Goal: Feedback & Contribution: Contribute content

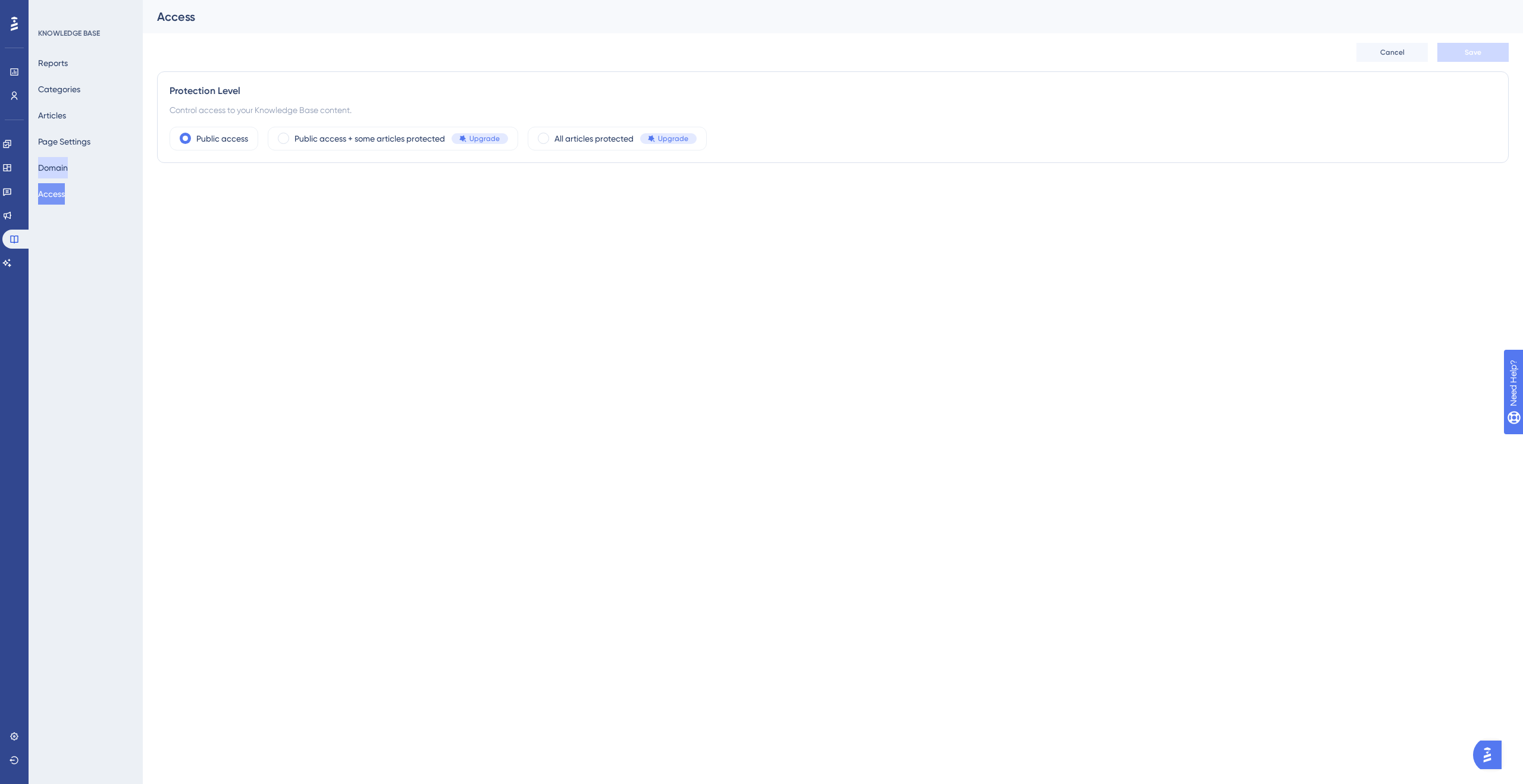
click at [68, 164] on button "Domain" at bounding box center [52, 167] width 30 height 21
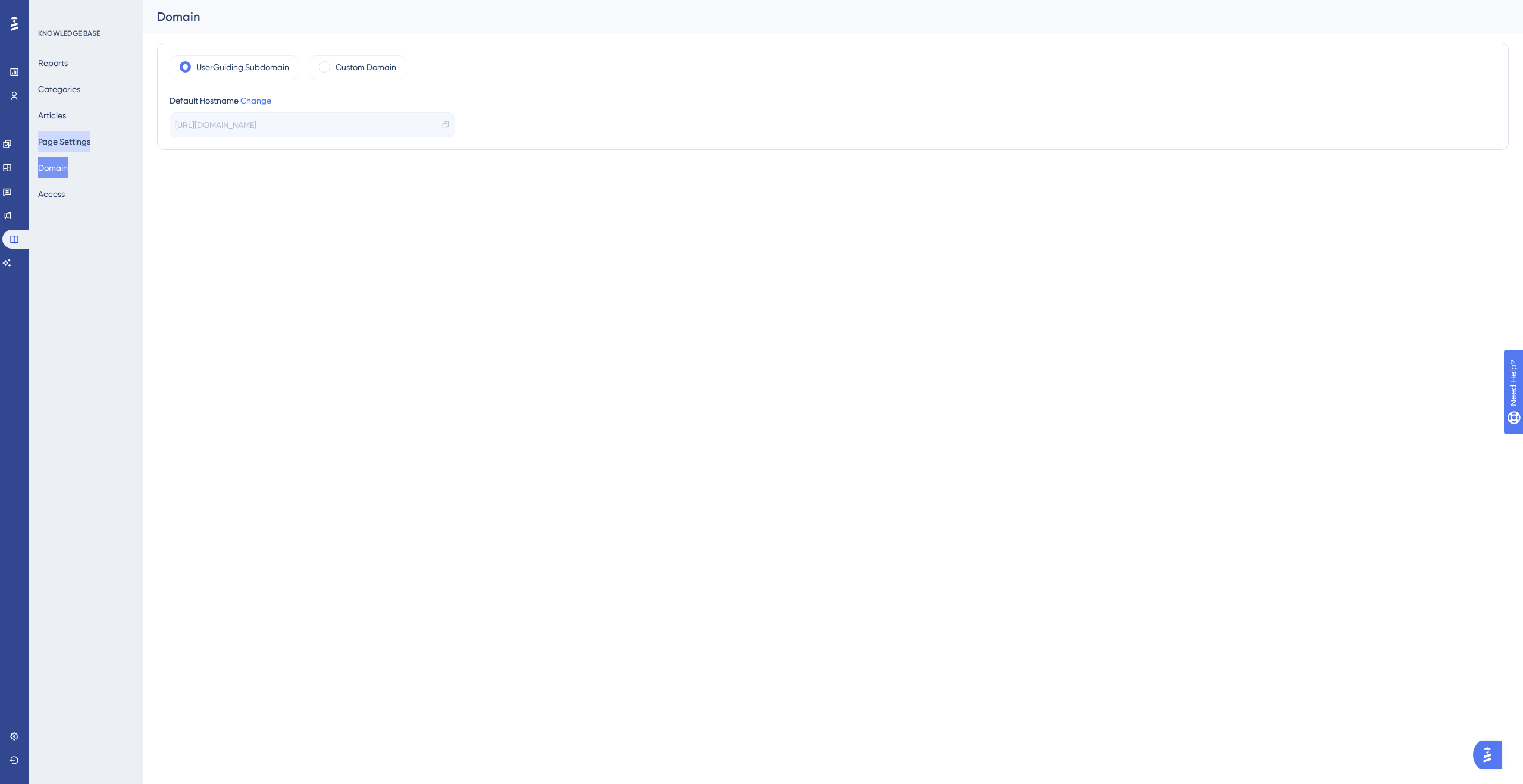
click at [90, 146] on button "Page Settings" at bounding box center [64, 141] width 52 height 21
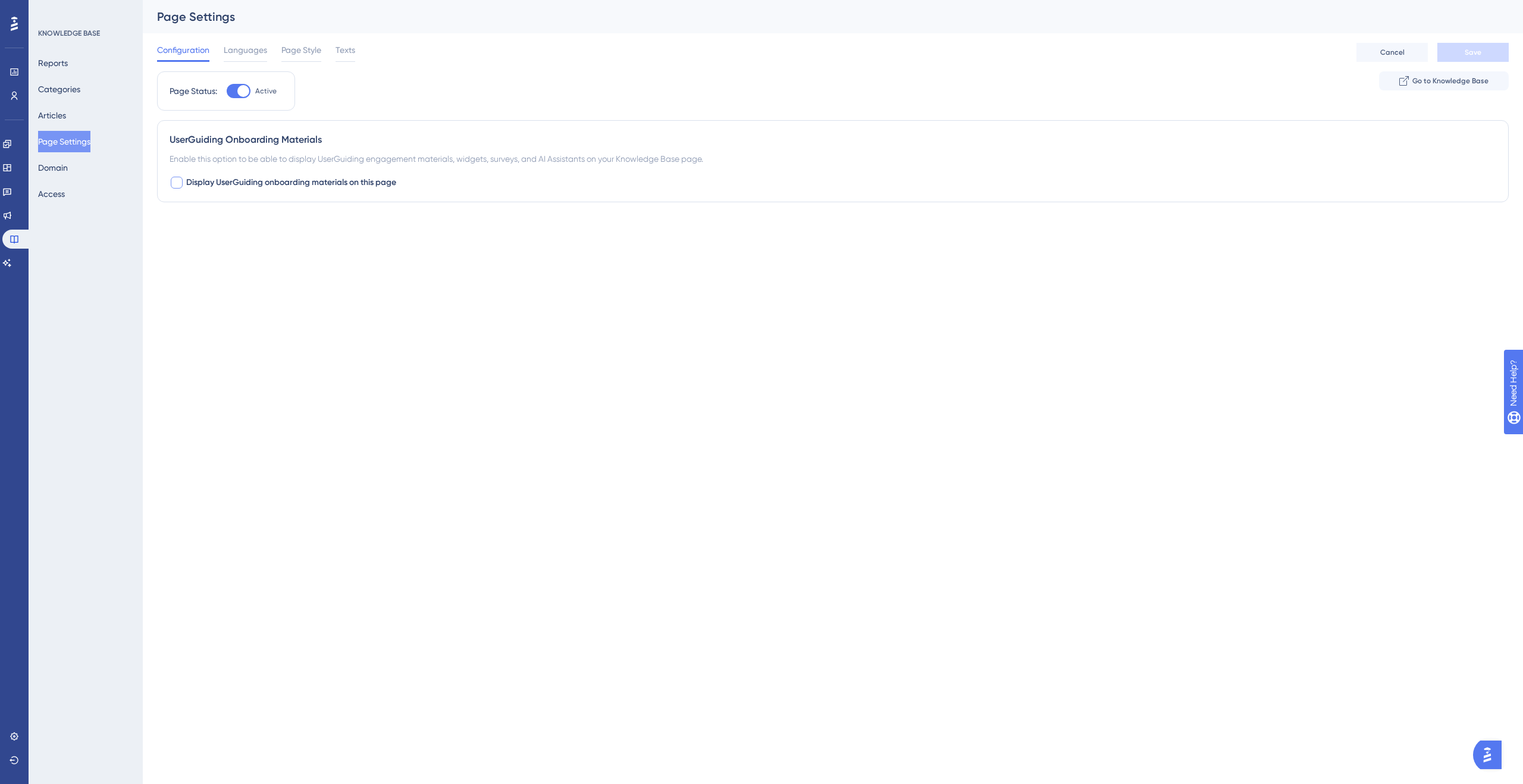
click at [173, 181] on div at bounding box center [177, 182] width 12 height 12
click at [173, 180] on icon at bounding box center [177, 182] width 7 height 9
checkbox input "false"
click at [96, 117] on div "Reports Categories Articles Page Settings Domain Access" at bounding box center [86, 128] width 96 height 152
click at [66, 117] on button "Articles" at bounding box center [52, 115] width 28 height 21
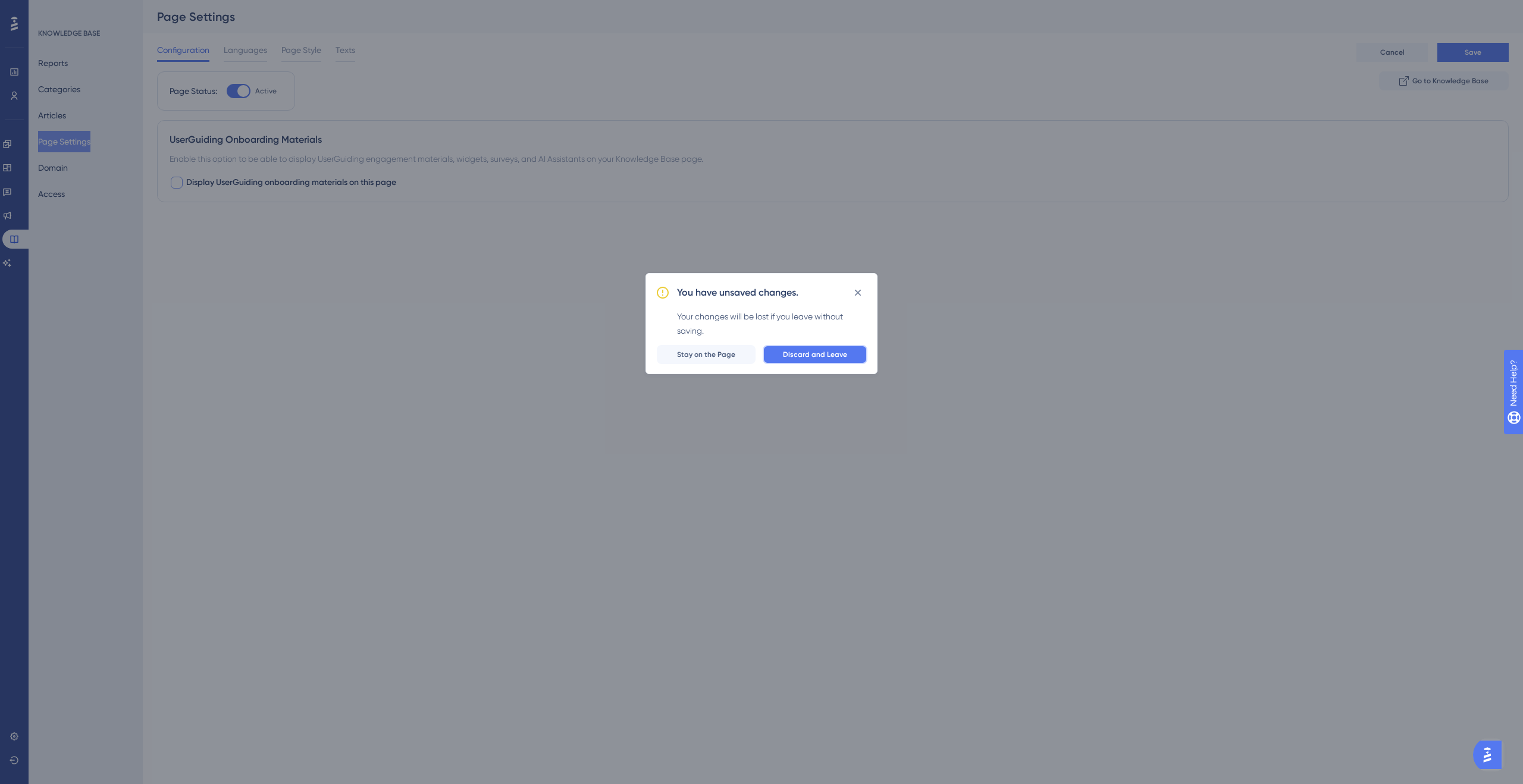
click at [819, 356] on span "Discard and Leave" at bounding box center [815, 354] width 64 height 9
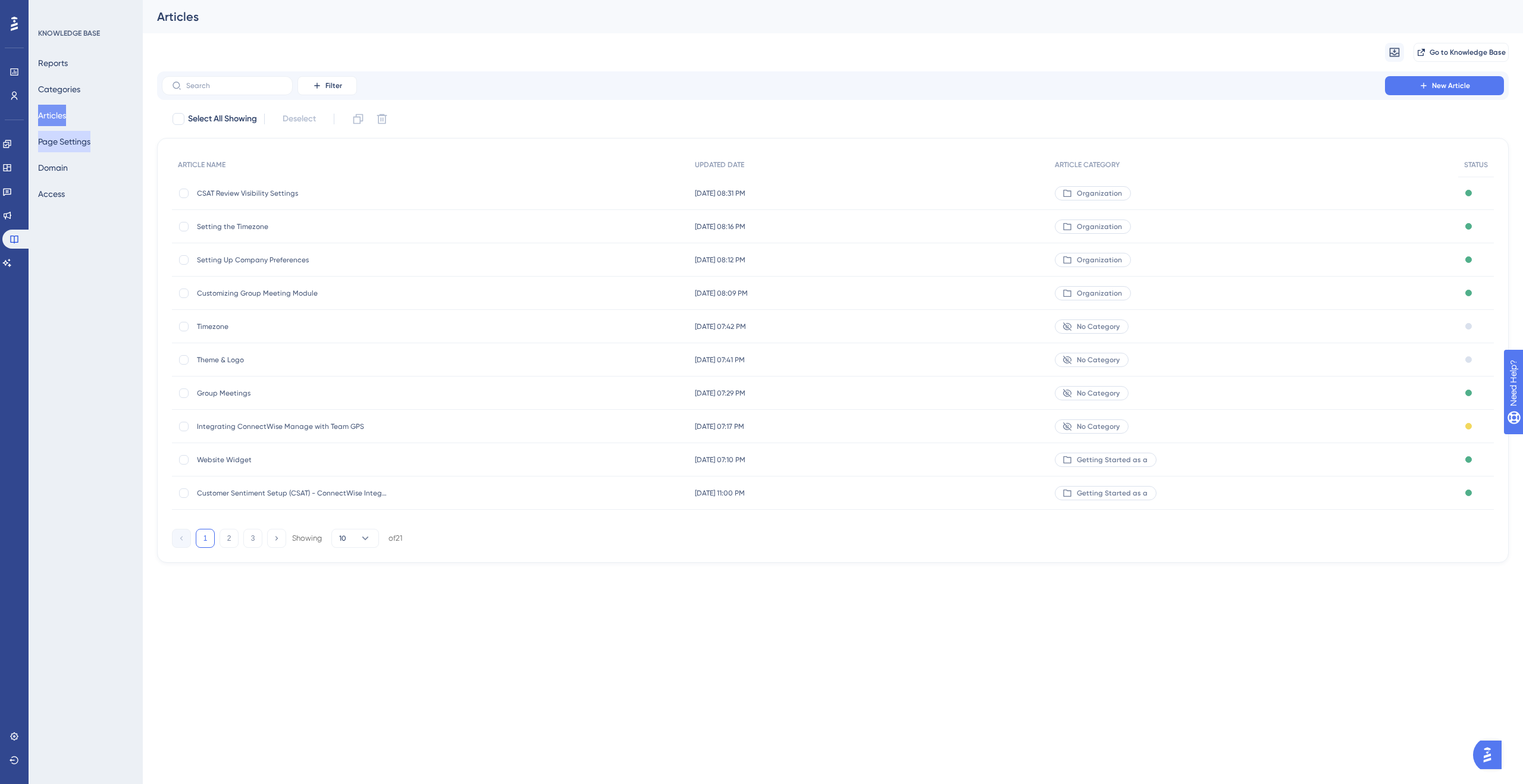
click at [57, 138] on button "Page Settings" at bounding box center [64, 141] width 52 height 21
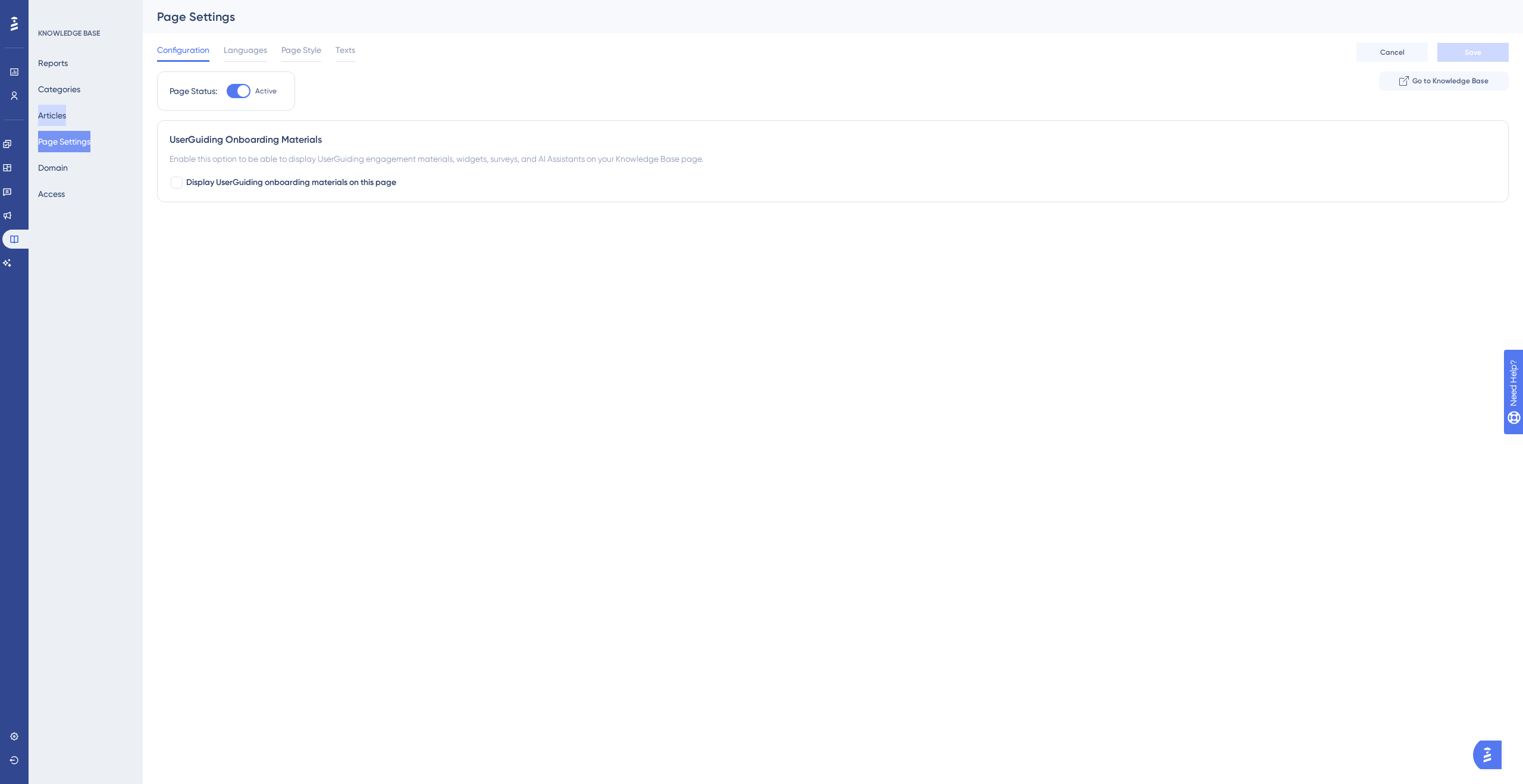
click at [66, 110] on button "Articles" at bounding box center [52, 115] width 28 height 21
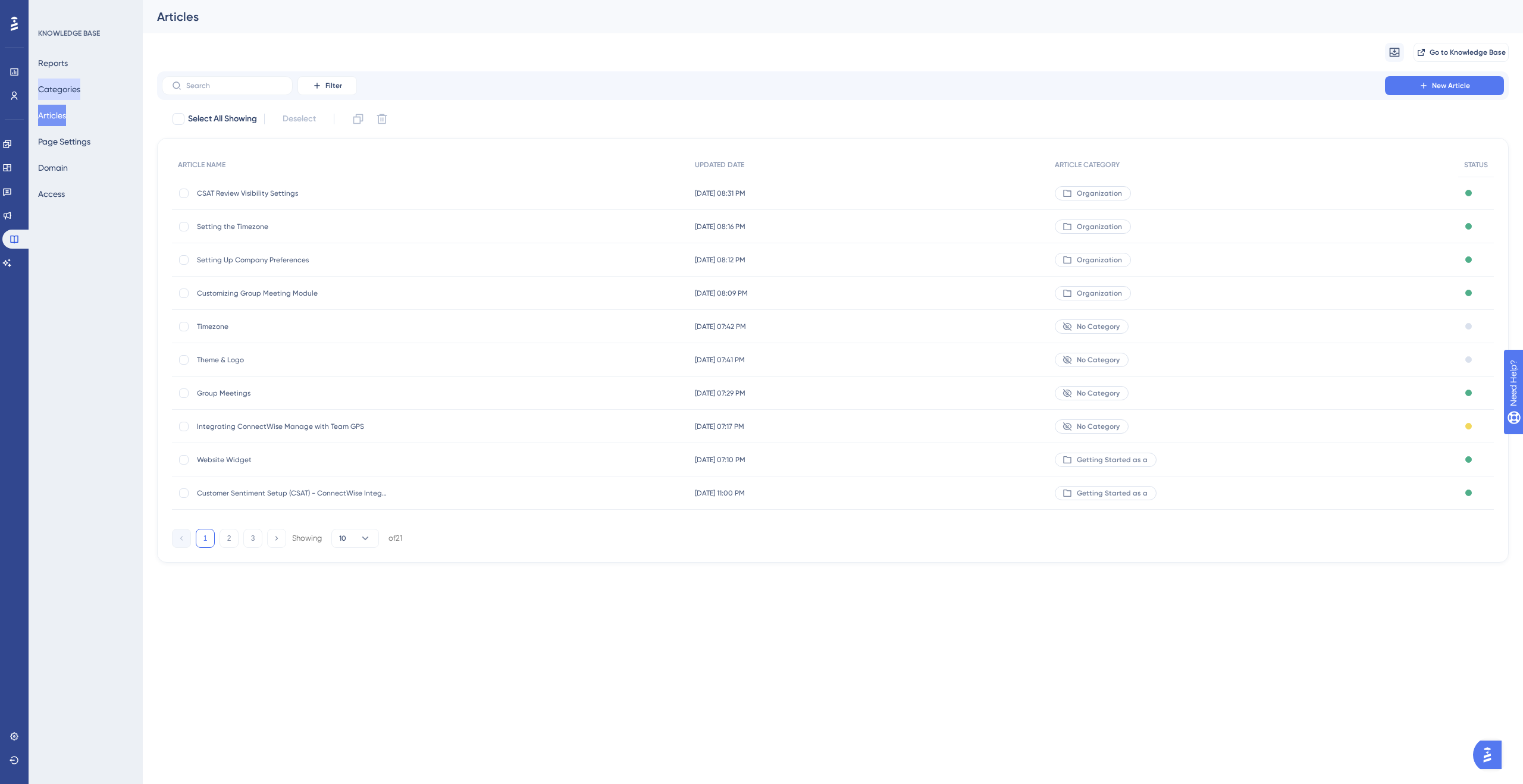
click at [62, 90] on button "Categories" at bounding box center [59, 89] width 42 height 21
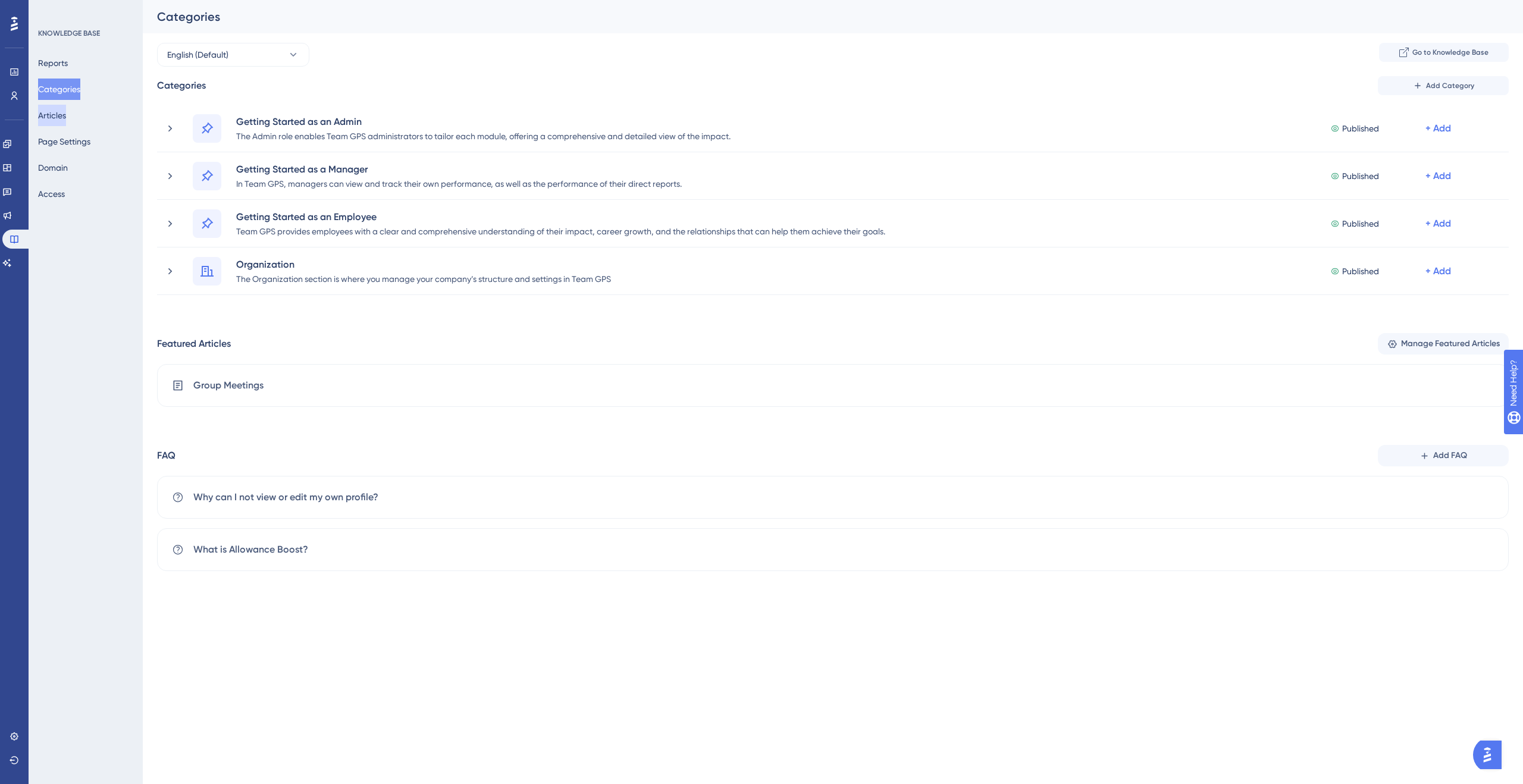
click at [62, 120] on button "Articles" at bounding box center [52, 115] width 28 height 21
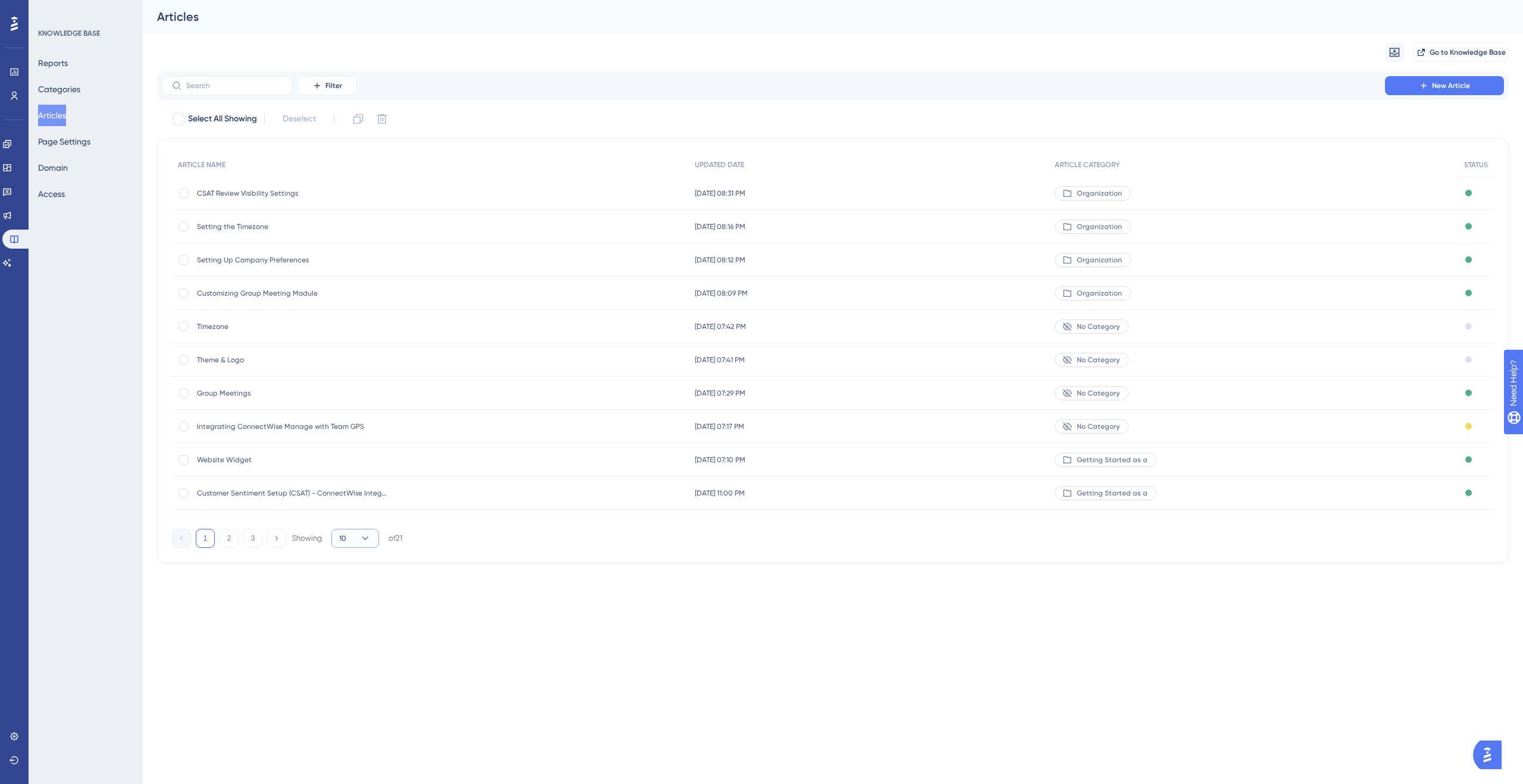
click at [378, 540] on button "10" at bounding box center [355, 538] width 47 height 19
click at [363, 594] on div "20 20" at bounding box center [355, 596] width 23 height 24
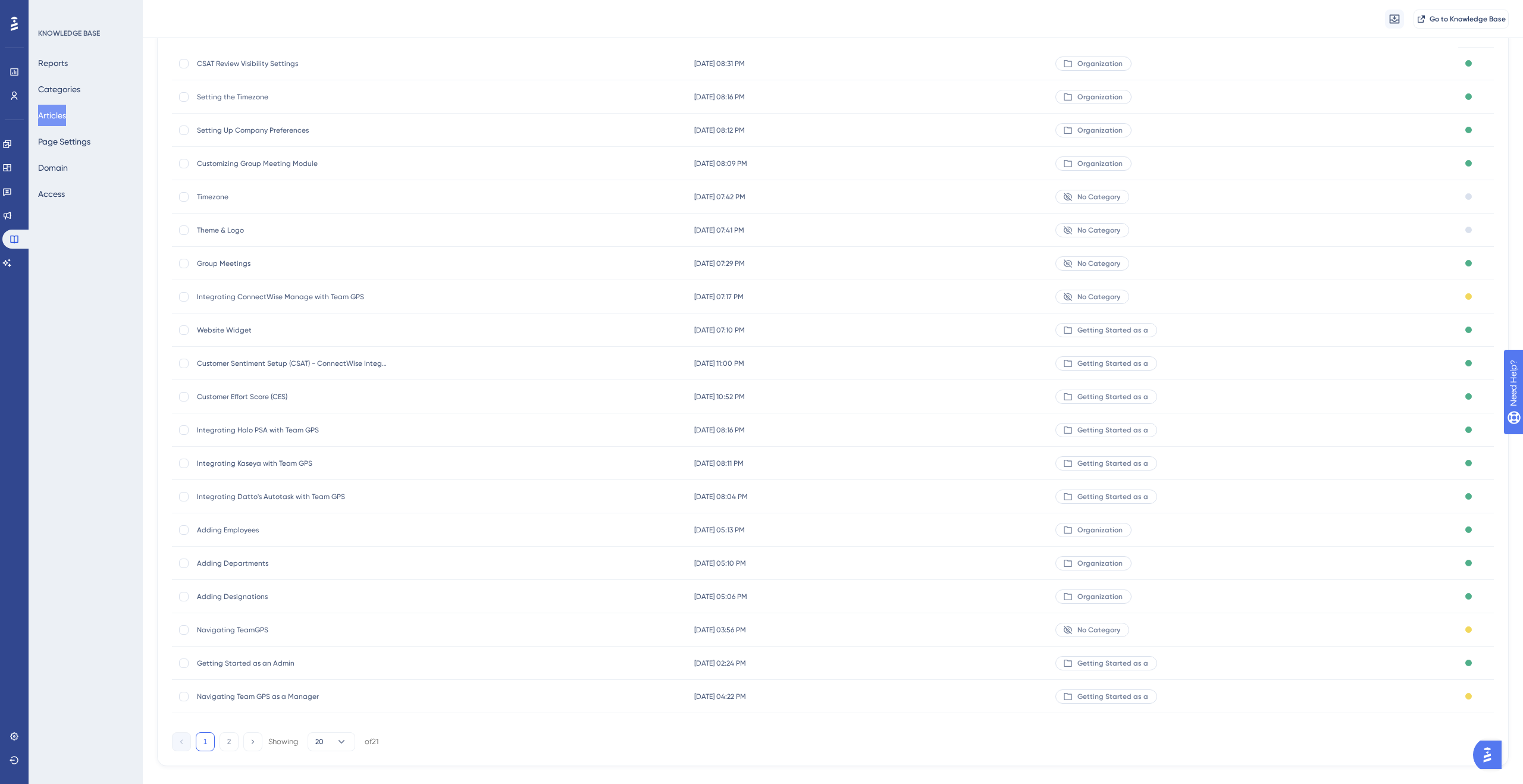
scroll to position [155, 0]
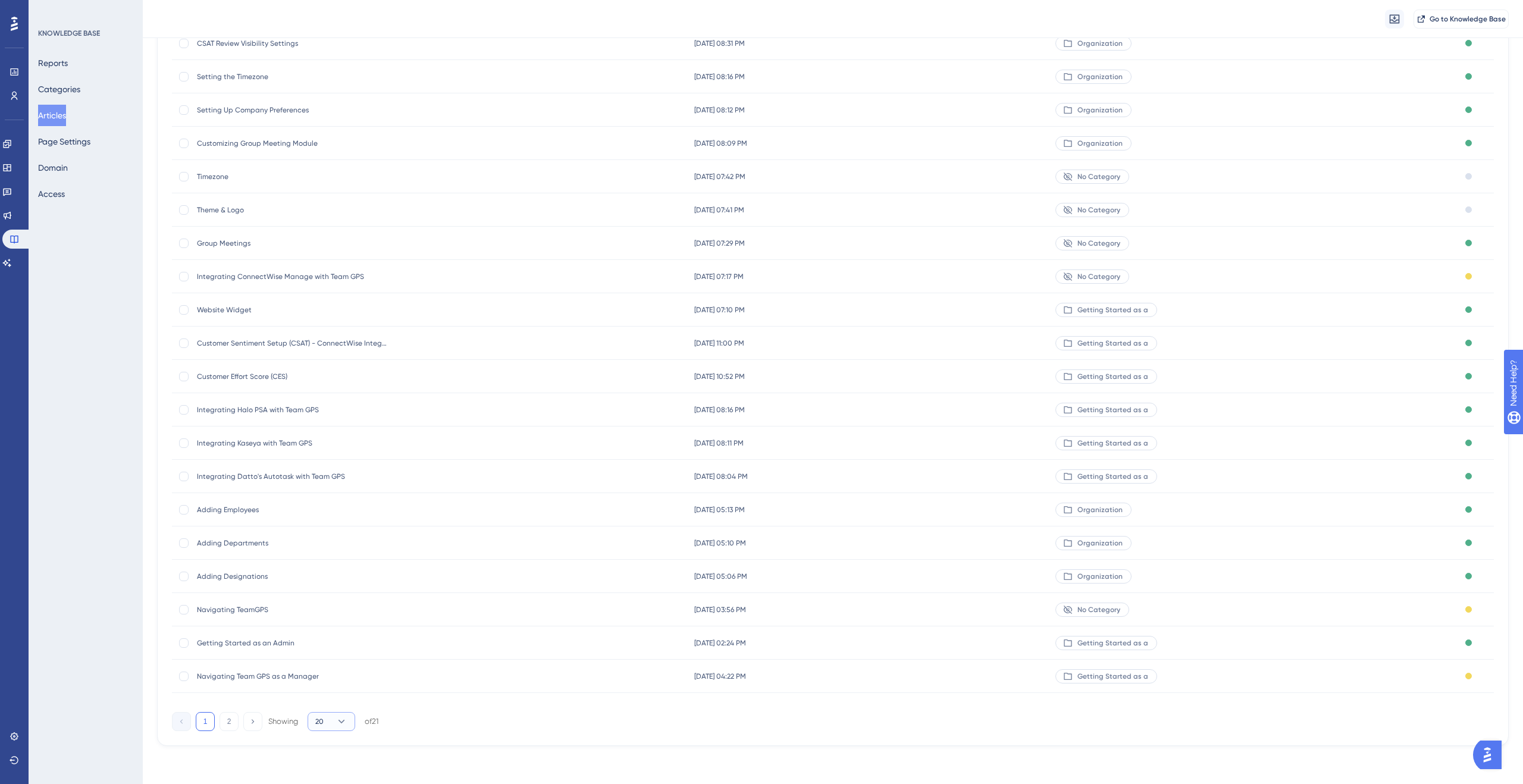
click at [333, 727] on button "20" at bounding box center [331, 721] width 47 height 19
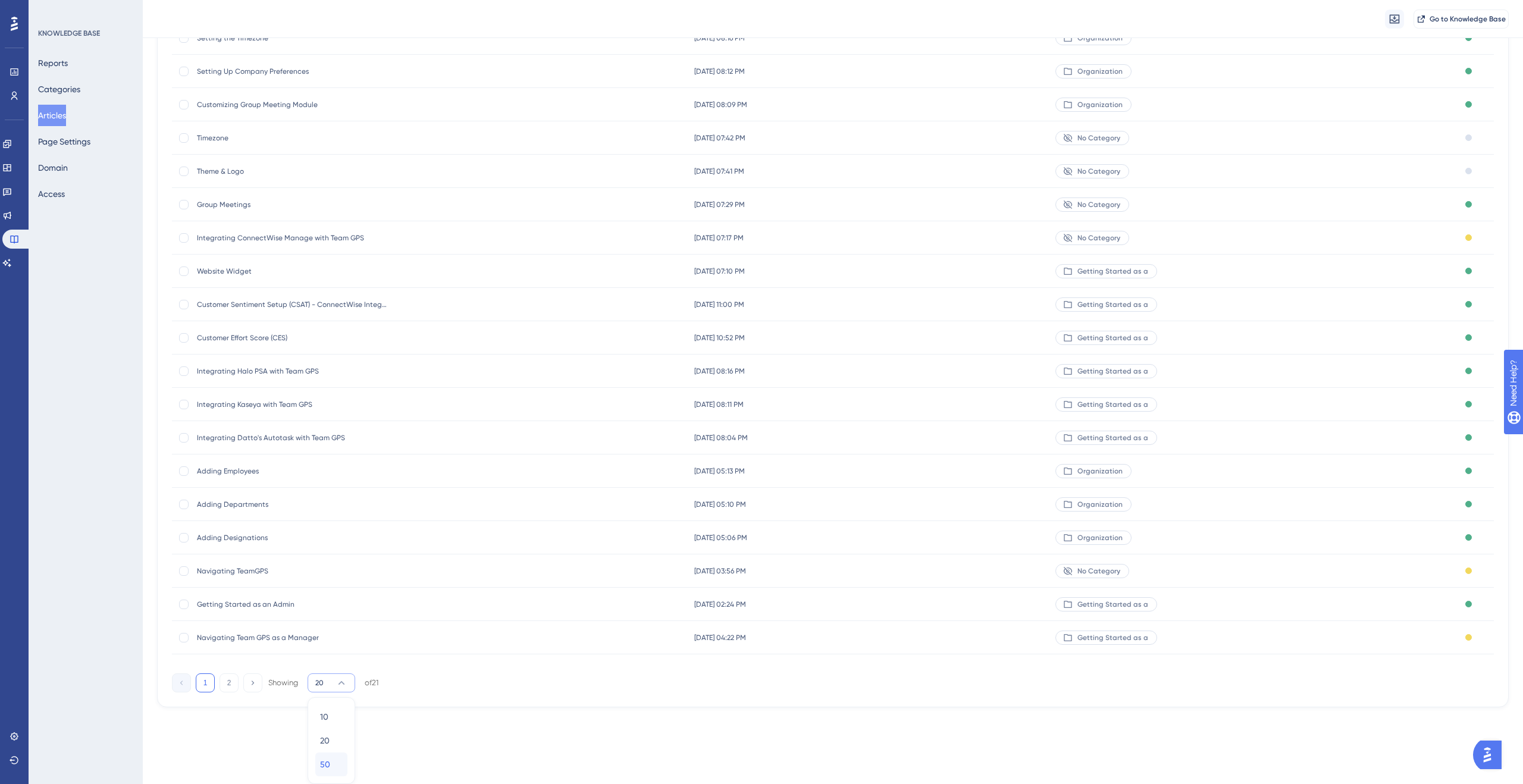
click at [331, 760] on div "50 50" at bounding box center [331, 765] width 23 height 24
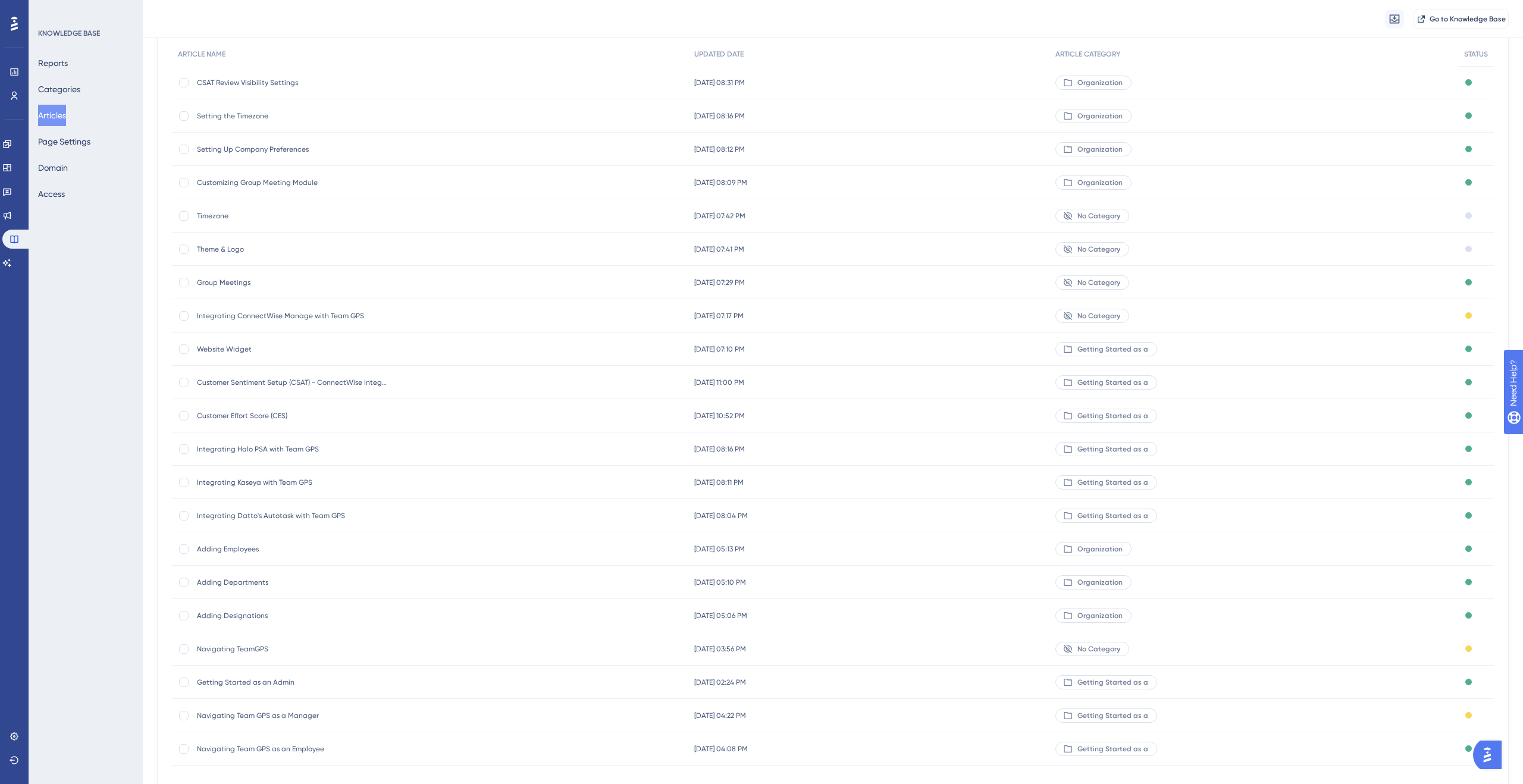
scroll to position [0, 0]
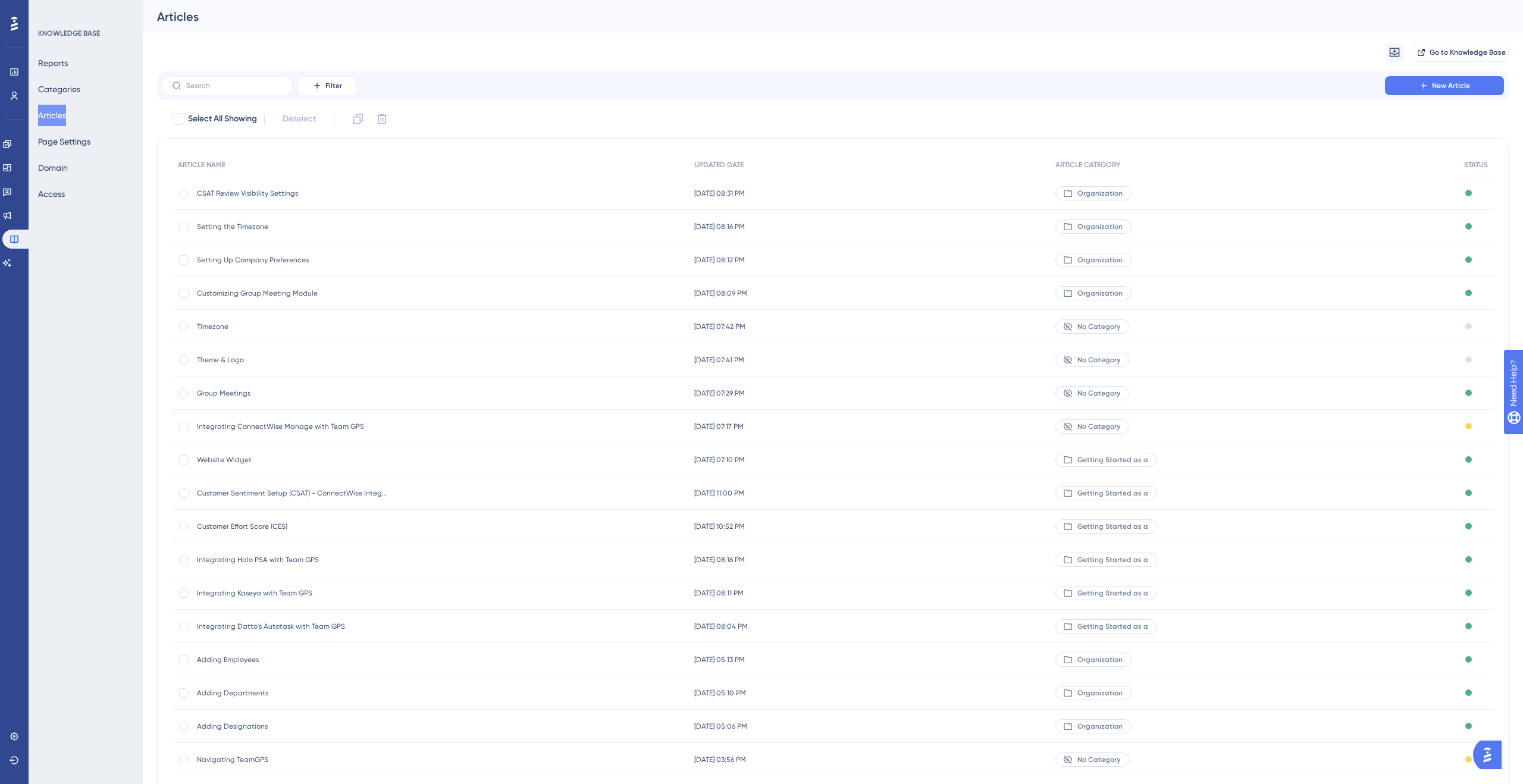
click at [1073, 425] on icon at bounding box center [1067, 426] width 9 height 9
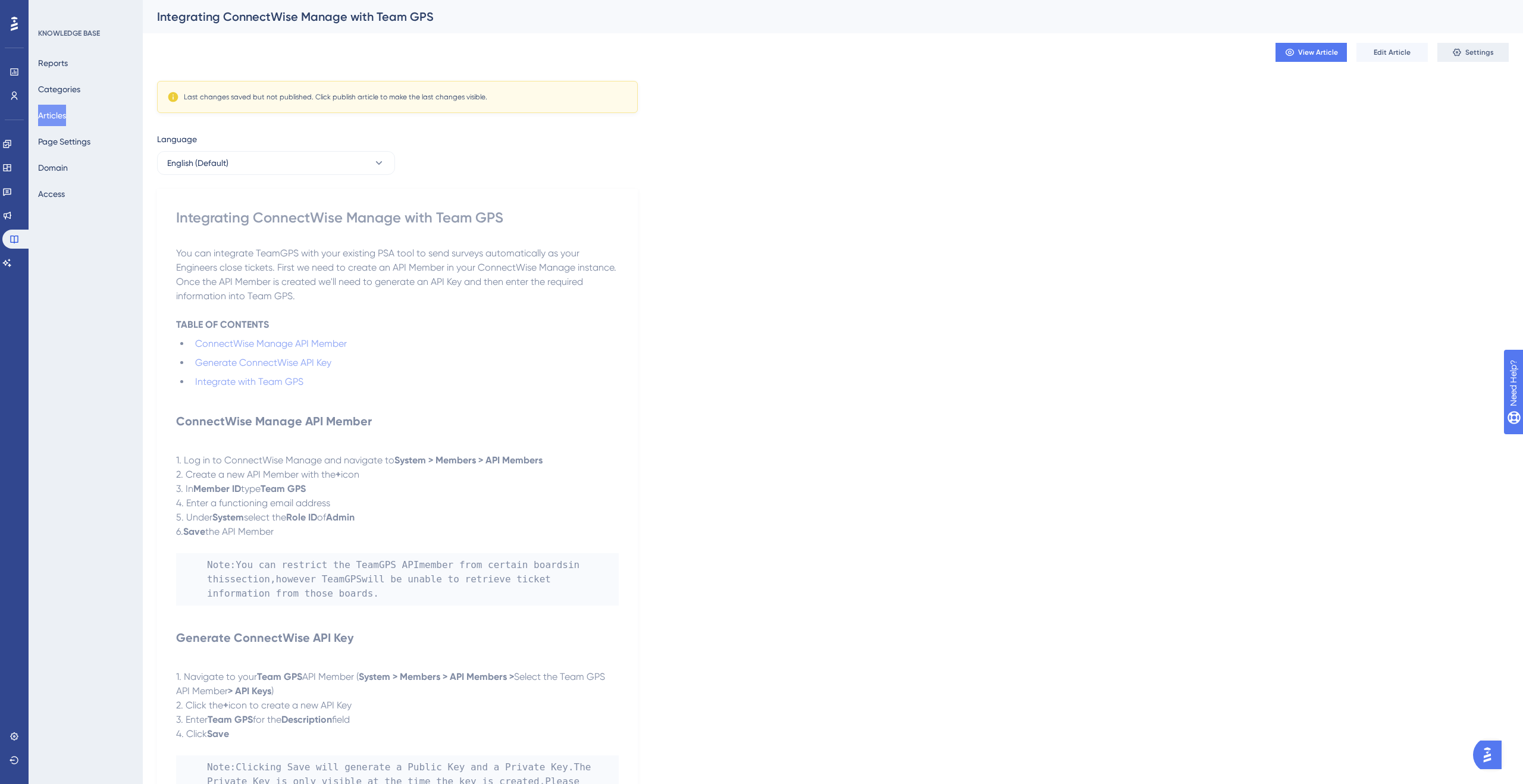
click at [1458, 53] on icon at bounding box center [1456, 52] width 8 height 8
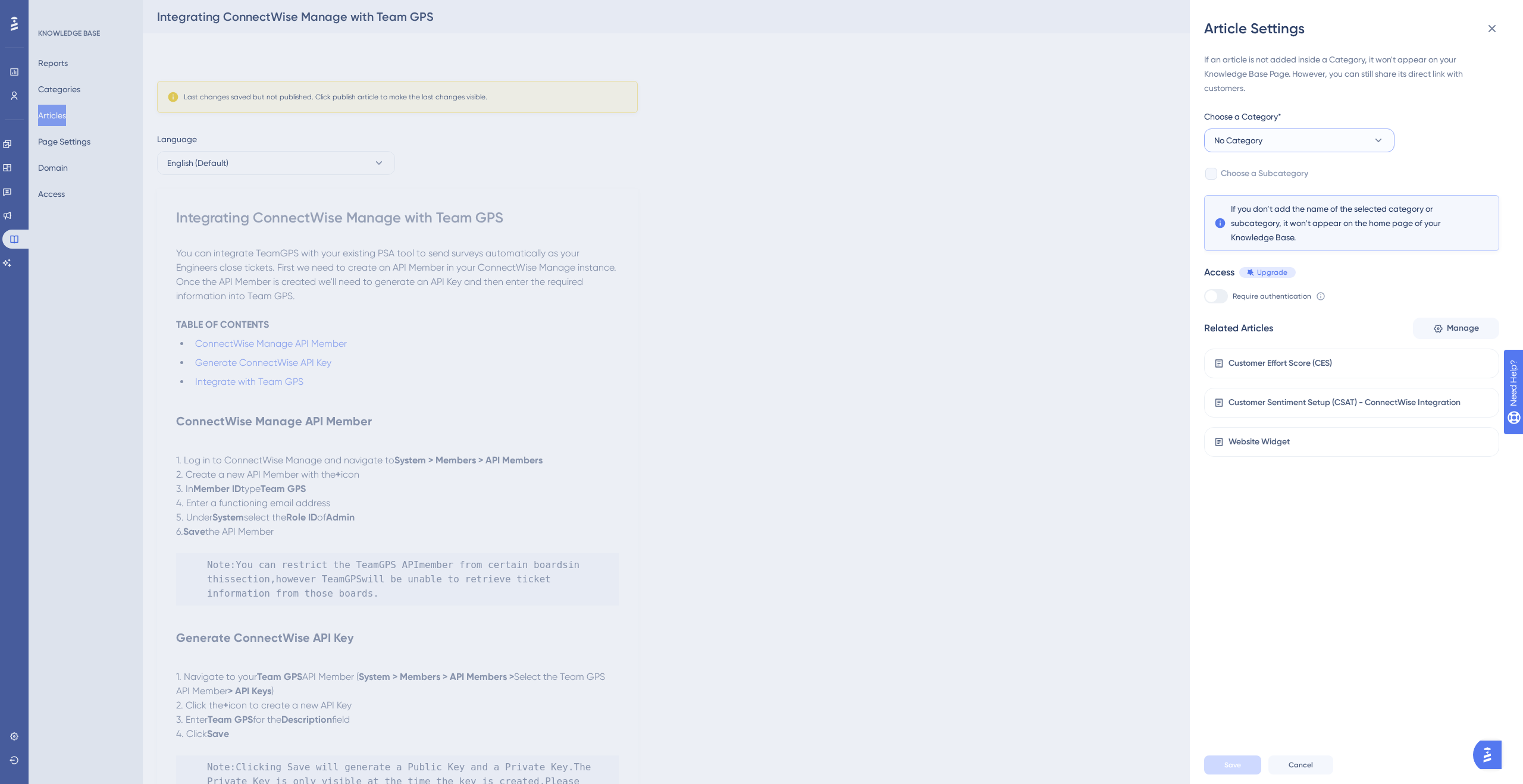
click at [1365, 139] on button "No Category" at bounding box center [1299, 140] width 190 height 24
click at [1328, 266] on div "Organization Organization" at bounding box center [1299, 272] width 156 height 24
click at [1303, 172] on span "Choose a Subcategory" at bounding box center [1264, 173] width 87 height 14
checkbox input "true"
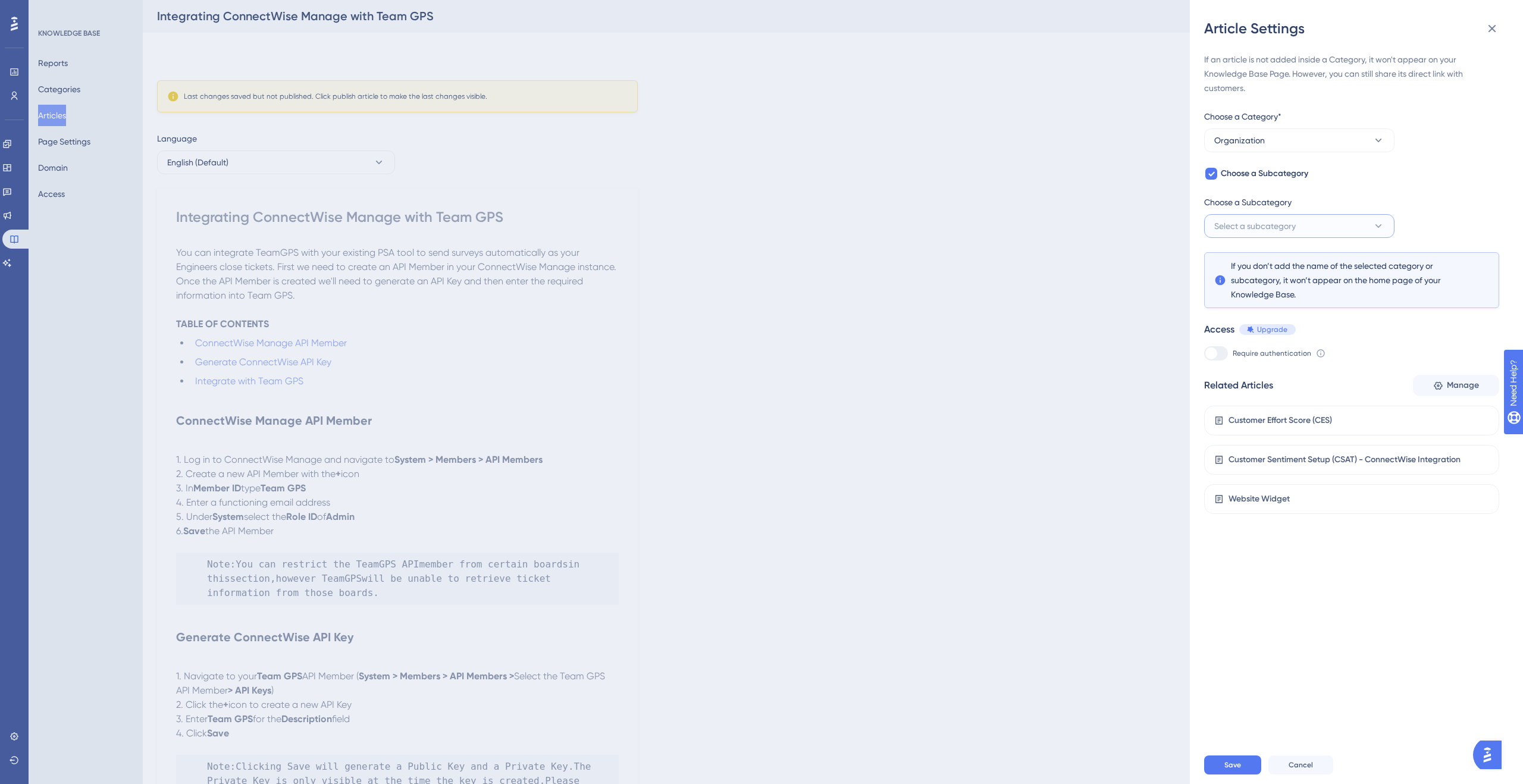
click at [1304, 228] on button "Select a subcategory" at bounding box center [1299, 226] width 190 height 24
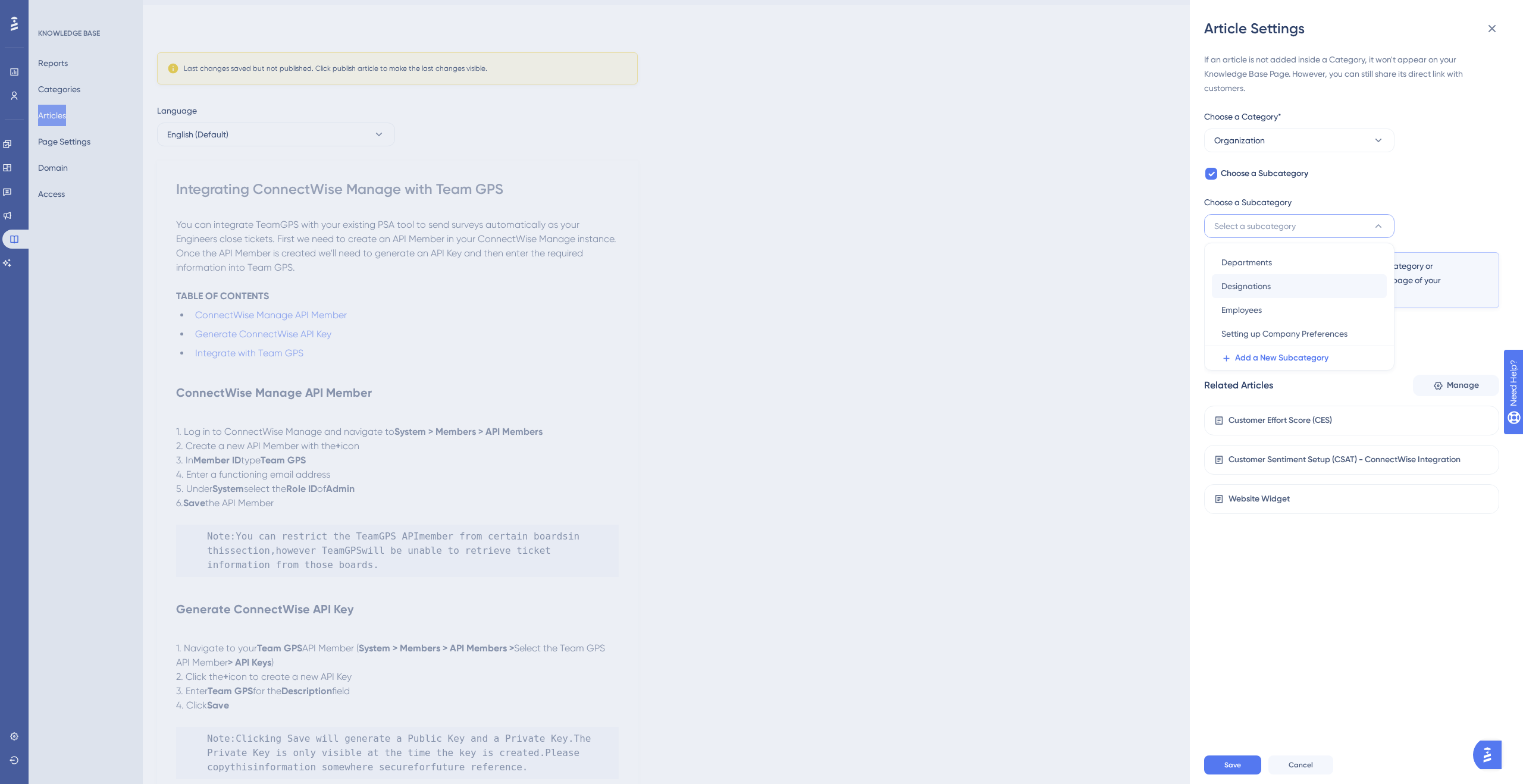
scroll to position [0, 0]
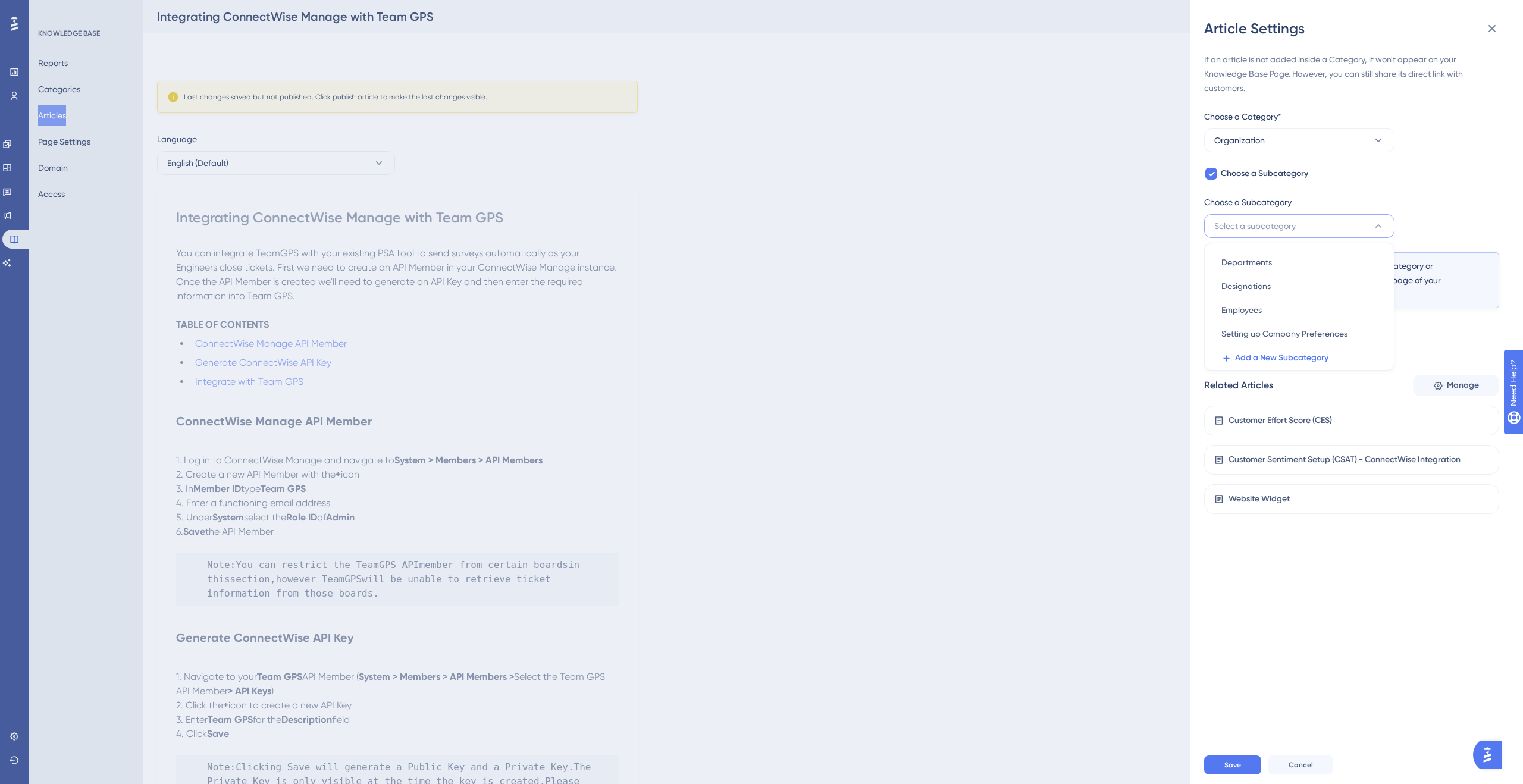
click at [1370, 228] on button "Select a subcategory" at bounding box center [1299, 226] width 190 height 24
click at [1280, 142] on button "Organization" at bounding box center [1299, 140] width 190 height 24
click at [1297, 224] on span "Getting Started as an Admin" at bounding box center [1275, 224] width 109 height 14
click at [1297, 224] on button "Select a subcategory" at bounding box center [1299, 226] width 190 height 24
click at [1257, 259] on span "Integrations" at bounding box center [1244, 262] width 46 height 14
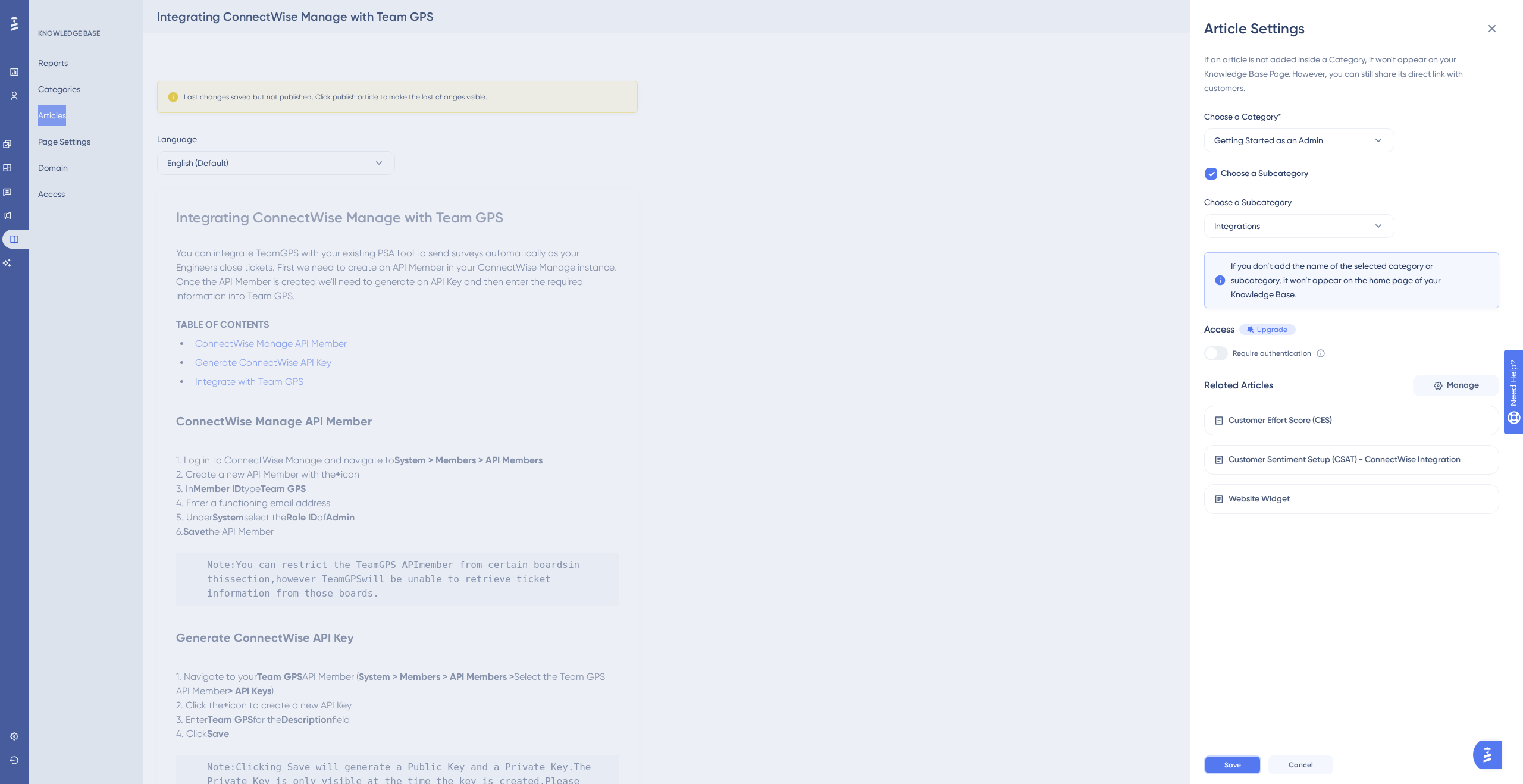
click at [1225, 766] on span "Save" at bounding box center [1233, 765] width 17 height 9
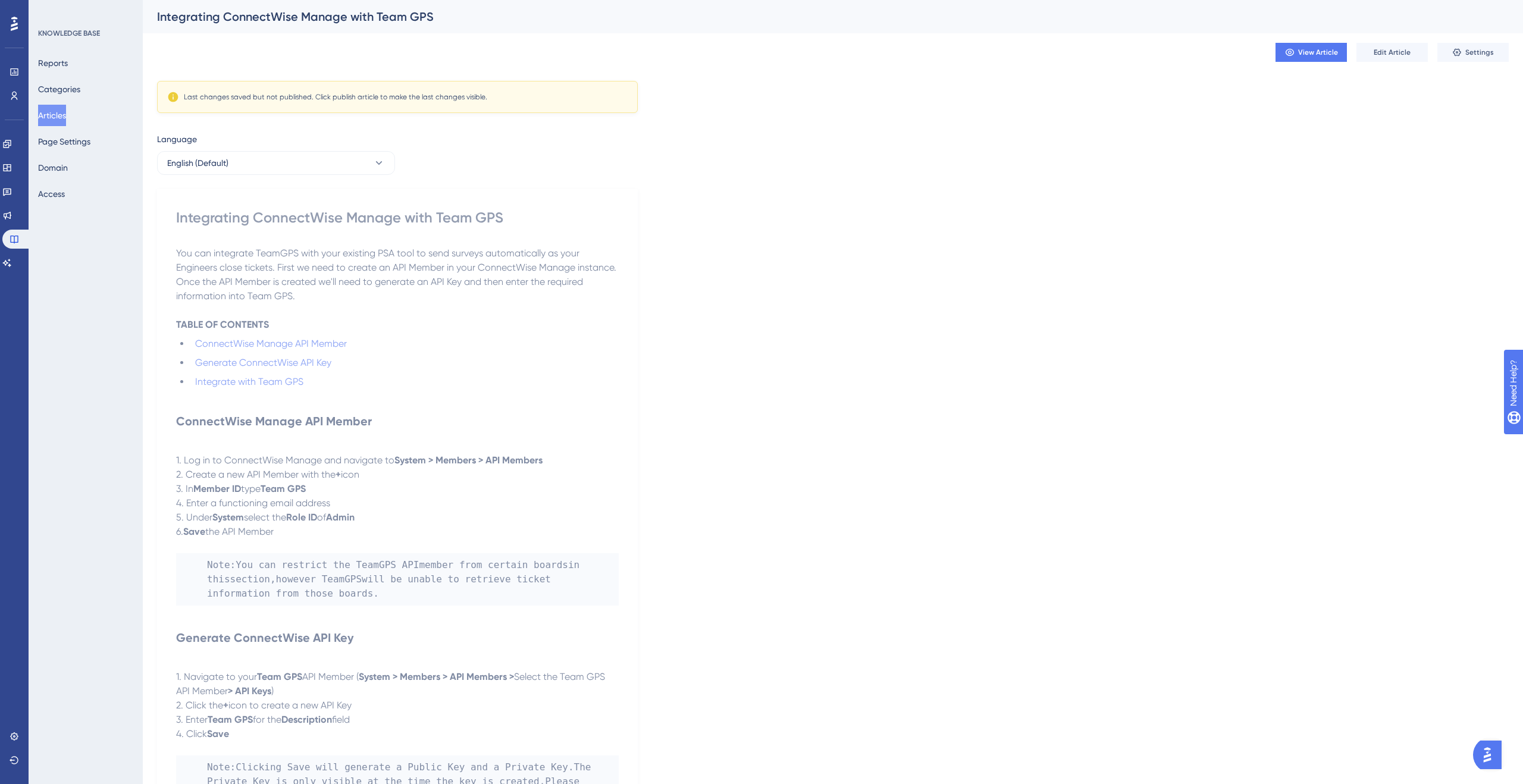
click at [62, 111] on button "Articles" at bounding box center [52, 115] width 28 height 21
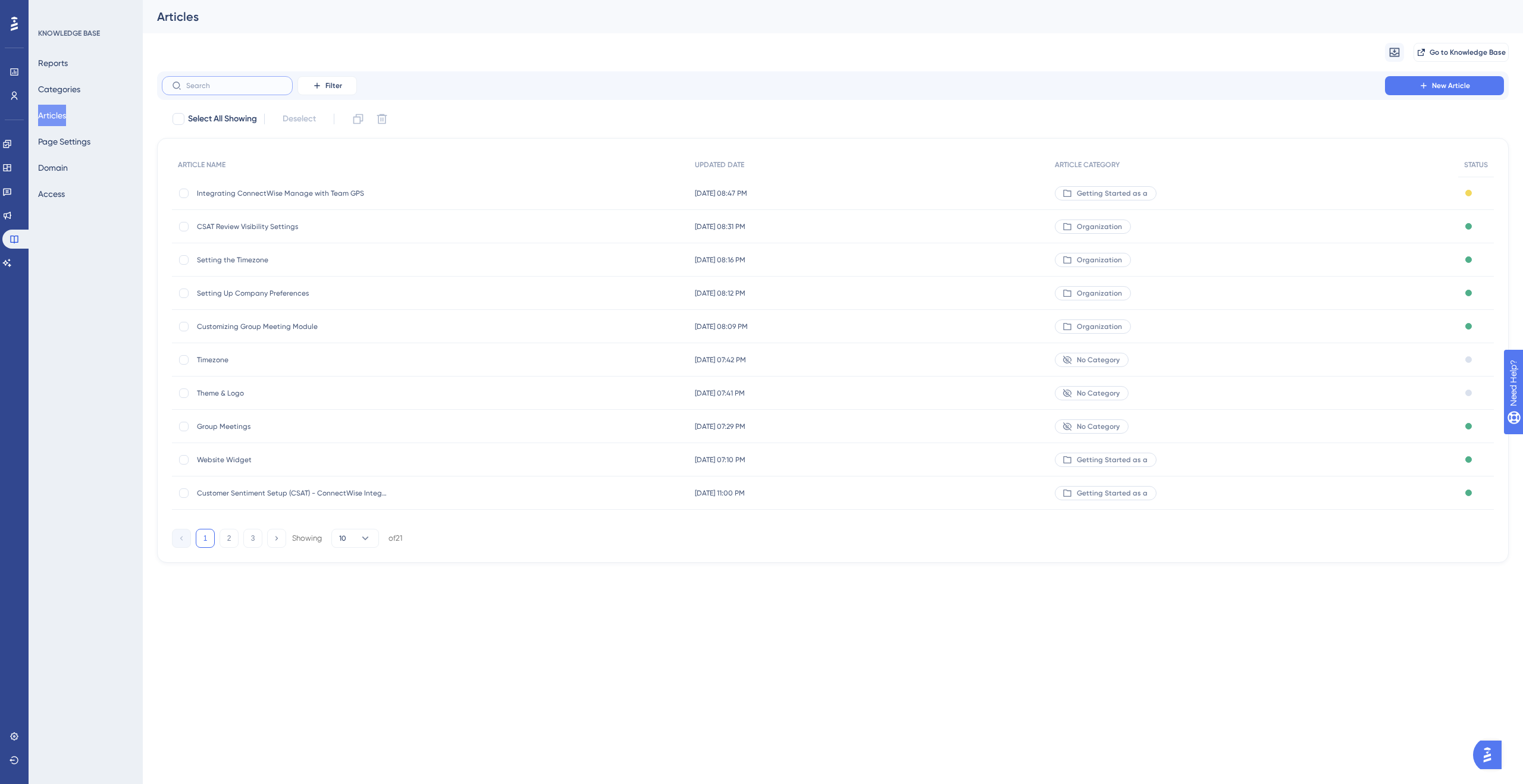
click at [252, 84] on input "text" at bounding box center [234, 85] width 96 height 8
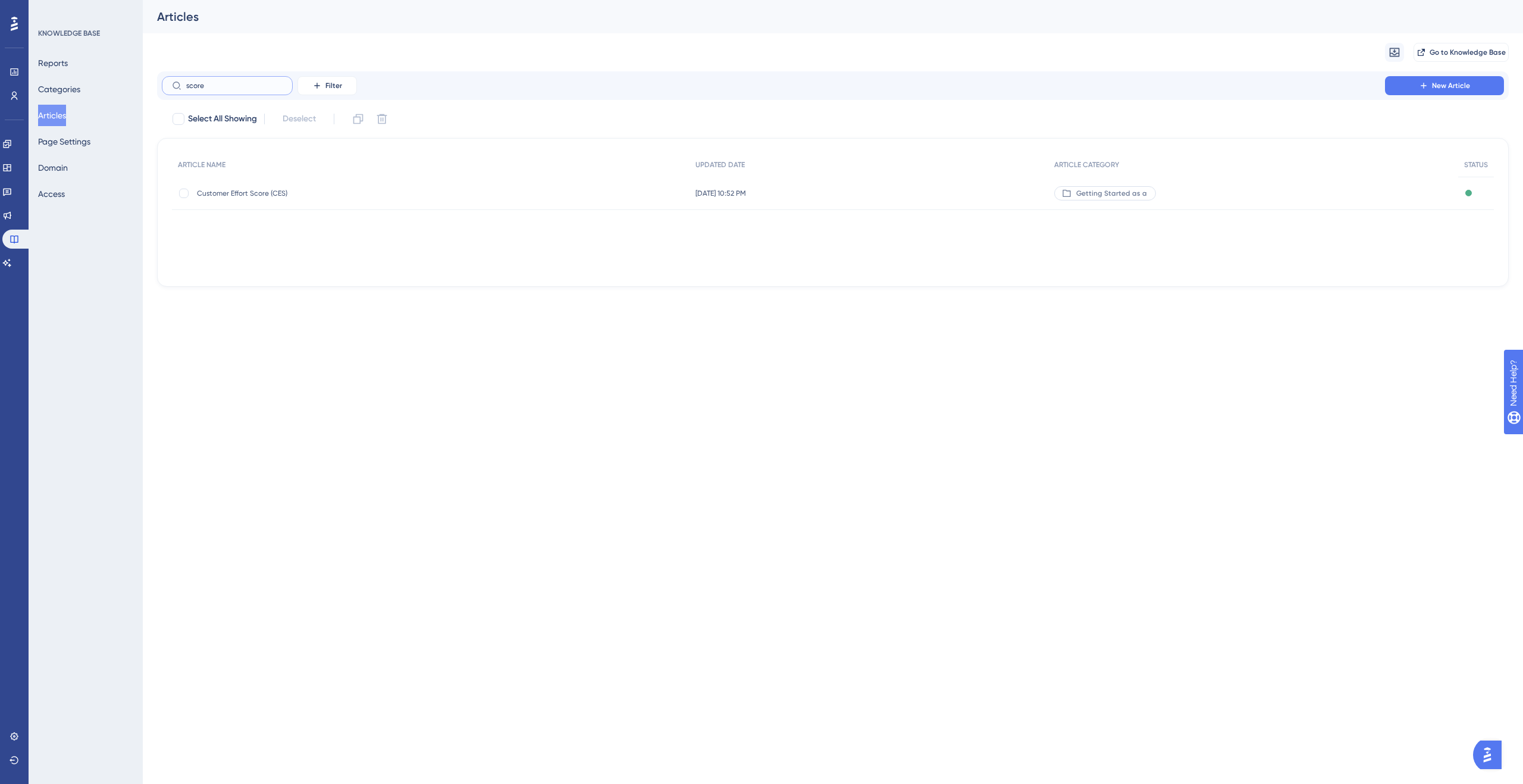
type input "scorec"
checkbox input "true"
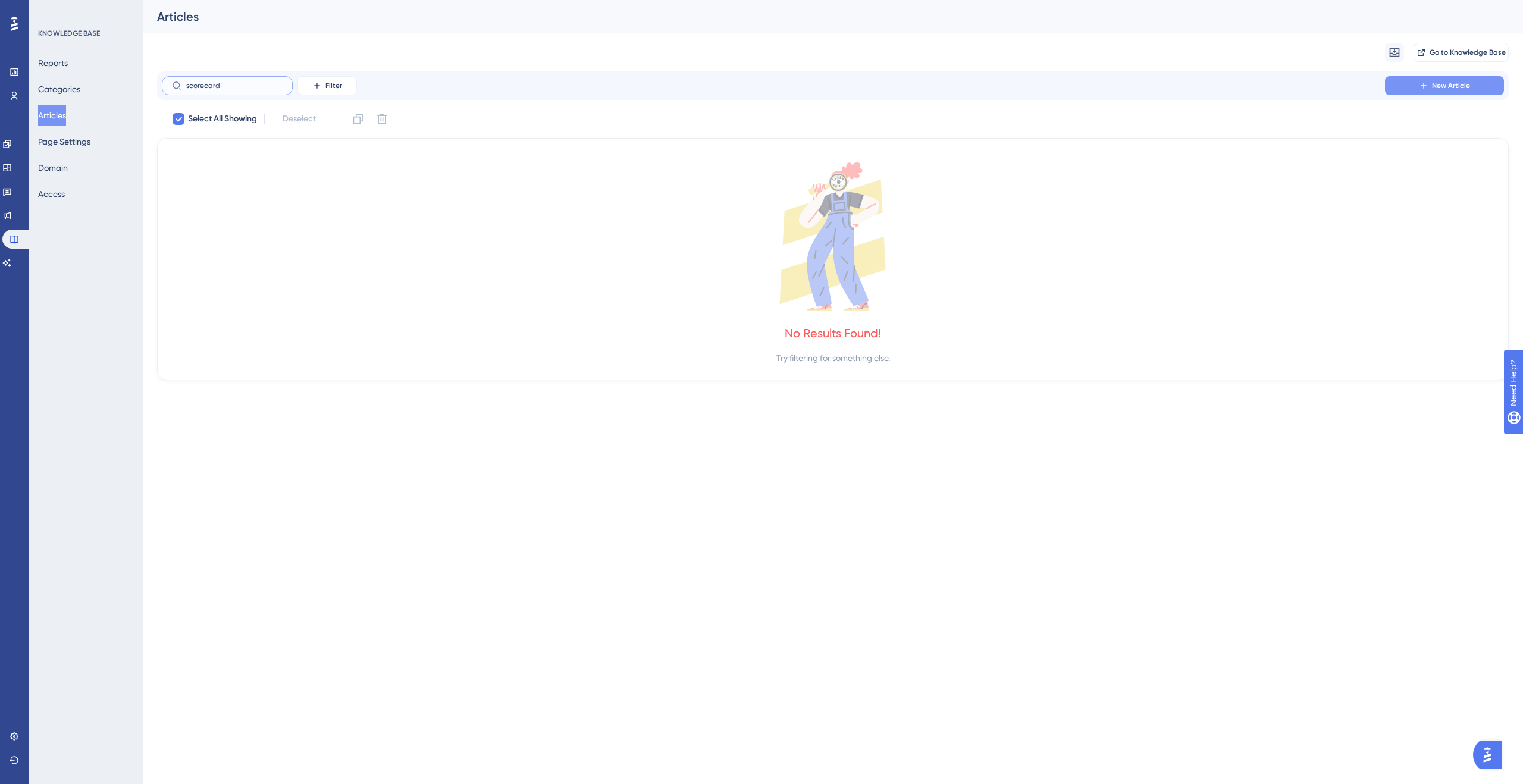
type input "scorecard"
click at [1466, 84] on span "New Article" at bounding box center [1451, 85] width 38 height 9
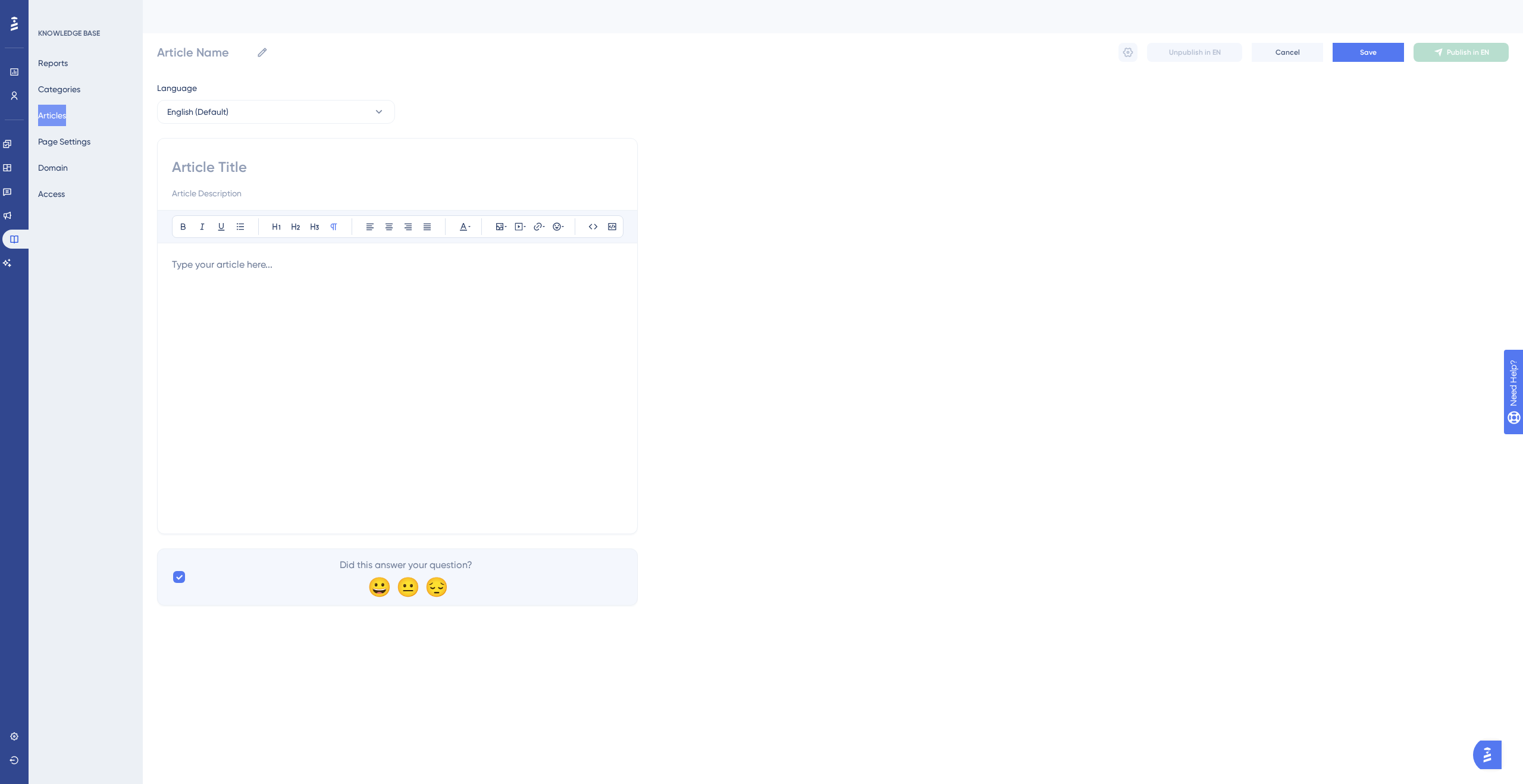
click at [182, 169] on input at bounding box center [397, 167] width 451 height 19
type input "Creating"
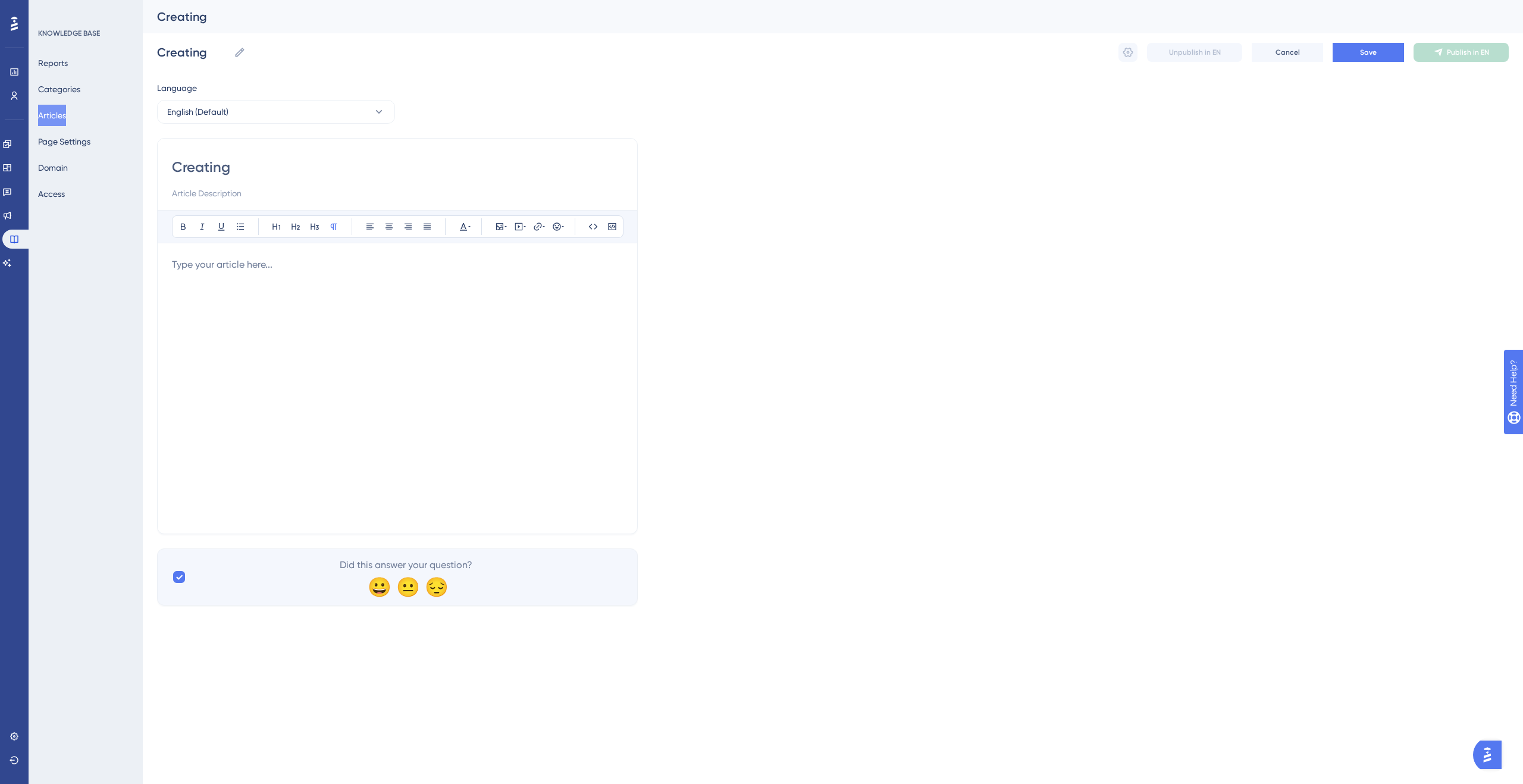
type input "Creating a"
type input "Creating a S"
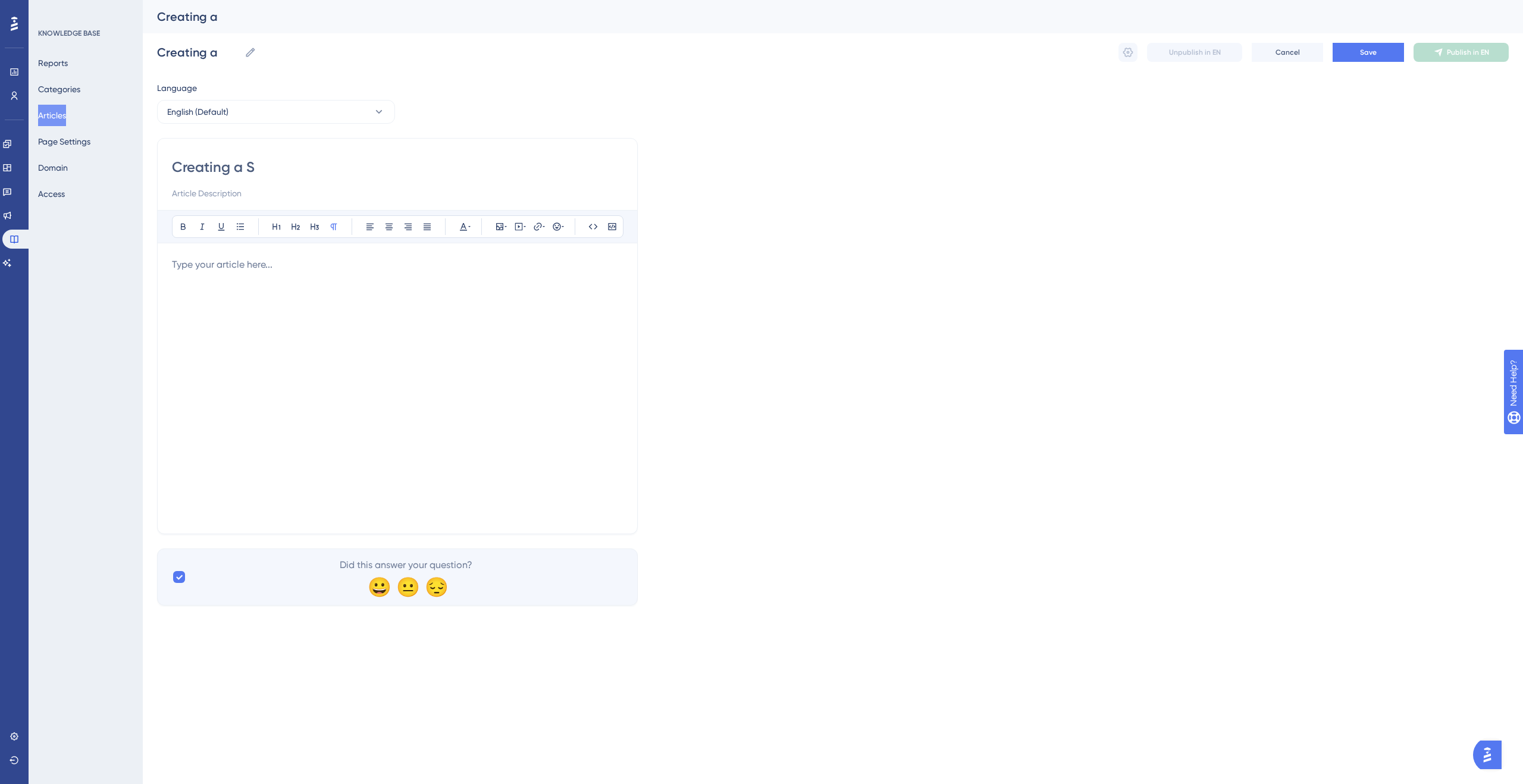
type input "Creating a S"
type input "Creating a Sc"
type input "Creating a Scorecard"
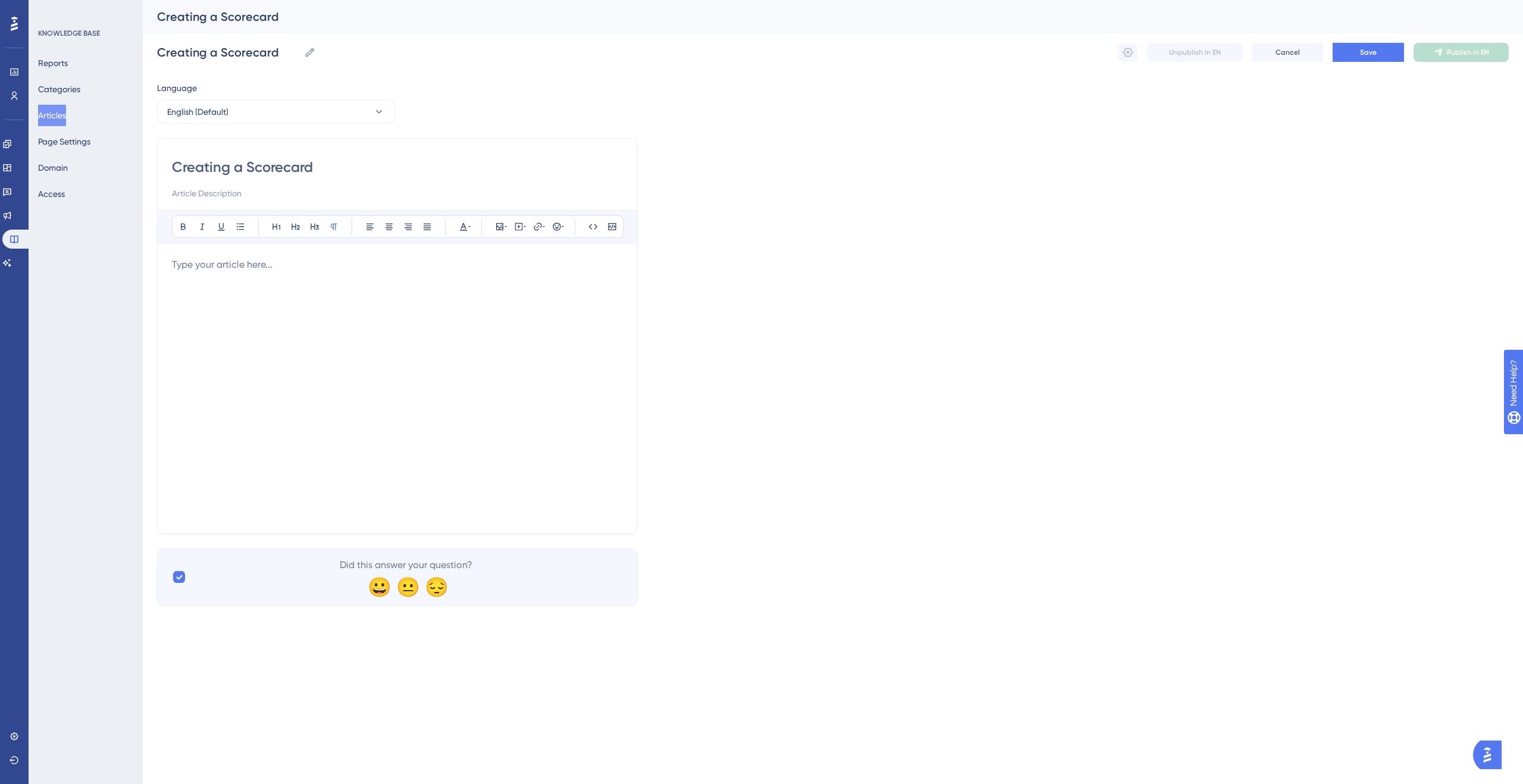
type input "Creating a Scorecard"
click at [214, 254] on div "Bold Italic Underline Bullet Point Heading 1 Heading 2 Heading 3 Normal Align L…" at bounding box center [397, 365] width 451 height 309
click at [215, 259] on p at bounding box center [397, 264] width 451 height 14
click at [1364, 55] on span "Save" at bounding box center [1368, 52] width 17 height 9
click at [1485, 47] on span "Publish in EN" at bounding box center [1468, 52] width 42 height 9
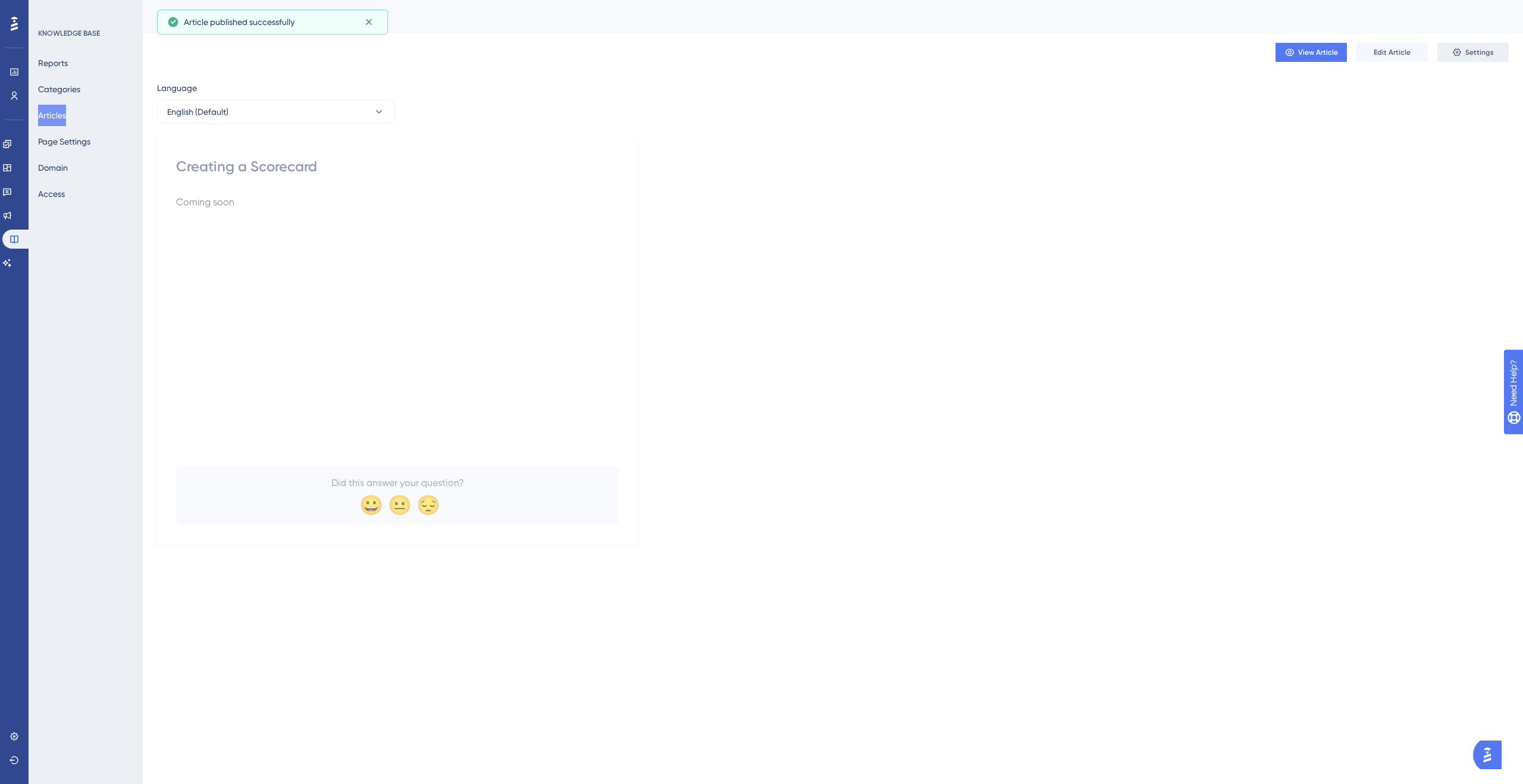
click at [1463, 53] on button "Settings" at bounding box center [1473, 52] width 71 height 19
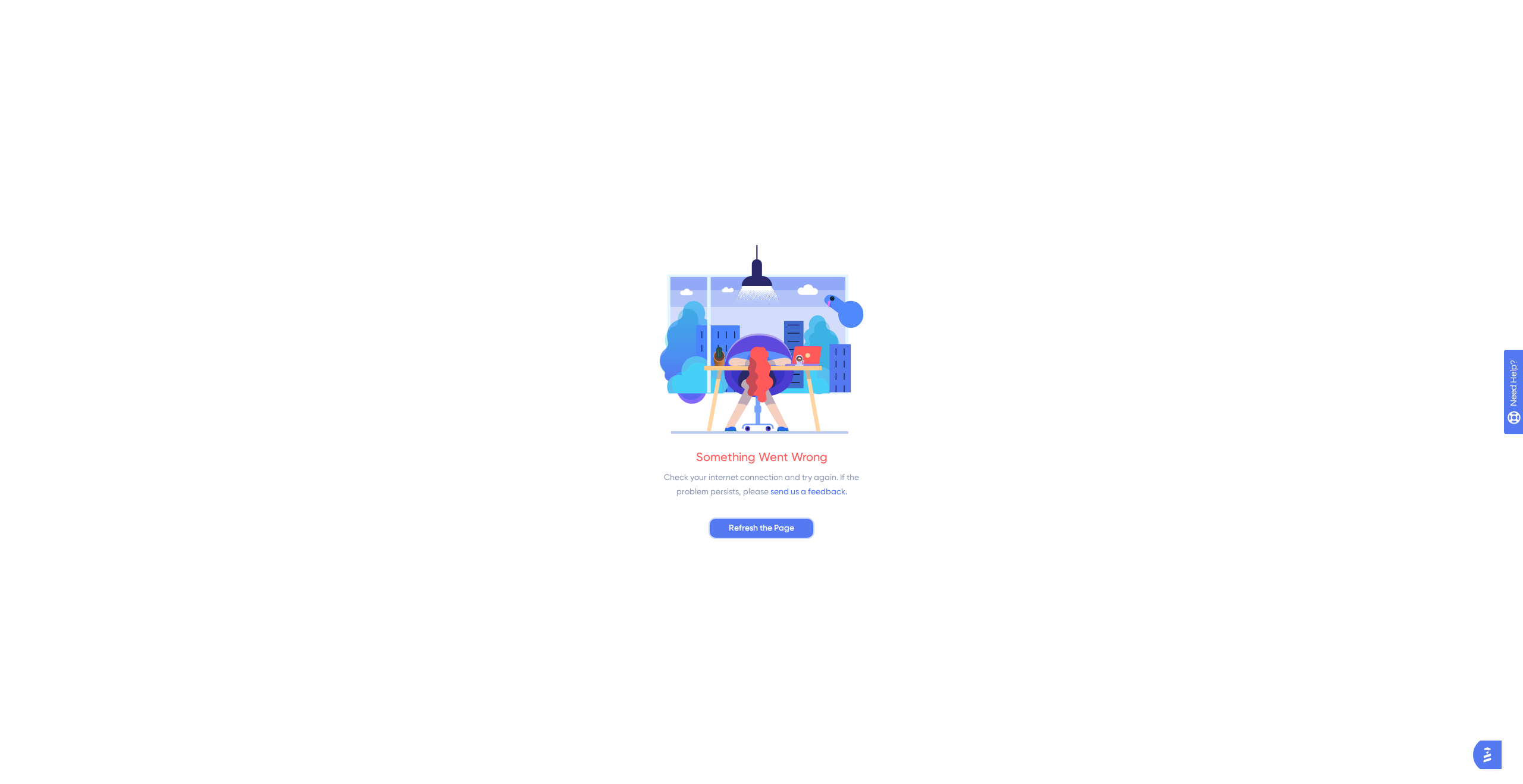
click at [779, 524] on span "Refresh the Page" at bounding box center [761, 528] width 65 height 14
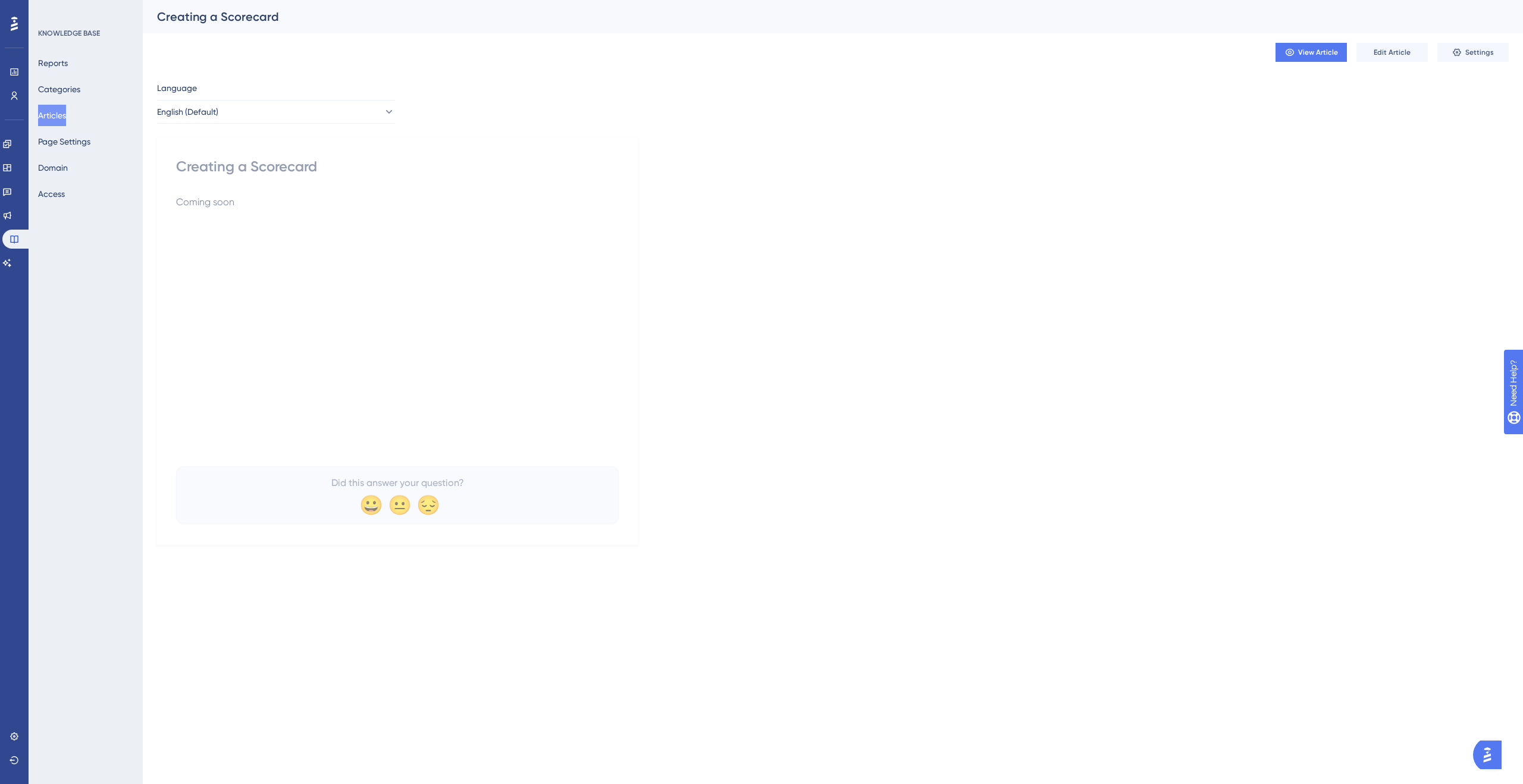
click at [1460, 53] on icon at bounding box center [1456, 52] width 8 height 8
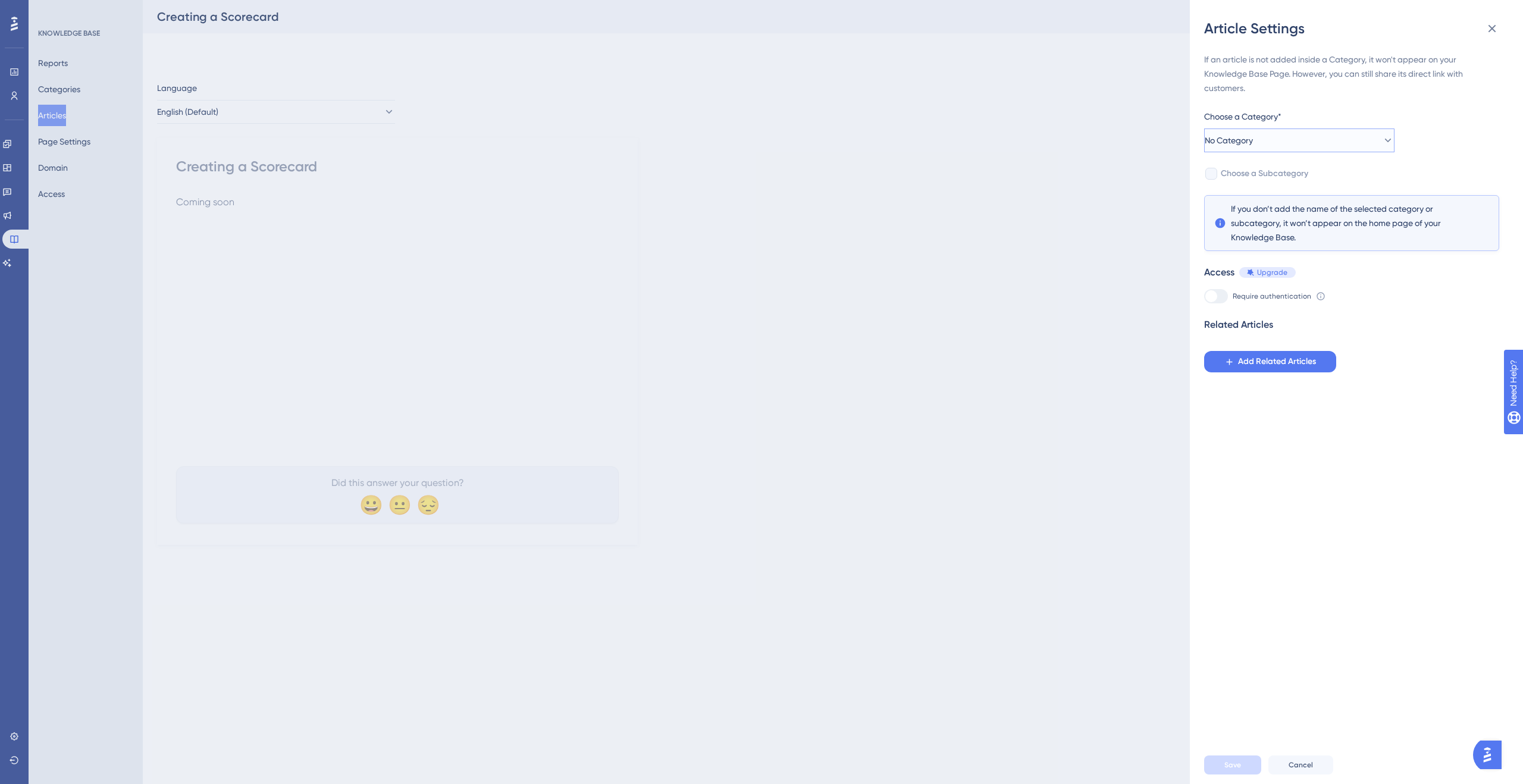
click at [1253, 144] on span "No Category" at bounding box center [1229, 140] width 48 height 14
click at [1287, 231] on span "Getting Started as an Admin" at bounding box center [1275, 224] width 109 height 14
click at [1232, 170] on span "Choose a Subcategory" at bounding box center [1264, 173] width 87 height 14
checkbox input "true"
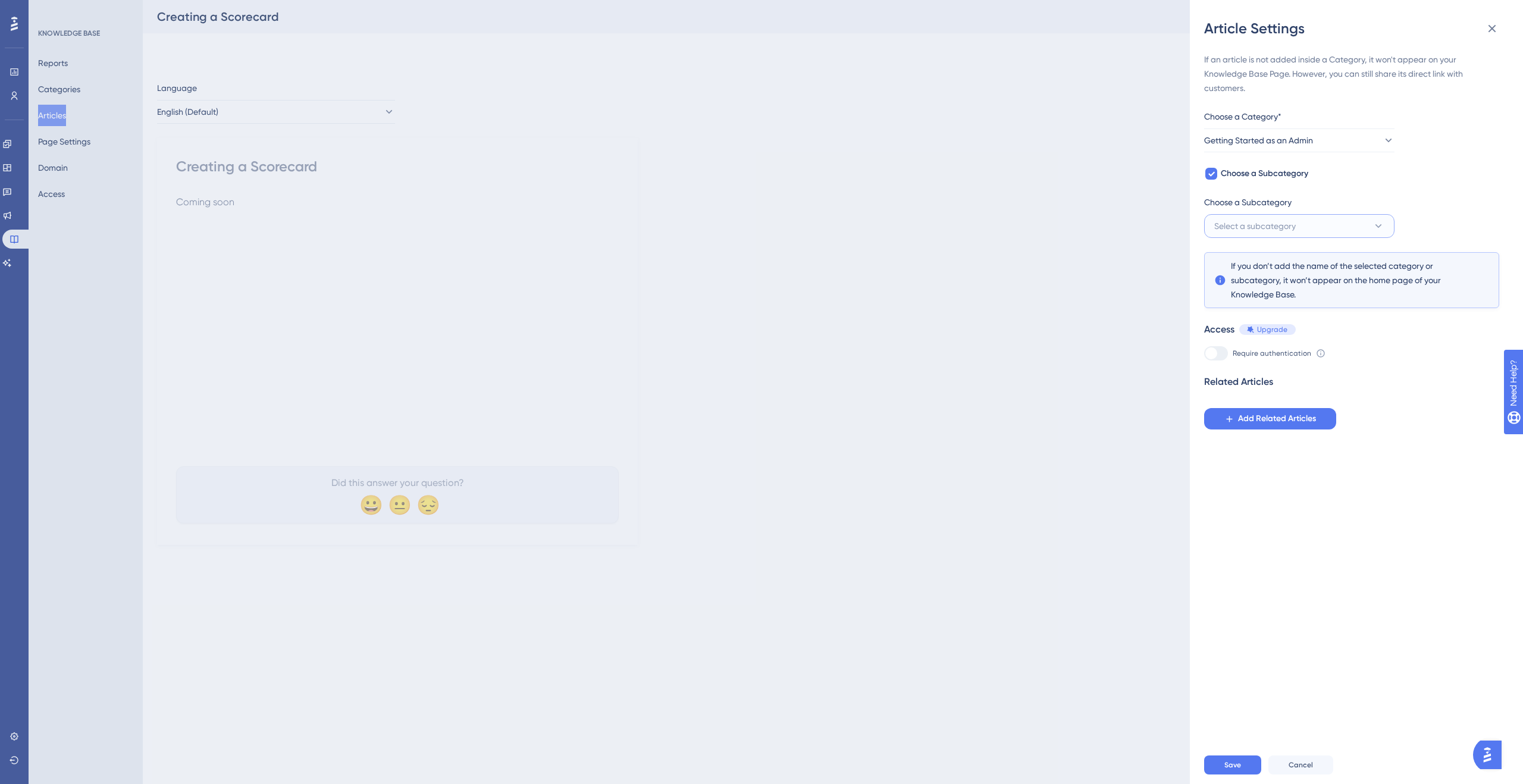
click at [1265, 225] on span "Select a subcategory" at bounding box center [1255, 226] width 81 height 14
click at [1254, 255] on span "Integrations" at bounding box center [1244, 262] width 46 height 14
click at [1236, 765] on span "Save" at bounding box center [1233, 765] width 17 height 9
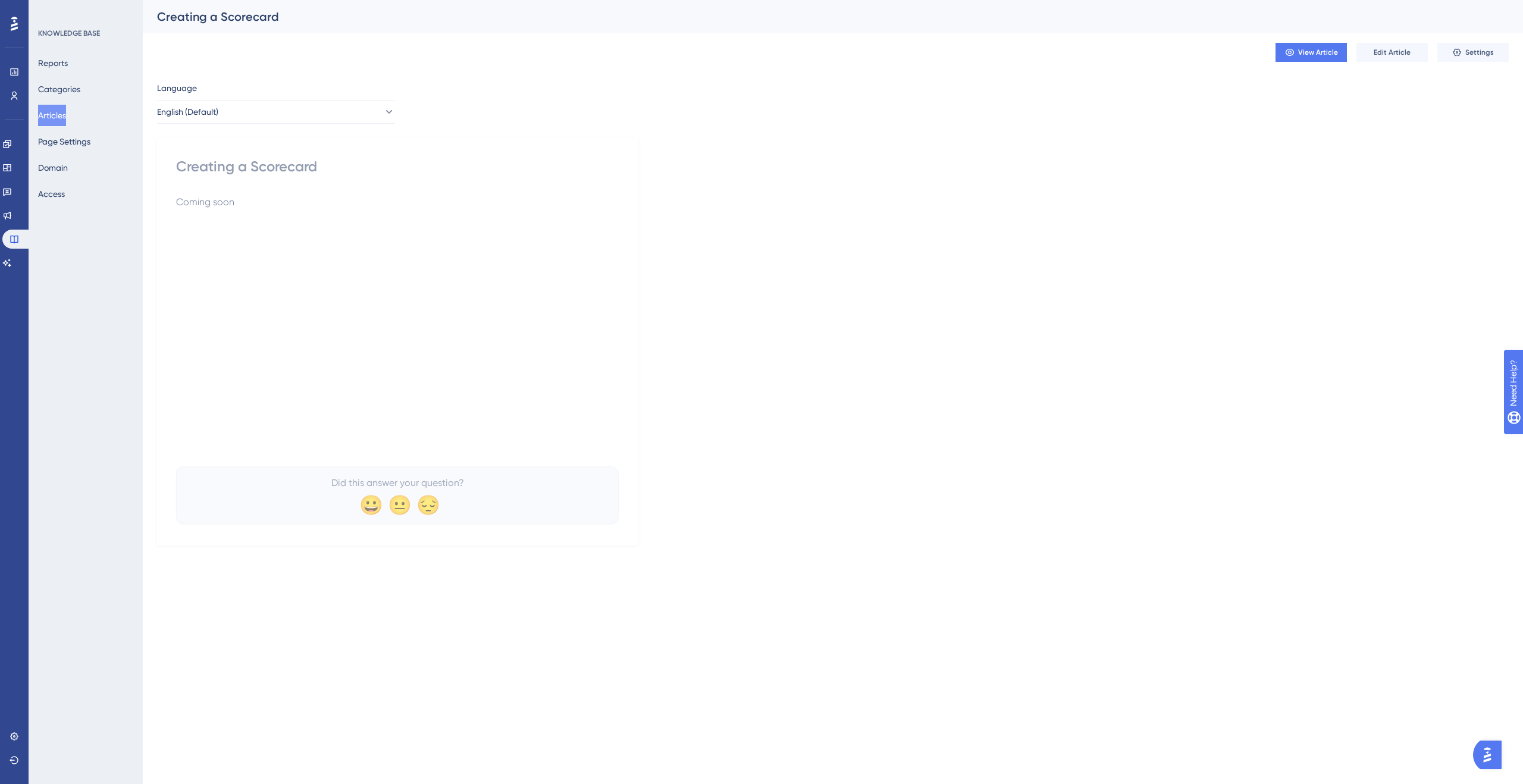
click at [66, 112] on button "Articles" at bounding box center [52, 115] width 28 height 21
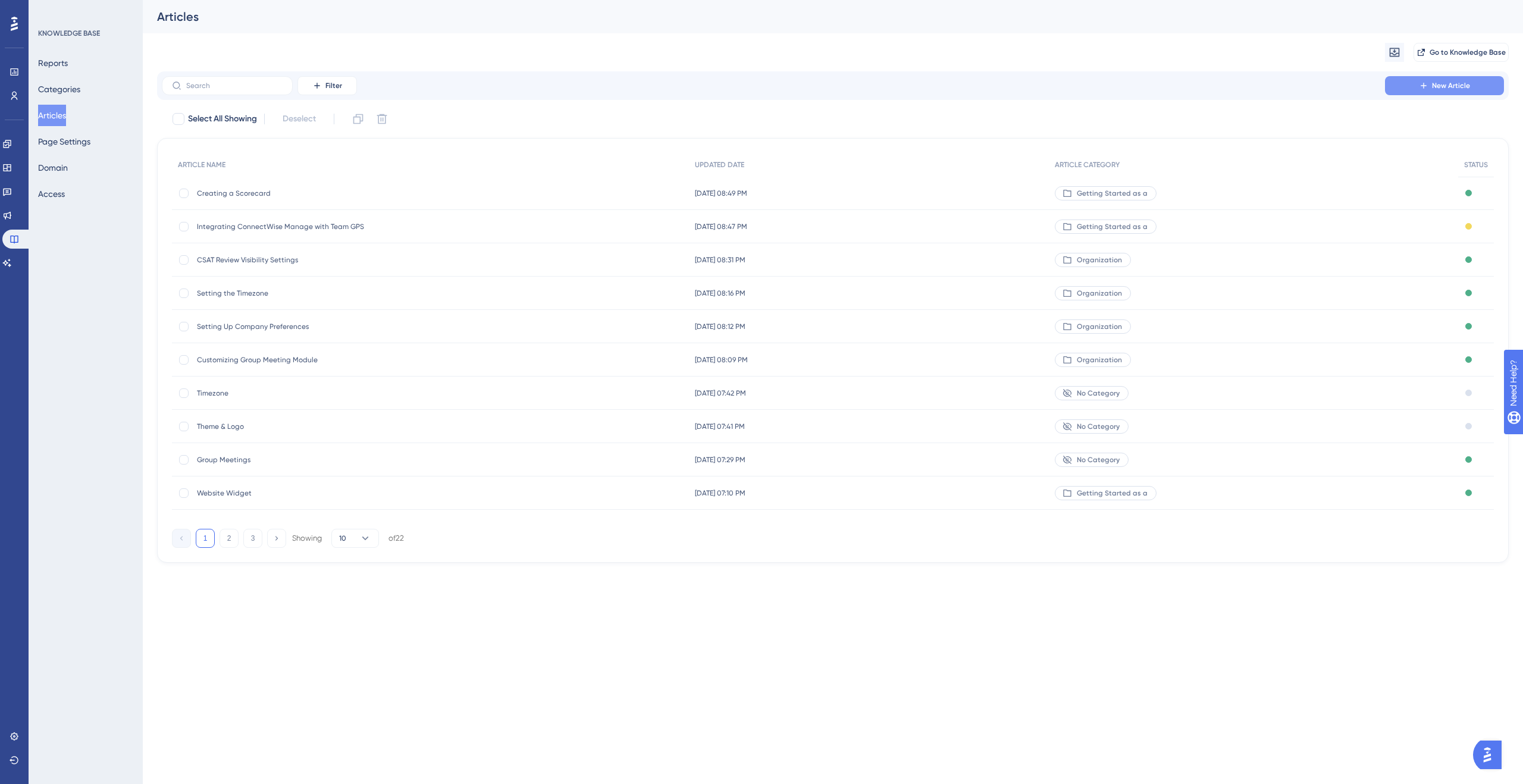
click at [1472, 88] on button "New Article" at bounding box center [1444, 85] width 119 height 19
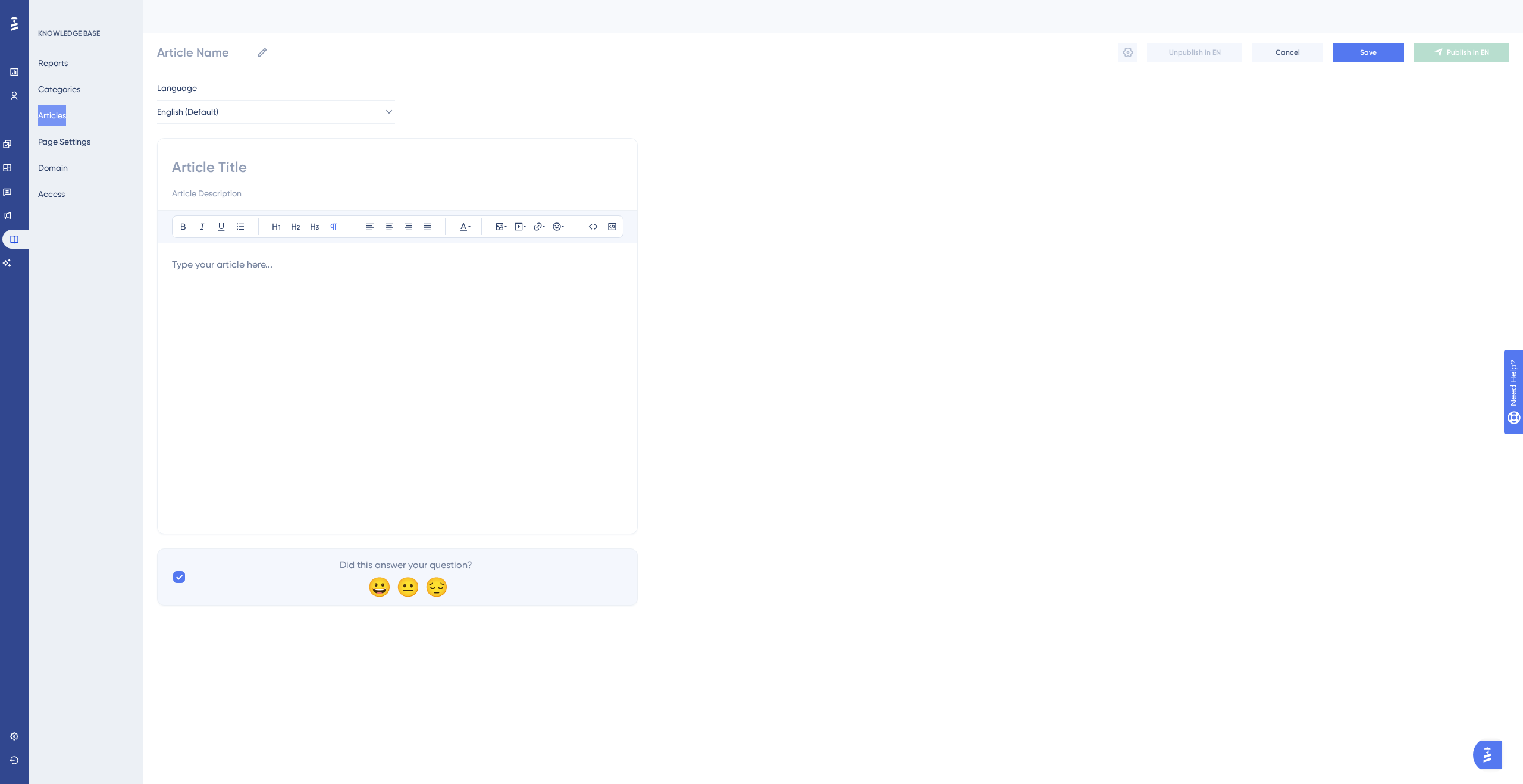
click at [443, 172] on input at bounding box center [397, 167] width 451 height 19
type input "Crea"
type input "Creating Manual K"
type input "Creating Manual"
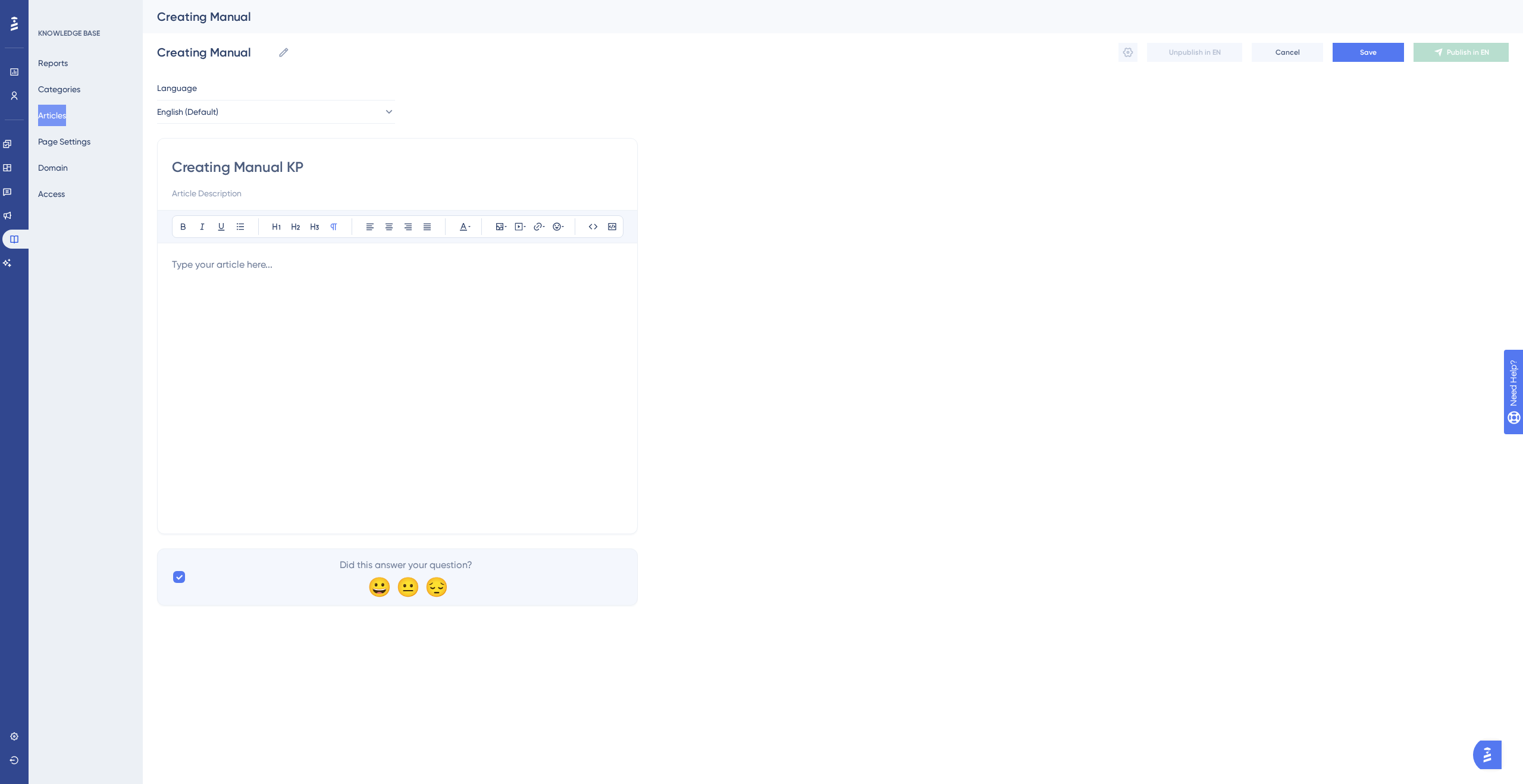
type input "Creating Manual KPI"
type input "Creating Manual KPIs"
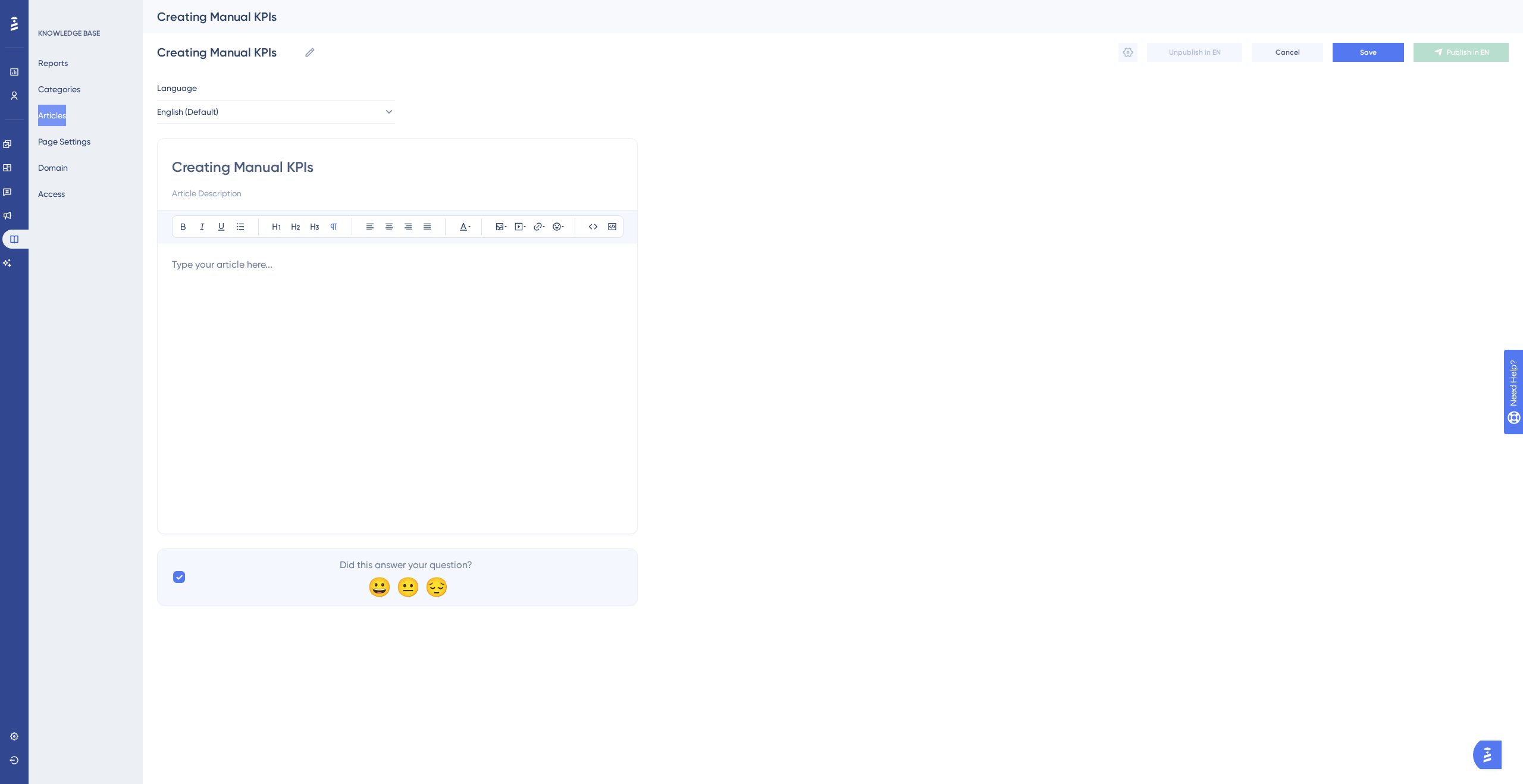
click at [516, 291] on div at bounding box center [397, 389] width 451 height 262
click at [1395, 55] on button "Save" at bounding box center [1368, 52] width 71 height 19
click at [1125, 51] on icon at bounding box center [1128, 52] width 10 height 9
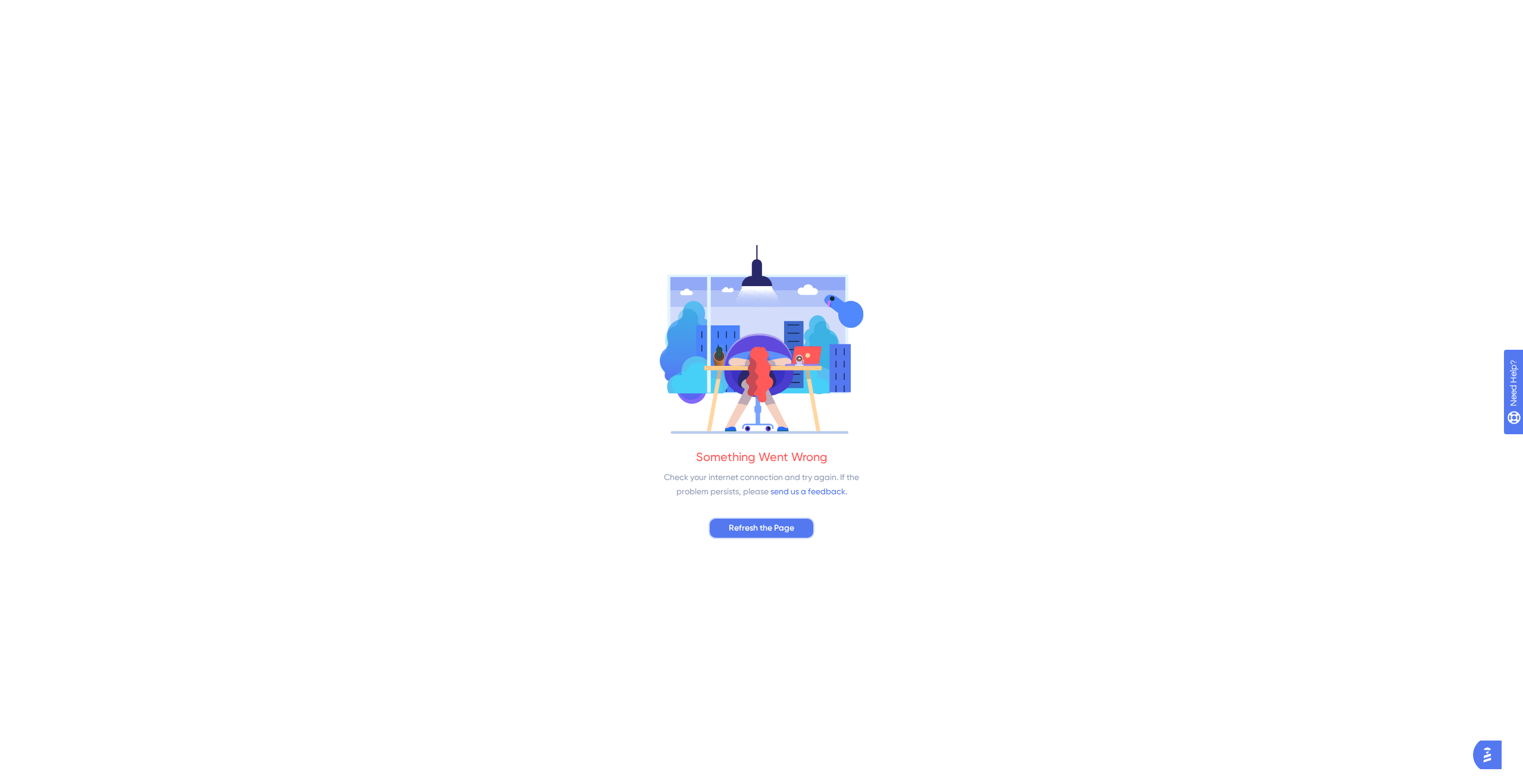
click at [779, 520] on button "Refresh the Page" at bounding box center [761, 527] width 106 height 21
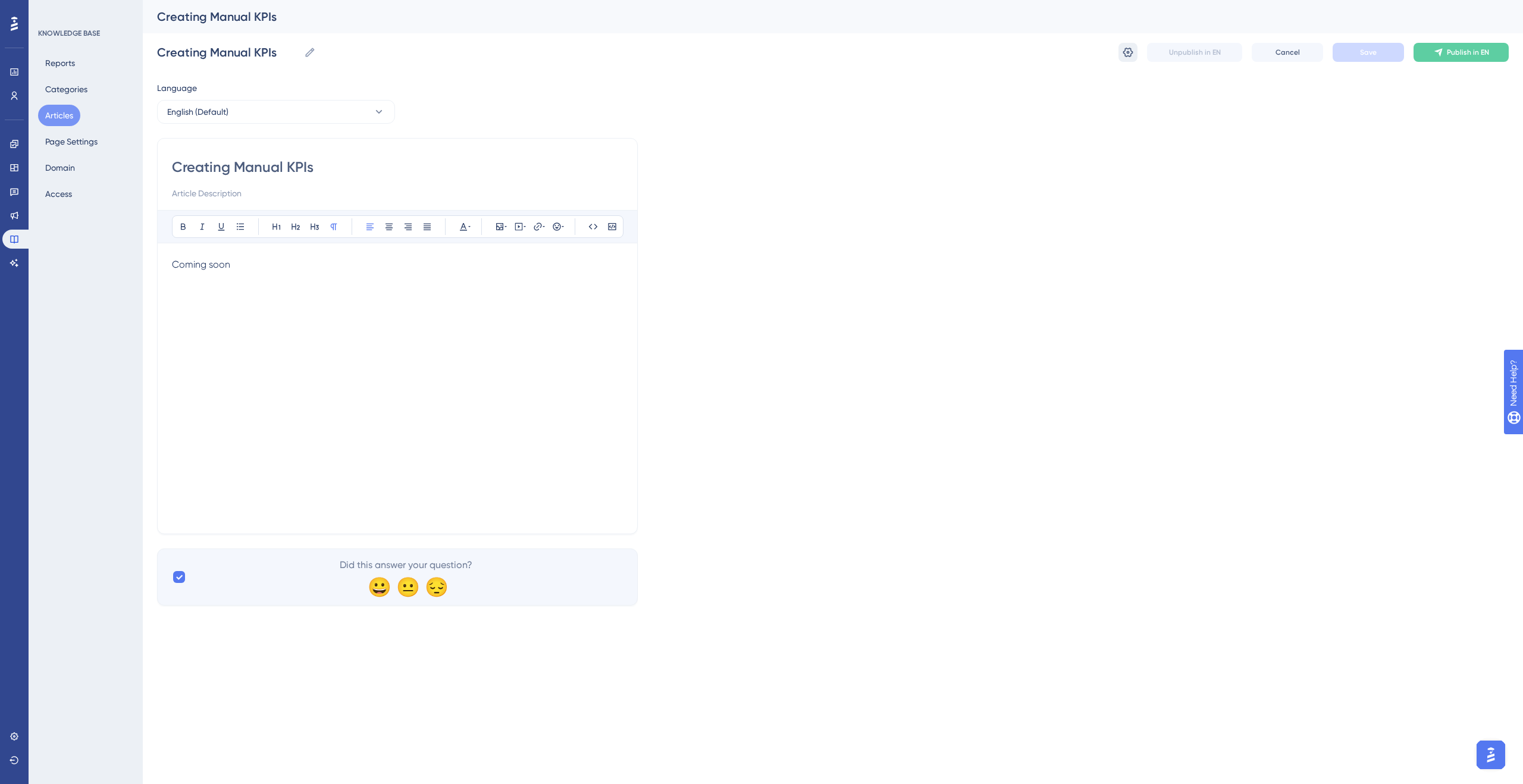
click at [1125, 55] on icon at bounding box center [1128, 52] width 10 height 9
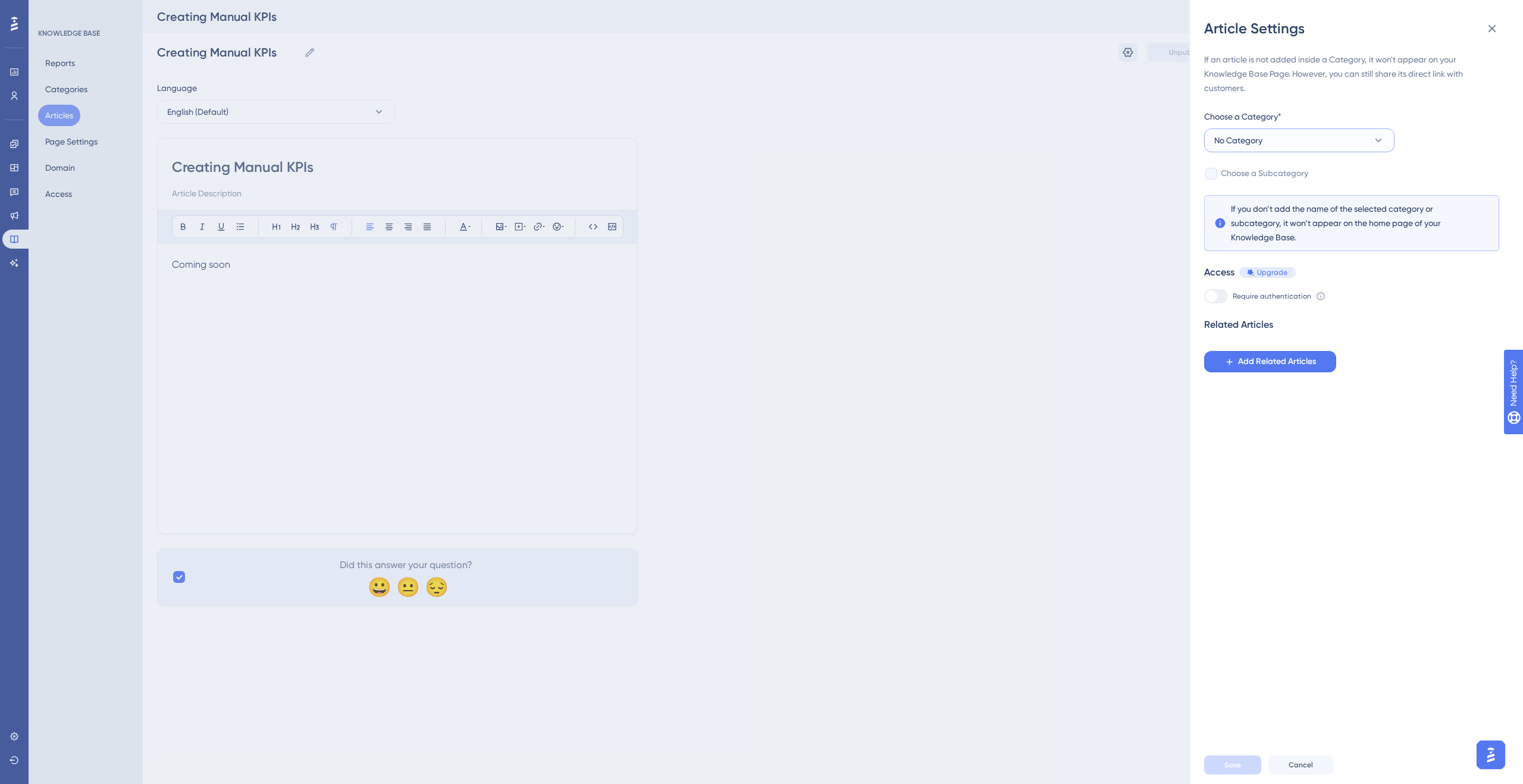
click at [1353, 145] on button "No Category" at bounding box center [1299, 140] width 190 height 24
click at [1324, 223] on span "Getting Started as an Admin" at bounding box center [1275, 224] width 109 height 14
click at [1207, 176] on div at bounding box center [1211, 174] width 12 height 12
checkbox input "true"
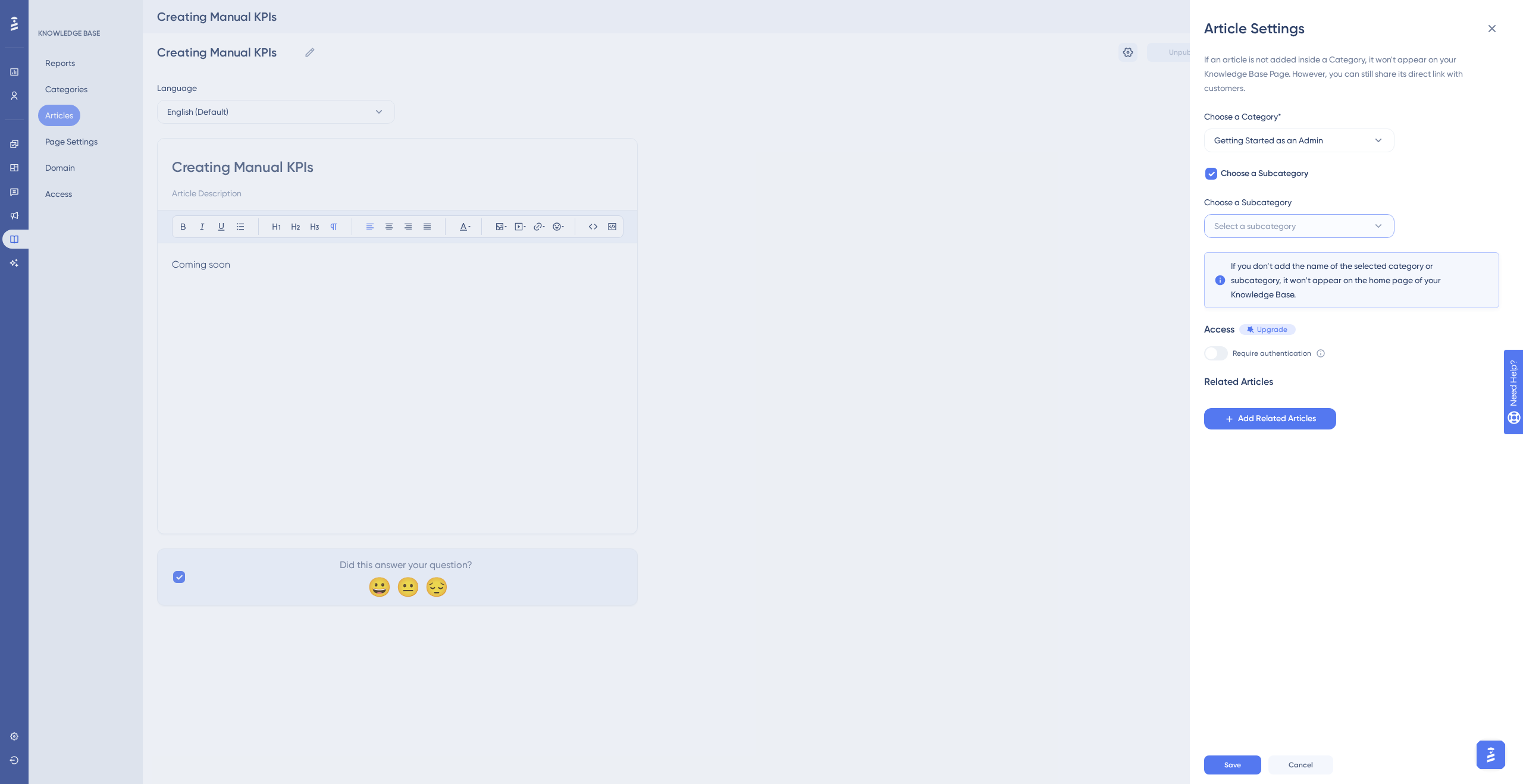
click at [1278, 222] on span "Select a subcategory" at bounding box center [1255, 226] width 81 height 14
click at [1260, 253] on div "Integrations Integrations" at bounding box center [1299, 262] width 156 height 24
click at [1310, 422] on span "Add Related Articles" at bounding box center [1277, 418] width 78 height 14
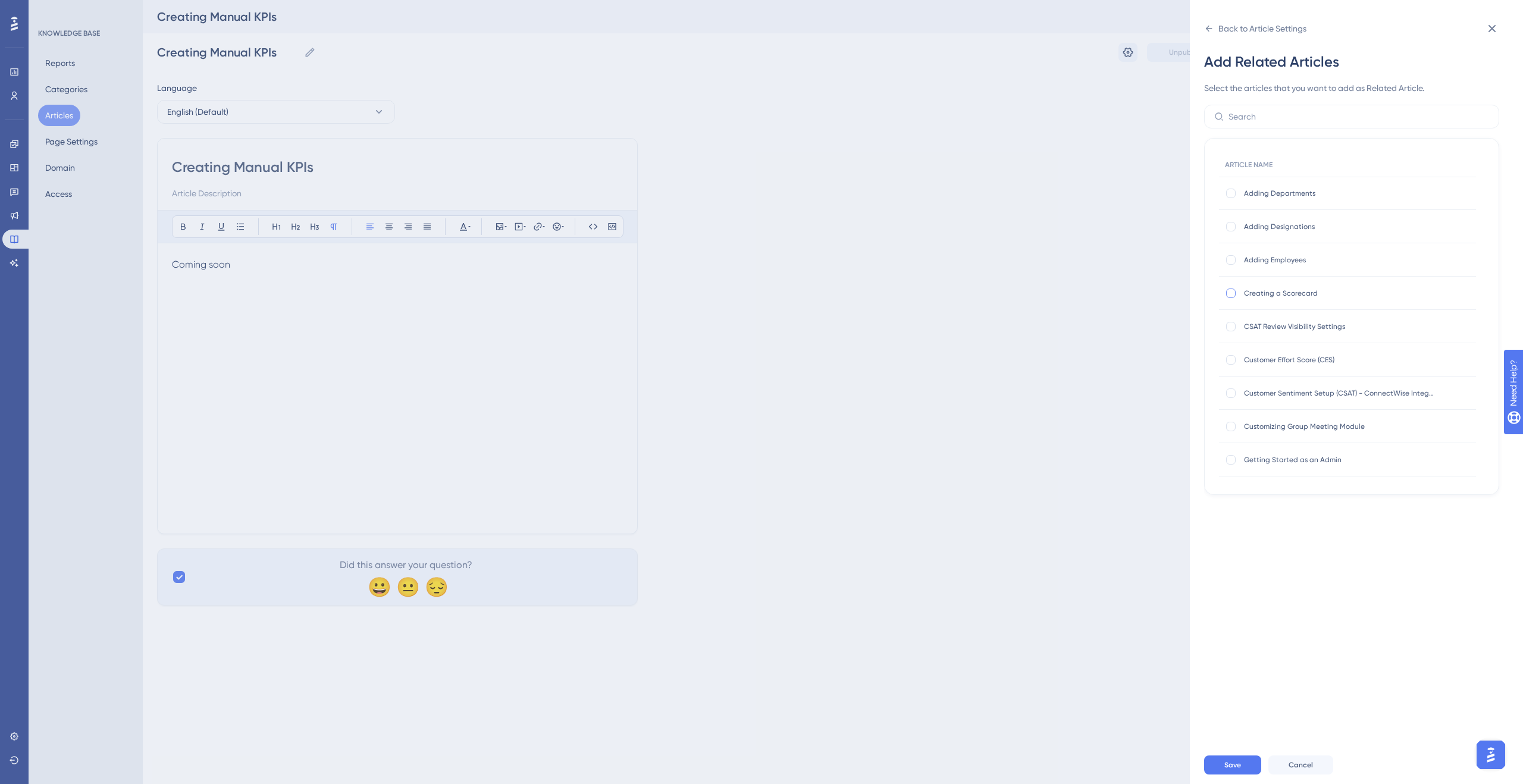
click at [1231, 294] on div at bounding box center [1231, 292] width 9 height 9
checkbox input "true"
click at [1235, 766] on span "Save" at bounding box center [1233, 765] width 17 height 9
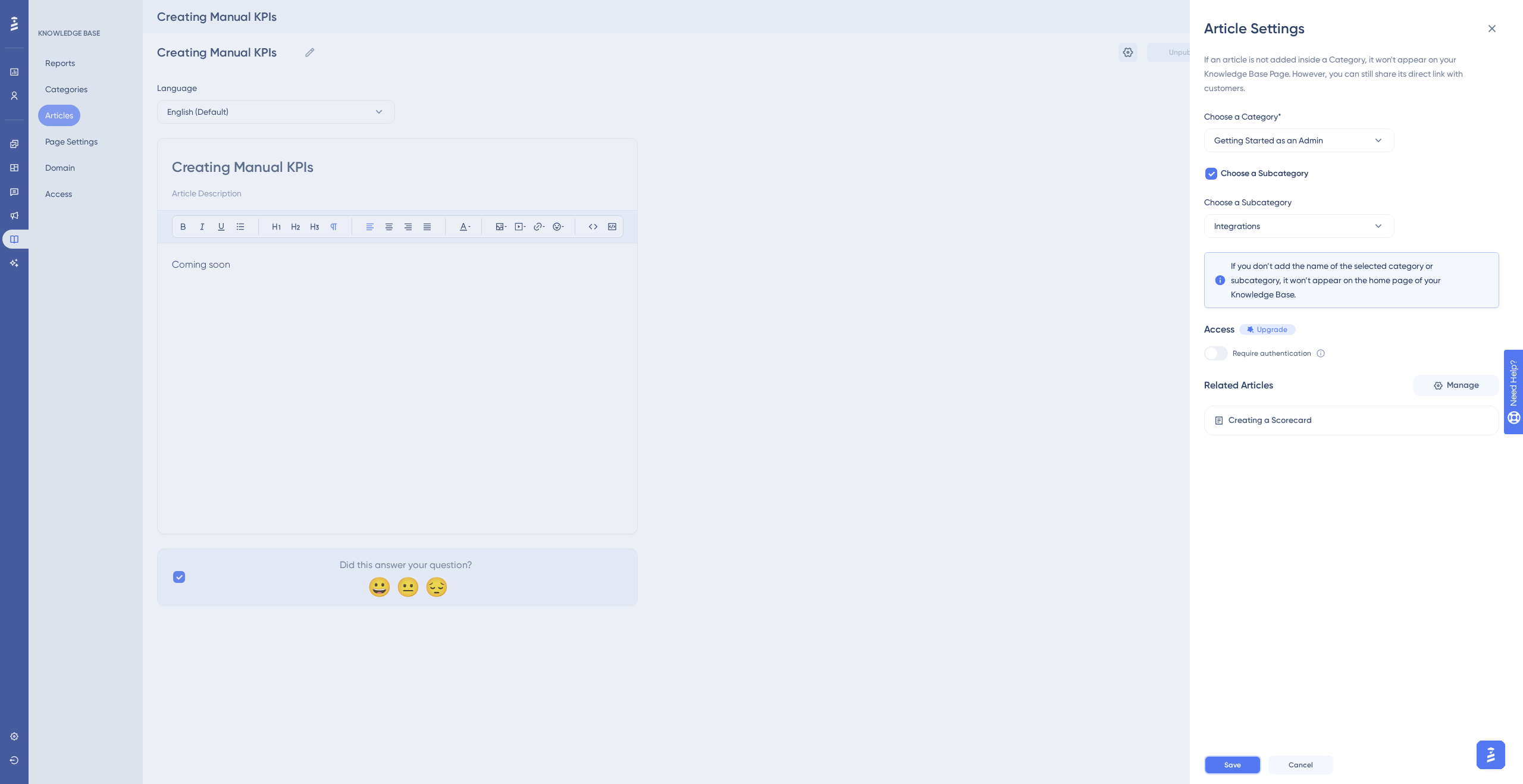
click at [1231, 765] on span "Save" at bounding box center [1233, 765] width 17 height 9
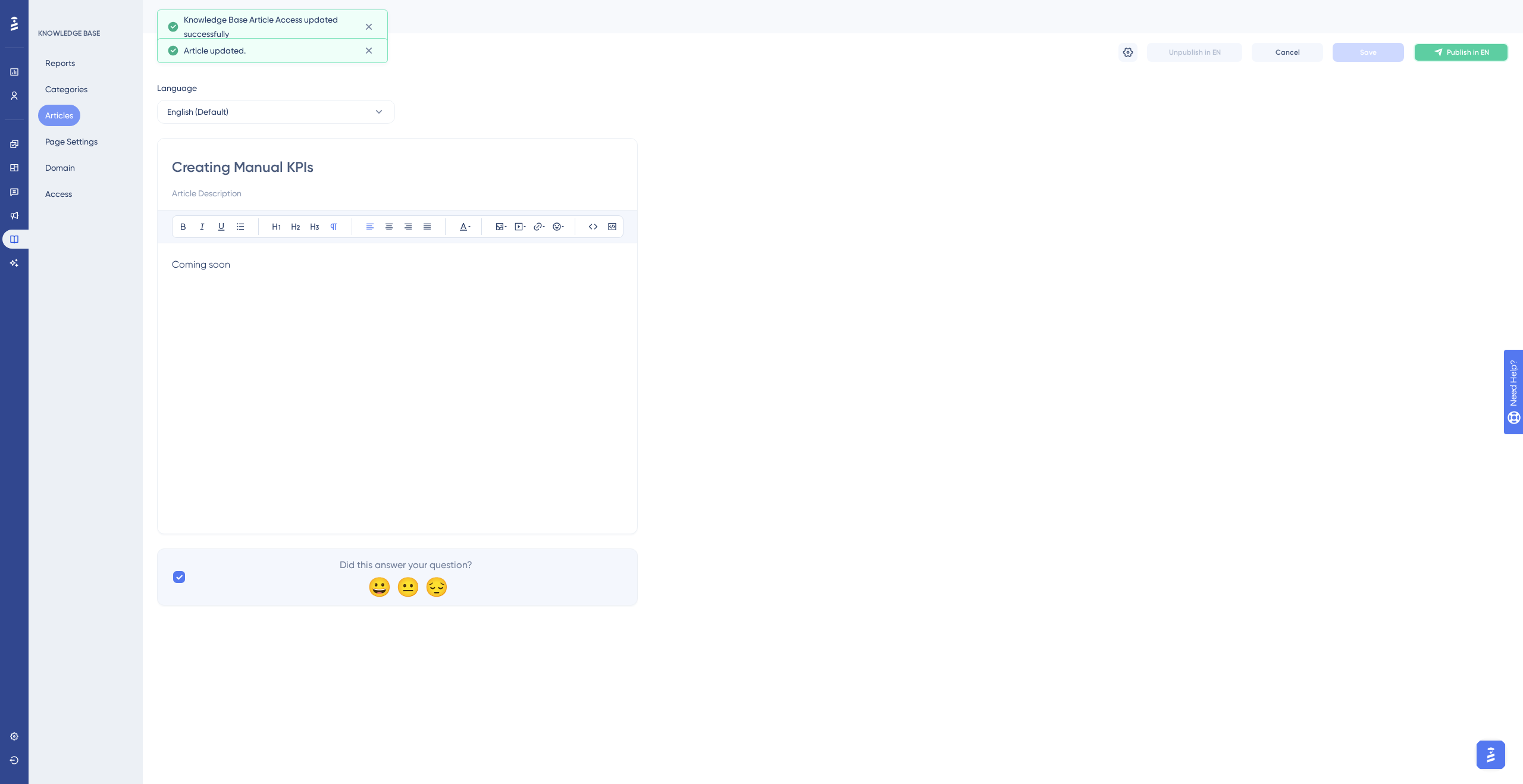
click at [1440, 53] on icon at bounding box center [1438, 52] width 8 height 8
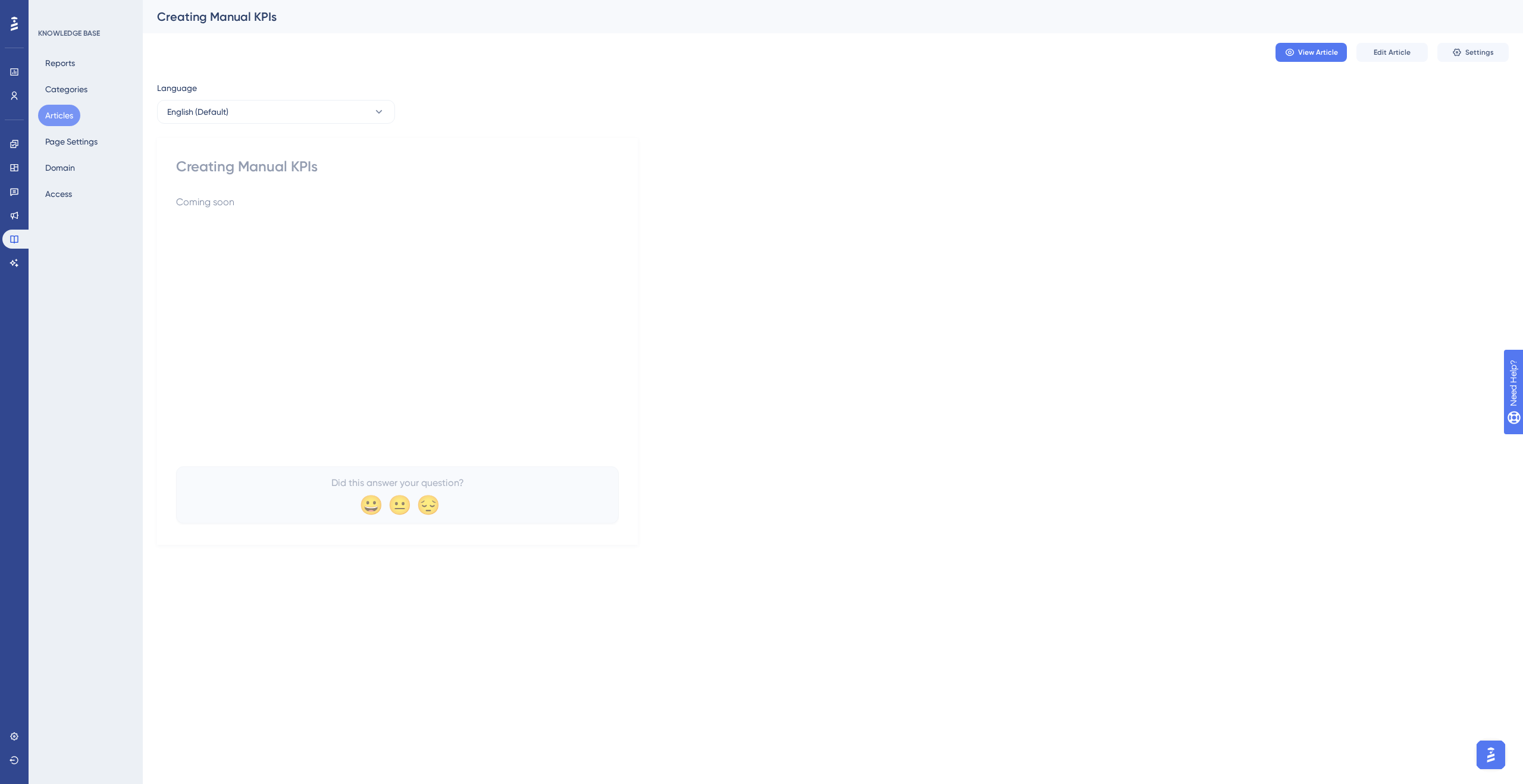
click at [49, 116] on button "Articles" at bounding box center [59, 115] width 42 height 21
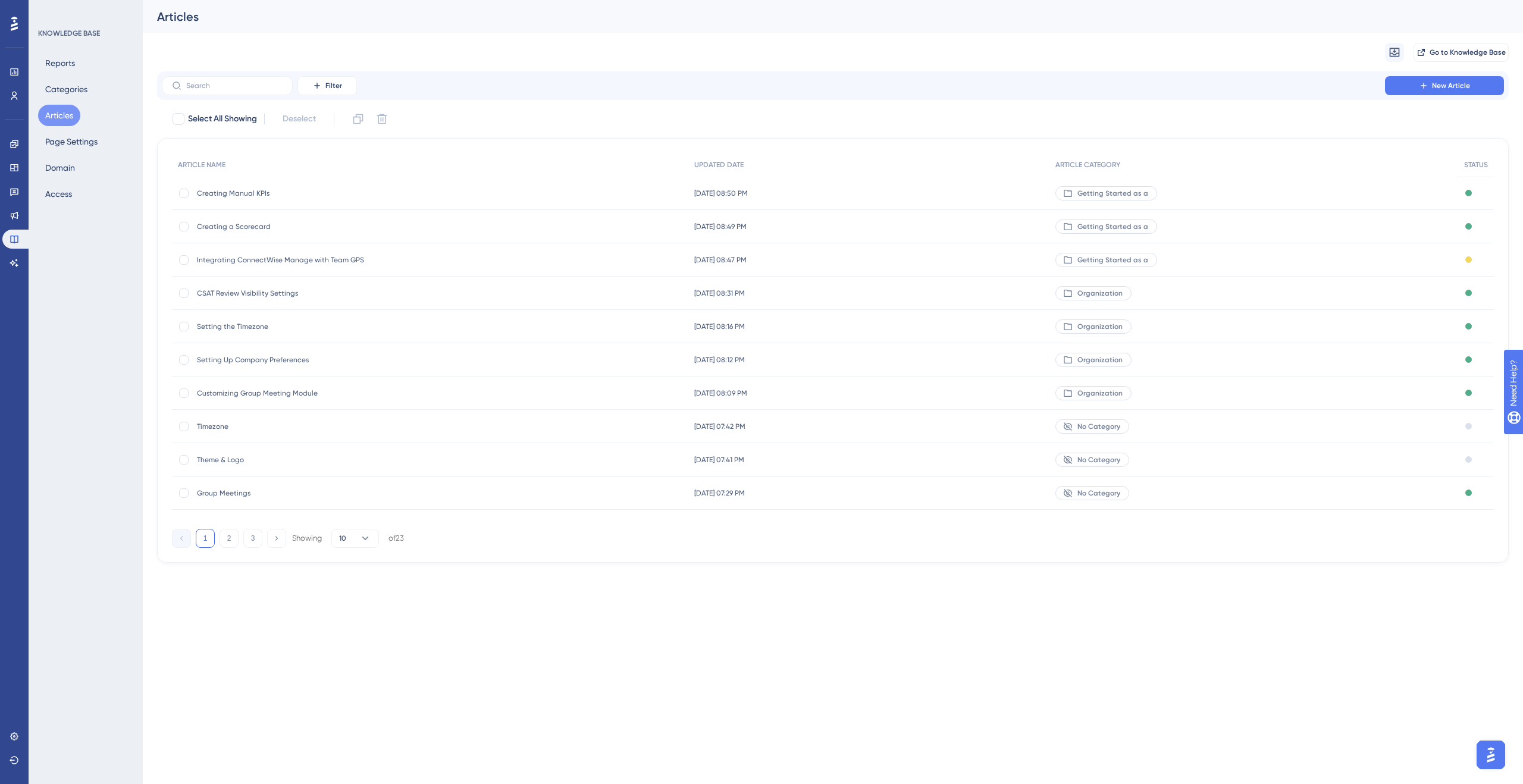
click at [1090, 190] on span "Getting Started as a" at bounding box center [1113, 193] width 71 height 9
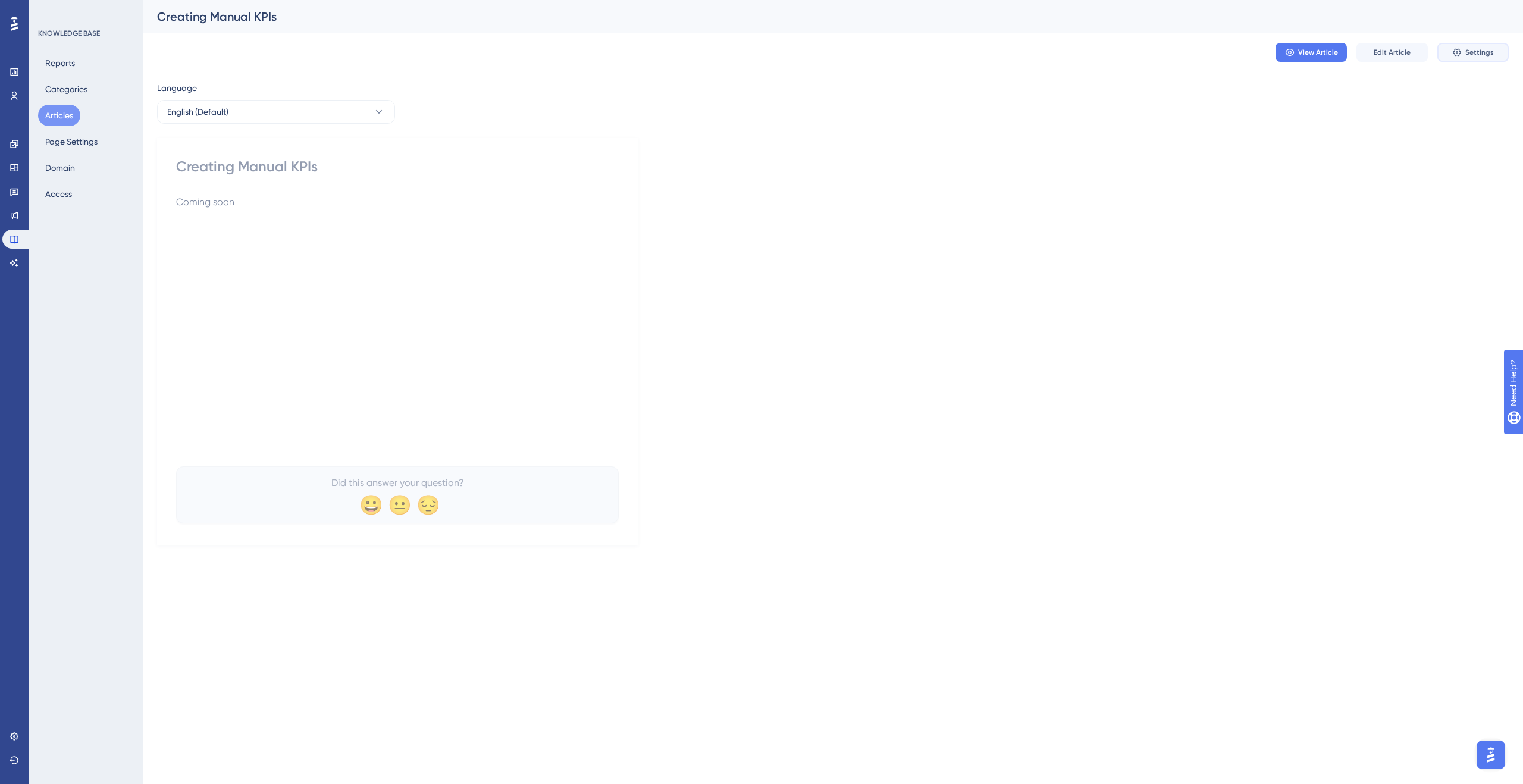
click at [1469, 50] on span "Settings" at bounding box center [1480, 52] width 29 height 9
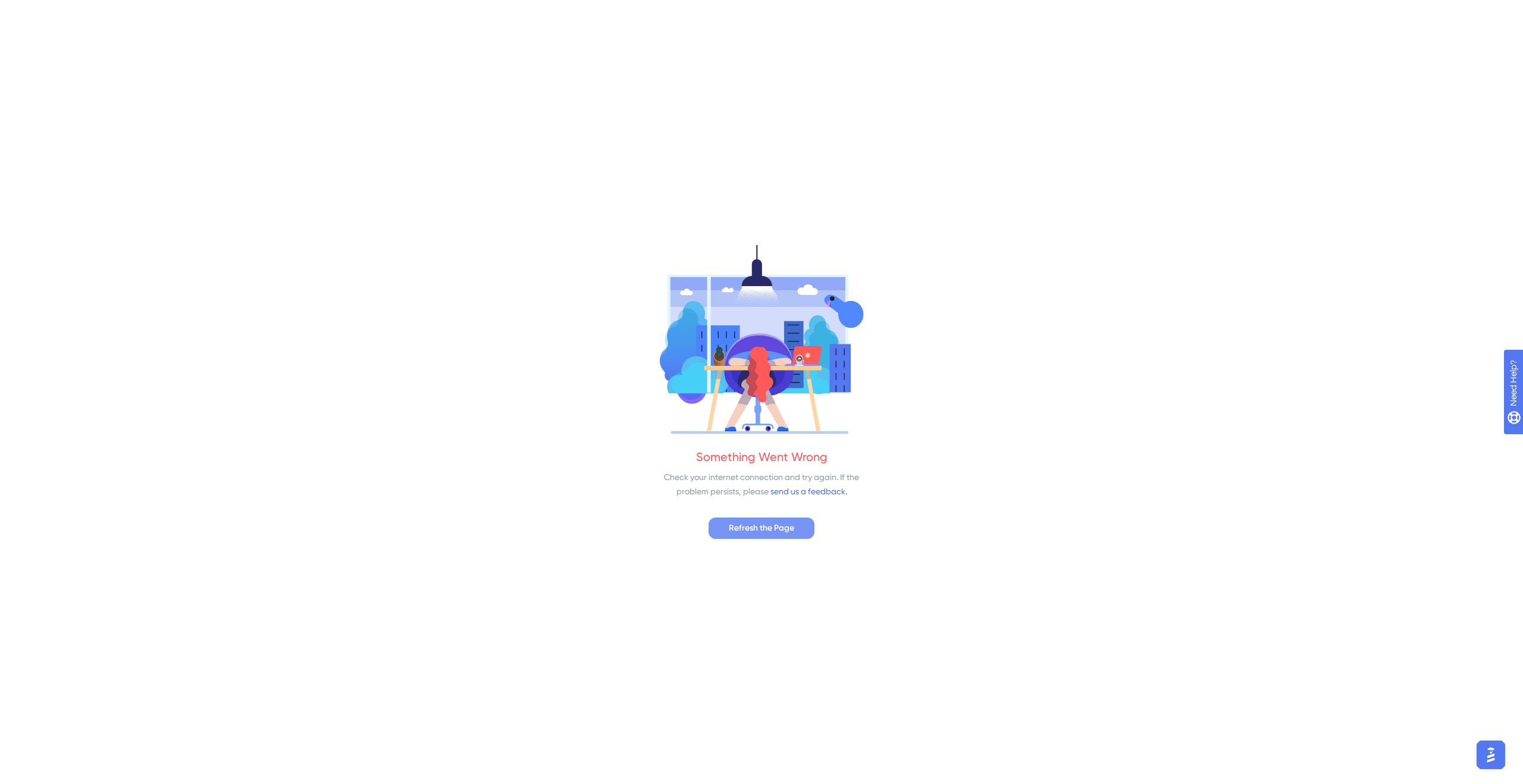
click at [795, 524] on button "Refresh the Page" at bounding box center [761, 527] width 106 height 21
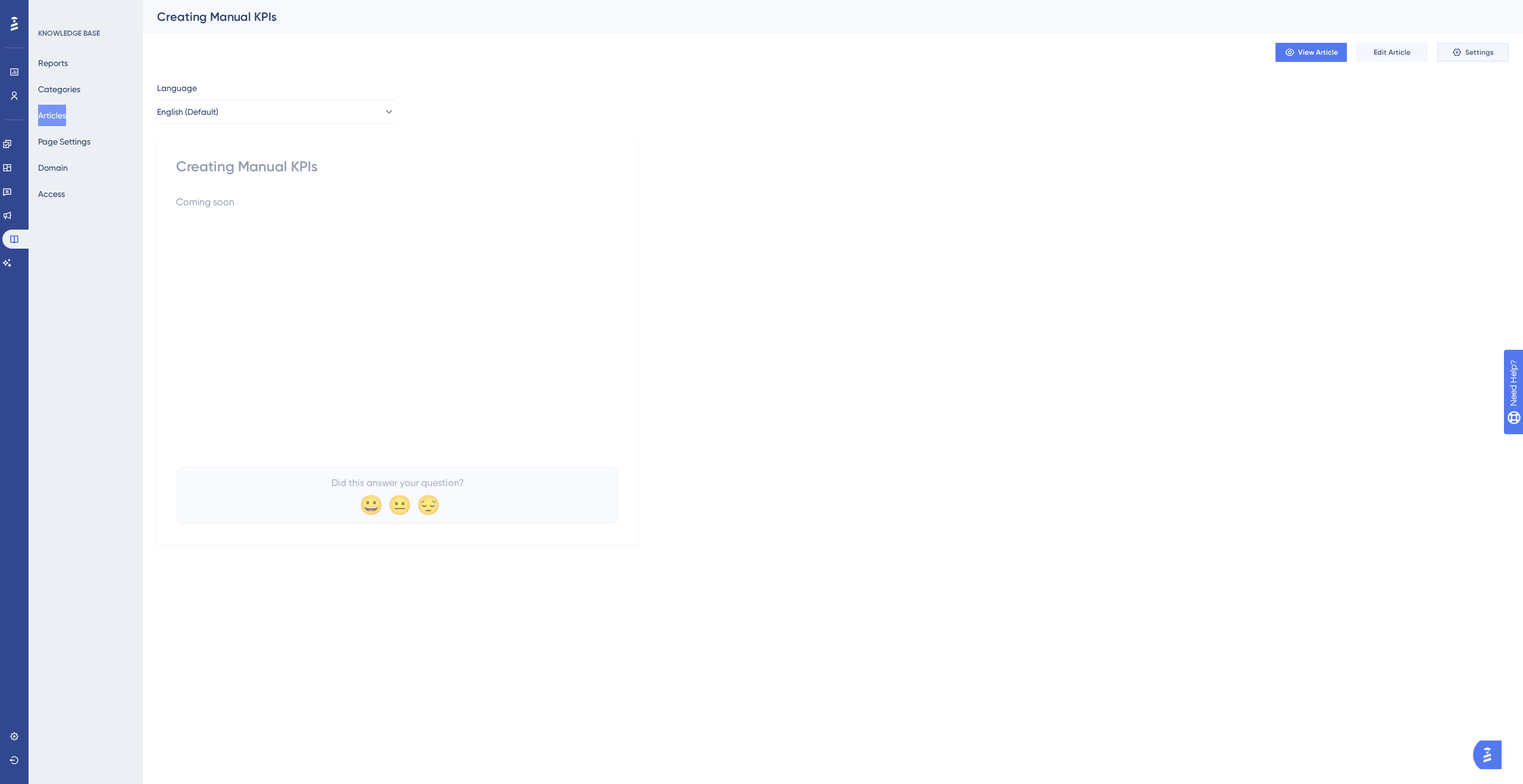
click at [1463, 46] on button "Settings" at bounding box center [1473, 52] width 71 height 19
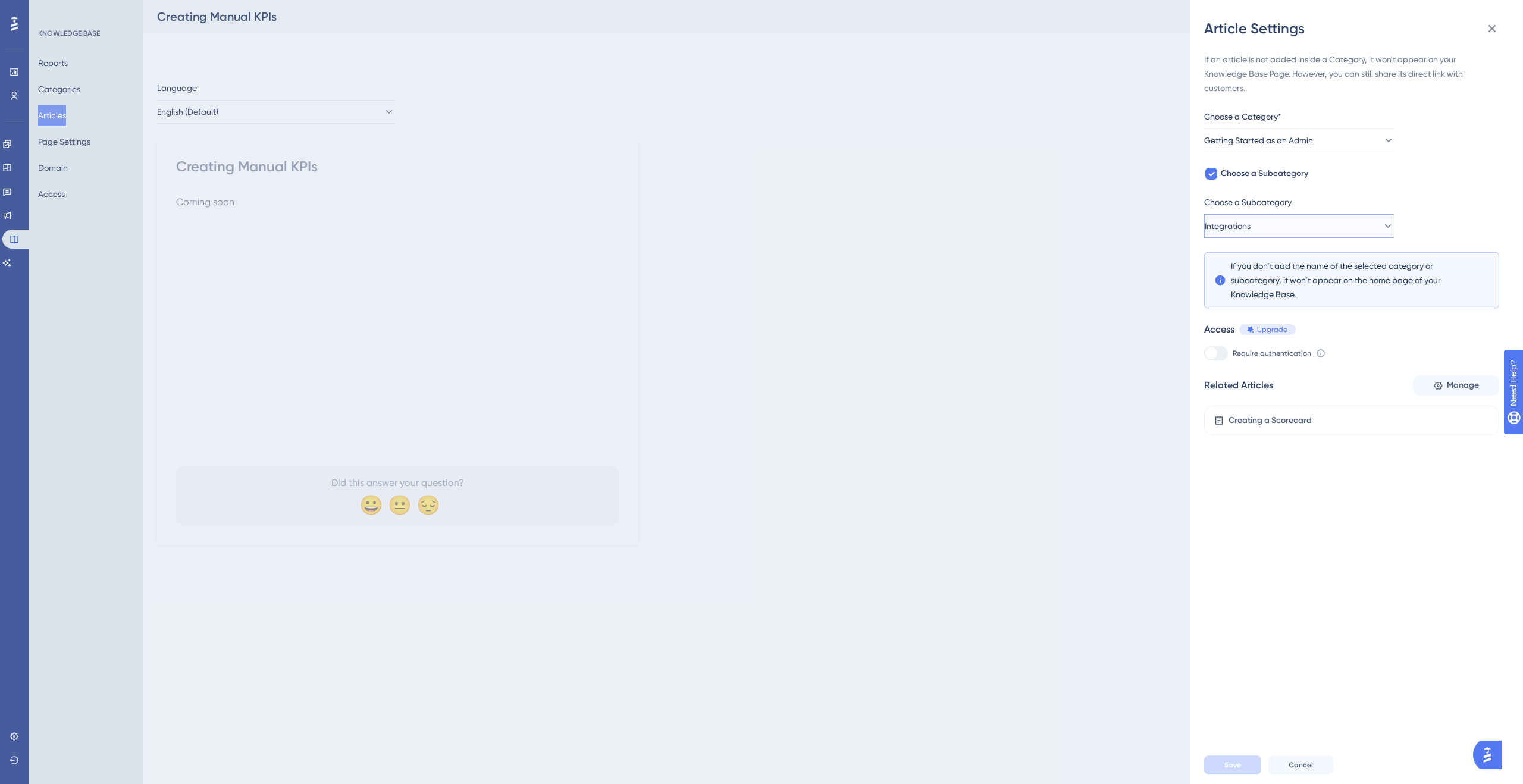
click at [1289, 224] on button "Integrations" at bounding box center [1299, 226] width 190 height 24
click at [1269, 289] on span "Setting up your Organization" at bounding box center [1276, 286] width 110 height 14
click at [1229, 765] on span "Save" at bounding box center [1233, 765] width 17 height 9
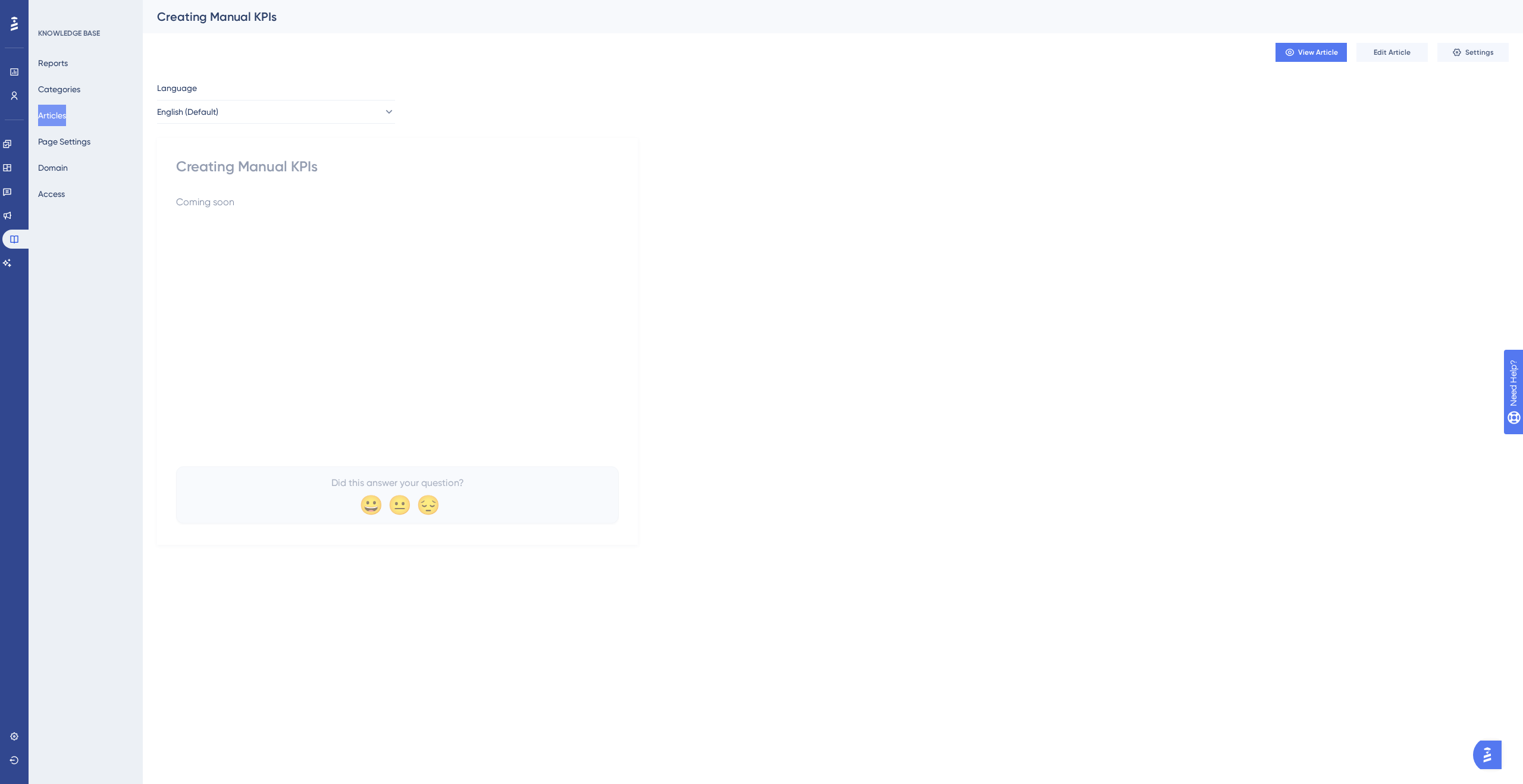
click at [53, 117] on button "Articles" at bounding box center [52, 115] width 28 height 21
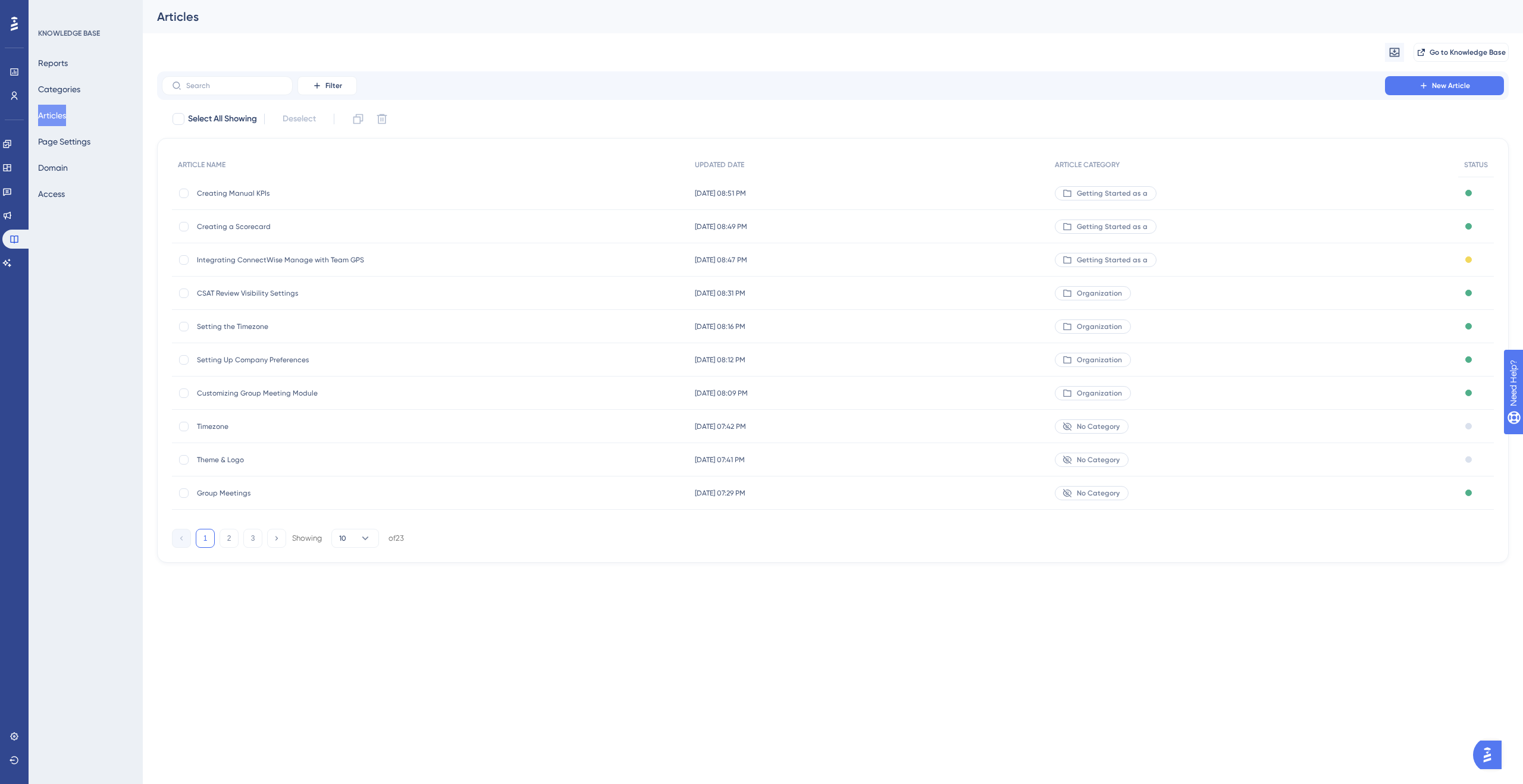
click at [218, 224] on span "Creating a Scorecard" at bounding box center [292, 226] width 190 height 9
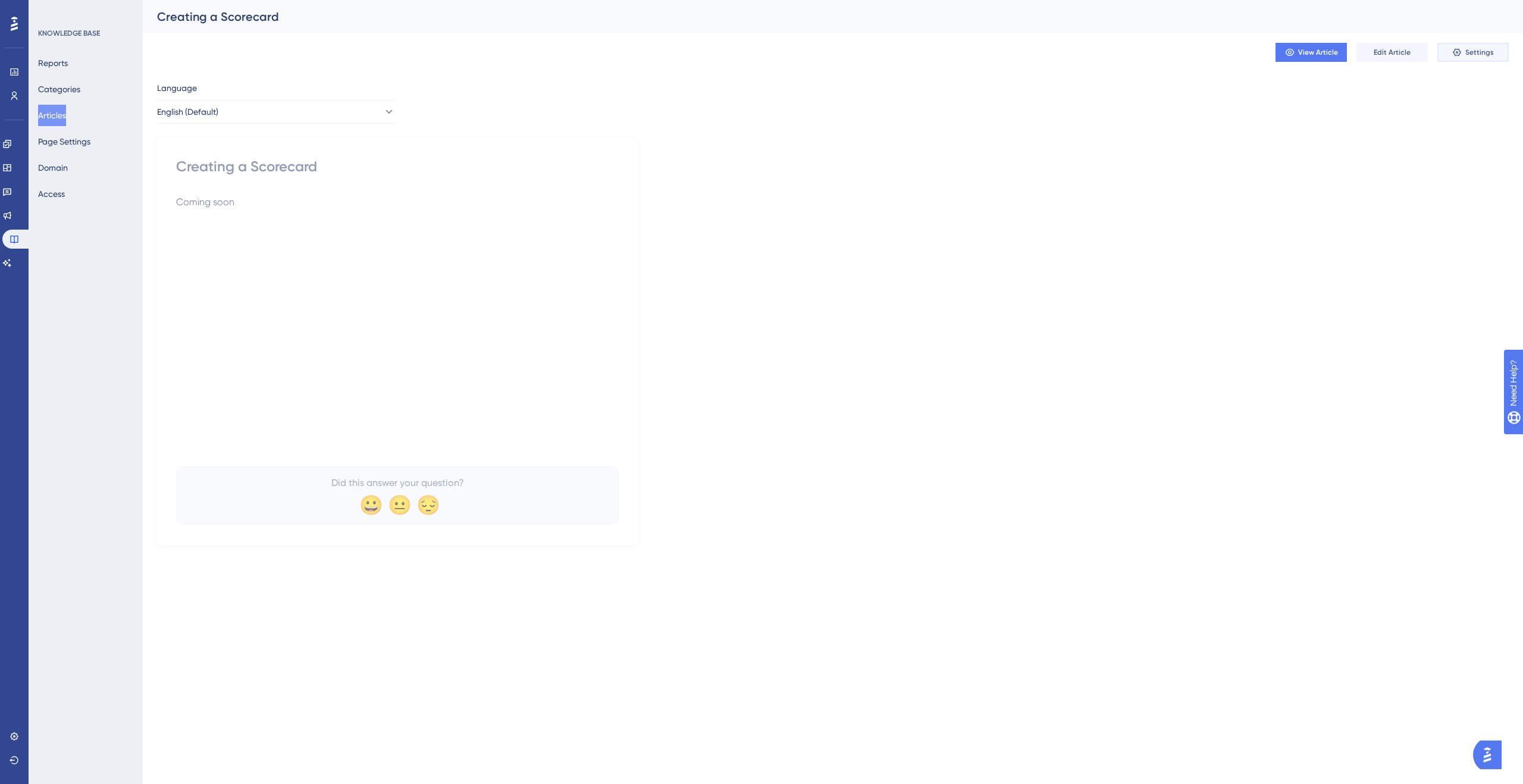
click at [1460, 54] on icon at bounding box center [1456, 52] width 8 height 8
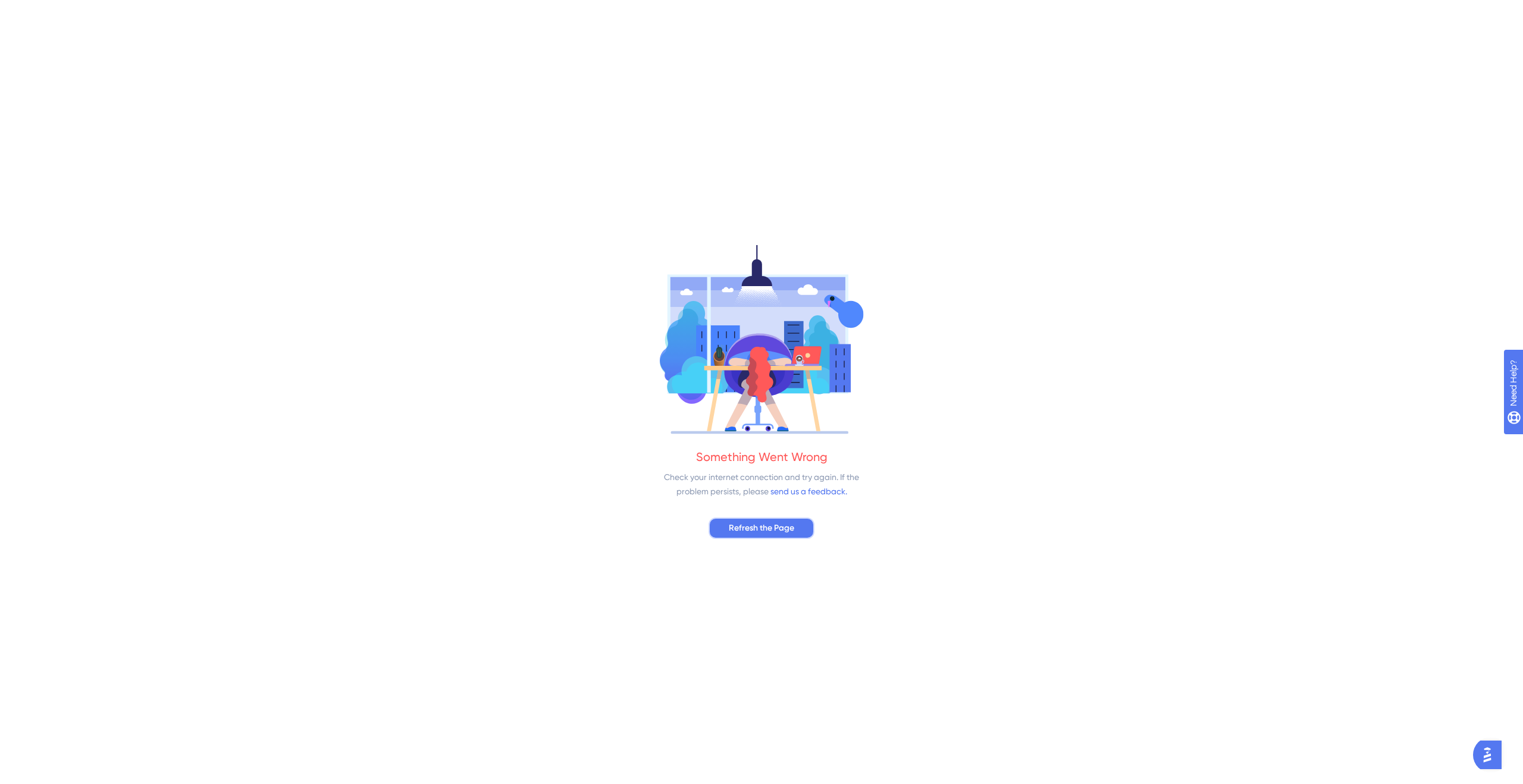
click at [789, 523] on span "Refresh the Page" at bounding box center [761, 528] width 65 height 14
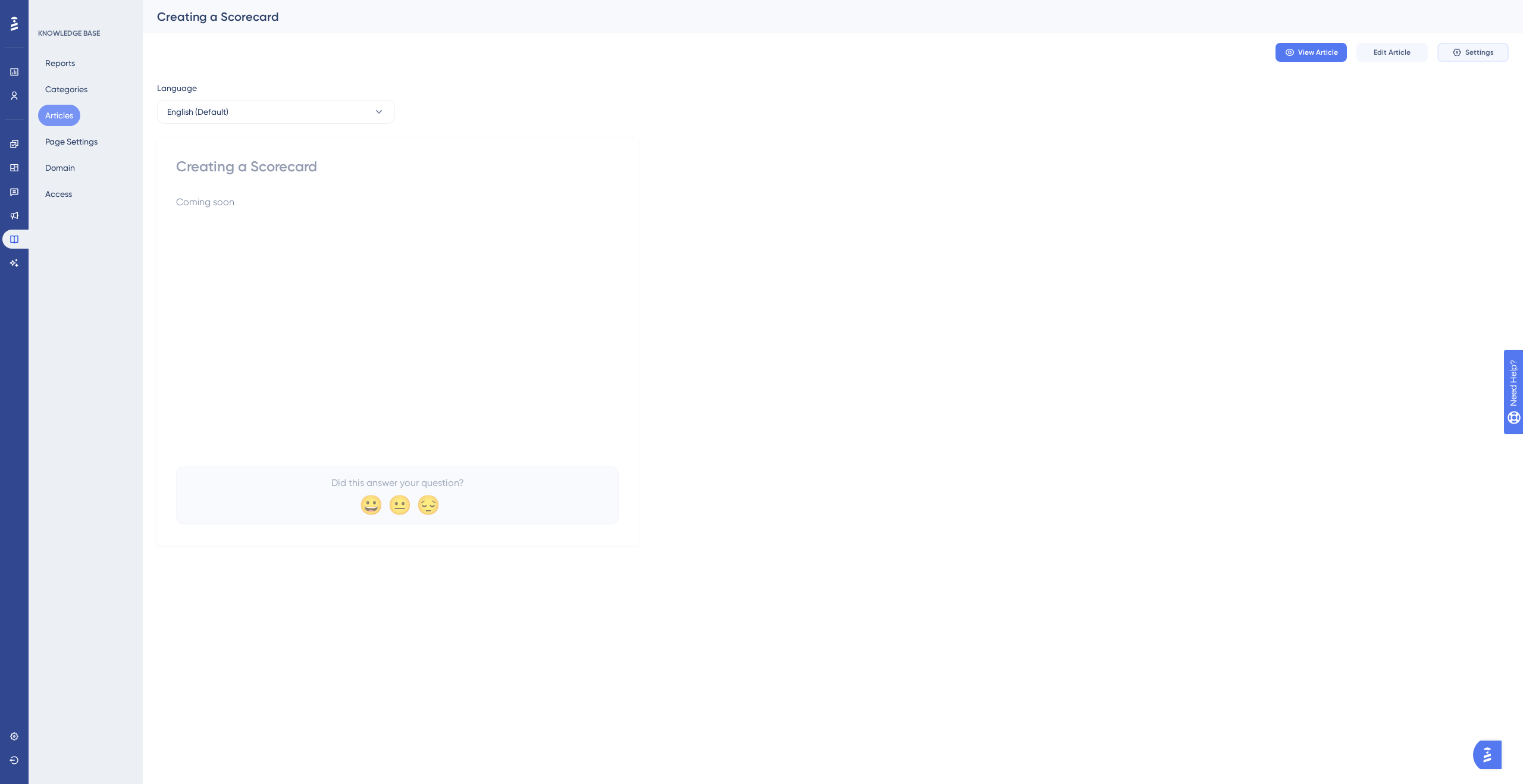
click at [1467, 53] on span "Settings" at bounding box center [1480, 52] width 29 height 9
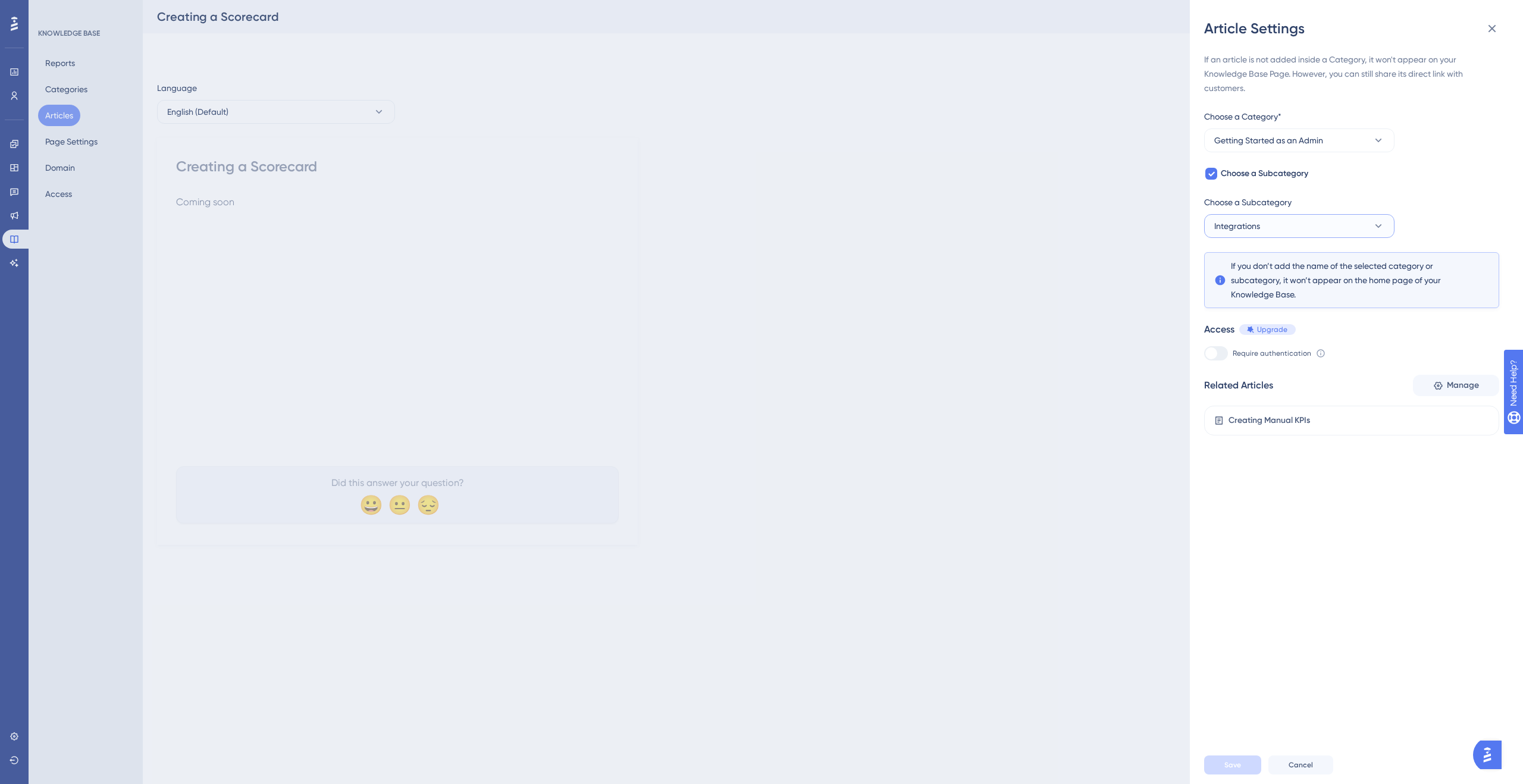
click at [1329, 224] on button "Integrations" at bounding box center [1299, 226] width 190 height 24
click at [1286, 280] on span "Setting up your Organization" at bounding box center [1276, 286] width 110 height 14
click at [1233, 766] on span "Save" at bounding box center [1233, 765] width 17 height 9
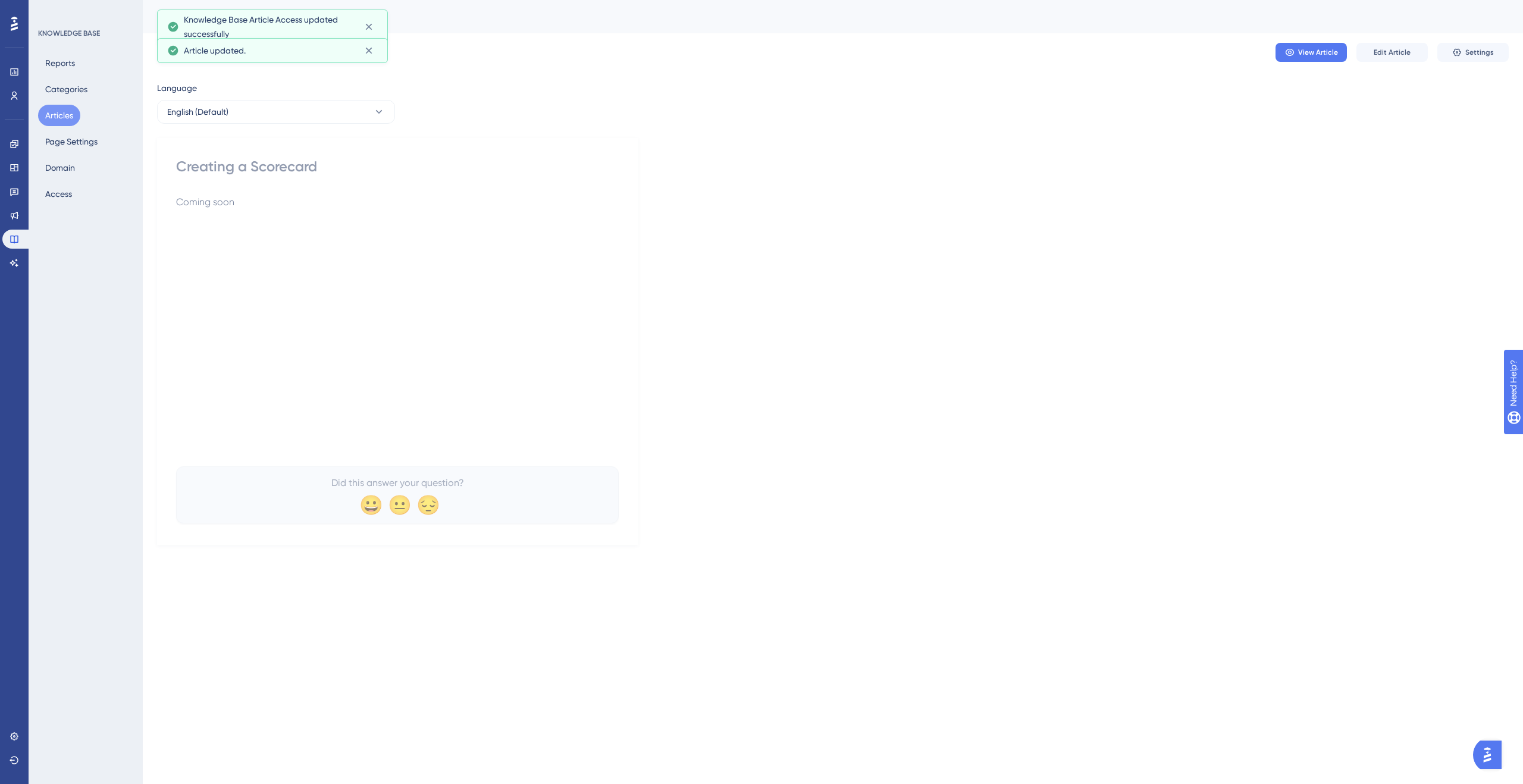
click at [1401, 142] on div "Language English (Default) Creating a Scorecard Coming soon Did this answer you…" at bounding box center [833, 313] width 1352 height 464
click at [79, 91] on button "Categories" at bounding box center [66, 89] width 57 height 21
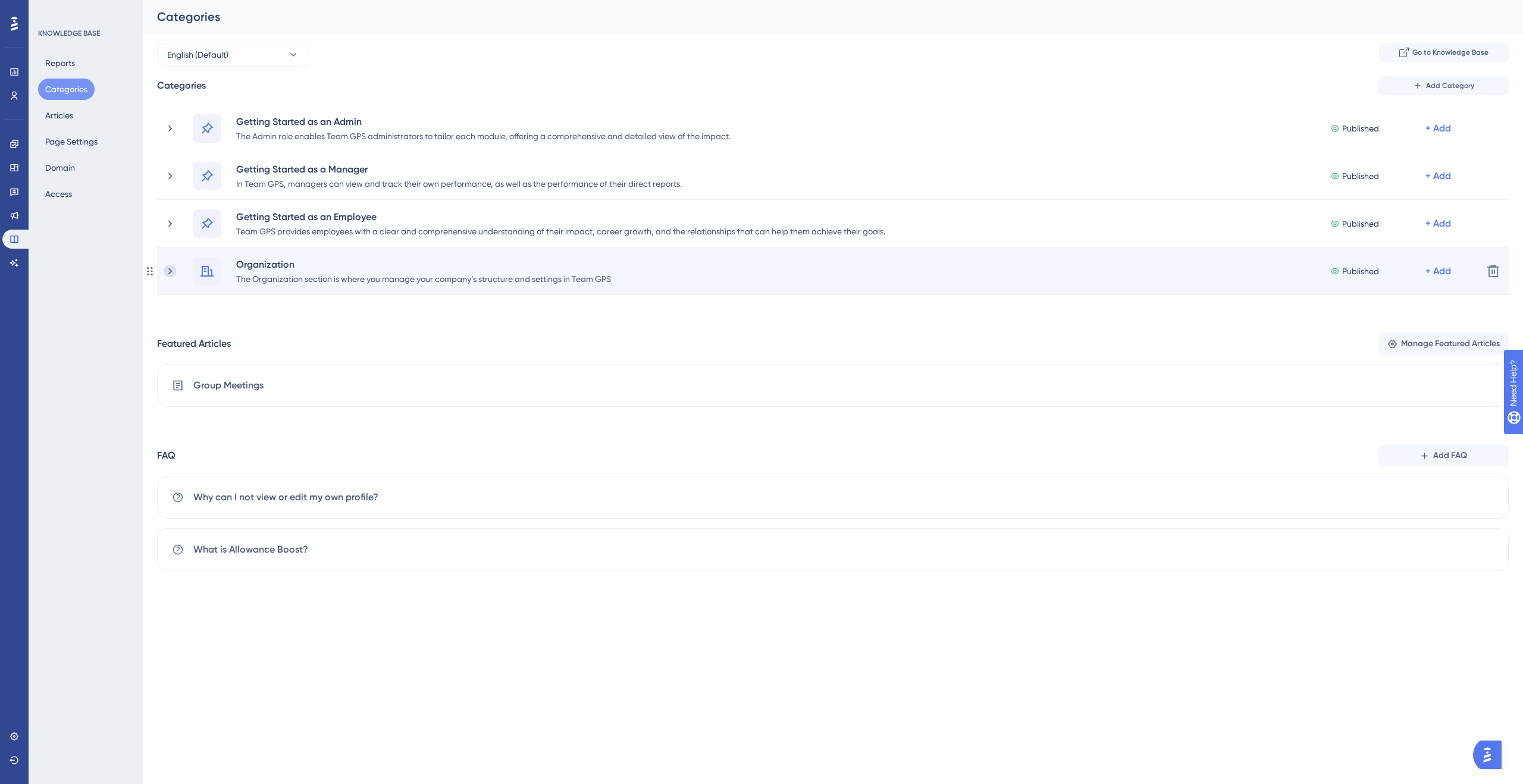
click at [175, 275] on icon at bounding box center [170, 271] width 12 height 12
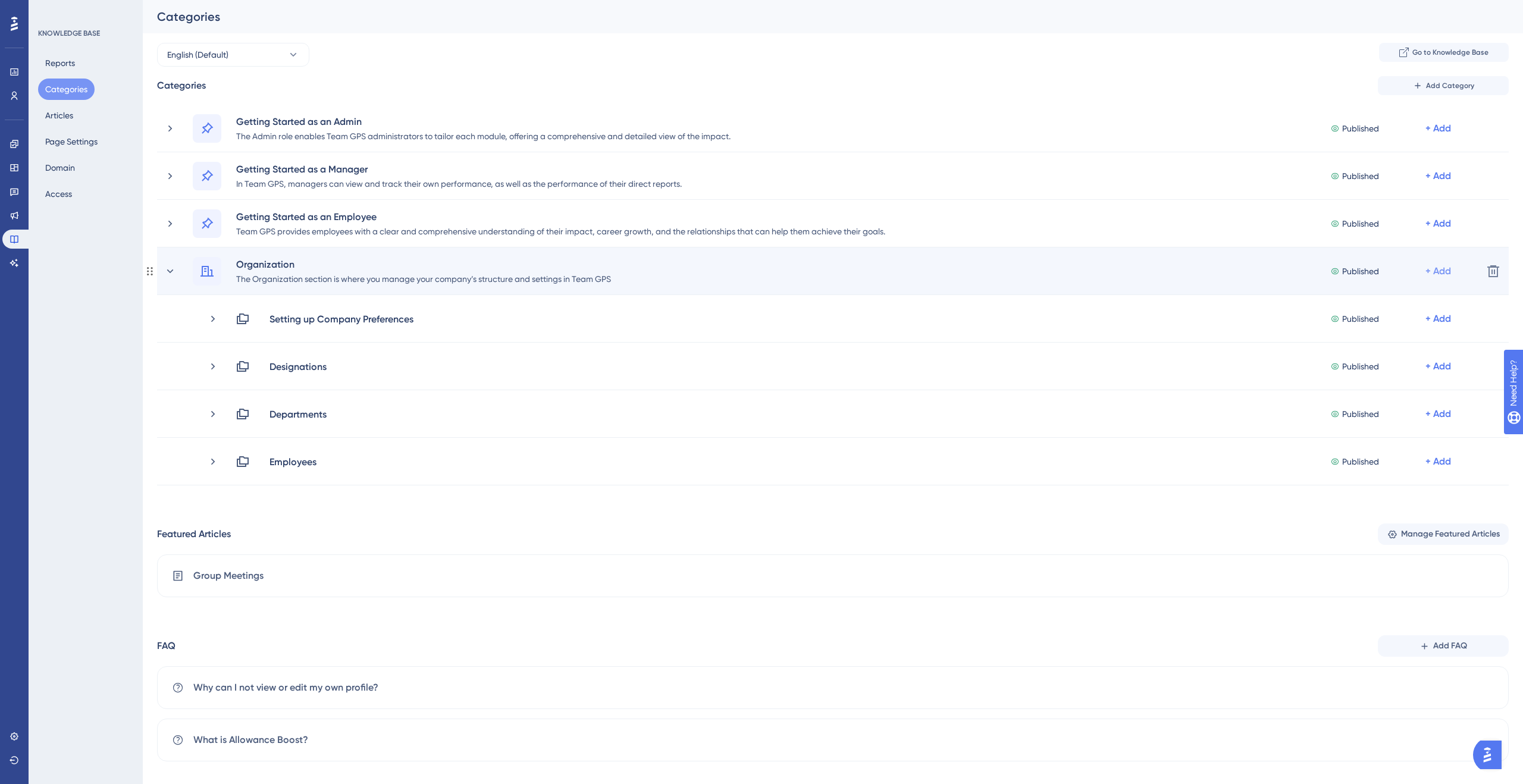
click at [1443, 270] on div "+ Add" at bounding box center [1438, 271] width 25 height 14
click at [1400, 297] on span "Add a Subcategory" at bounding box center [1387, 302] width 75 height 14
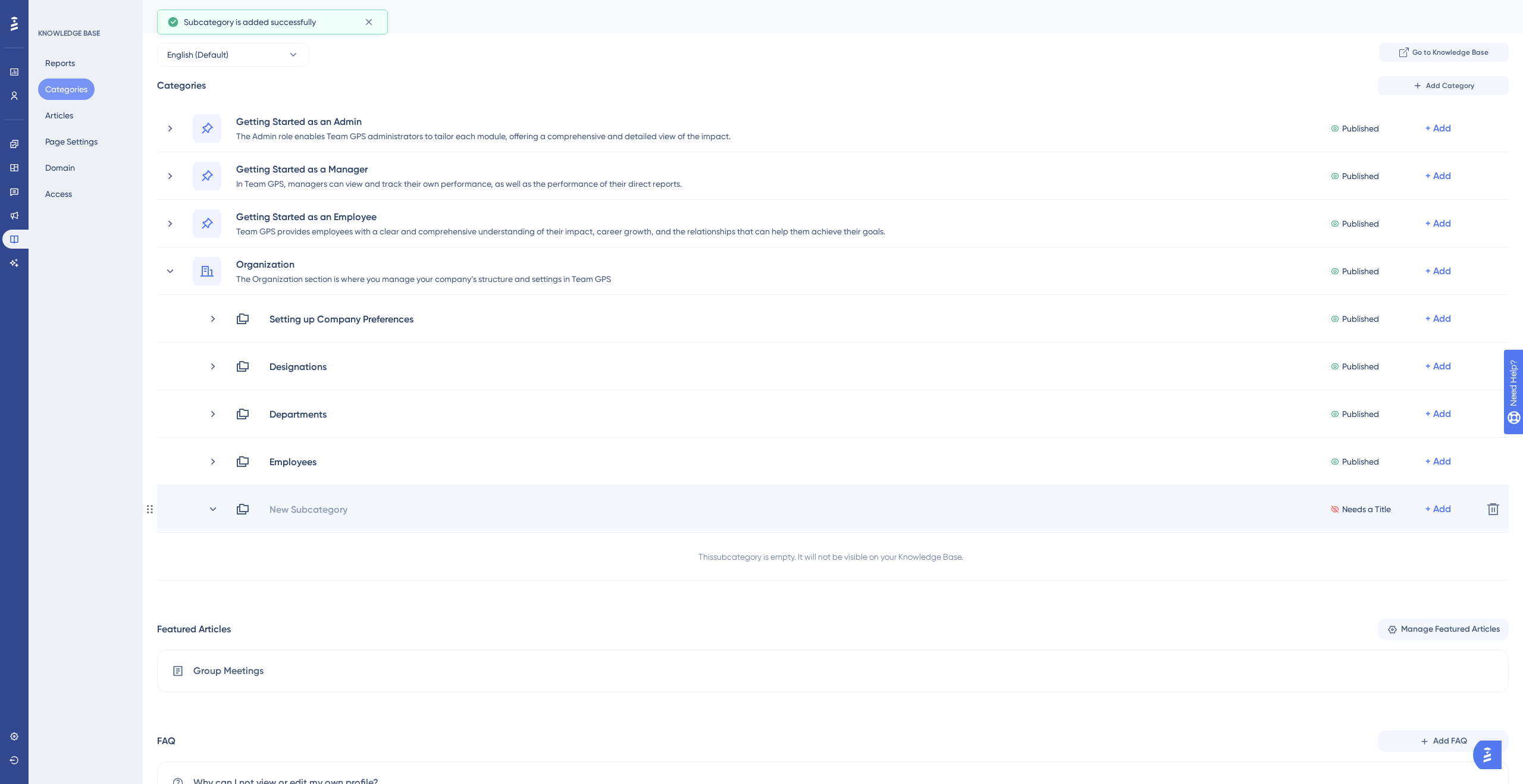
click at [747, 516] on div "New Subcategory Needs a Title + Add Delete" at bounding box center [833, 509] width 1352 height 47
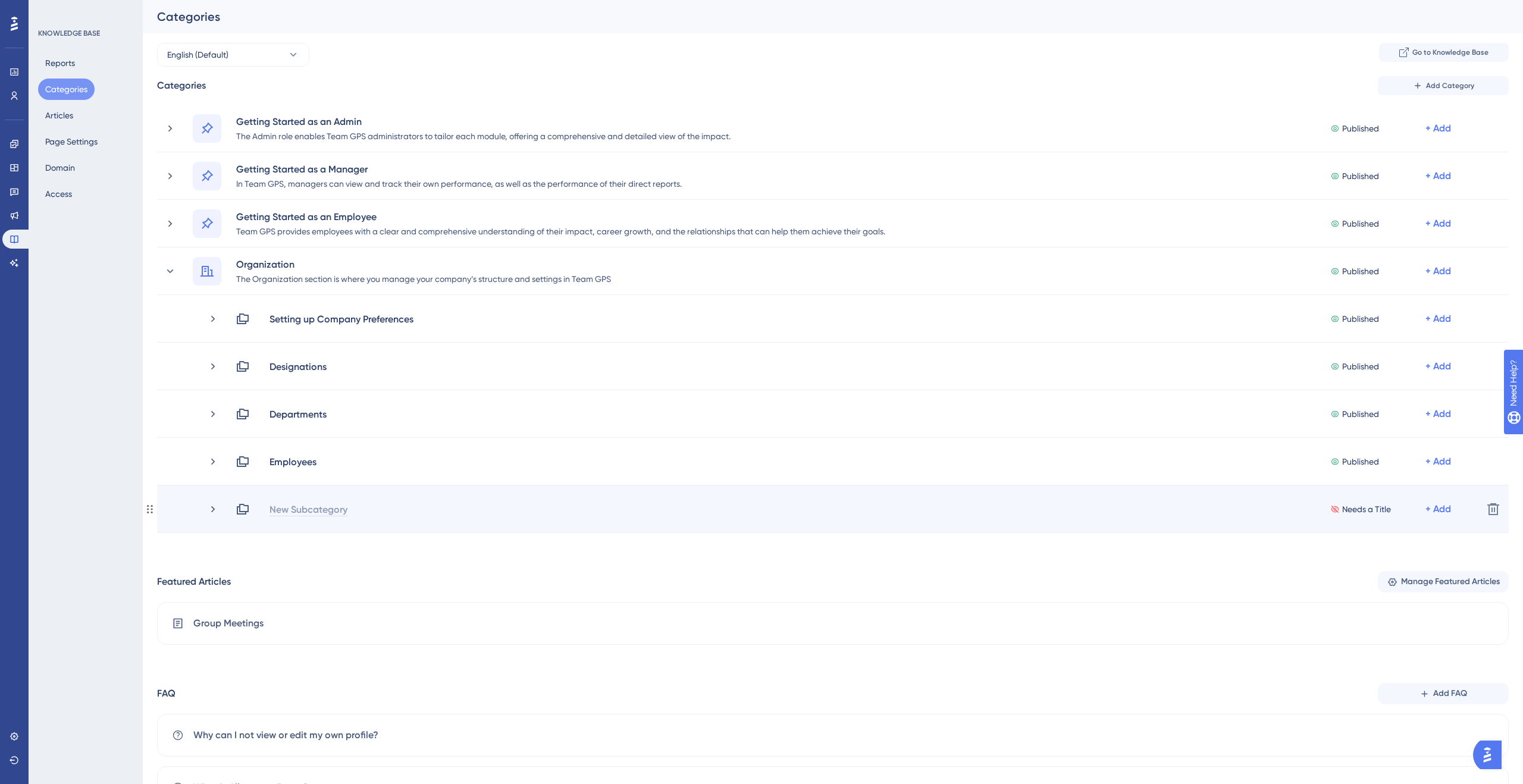
click at [344, 505] on div "New Subcategory" at bounding box center [308, 509] width 79 height 14
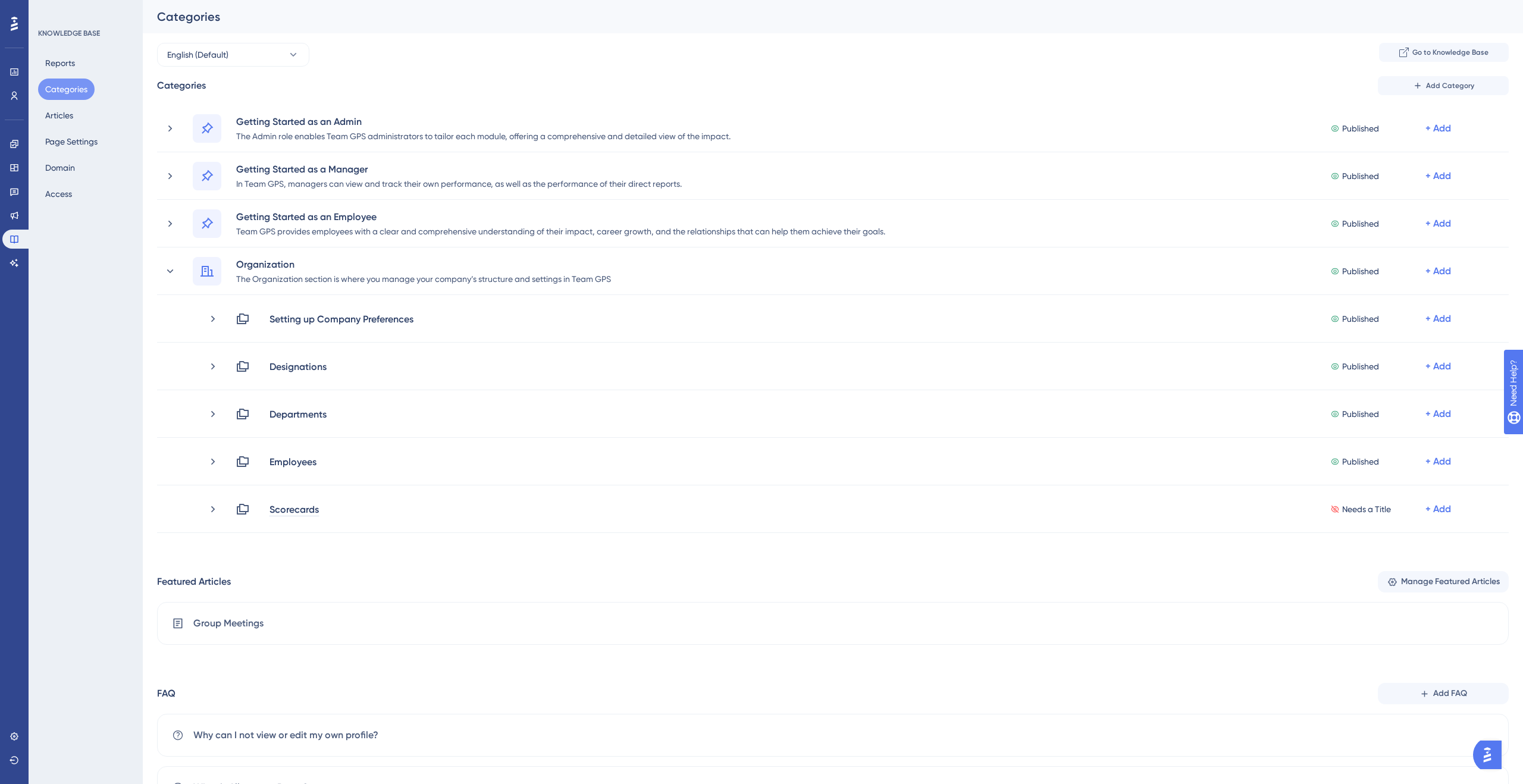
click at [389, 560] on div "Performance Users Engagement Widgets Feedback Product Updates Knowledge Base AI…" at bounding box center [832, 414] width 1380 height 828
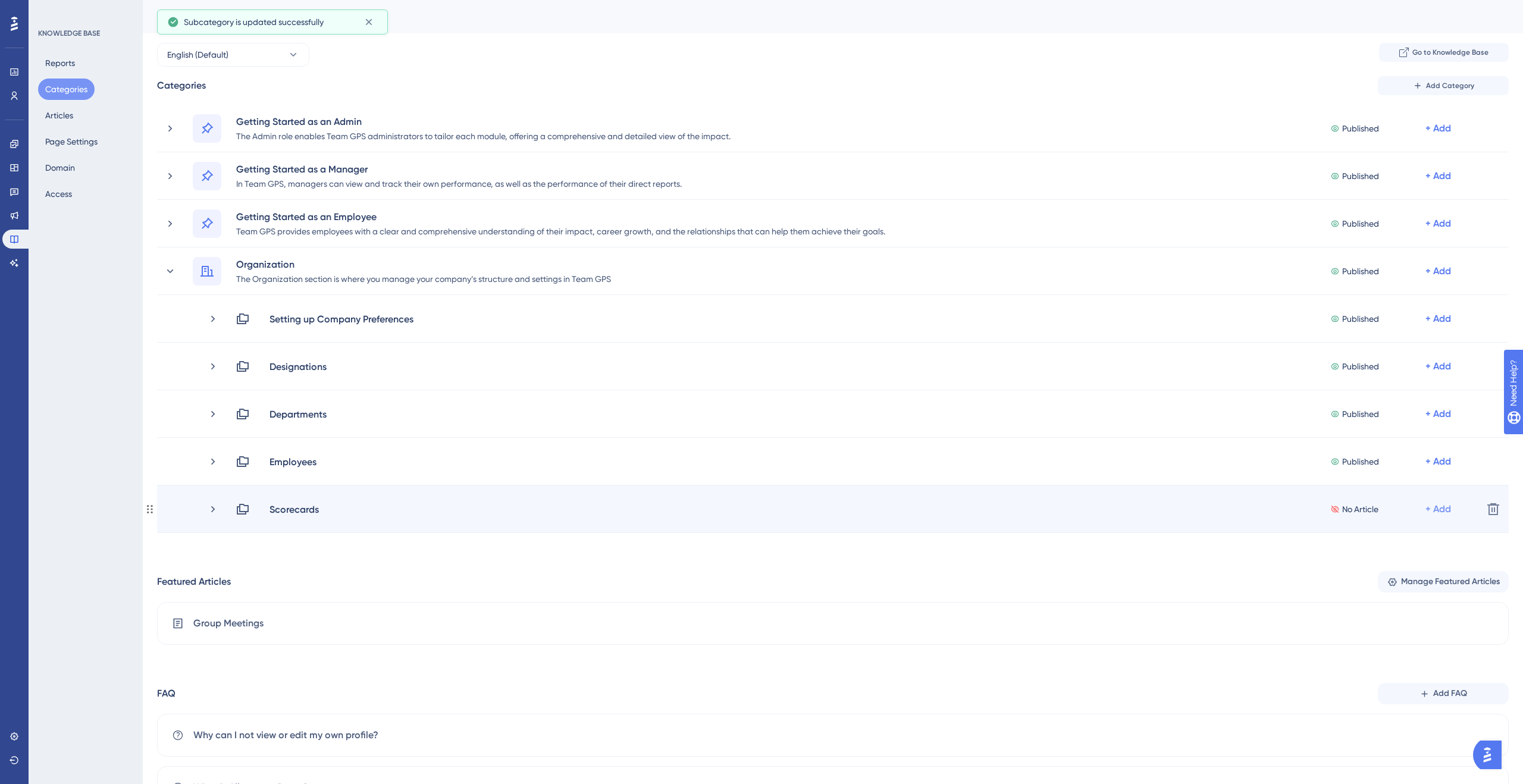
click at [1446, 509] on div "+ Add" at bounding box center [1438, 509] width 25 height 14
click at [1372, 540] on span "Add Articles" at bounding box center [1373, 540] width 46 height 14
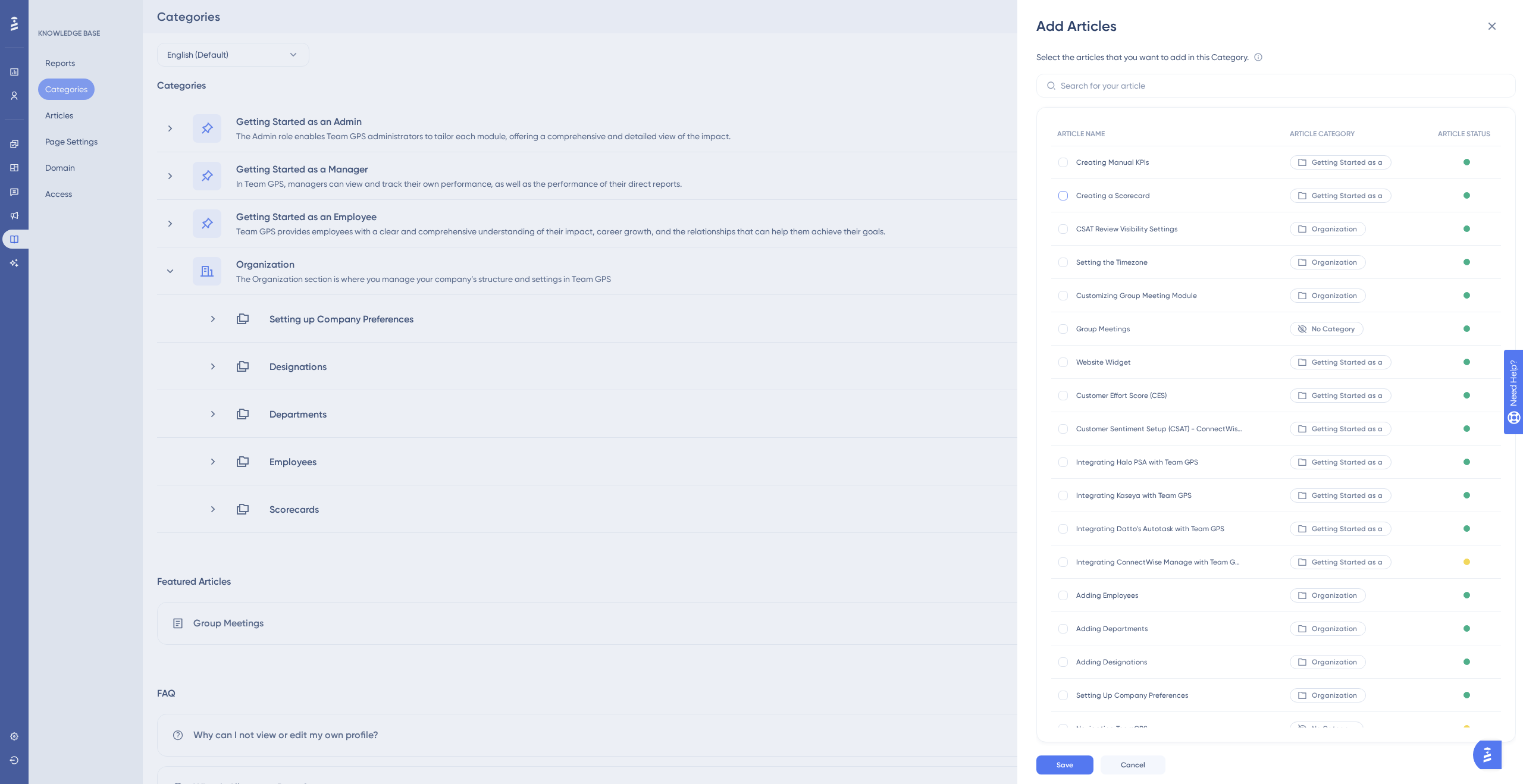
click at [1061, 196] on div at bounding box center [1062, 195] width 9 height 9
checkbox input "true"
click at [1073, 768] on span "Save" at bounding box center [1065, 765] width 17 height 9
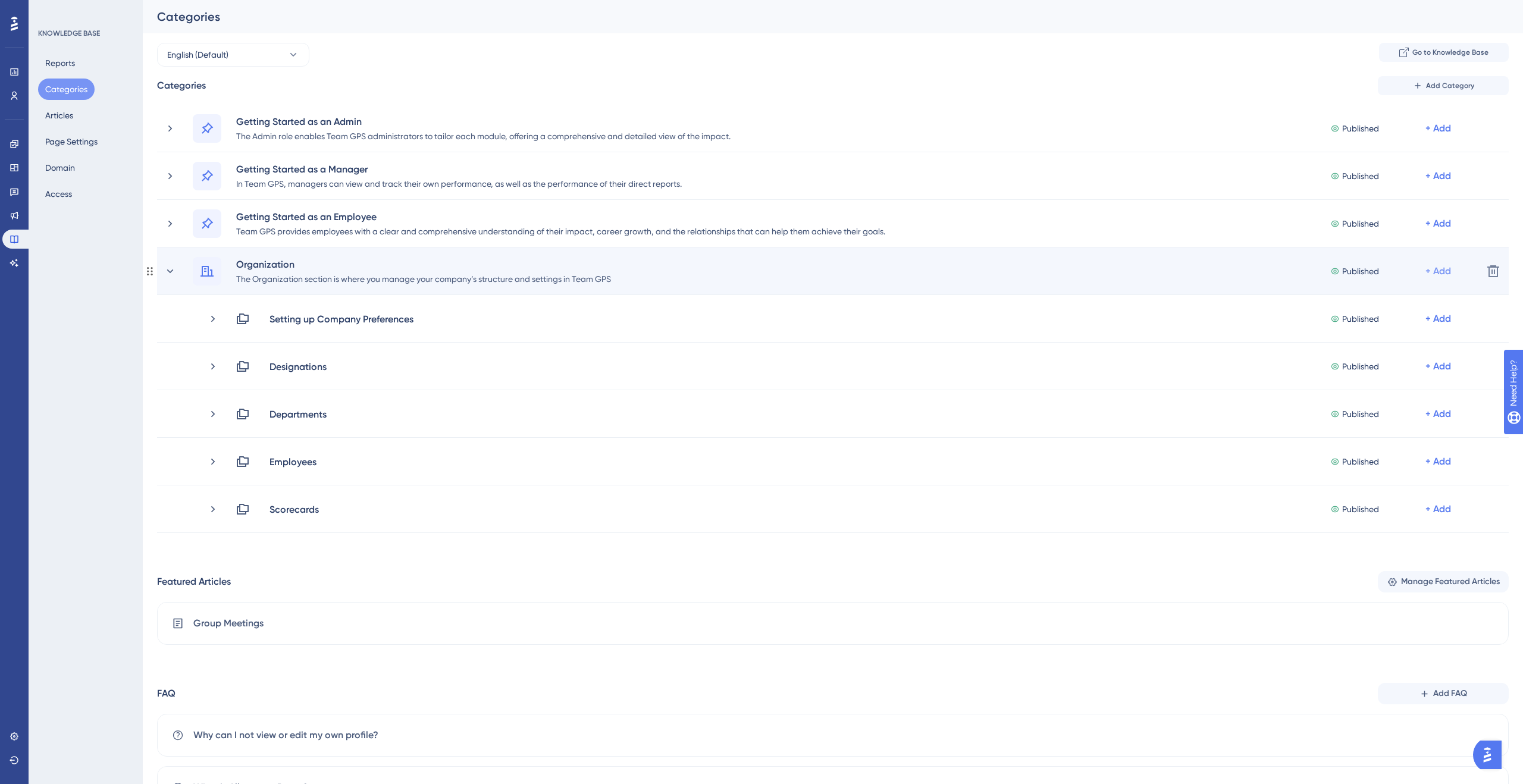
click at [1443, 270] on div "+ Add" at bounding box center [1438, 271] width 25 height 14
click at [1422, 298] on span "Add a Subcategory" at bounding box center [1387, 302] width 75 height 14
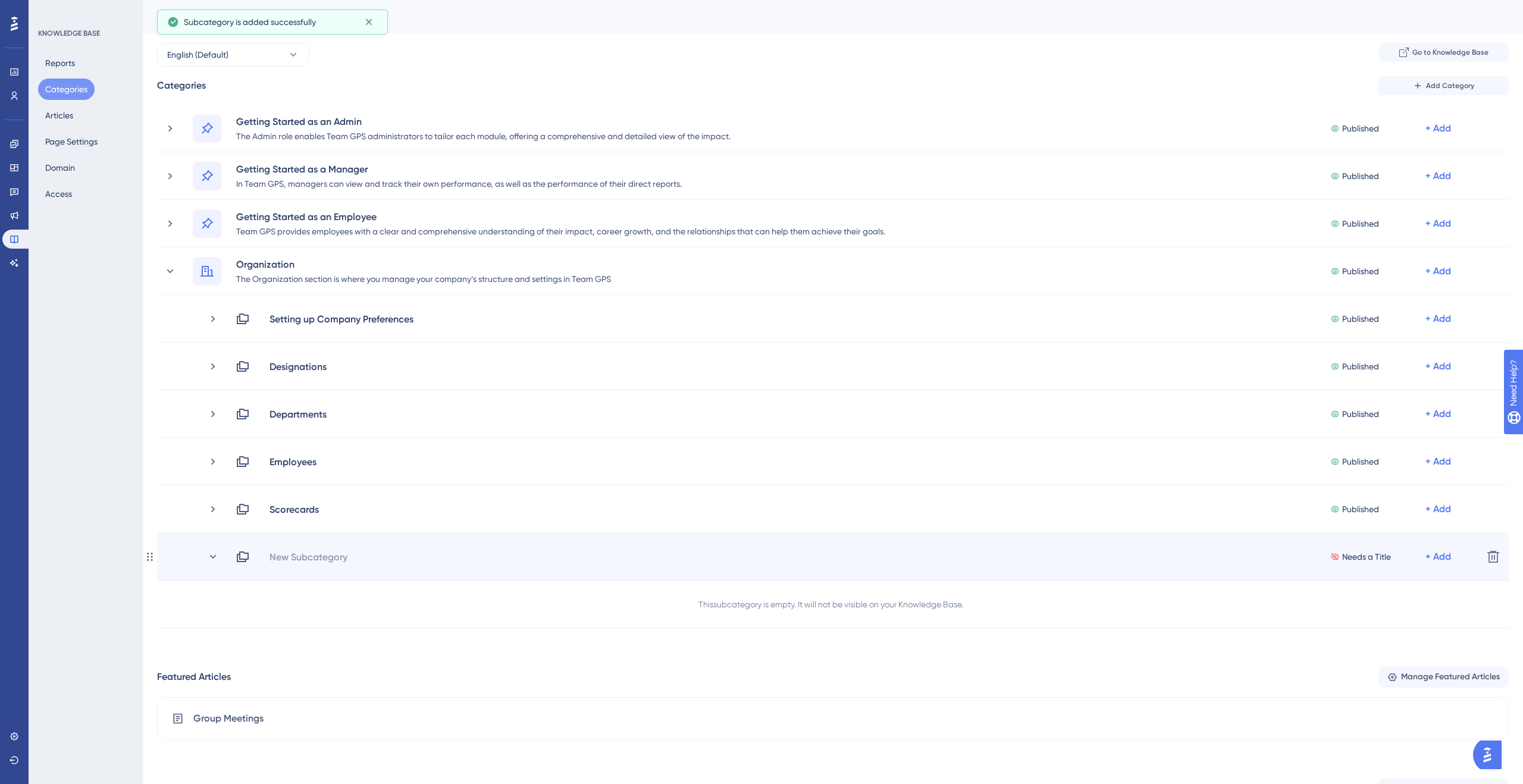
click at [310, 547] on div "New Subcategory Needs a Title + Add Delete" at bounding box center [833, 557] width 1352 height 47
click at [307, 552] on div "New Subcategory" at bounding box center [308, 557] width 79 height 14
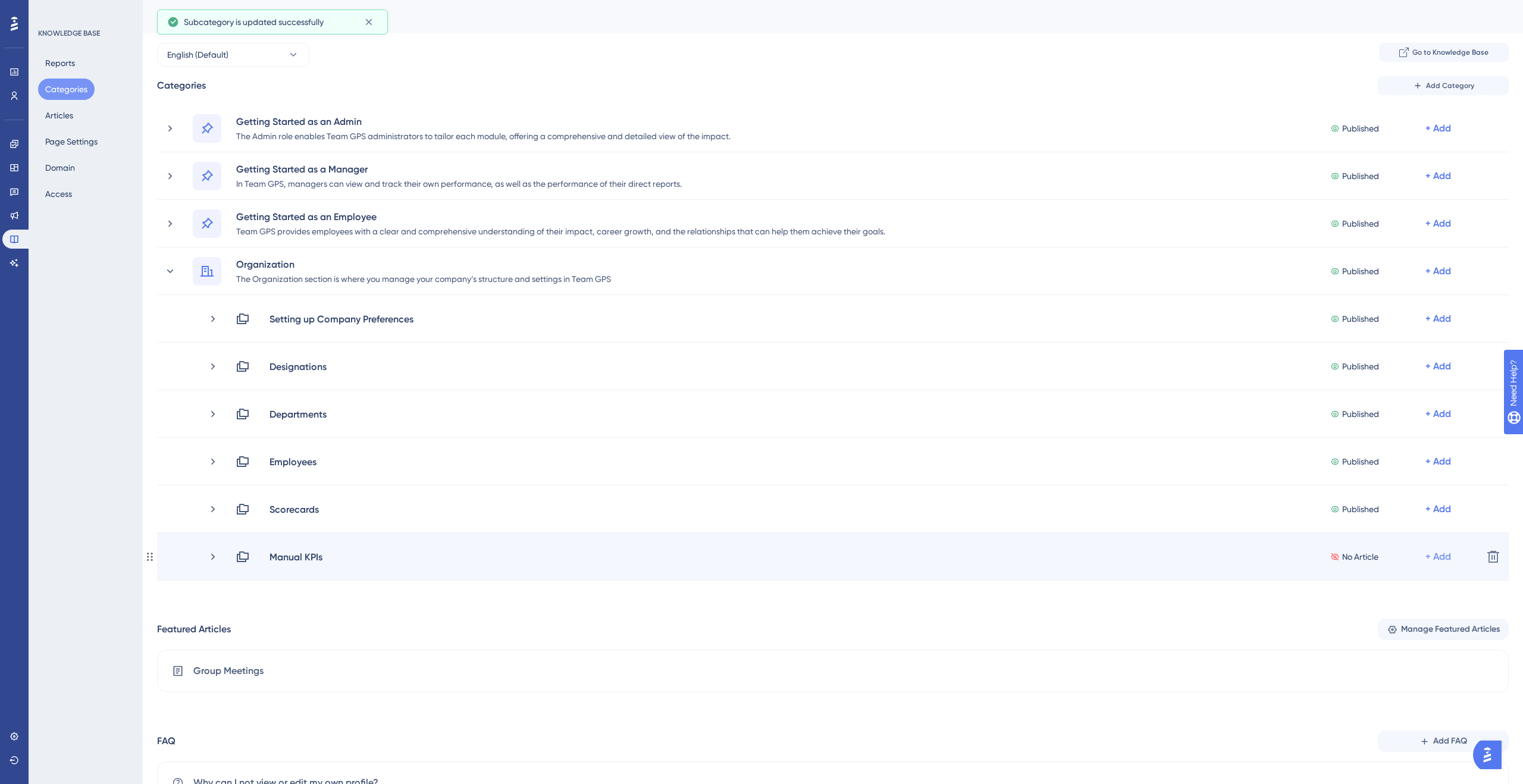
click at [1436, 558] on div "+ Add" at bounding box center [1438, 557] width 25 height 14
click at [1386, 587] on span "Add Articles" at bounding box center [1373, 588] width 46 height 14
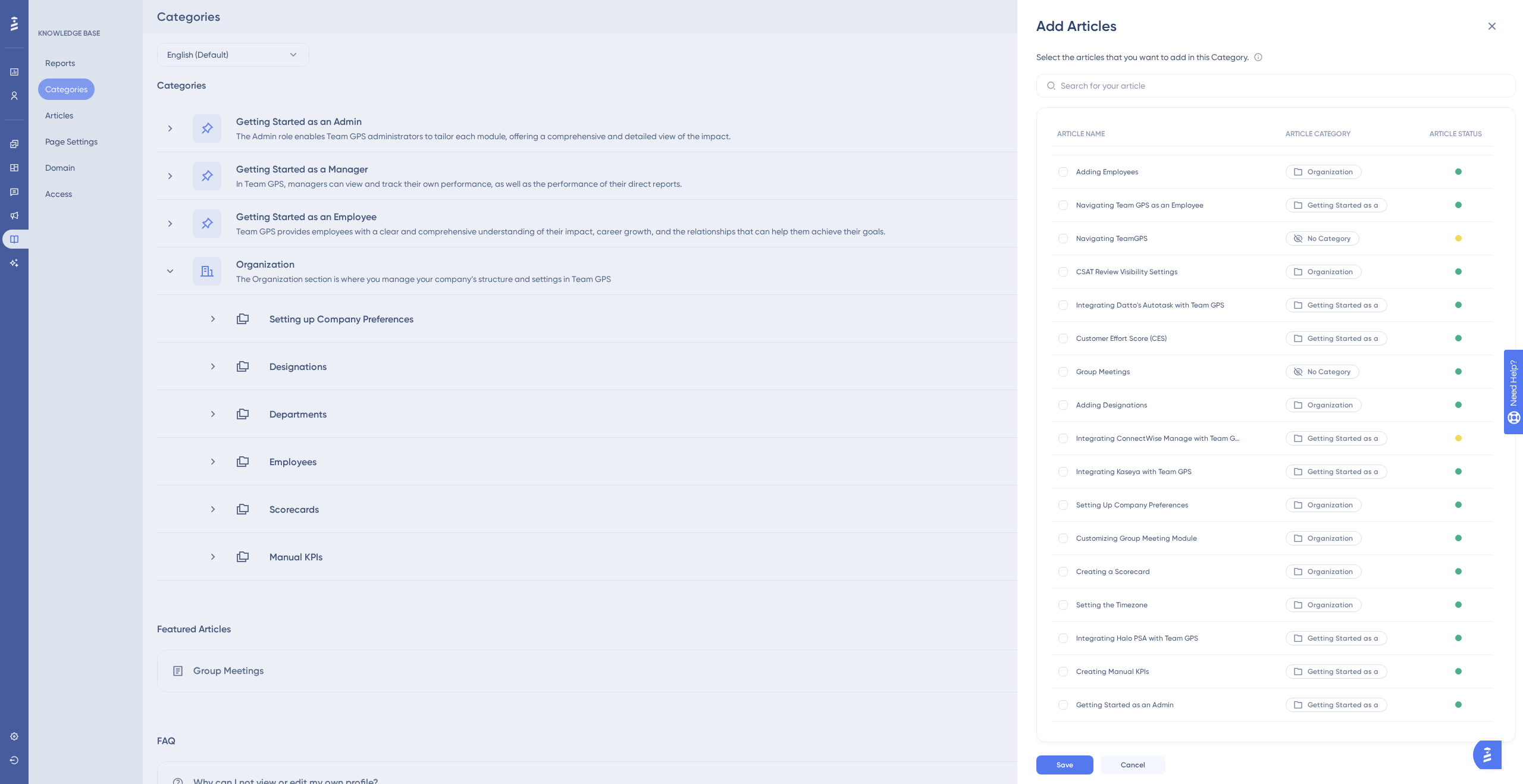
scroll to position [103, 0]
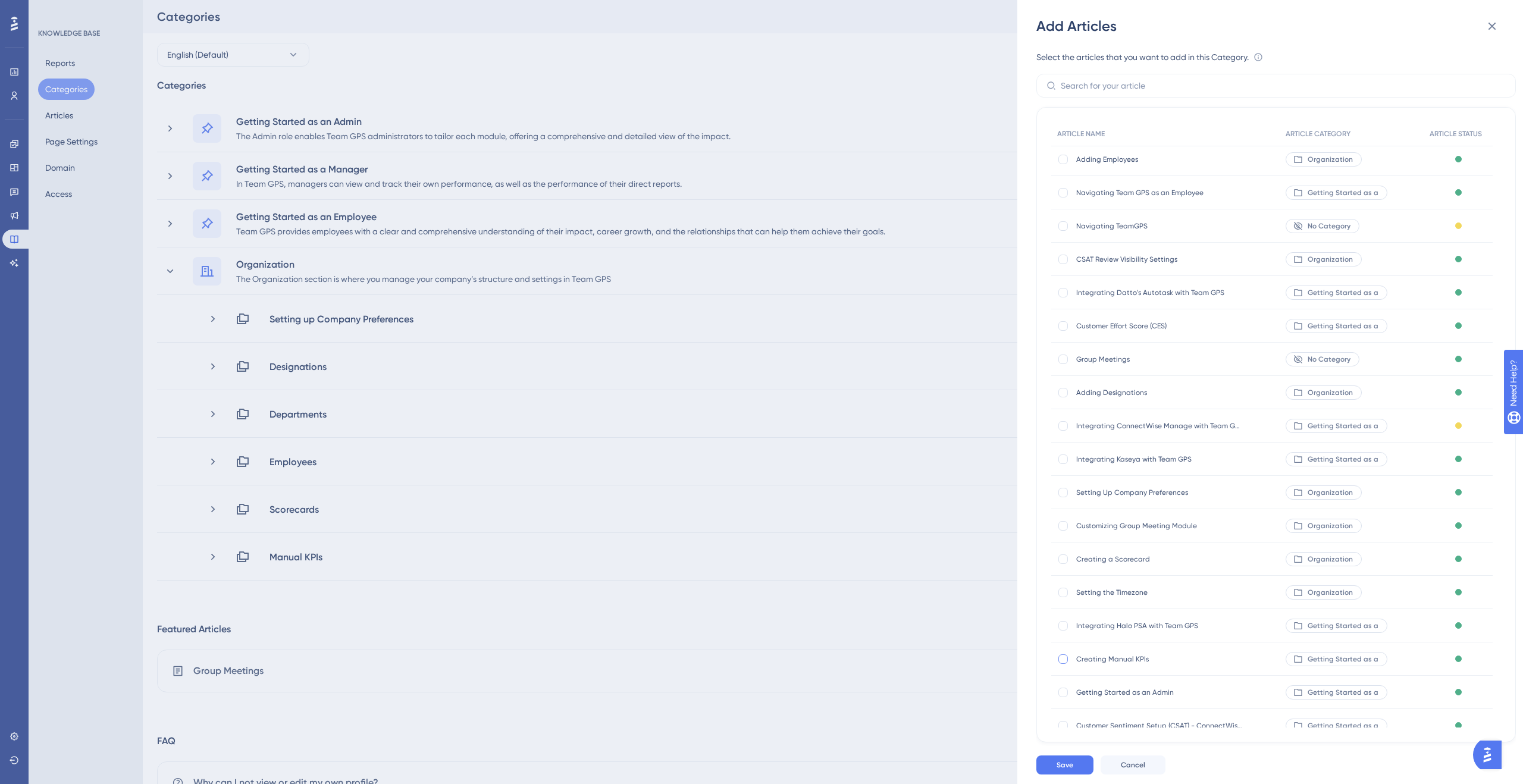
click at [1067, 659] on div at bounding box center [1062, 658] width 9 height 9
checkbox input "true"
click at [1064, 766] on span "Save" at bounding box center [1065, 765] width 17 height 9
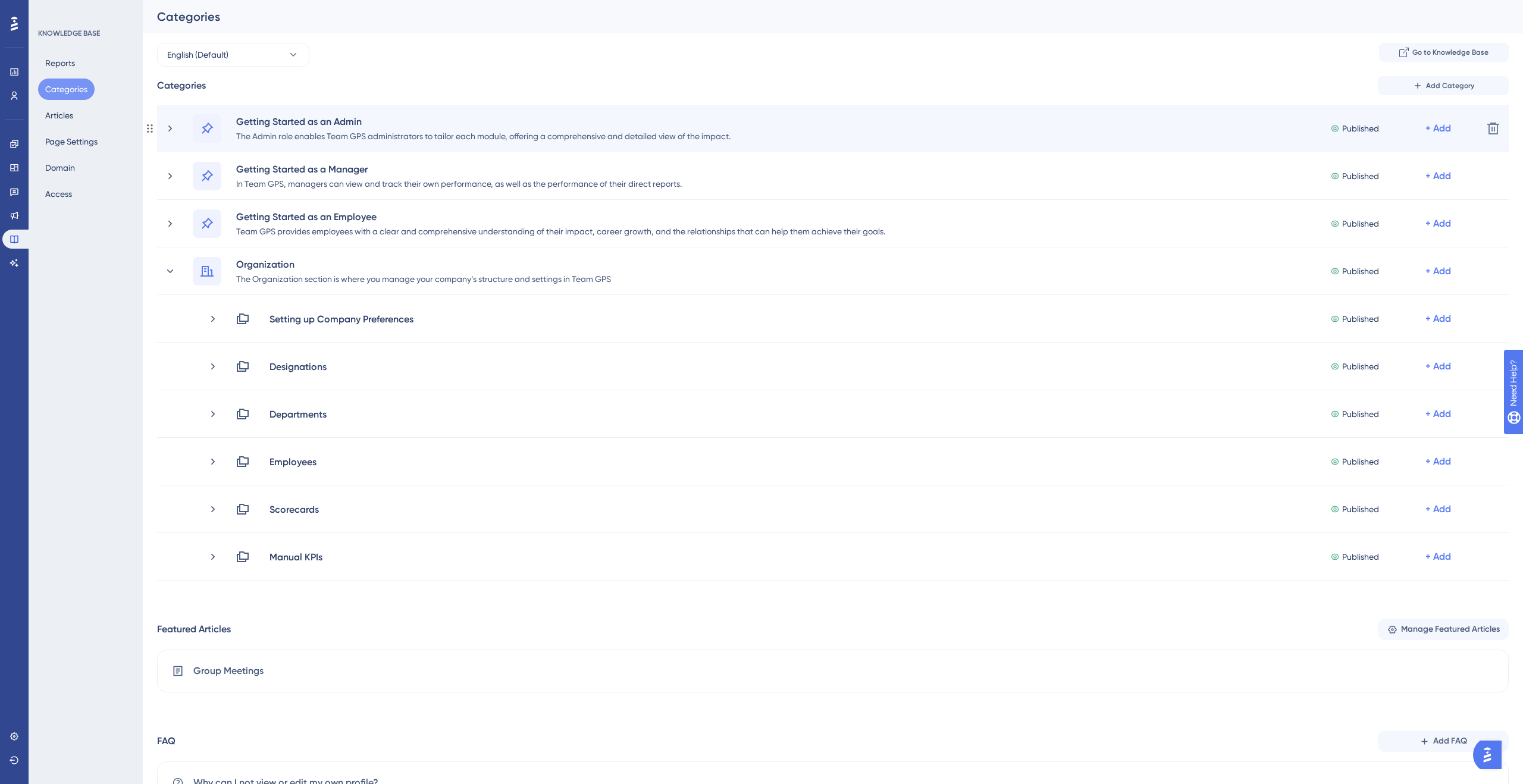
click at [176, 133] on div "Getting Started as an Admin The Admin role enables Team GPS administrators to t…" at bounding box center [818, 128] width 1309 height 29
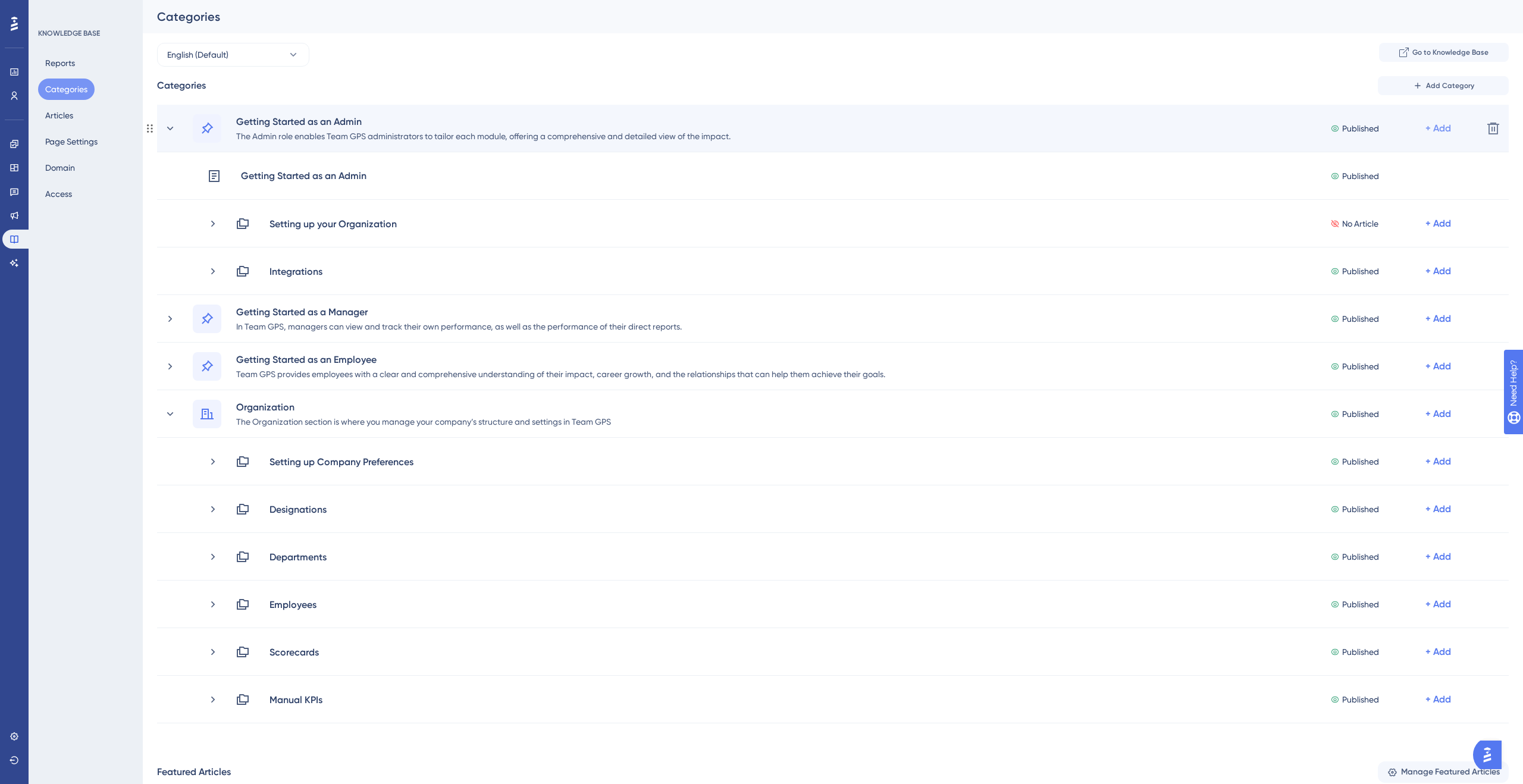
click at [1444, 126] on div "+ Add" at bounding box center [1438, 128] width 25 height 14
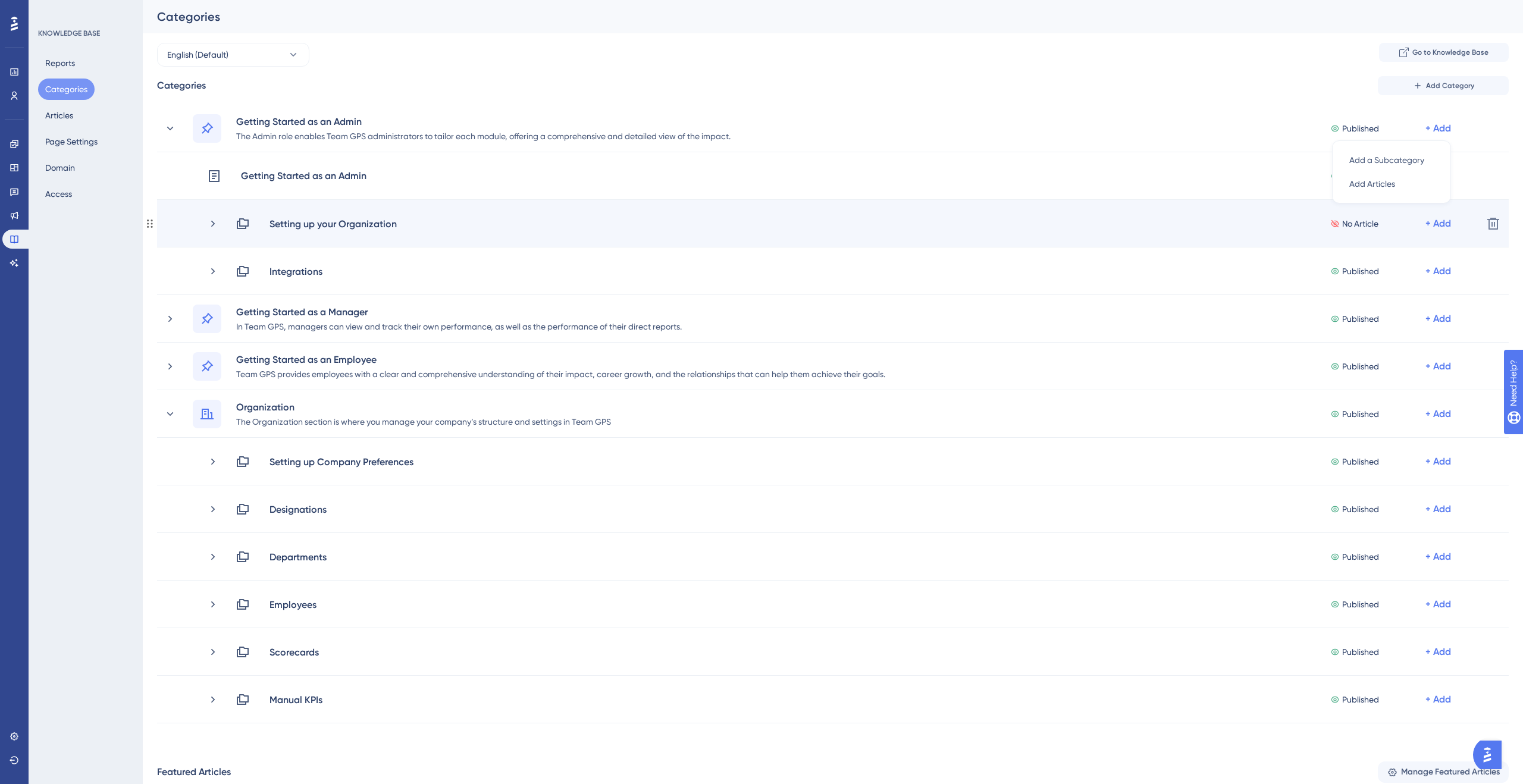
click at [914, 218] on div "Setting up your Organization No Article + Add" at bounding box center [854, 223] width 1237 height 14
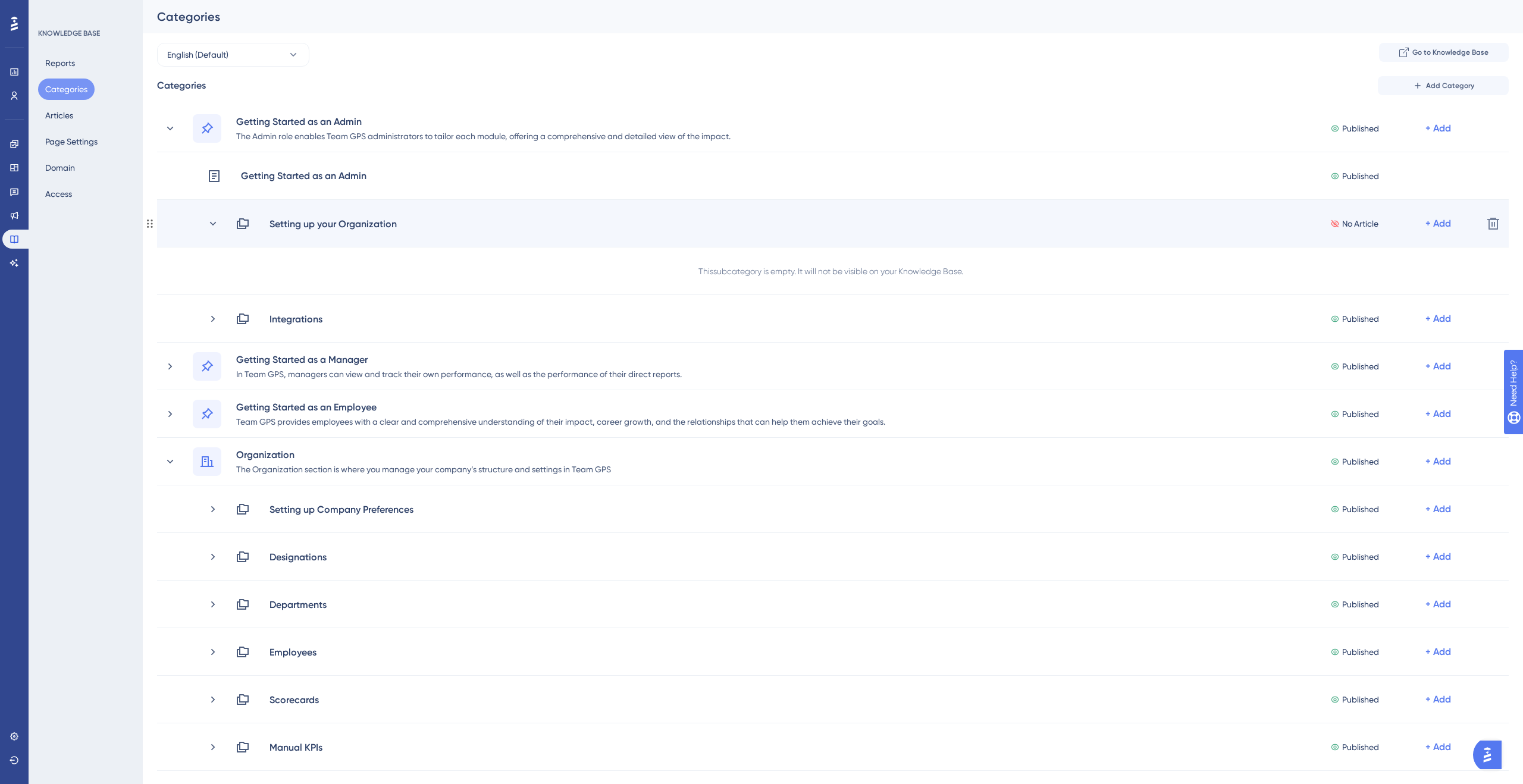
click at [1433, 230] on div "Setting up your Organization No Article + Add Delete" at bounding box center [833, 224] width 1352 height 47
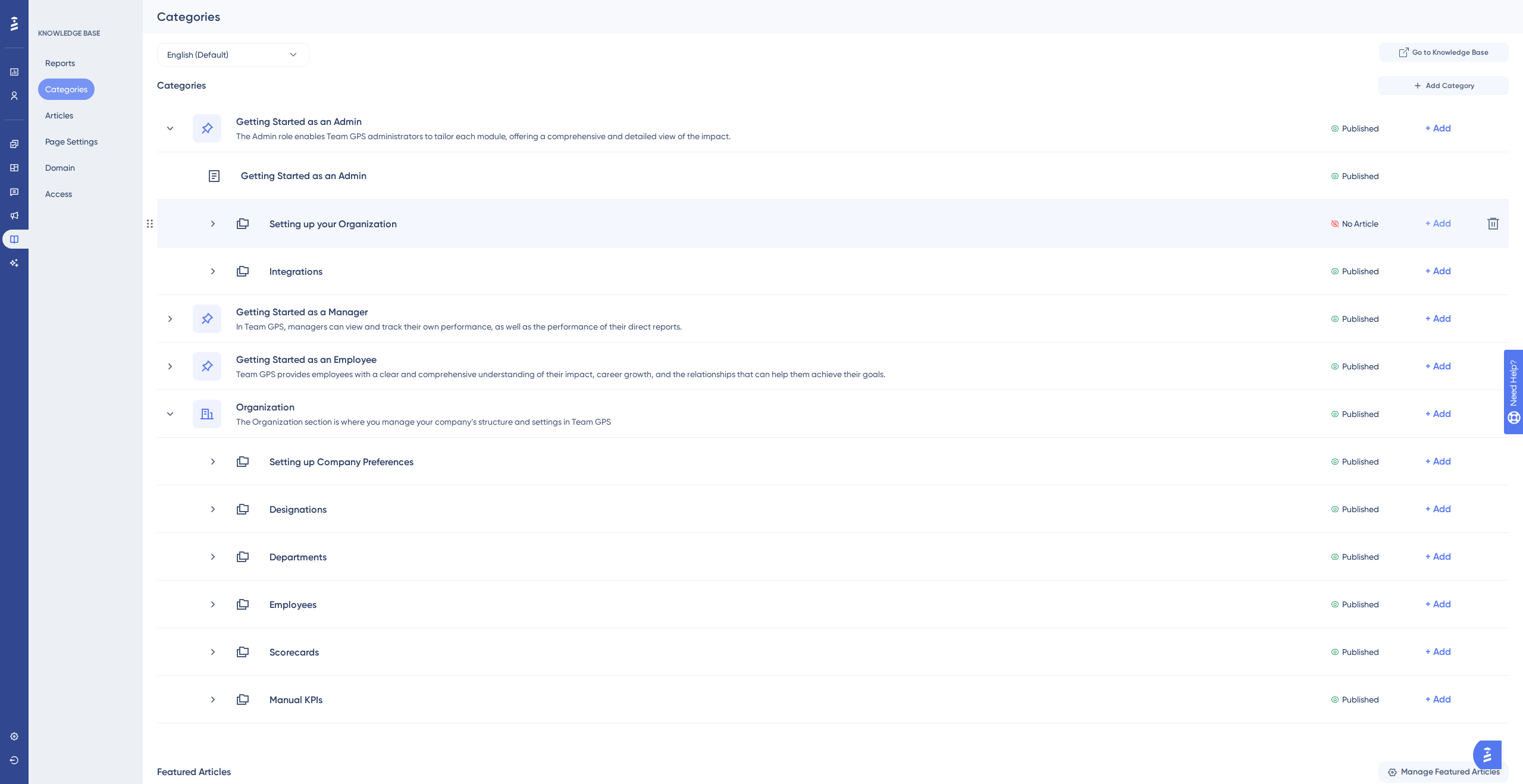
click at [1435, 224] on div "+ Add" at bounding box center [1438, 223] width 25 height 14
click at [1389, 248] on span "Add Articles" at bounding box center [1373, 255] width 46 height 14
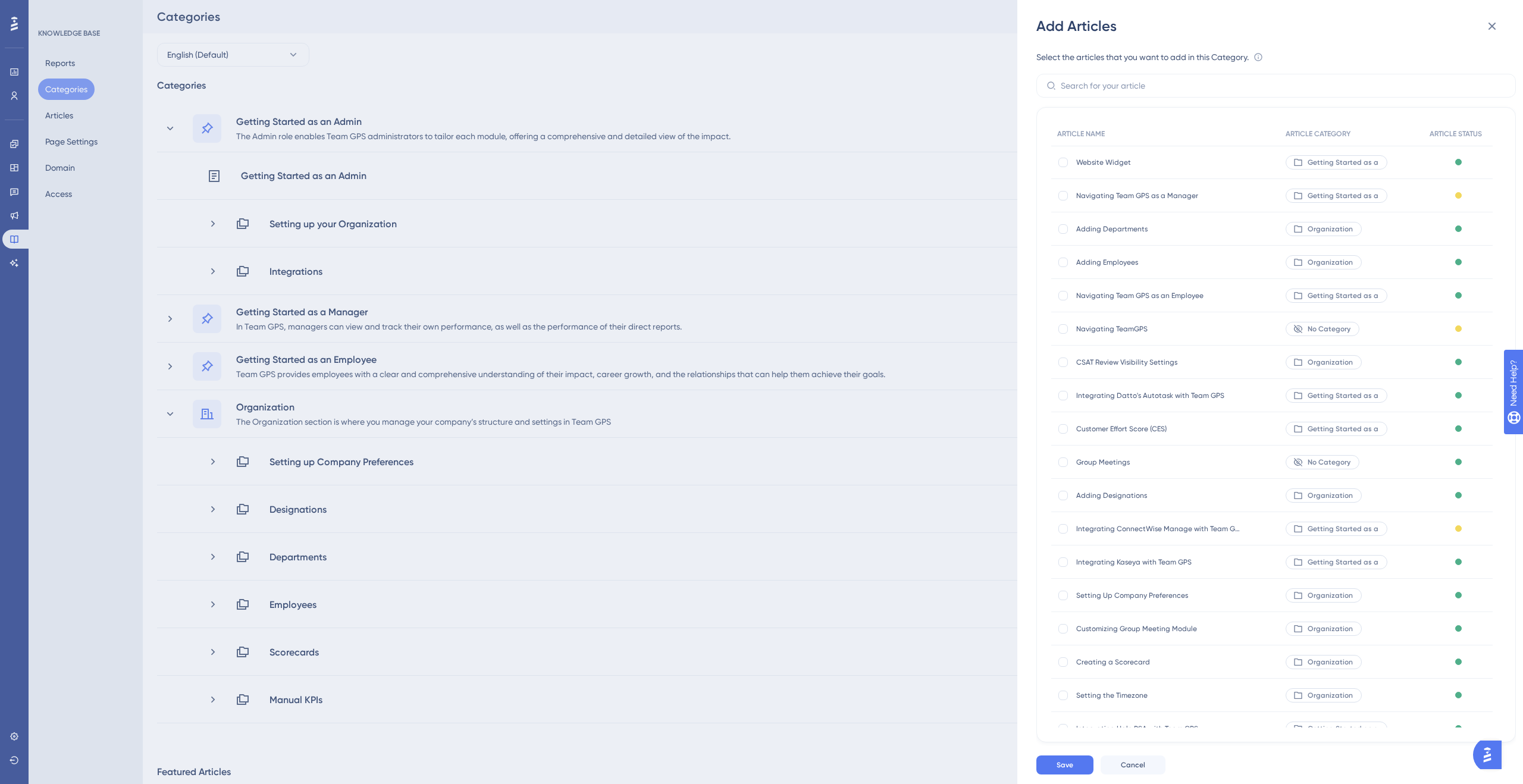
scroll to position [132, 0]
click at [1486, 28] on icon at bounding box center [1492, 26] width 14 height 14
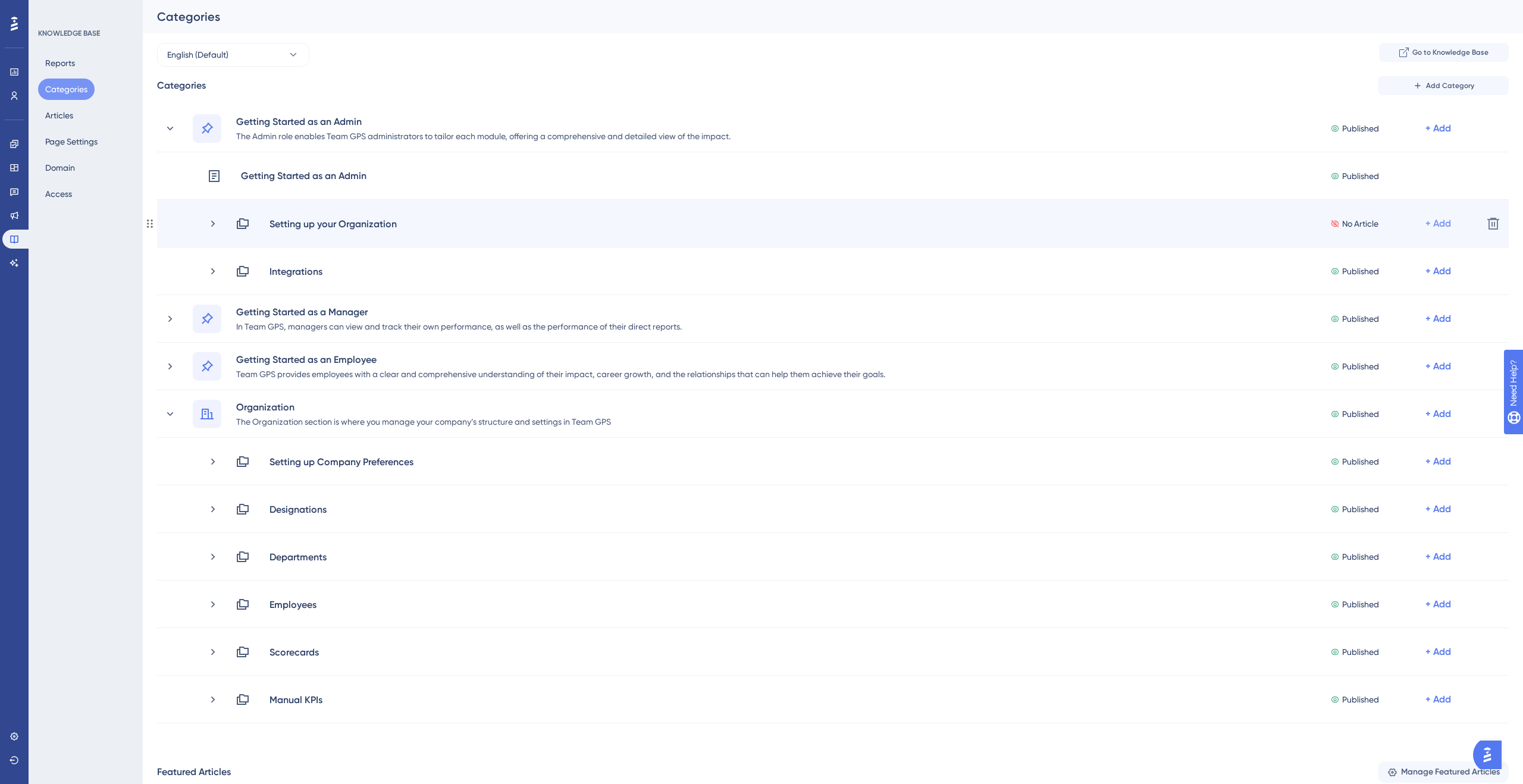
click at [1434, 225] on div "+ Add" at bounding box center [1438, 223] width 25 height 14
click at [1376, 256] on span "Add Articles" at bounding box center [1373, 255] width 46 height 14
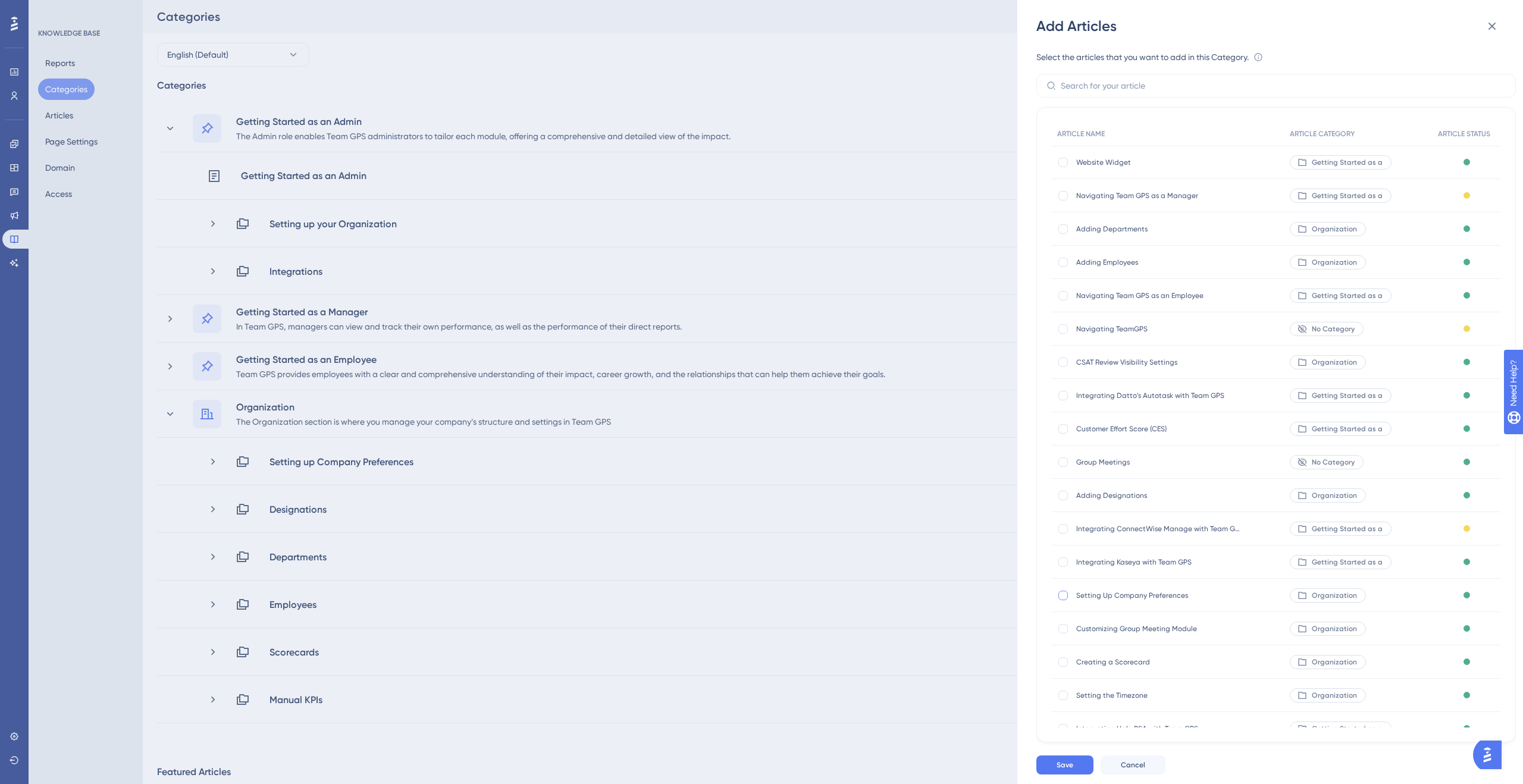
click at [1064, 596] on div at bounding box center [1062, 595] width 9 height 9
checkbox input "true"
click at [1076, 761] on button "Save" at bounding box center [1065, 765] width 57 height 19
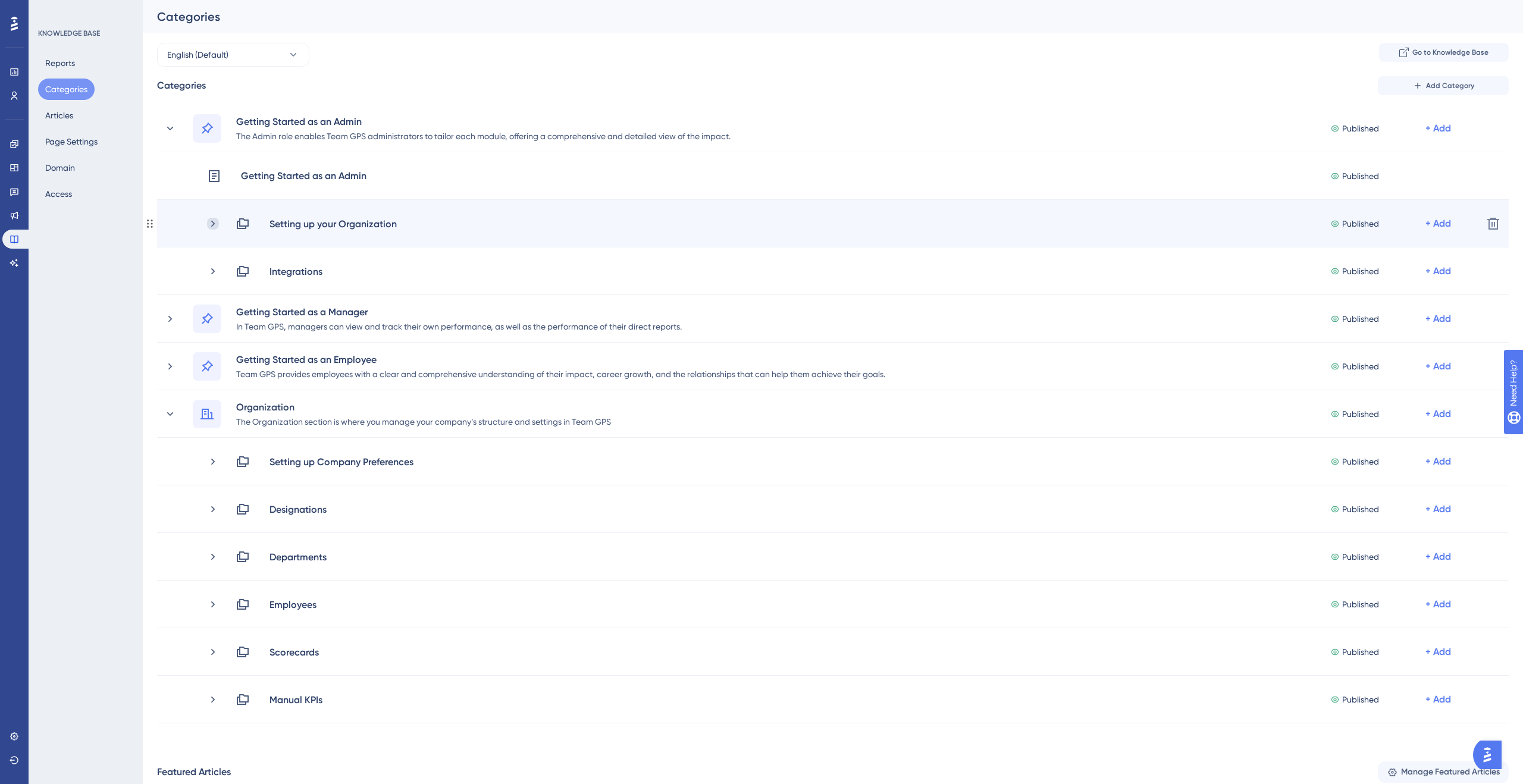
click at [218, 228] on icon at bounding box center [213, 224] width 12 height 12
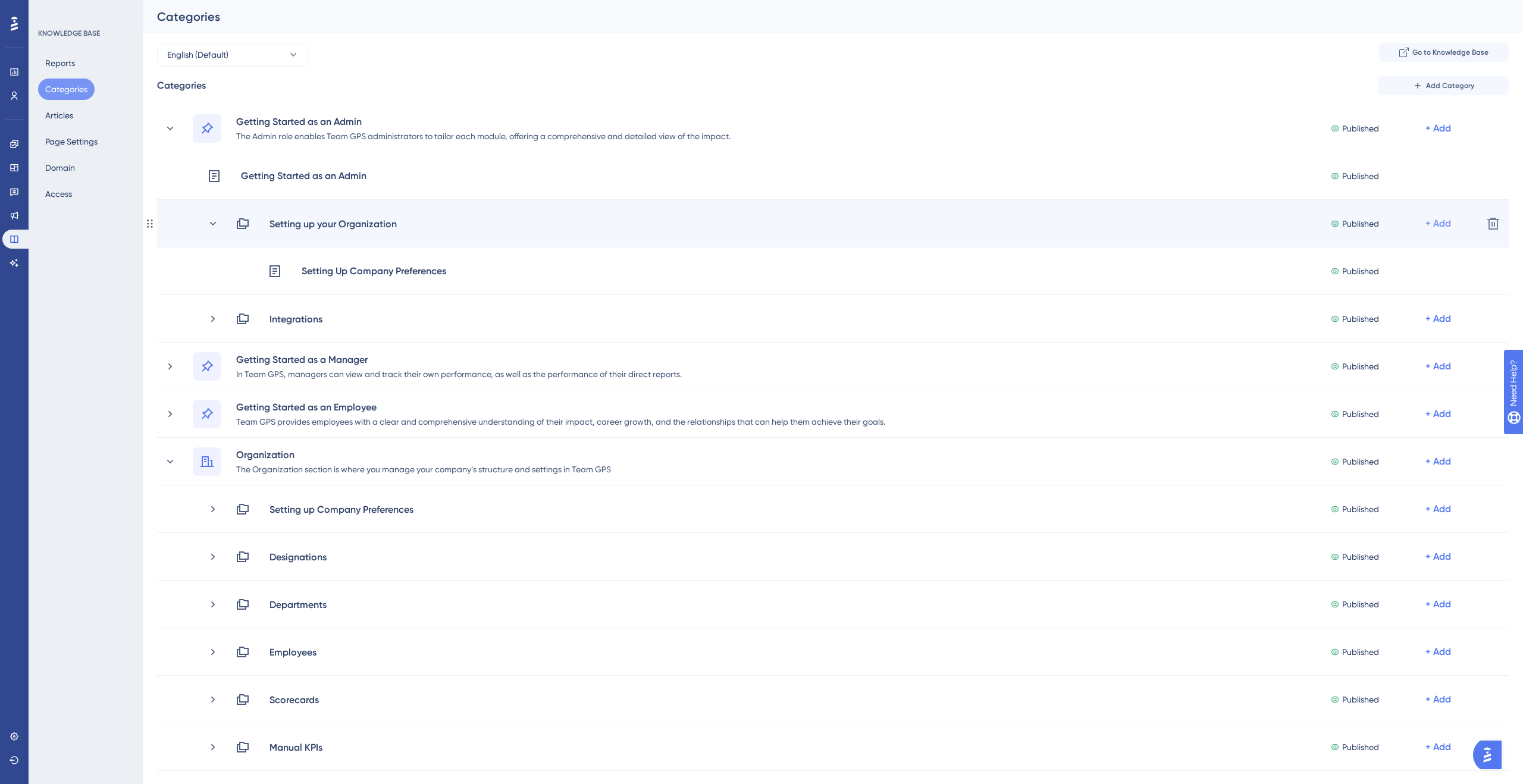
click at [1433, 222] on div "+ Add" at bounding box center [1438, 223] width 25 height 14
click at [1382, 250] on span "Add Articles" at bounding box center [1373, 255] width 46 height 14
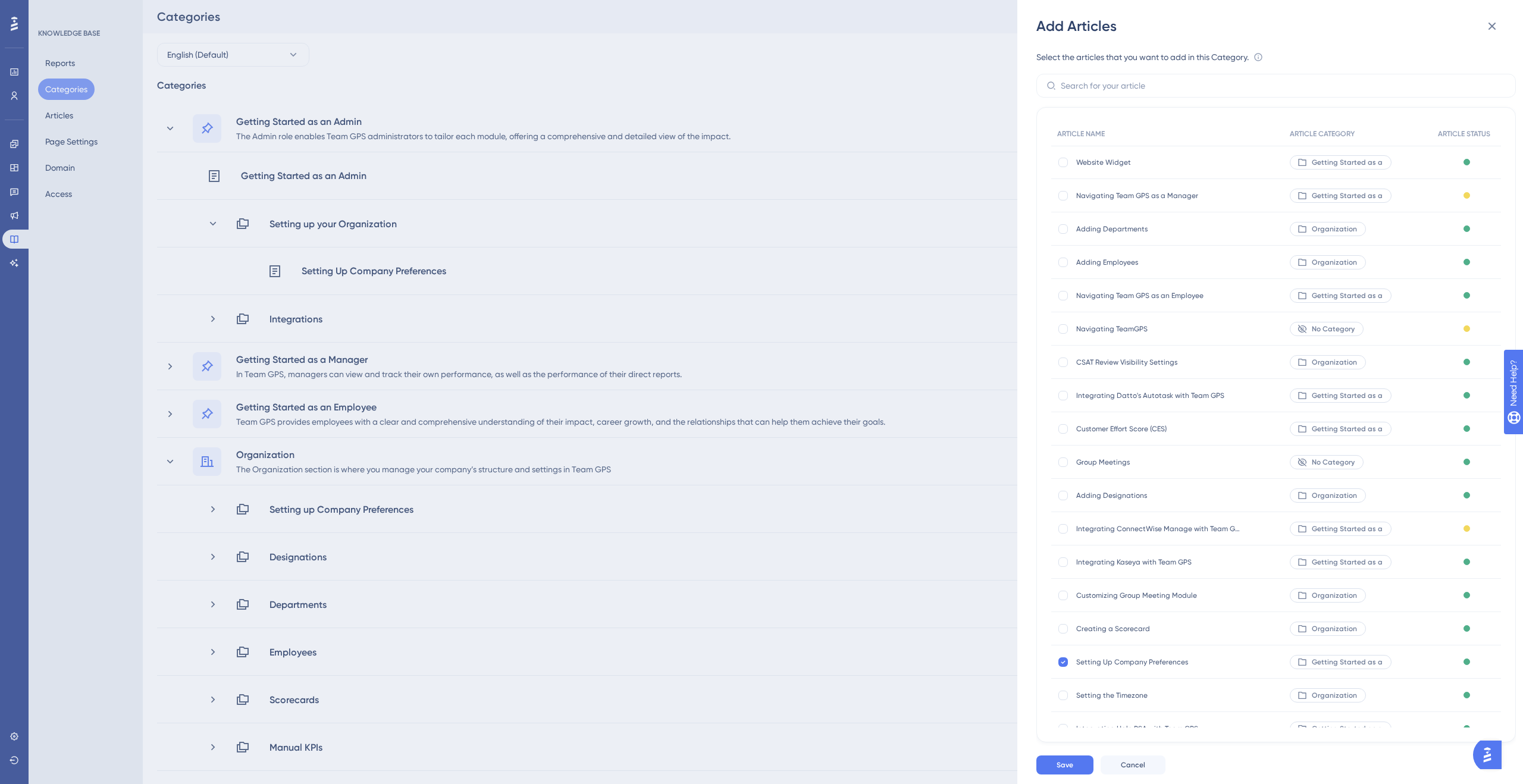
click at [1147, 589] on div "Customizing Group Meeting Module Customizing Group Meeting Module" at bounding box center [1160, 595] width 166 height 33
click at [1091, 596] on span "Customizing Group Meeting Module" at bounding box center [1160, 595] width 166 height 9
click at [1060, 595] on div at bounding box center [1062, 595] width 9 height 9
checkbox input "true"
click at [1048, 771] on button "Save" at bounding box center [1065, 765] width 57 height 19
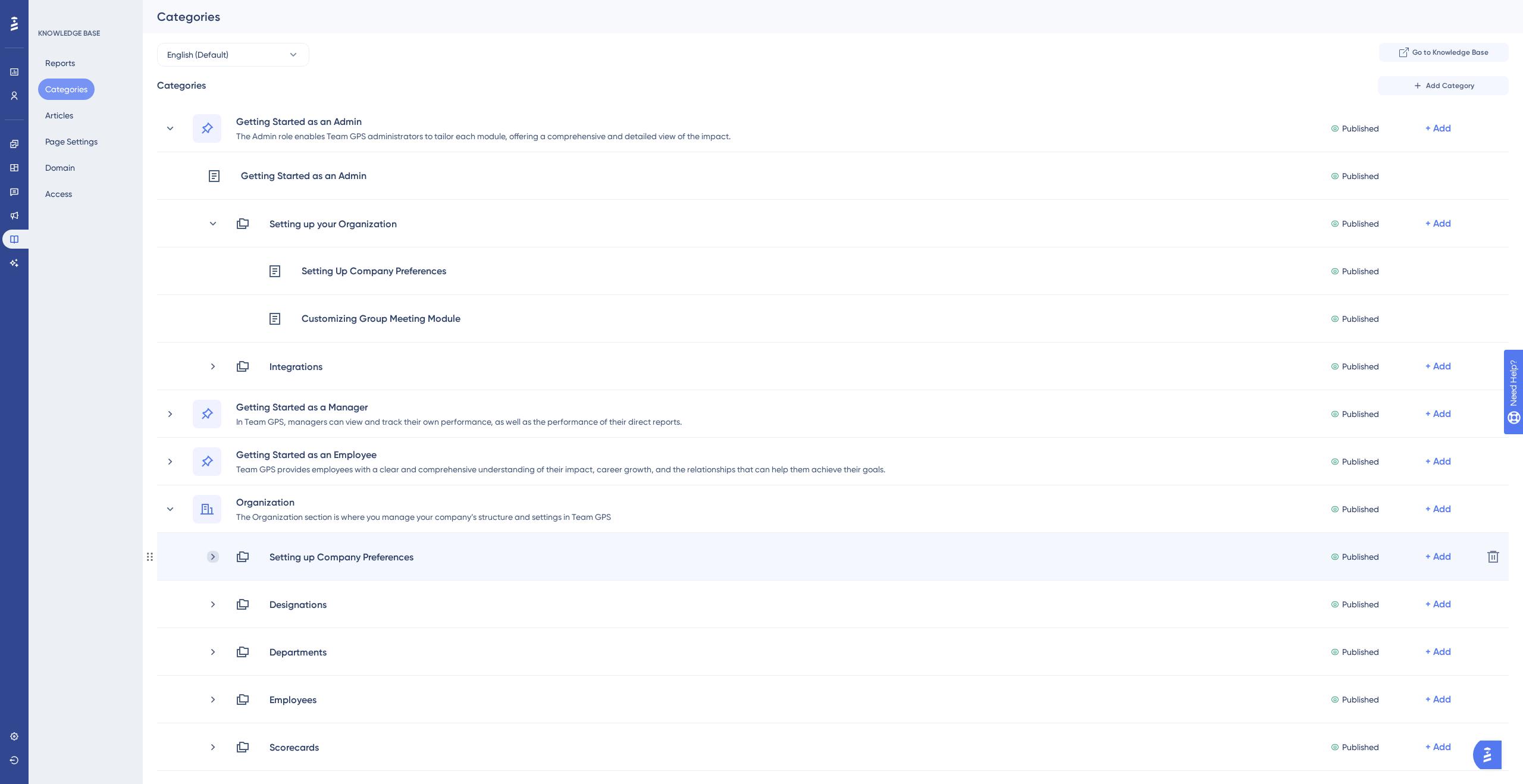
click at [213, 555] on icon at bounding box center [213, 557] width 3 height 7
click at [1443, 556] on div "+ Add" at bounding box center [1438, 557] width 25 height 14
click at [1396, 585] on div "Add Articles Add Articles" at bounding box center [1392, 588] width 85 height 24
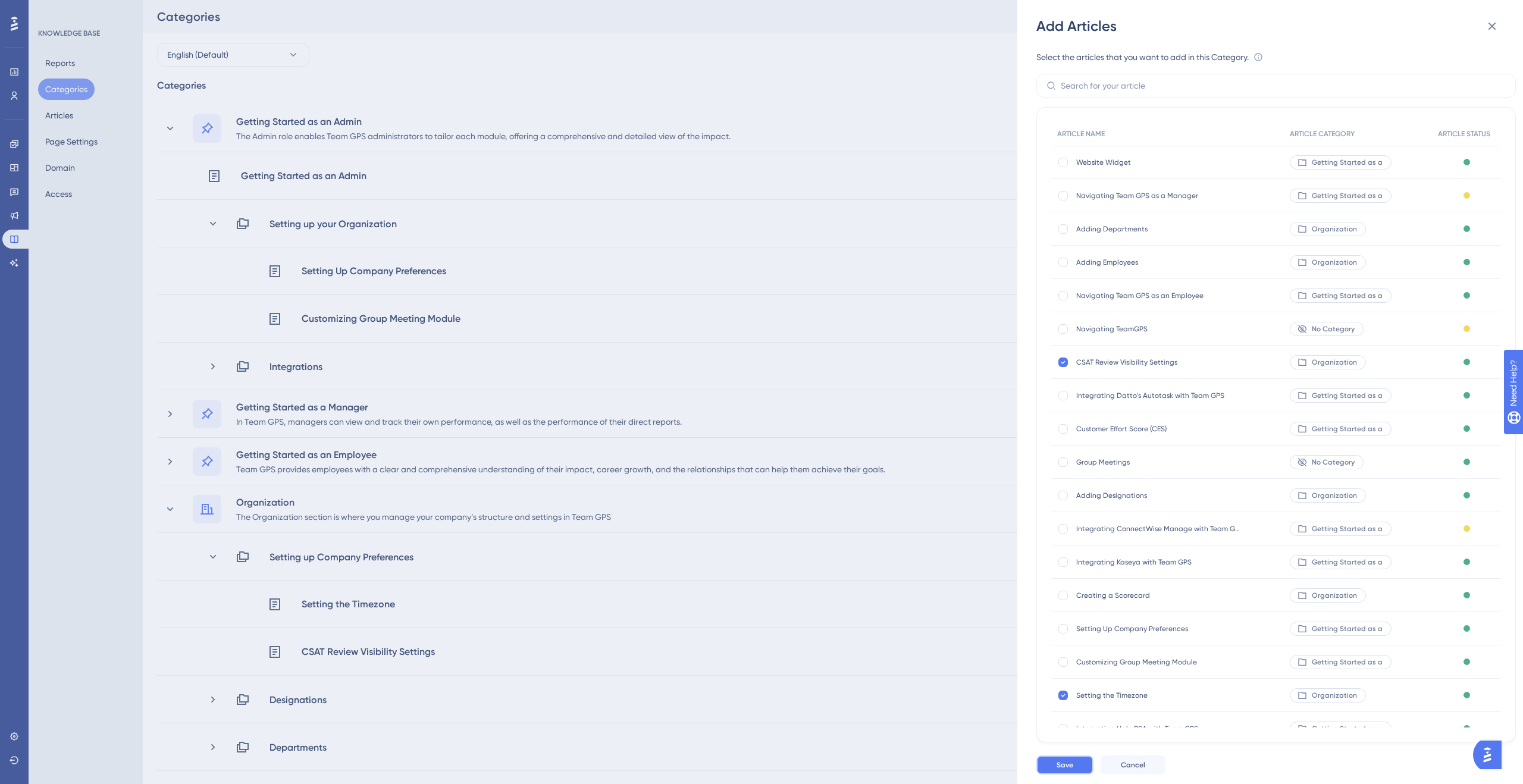
click at [1062, 764] on span "Save" at bounding box center [1065, 765] width 17 height 9
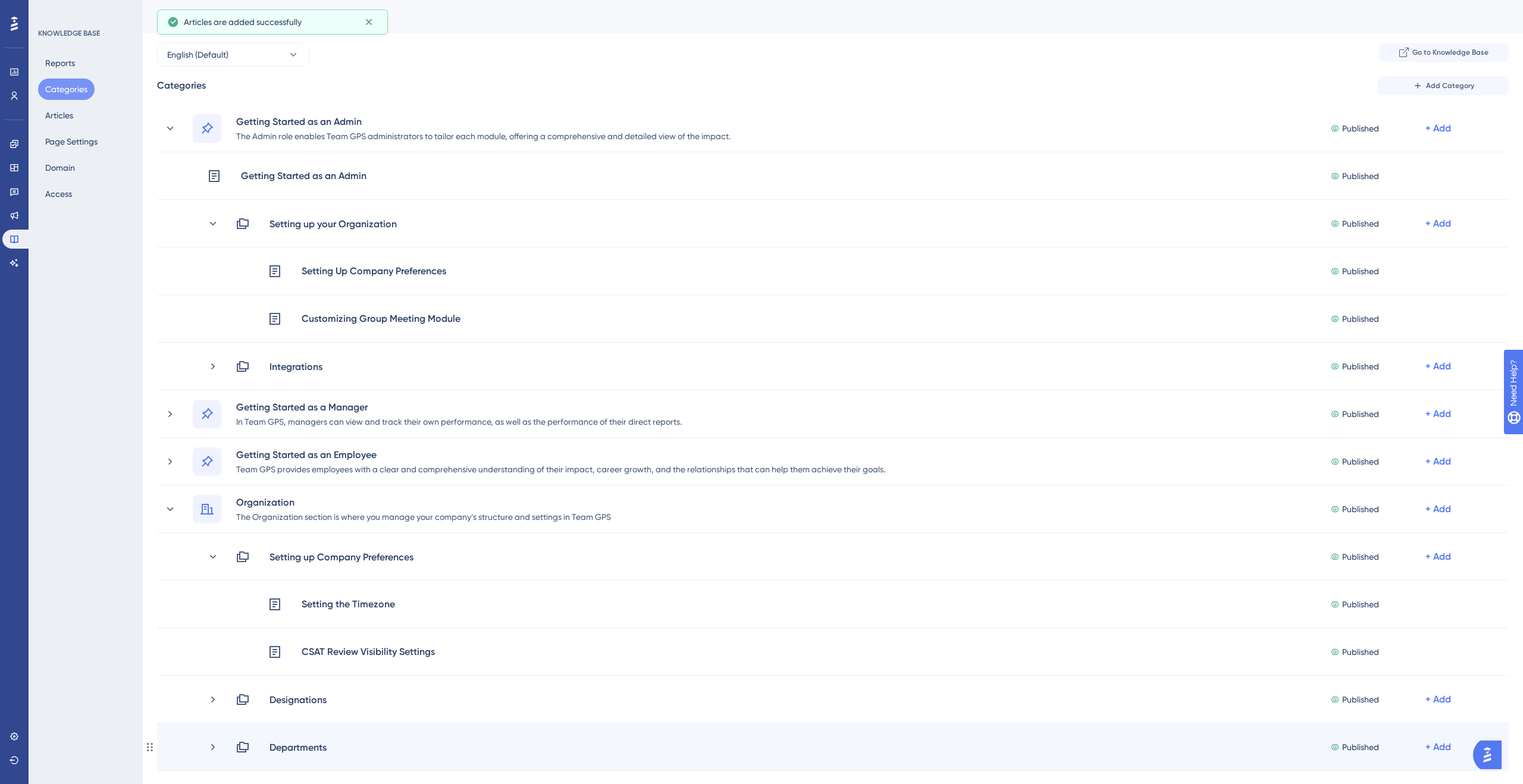
scroll to position [35, 0]
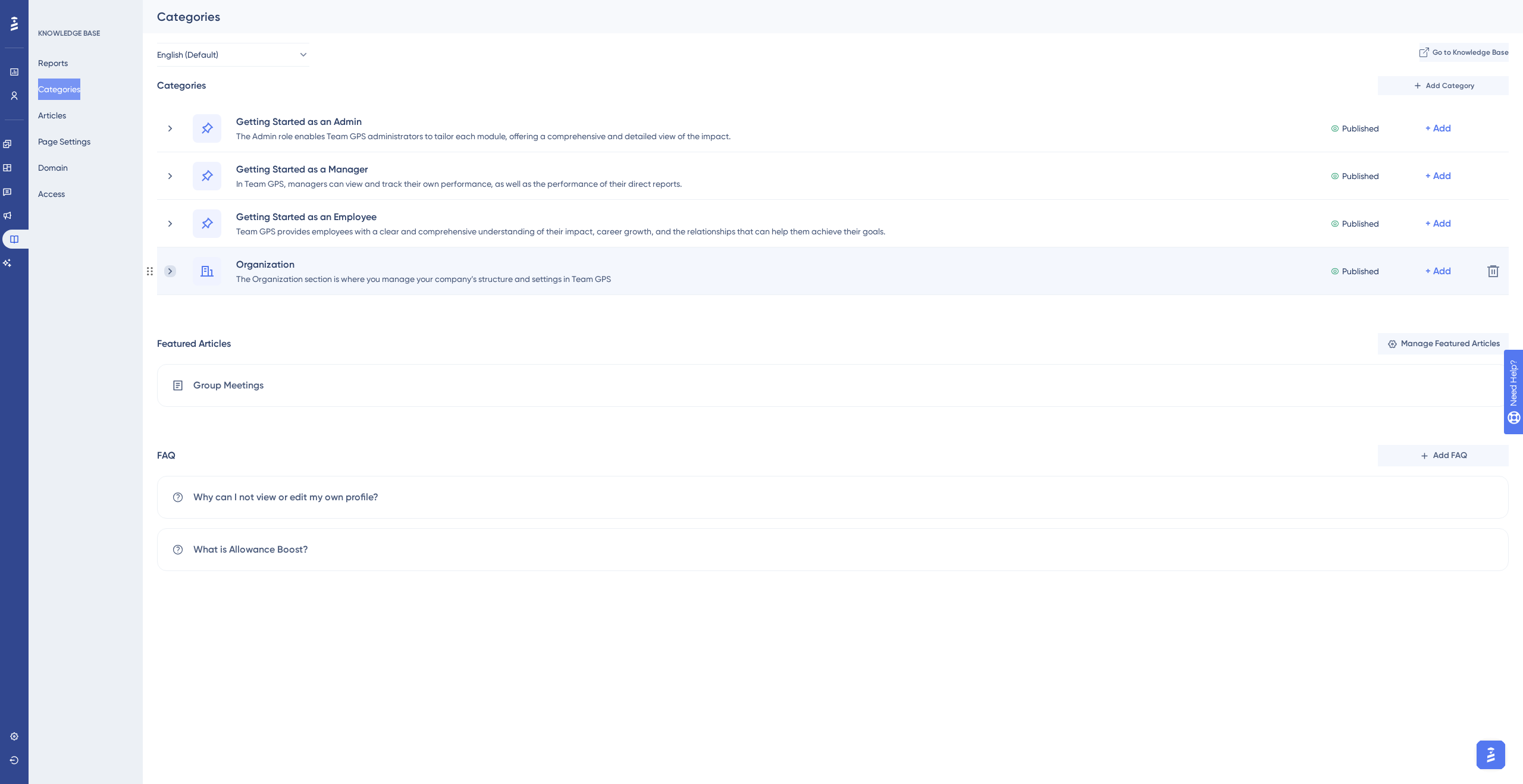
click at [166, 270] on icon at bounding box center [170, 271] width 12 height 12
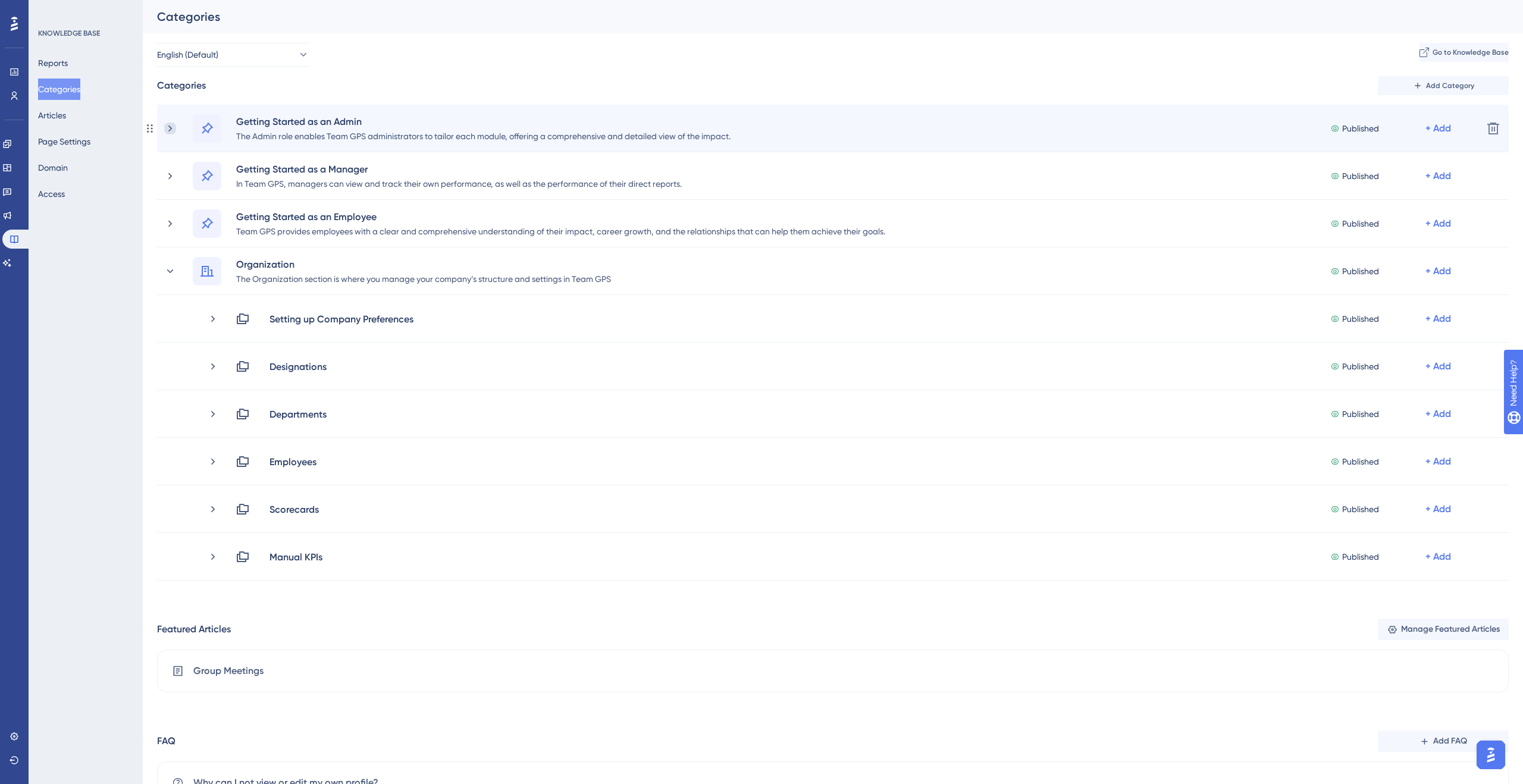
click at [172, 131] on icon at bounding box center [170, 128] width 12 height 12
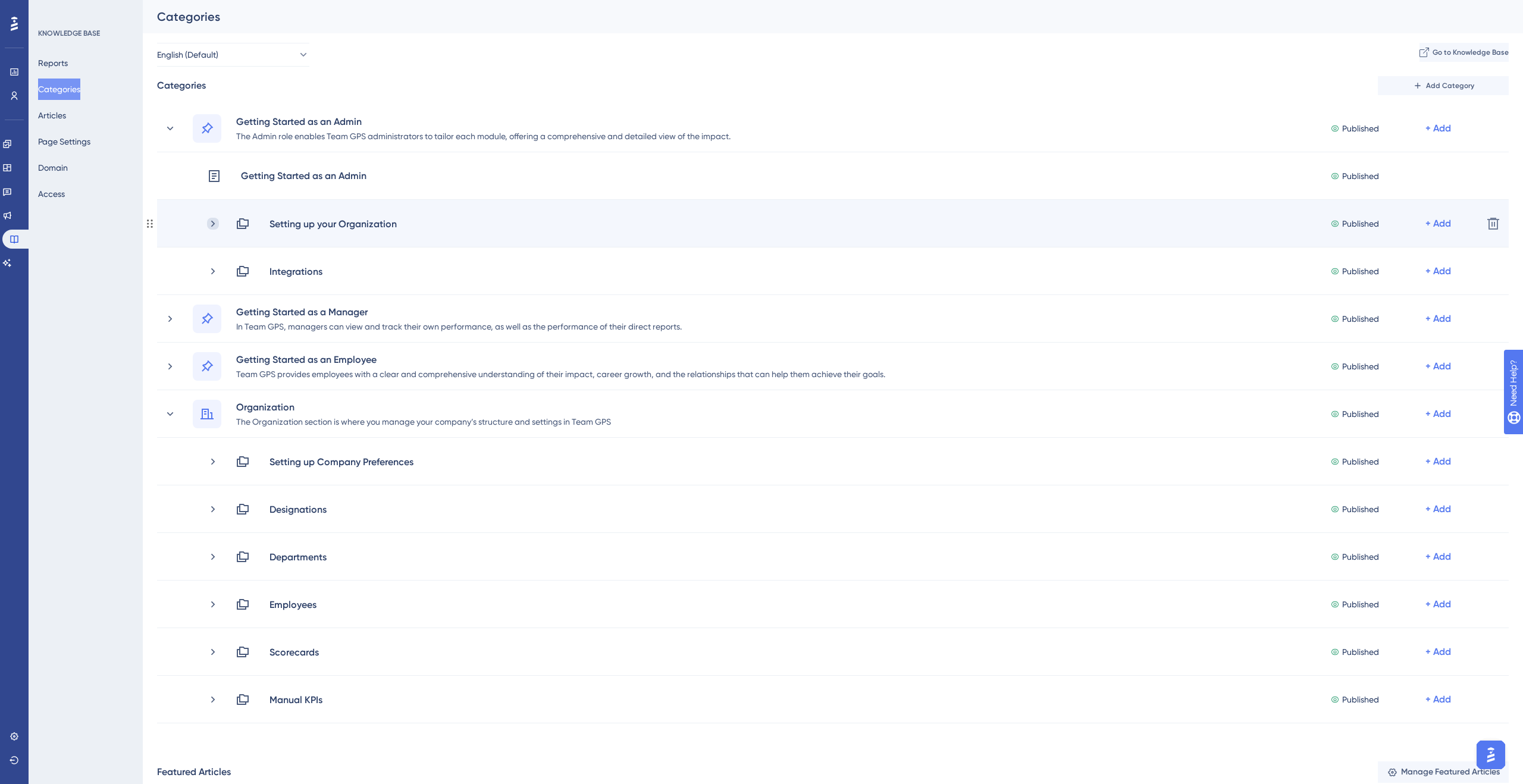
click at [216, 226] on icon at bounding box center [213, 224] width 12 height 12
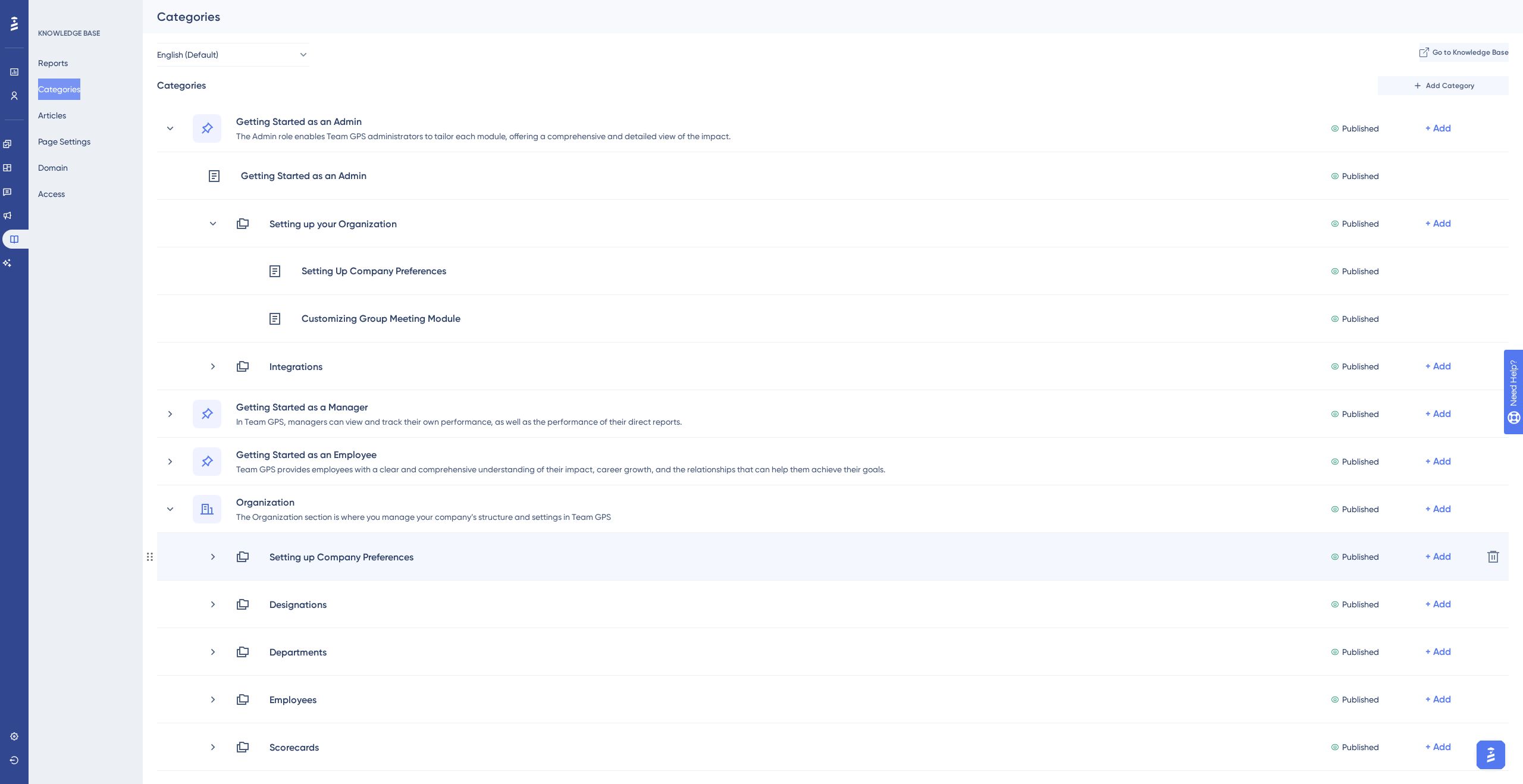
click at [214, 562] on div "Setting up Company Preferences Published + Add" at bounding box center [840, 557] width 1266 height 14
click at [1441, 553] on div "+ Add" at bounding box center [1438, 557] width 25 height 14
click at [1395, 591] on span "Add Articles" at bounding box center [1373, 588] width 46 height 14
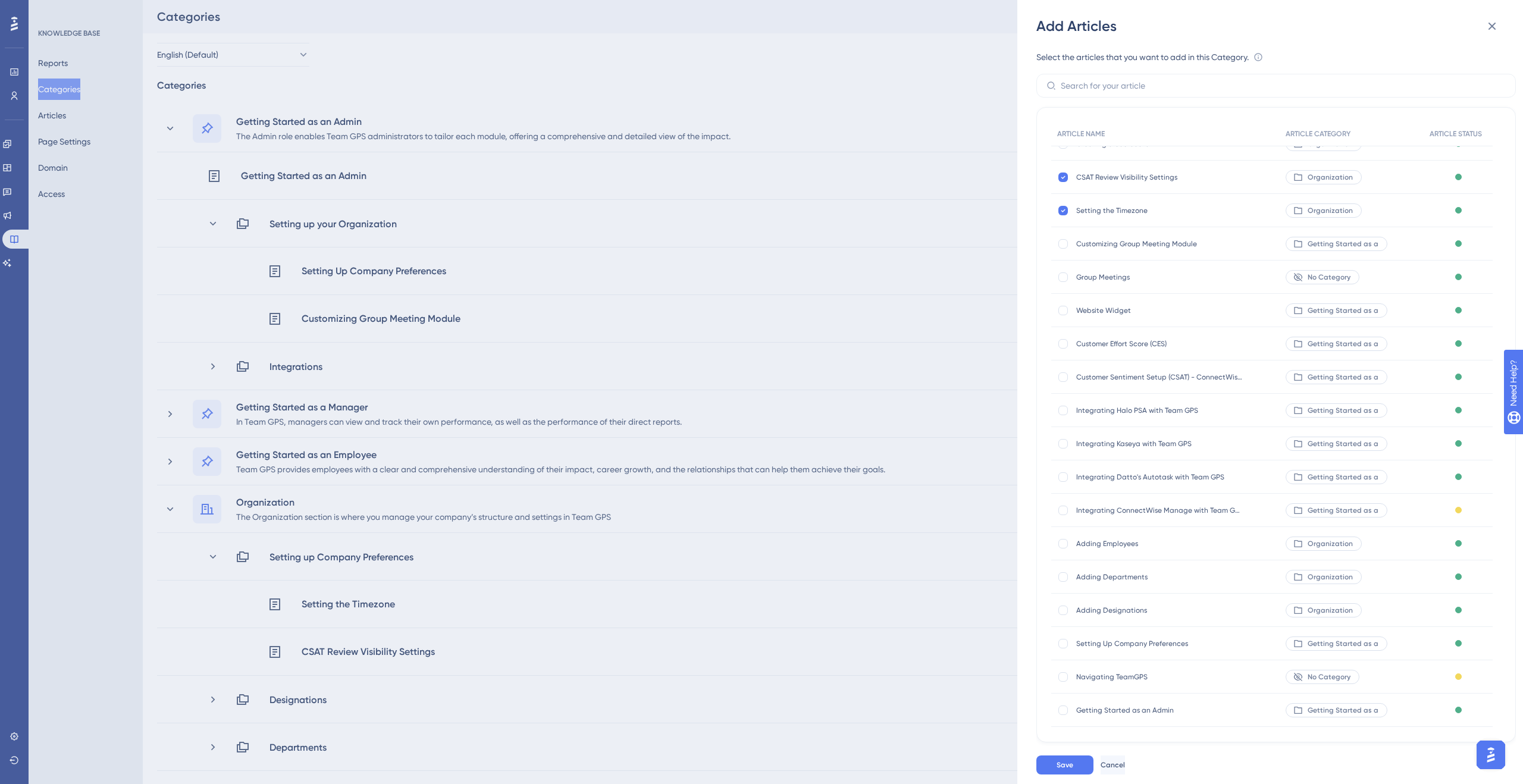
scroll to position [132, 0]
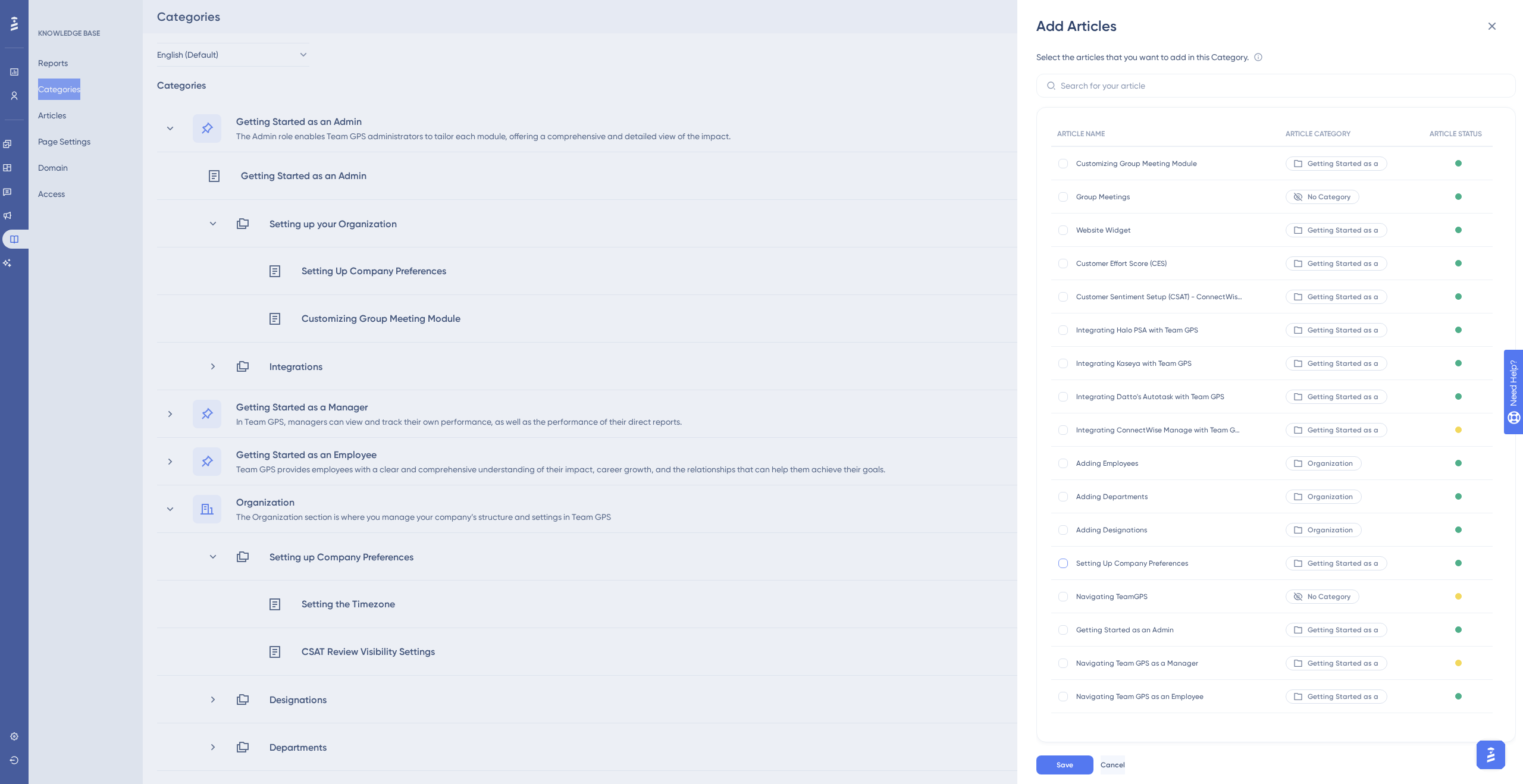
click at [1063, 566] on div at bounding box center [1062, 563] width 9 height 9
checkbox input "true"
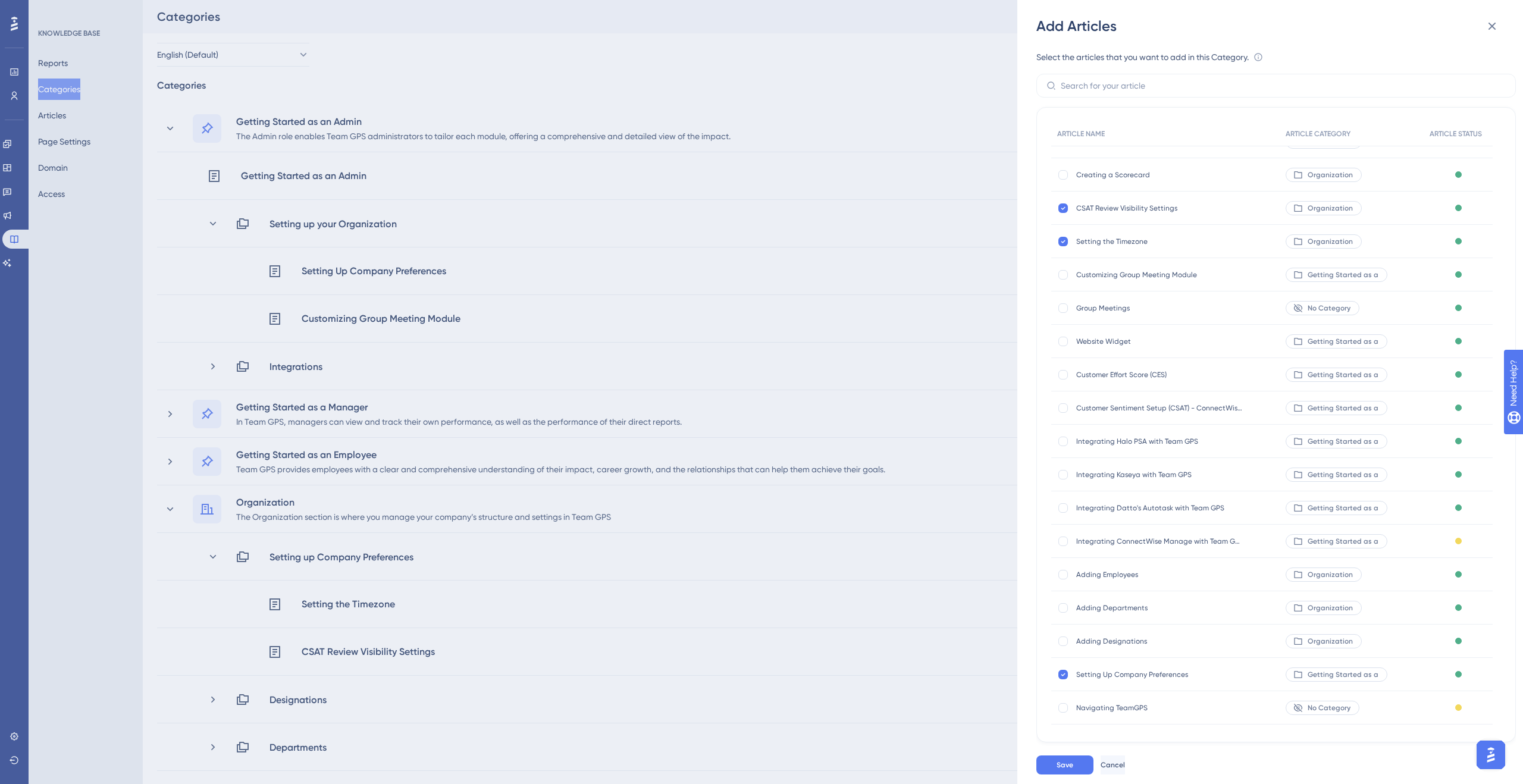
scroll to position [19, 0]
click at [1064, 278] on div at bounding box center [1062, 275] width 9 height 9
checkbox input "true"
click at [1089, 765] on button "Save" at bounding box center [1065, 765] width 57 height 19
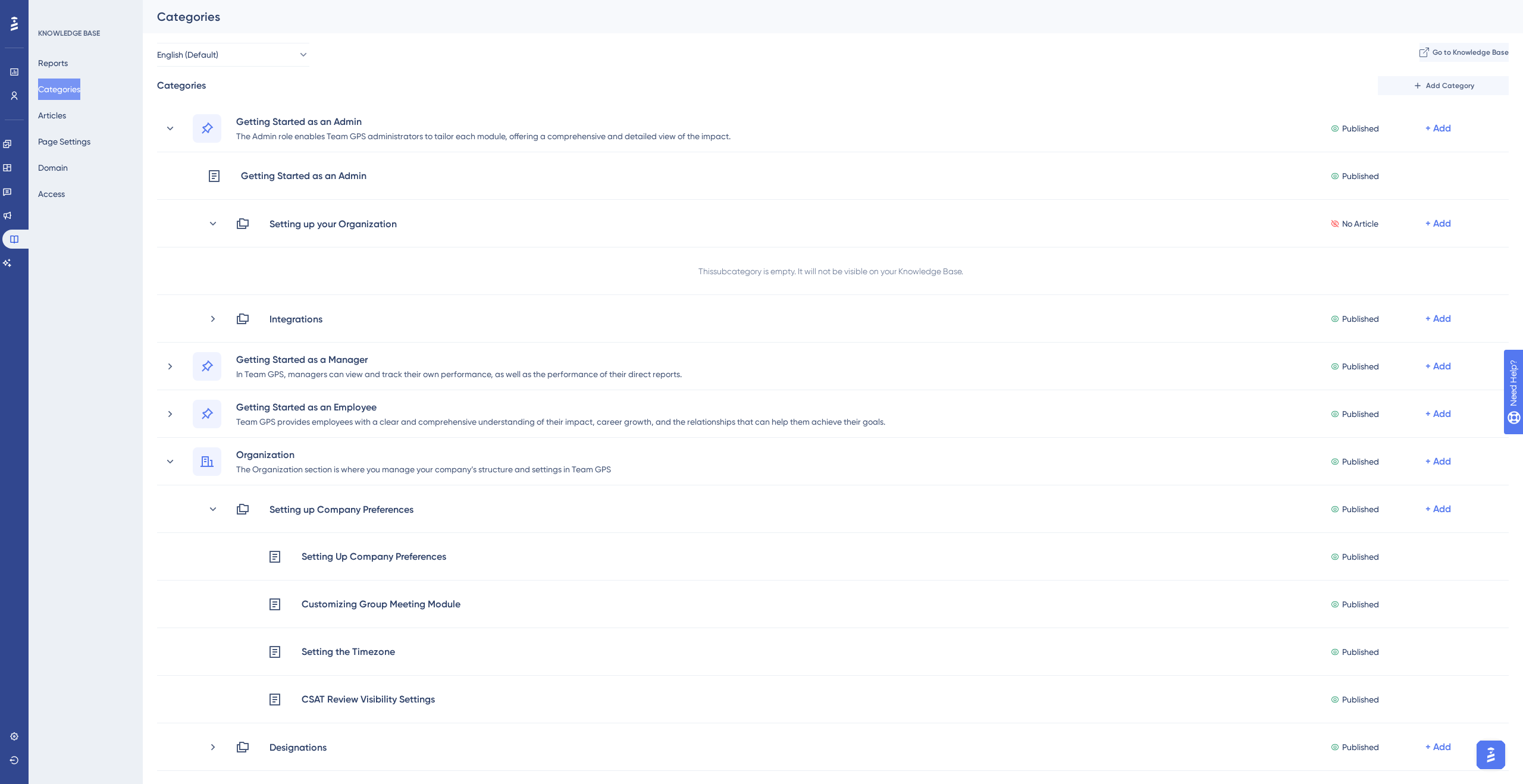
click at [80, 93] on button "Categories" at bounding box center [59, 89] width 42 height 21
click at [1463, 90] on span "Add Category" at bounding box center [1450, 85] width 48 height 9
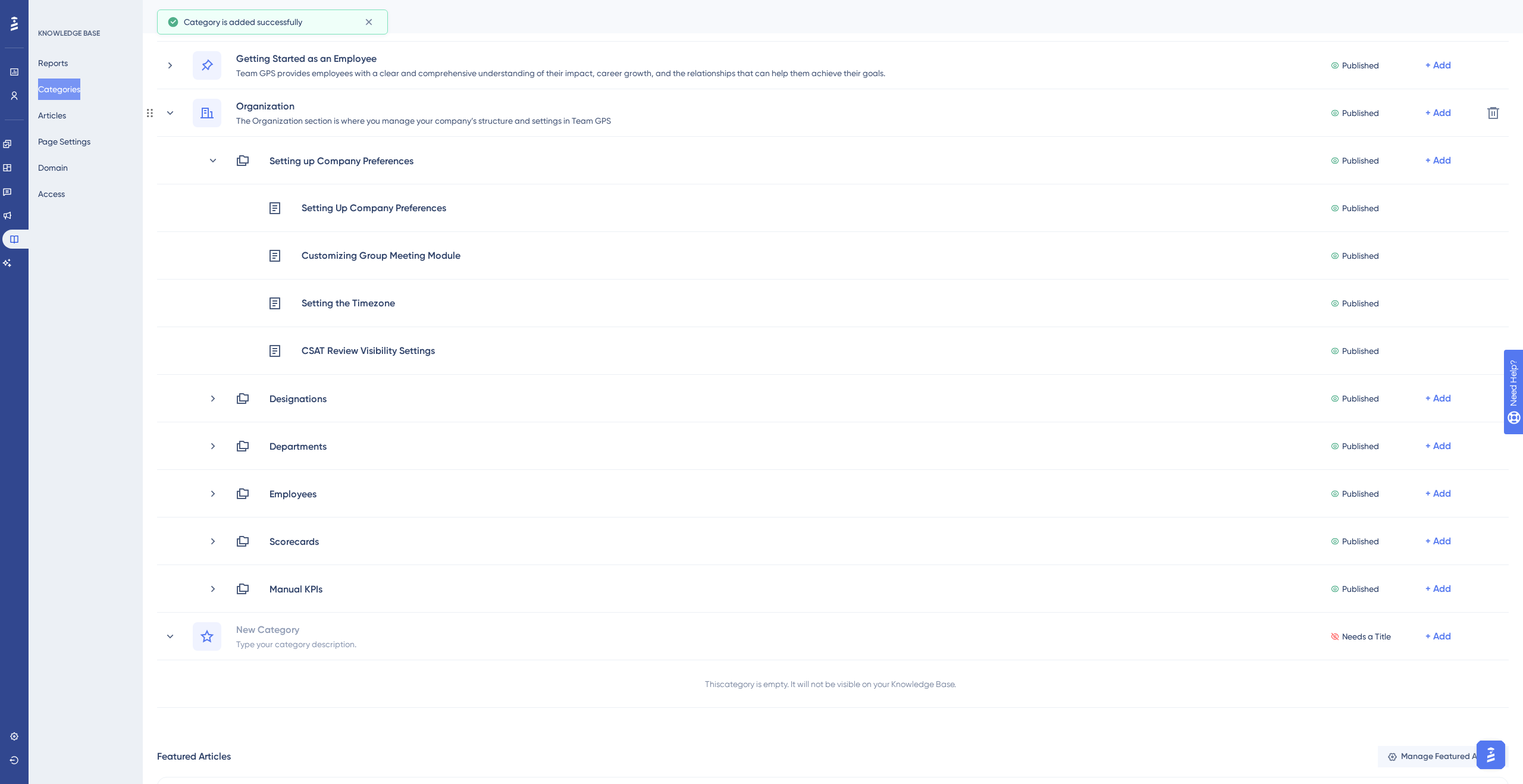
scroll to position [349, 0]
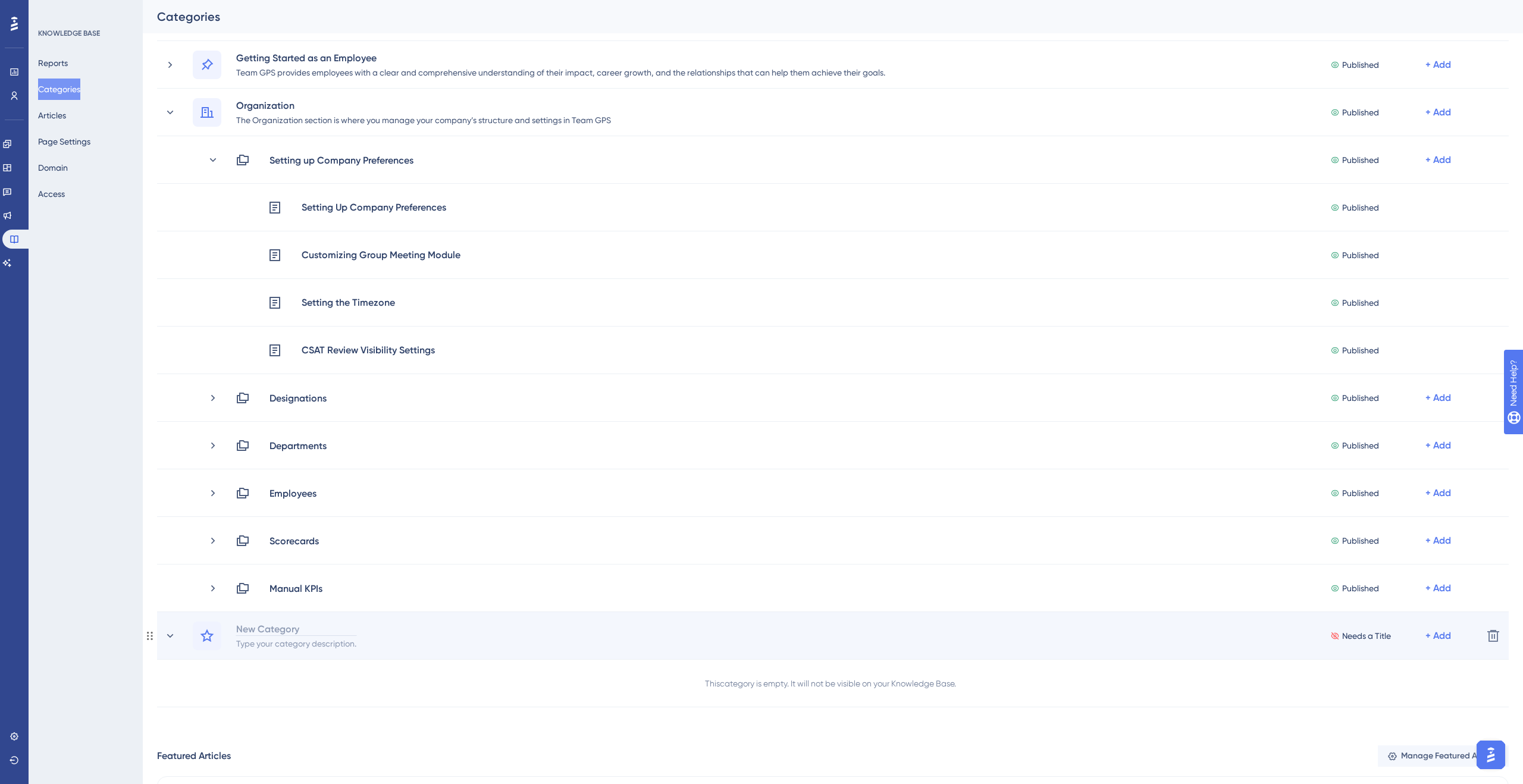
click at [281, 627] on div "New Category" at bounding box center [297, 629] width 122 height 14
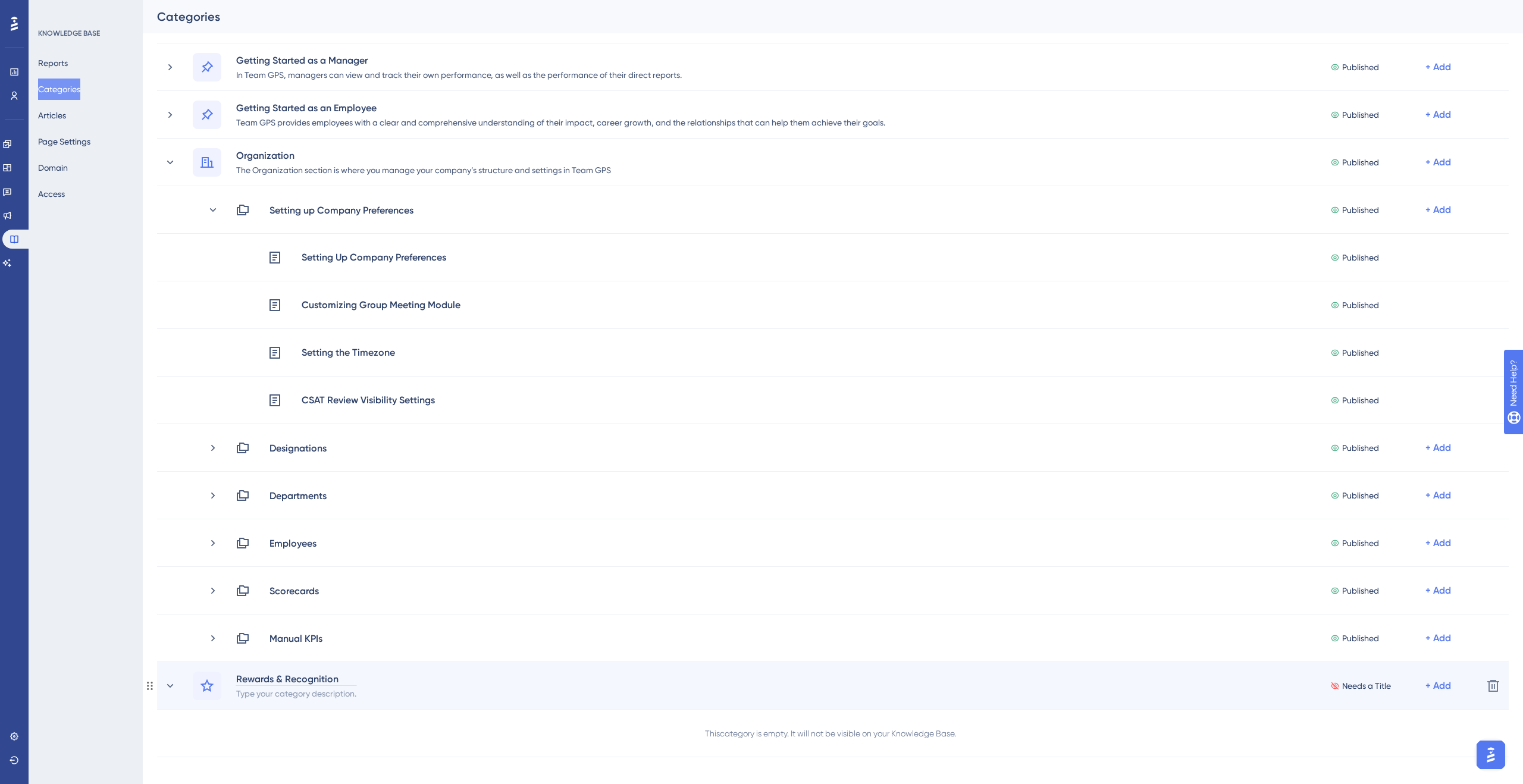
scroll to position [294, 0]
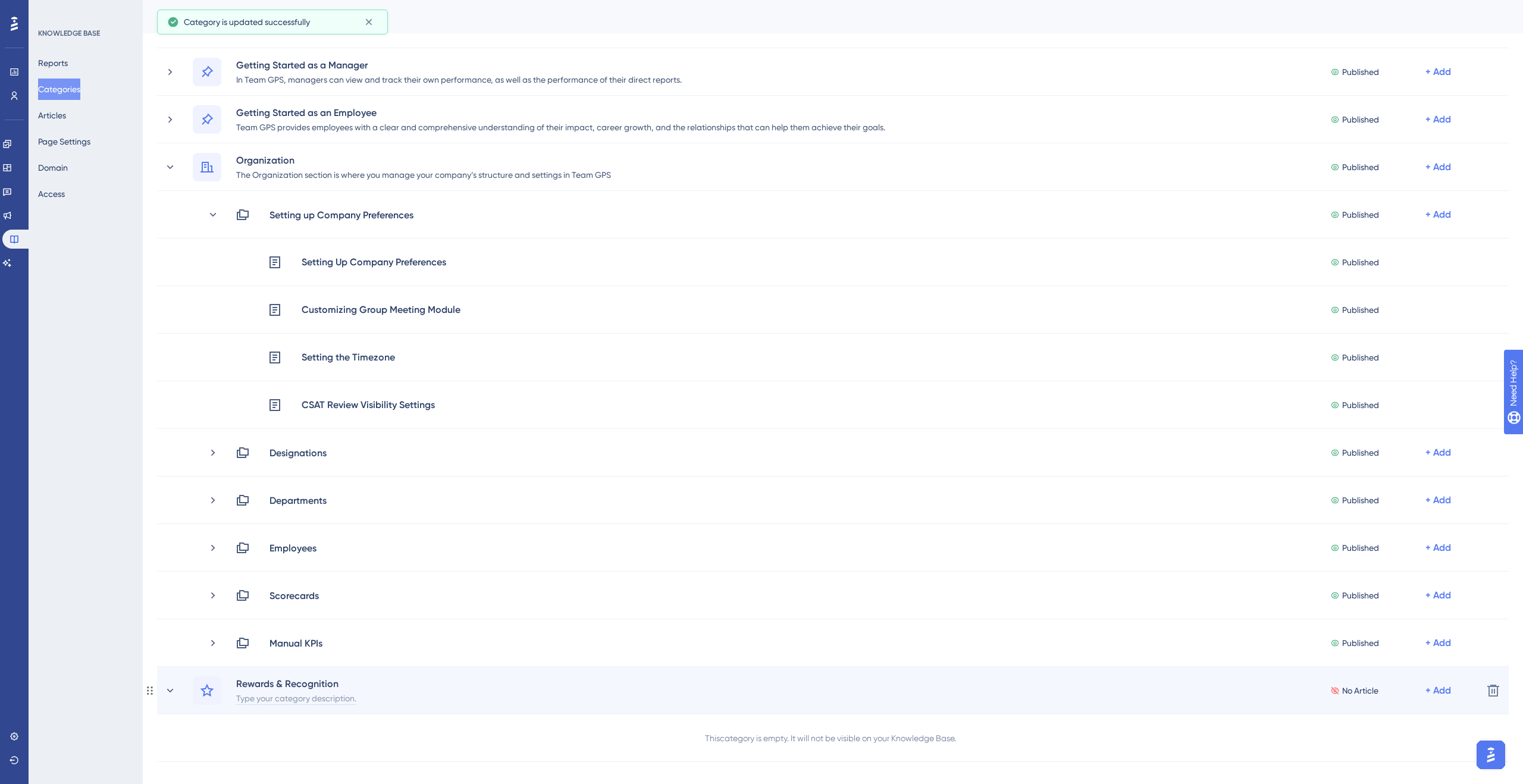
click at [281, 698] on div "Type your category description." at bounding box center [297, 697] width 122 height 14
click at [304, 696] on div "Type your category description." at bounding box center [297, 697] width 122 height 14
paste div
click at [207, 690] on icon at bounding box center [207, 690] width 14 height 14
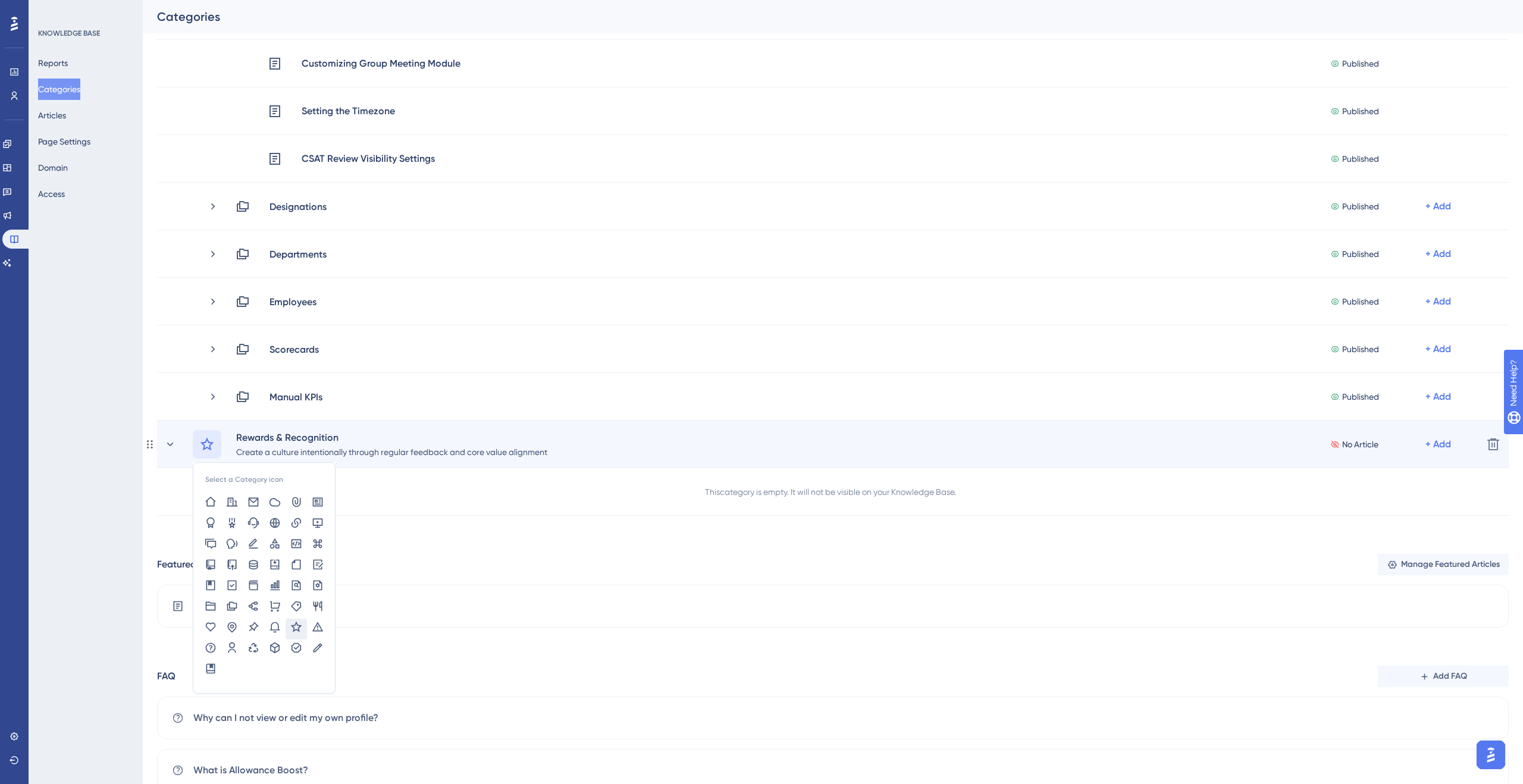
scroll to position [586, 0]
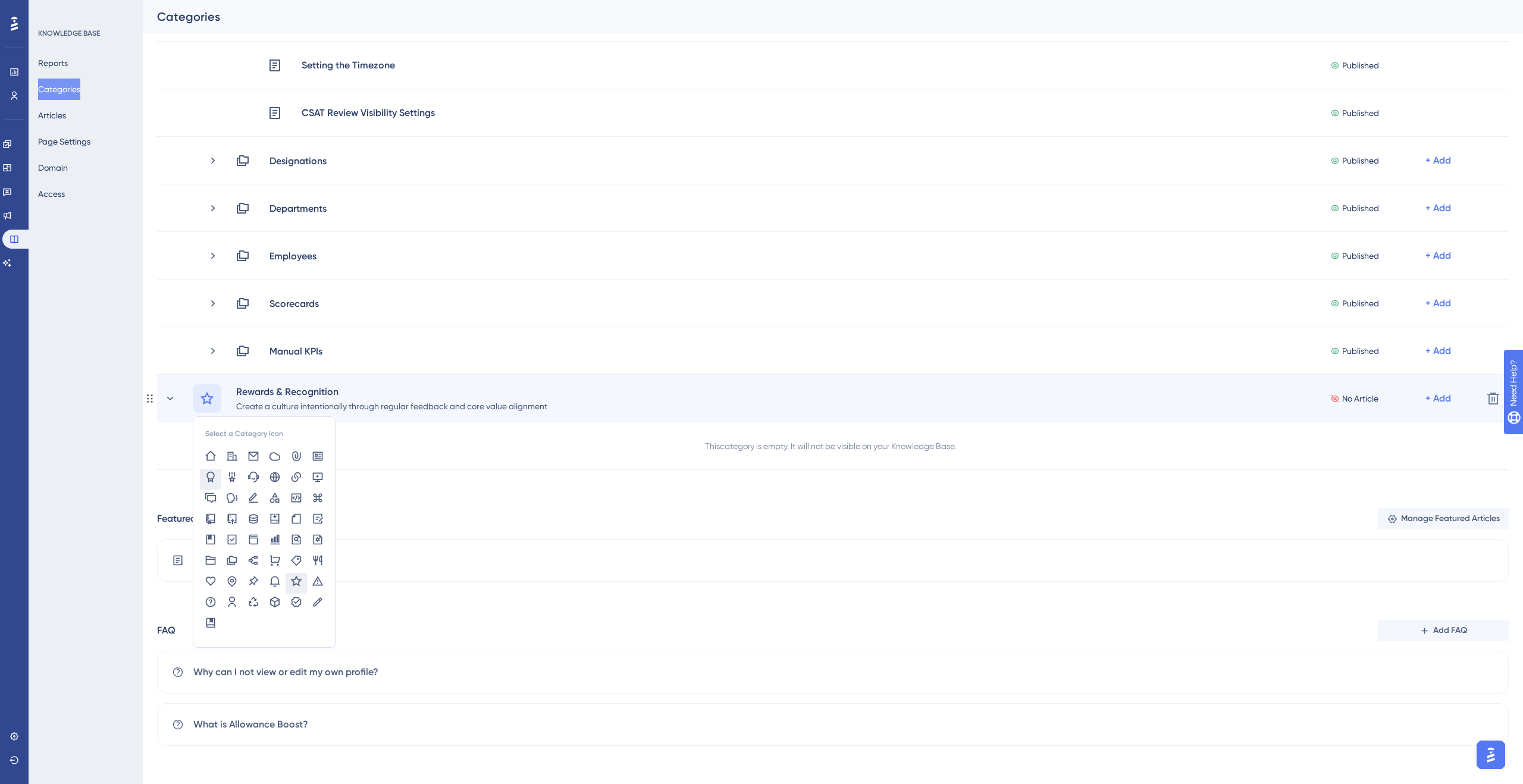
click at [216, 477] on icon at bounding box center [210, 477] width 12 height 12
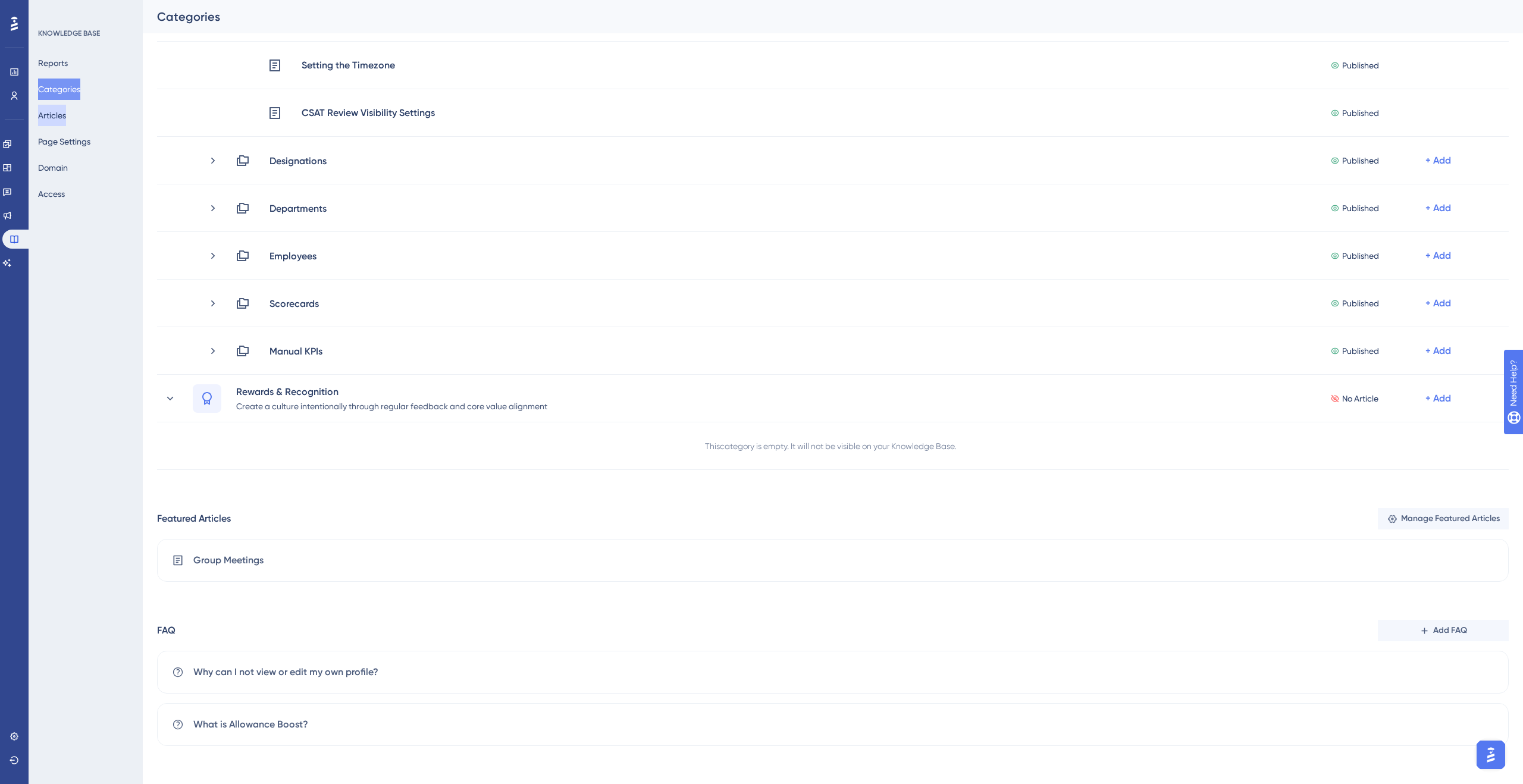
click at [57, 116] on button "Articles" at bounding box center [52, 115] width 28 height 21
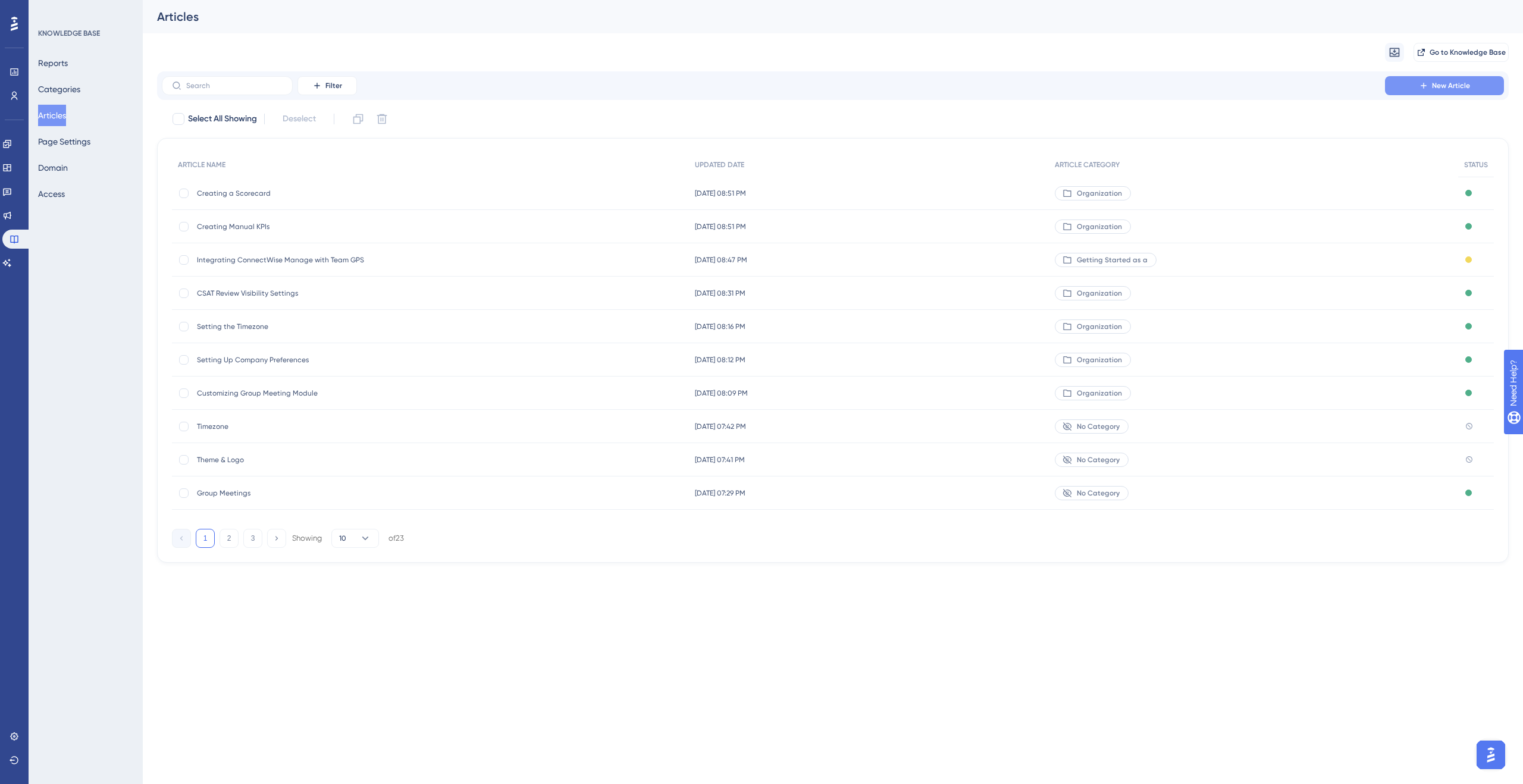
click at [1452, 81] on span "New Article" at bounding box center [1451, 85] width 38 height 9
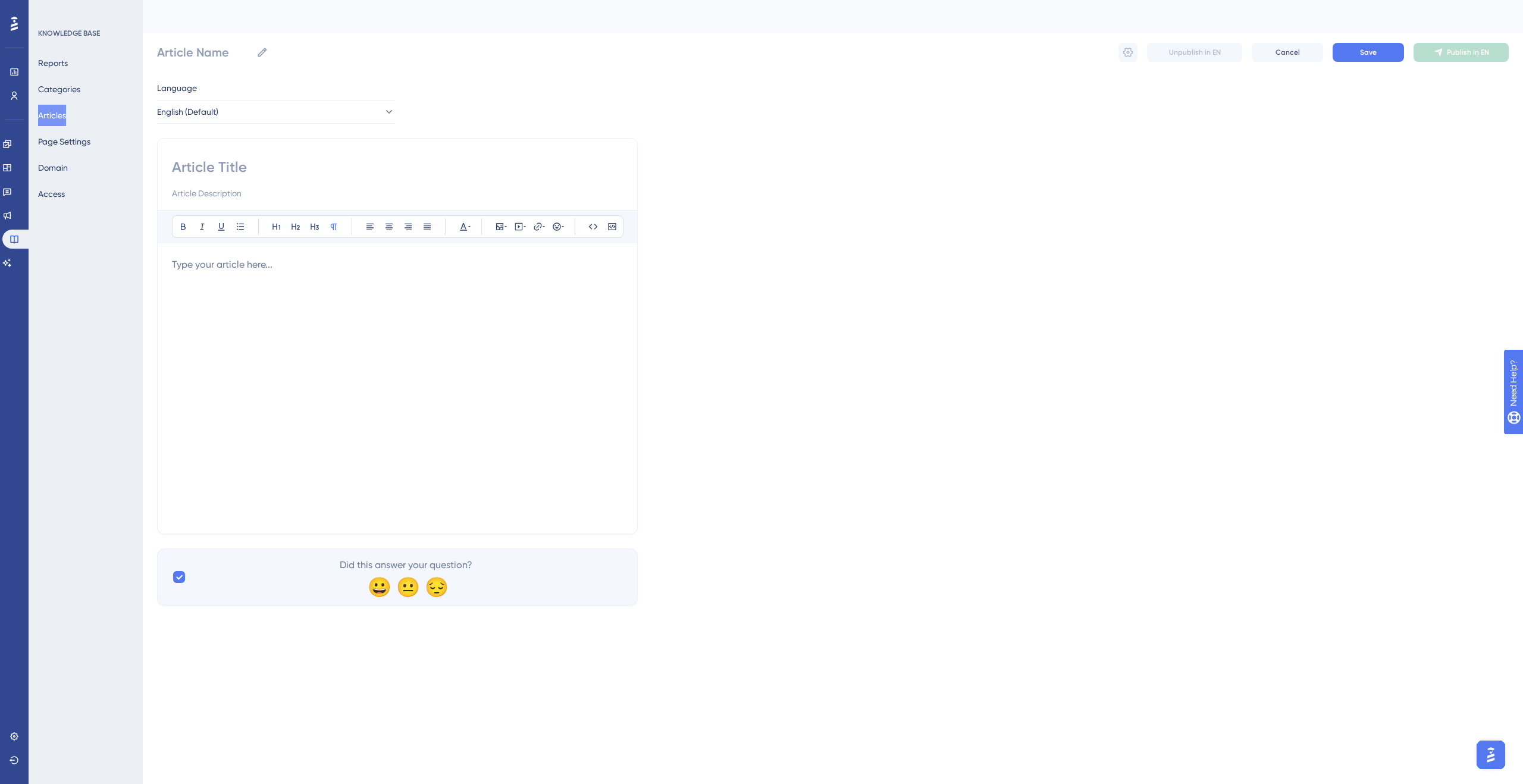
click at [176, 270] on p at bounding box center [397, 264] width 451 height 14
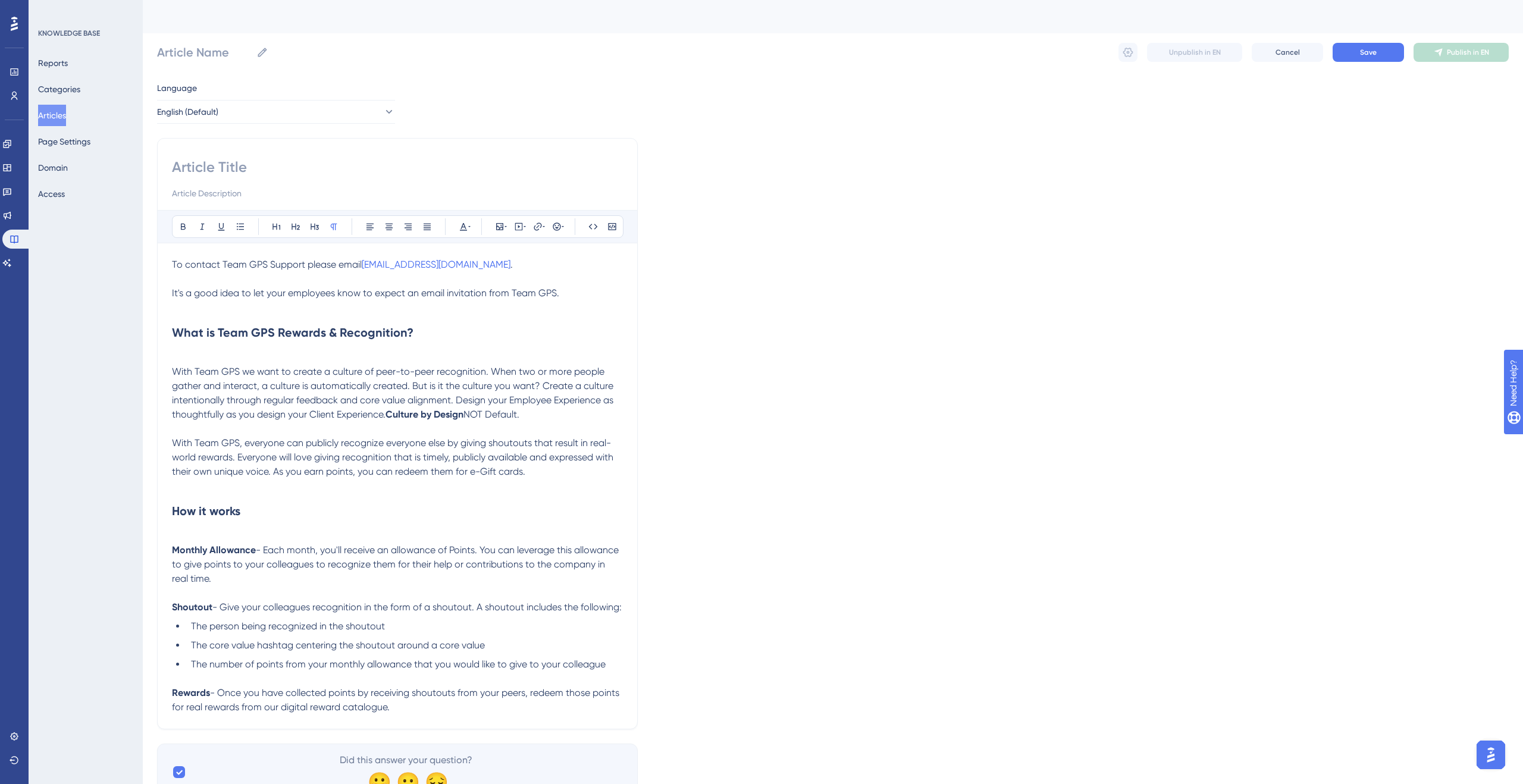
click at [220, 170] on input at bounding box center [397, 167] width 451 height 19
type input "W"
type input "What i"
type input "What"
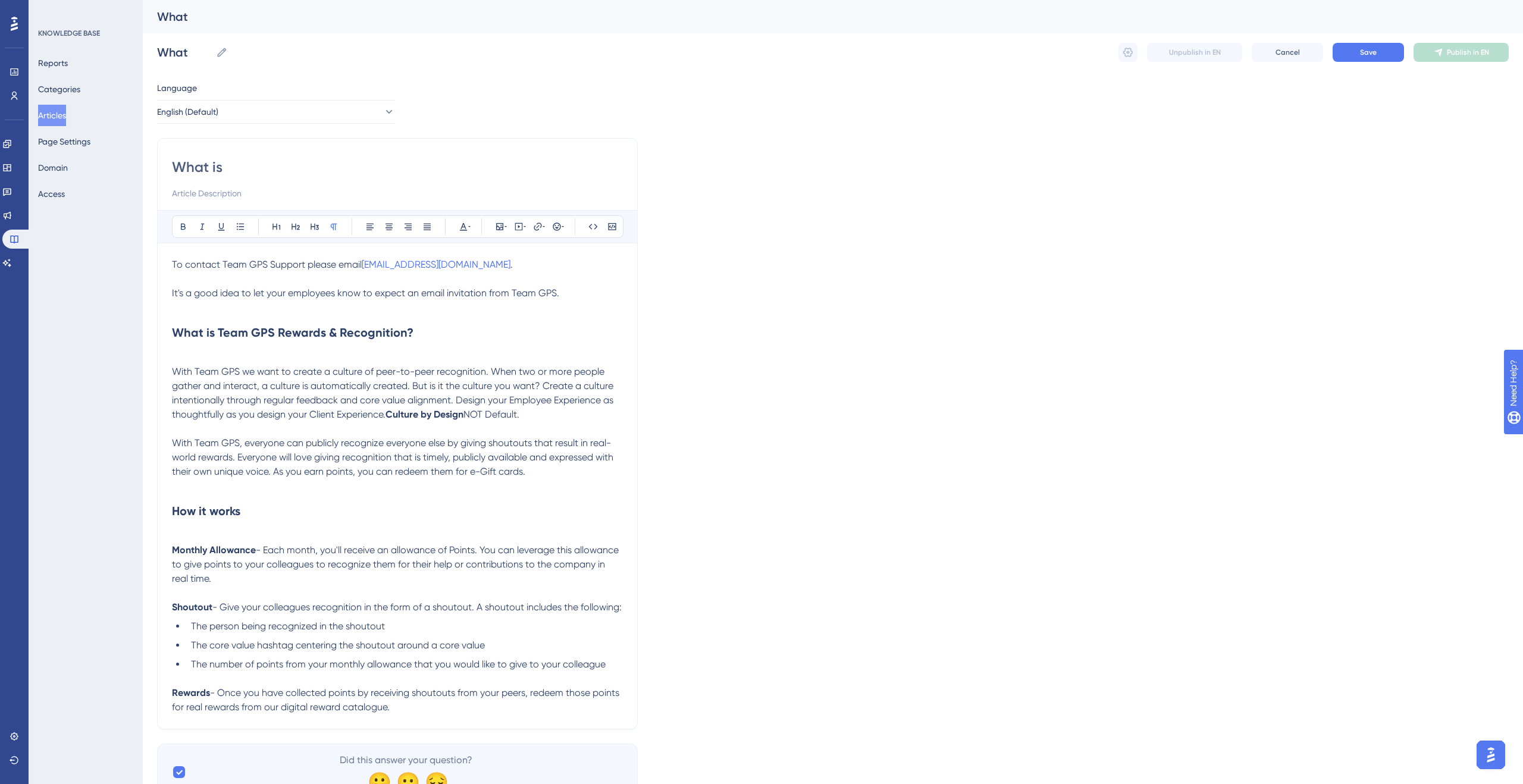
type input "What is"
type input "What is Reward"
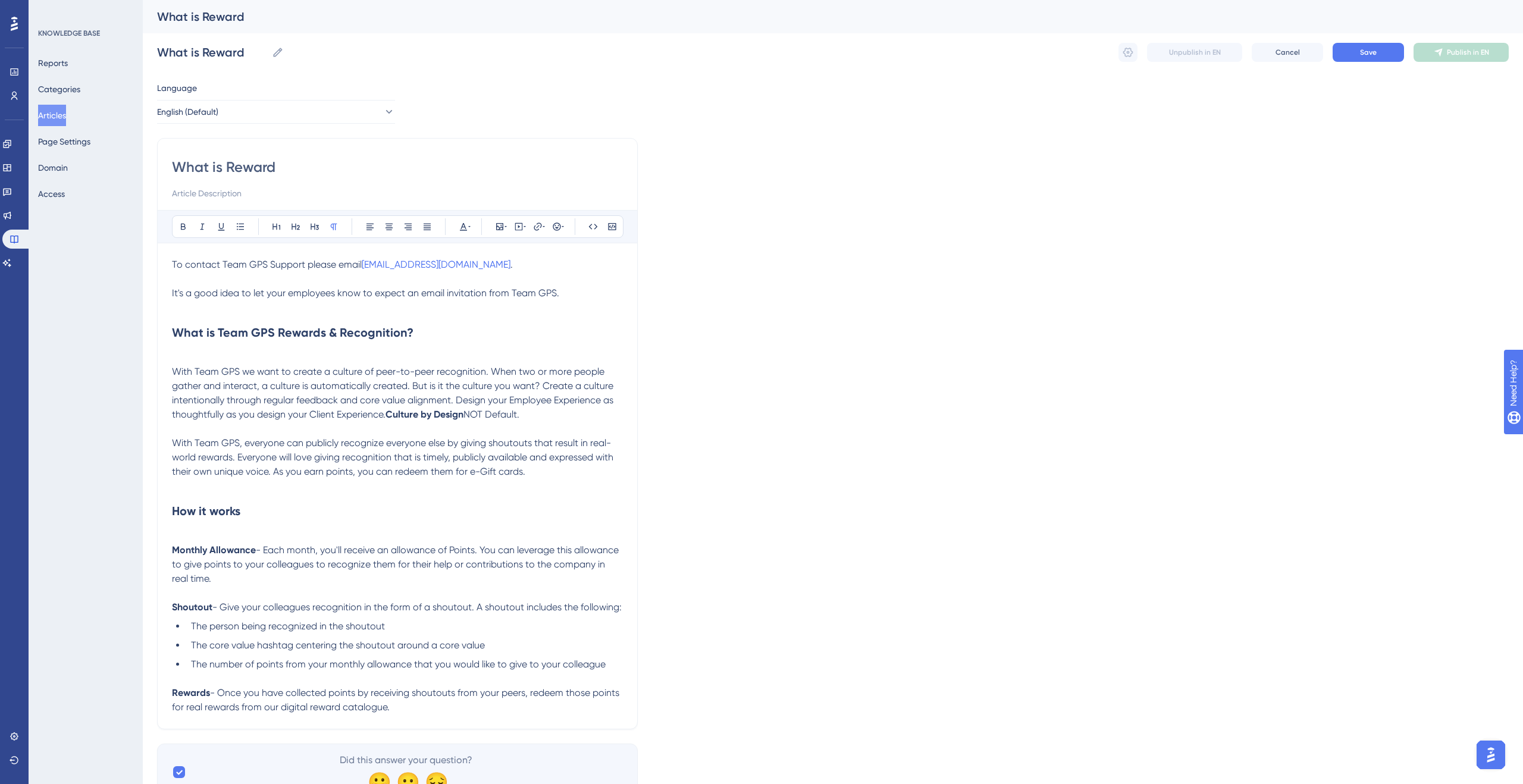
type input "What is Reward"
type input "What is Reward &"
type input "What is Reward & Reco"
type input "What is Reward & Rec"
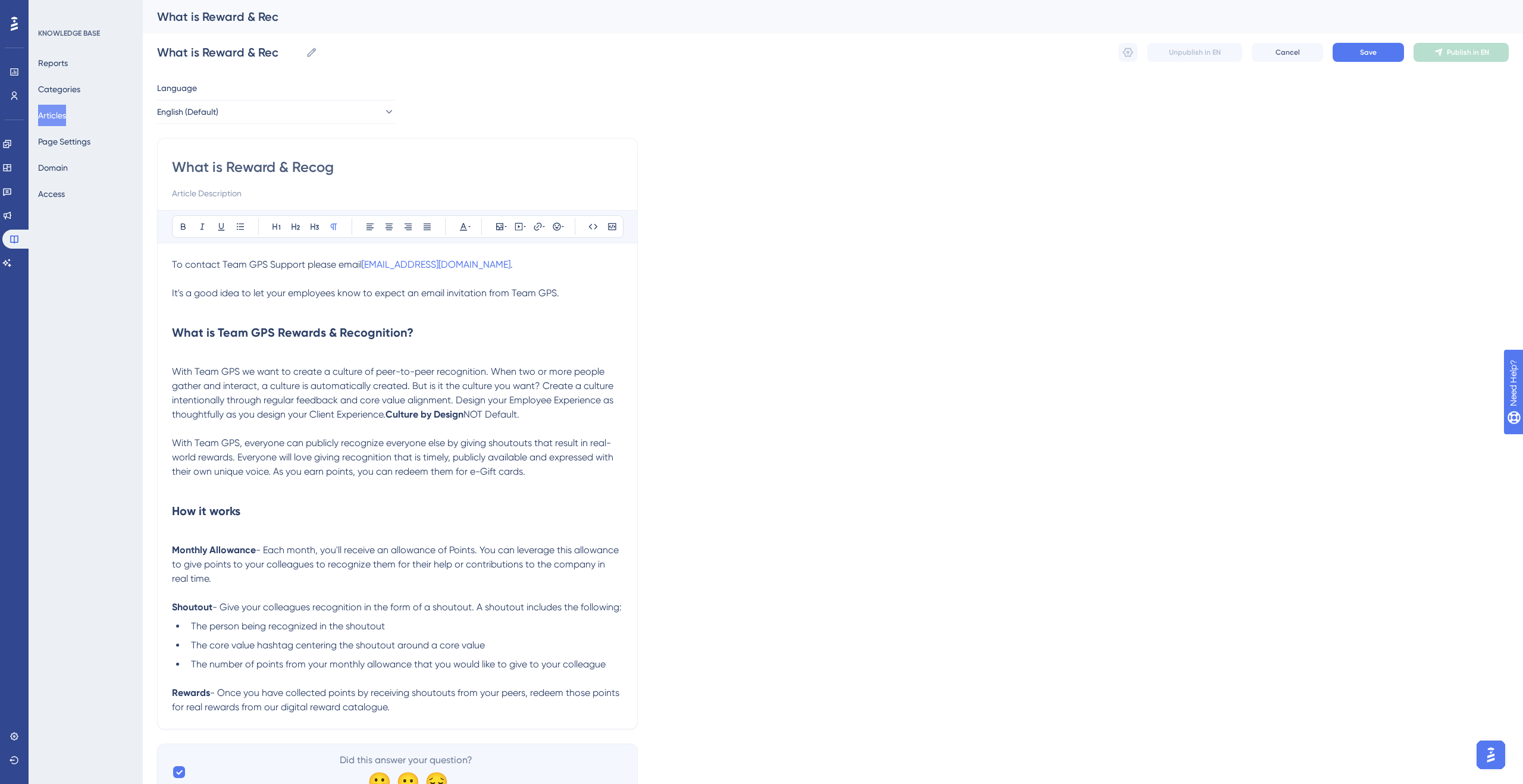
type input "What is Reward & Recogn"
type input "What is Reward & Recognition"
type input "What is Reward & Recognition?"
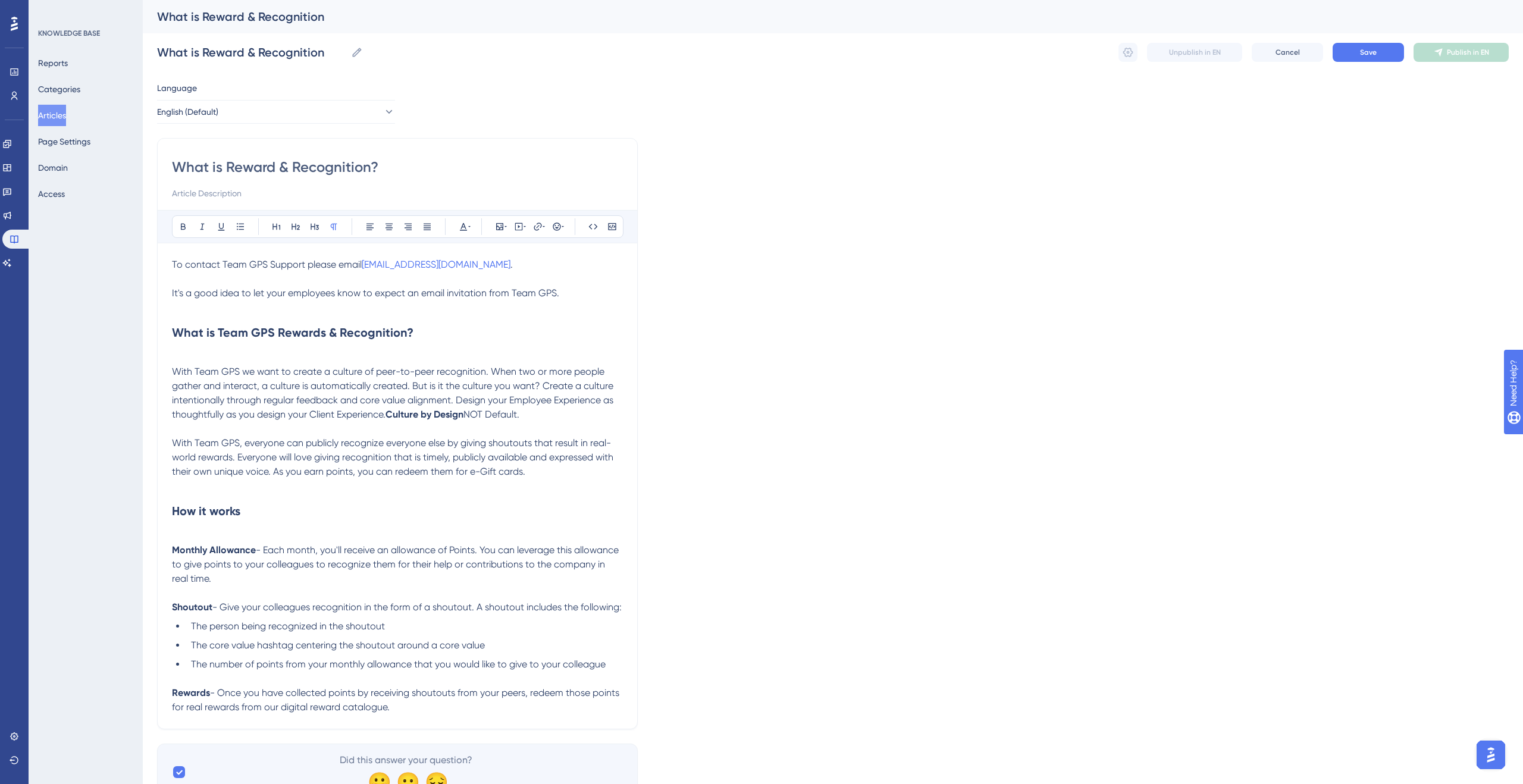
type input "What is Reward & Recognition?"
click at [1346, 59] on button "Save" at bounding box center [1368, 52] width 71 height 19
click at [76, 90] on button "Categories" at bounding box center [59, 89] width 42 height 21
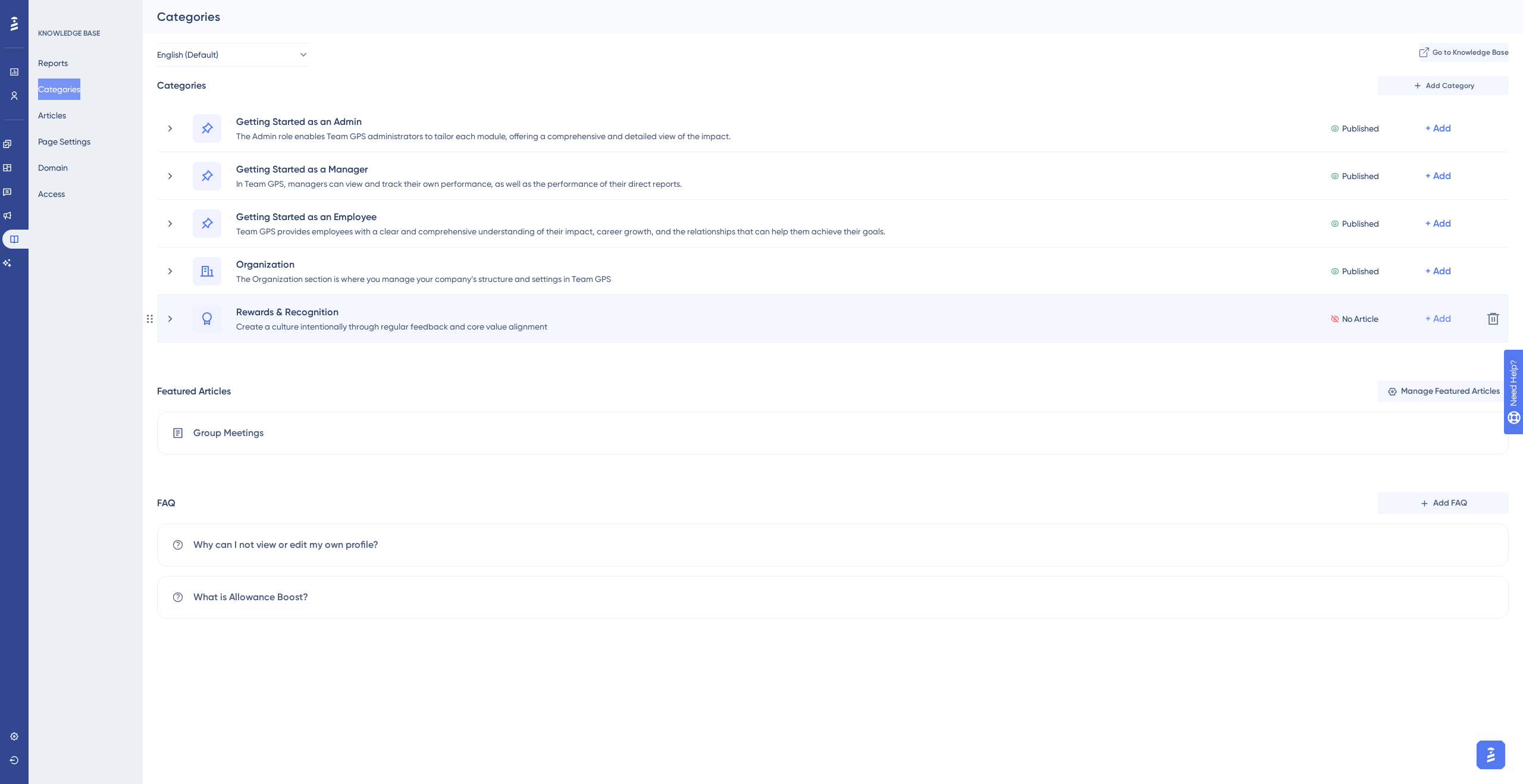
click at [1447, 323] on div "+ Add" at bounding box center [1438, 318] width 25 height 14
click at [1378, 347] on span "Add a Subcategory" at bounding box center [1387, 350] width 75 height 14
click at [1443, 322] on div "+ Add" at bounding box center [1438, 318] width 25 height 14
click at [1392, 375] on span "Add Articles" at bounding box center [1373, 373] width 46 height 14
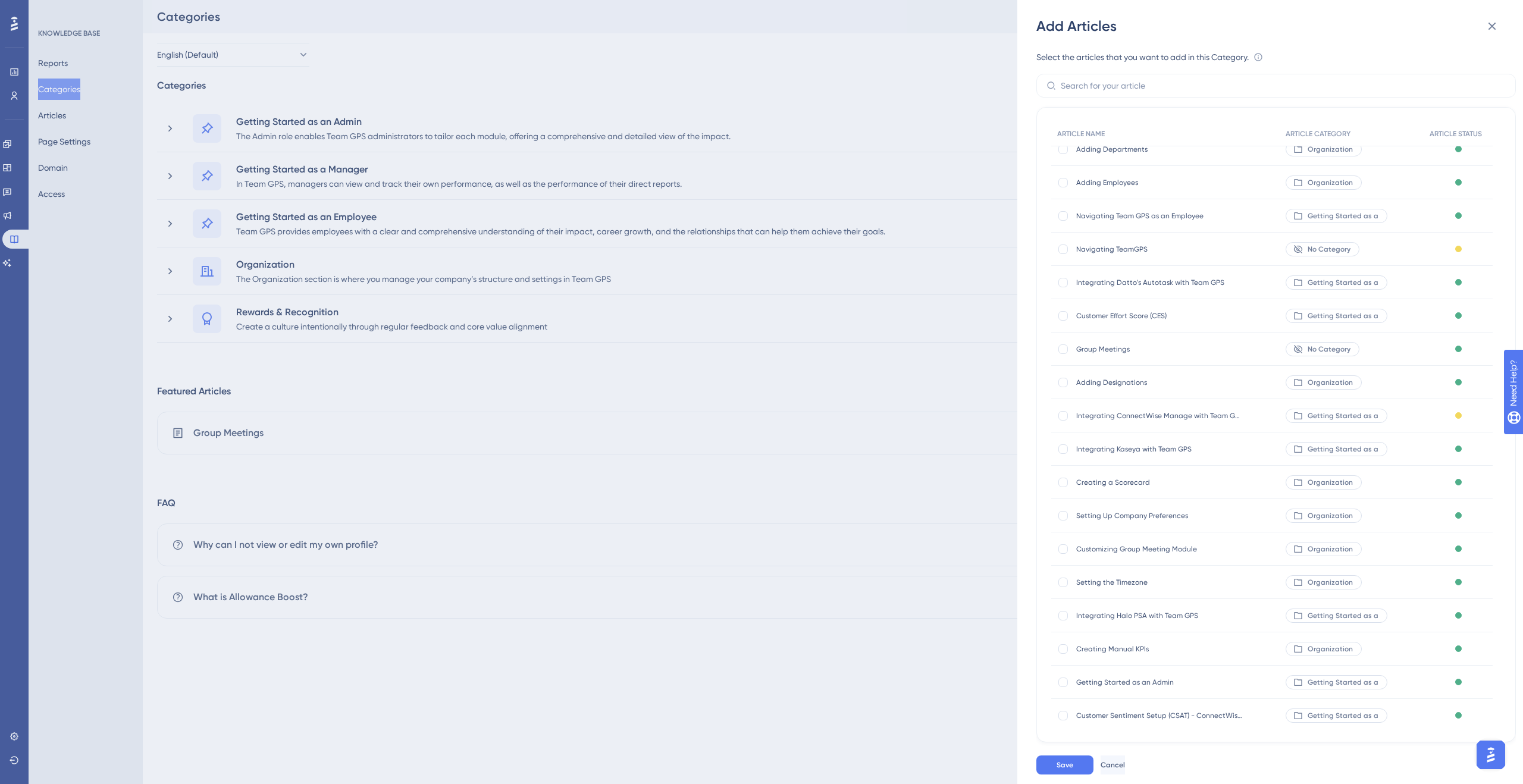
scroll to position [132, 0]
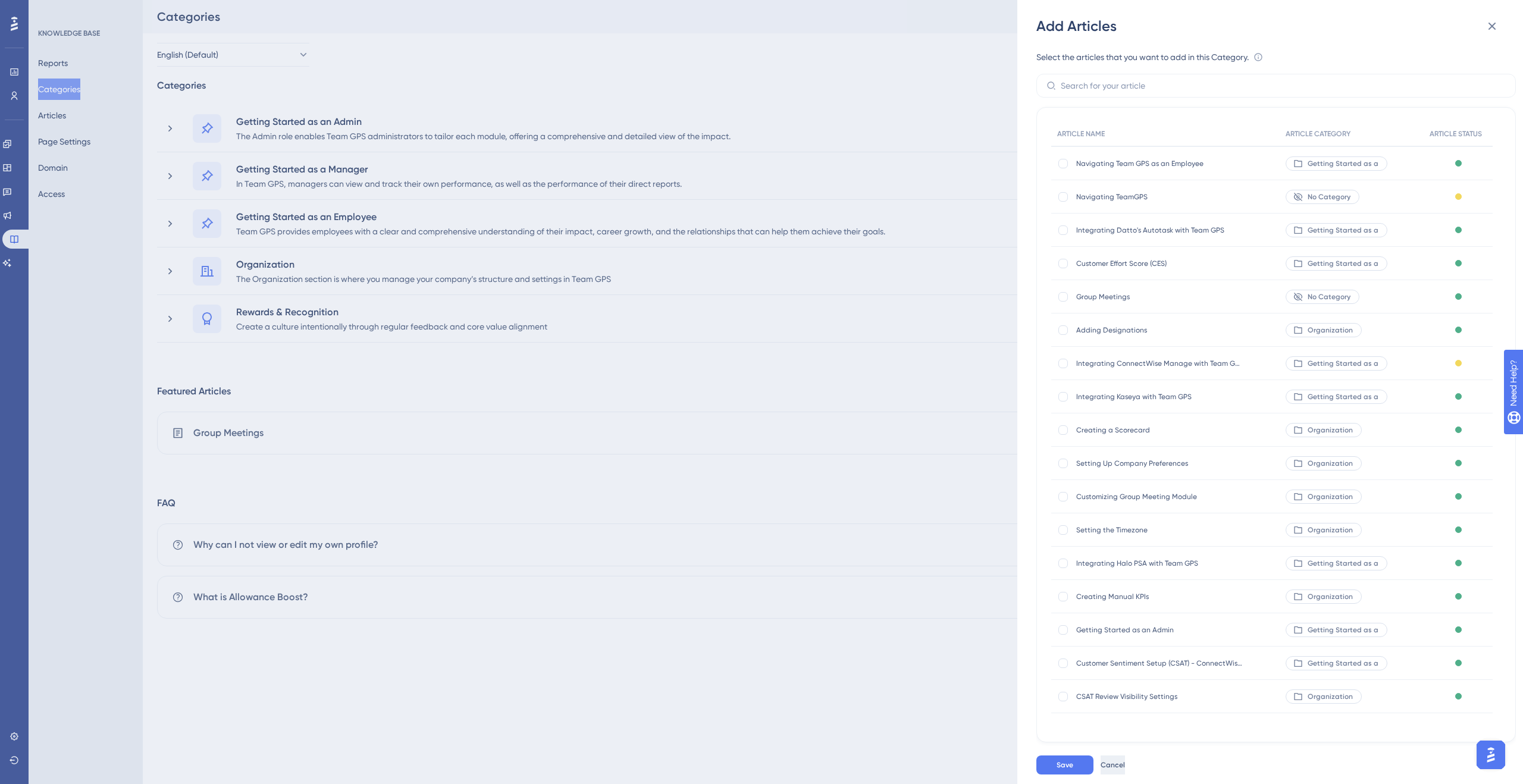
click at [1117, 758] on button "Cancel" at bounding box center [1112, 765] width 25 height 19
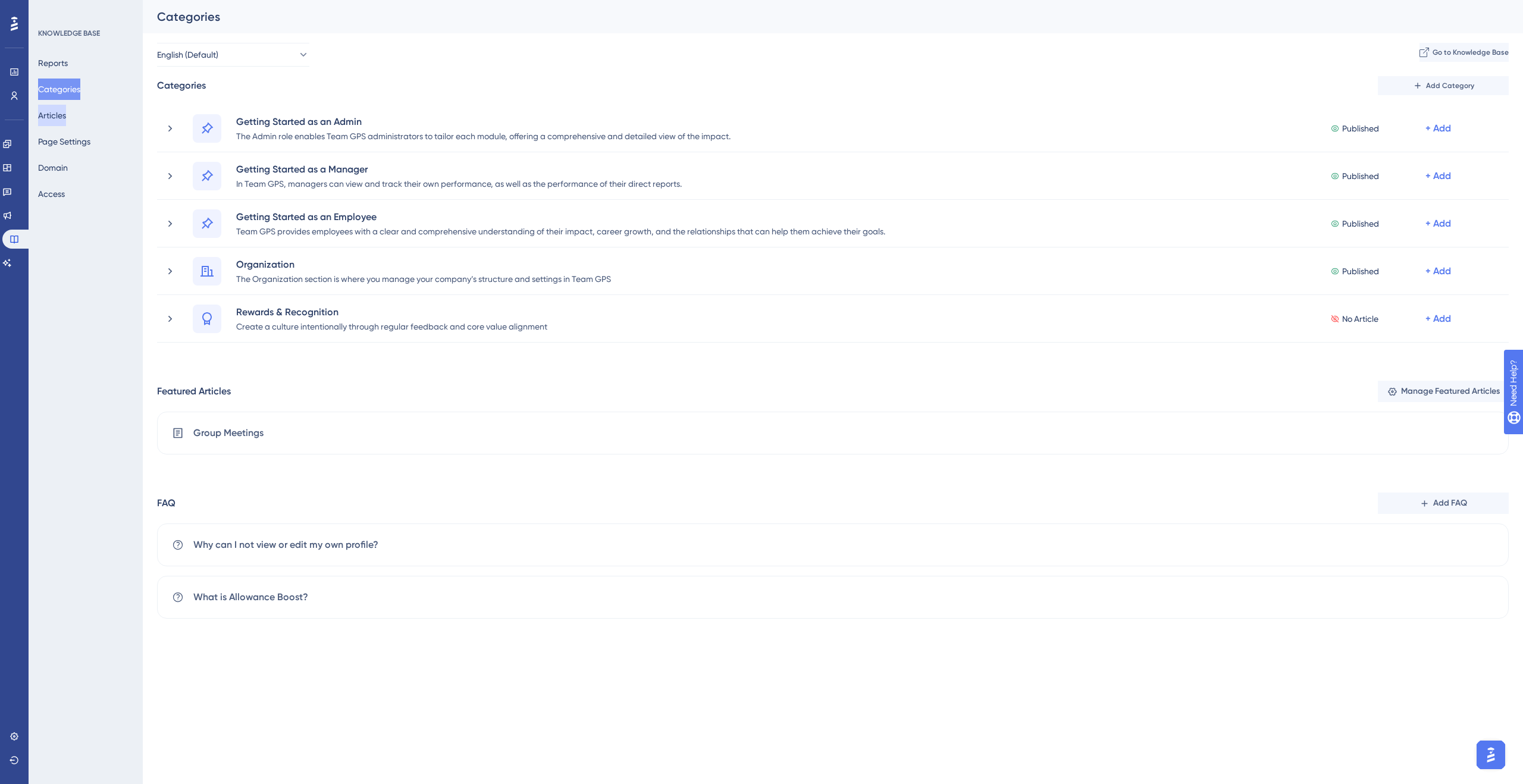
click at [66, 120] on button "Articles" at bounding box center [52, 115] width 28 height 21
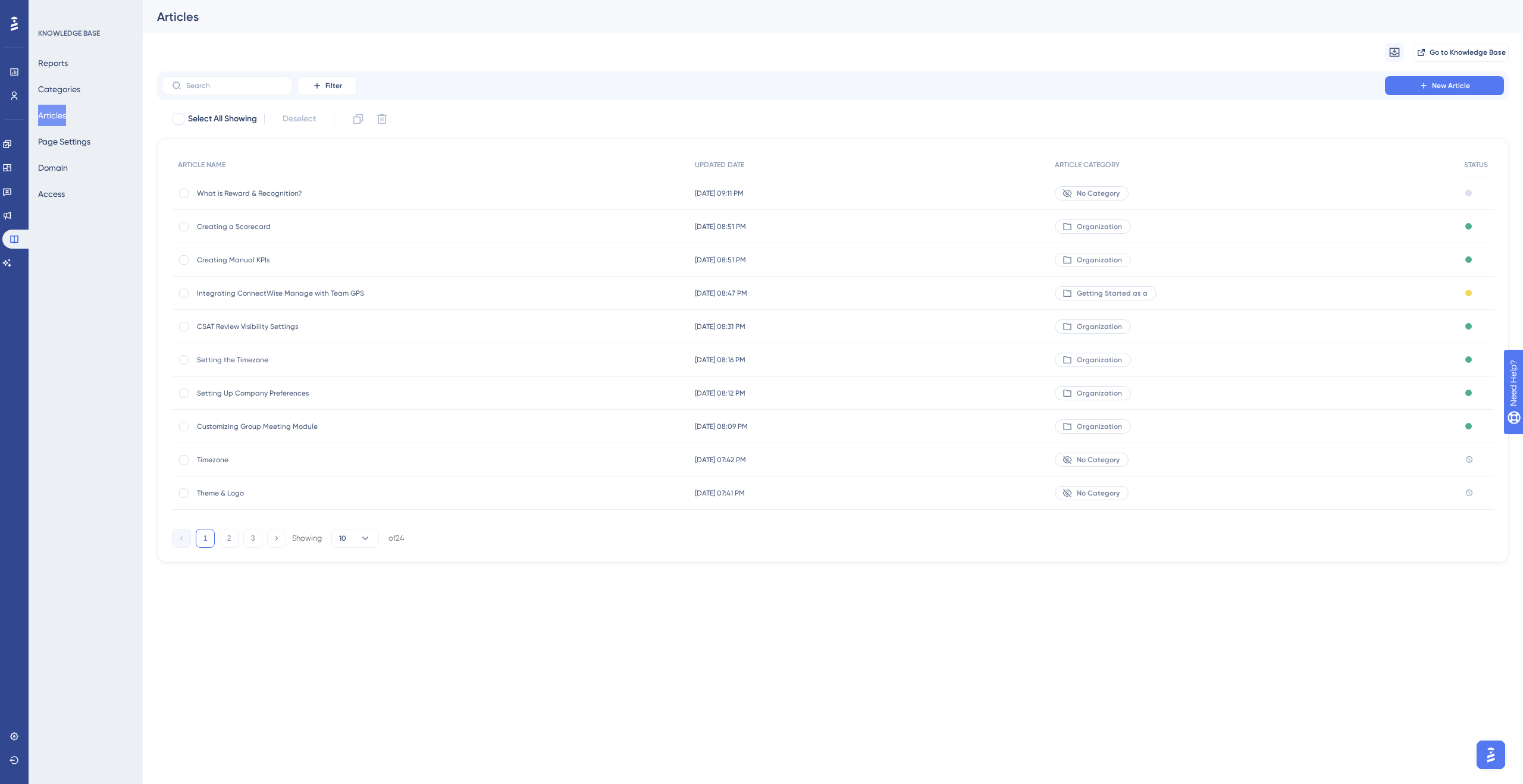
click at [1120, 192] on span "No Category" at bounding box center [1098, 193] width 43 height 9
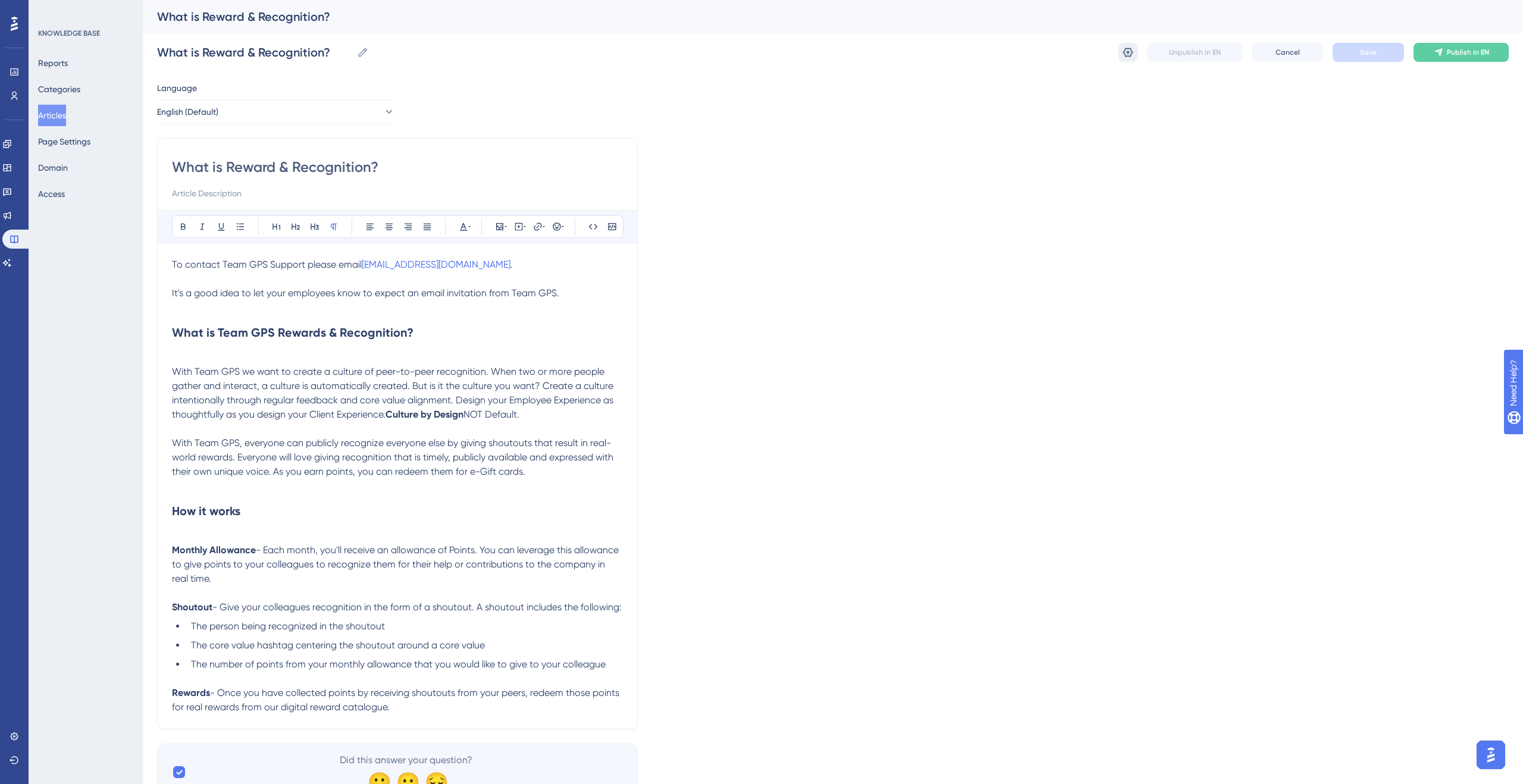
click at [1127, 53] on icon at bounding box center [1128, 52] width 12 height 12
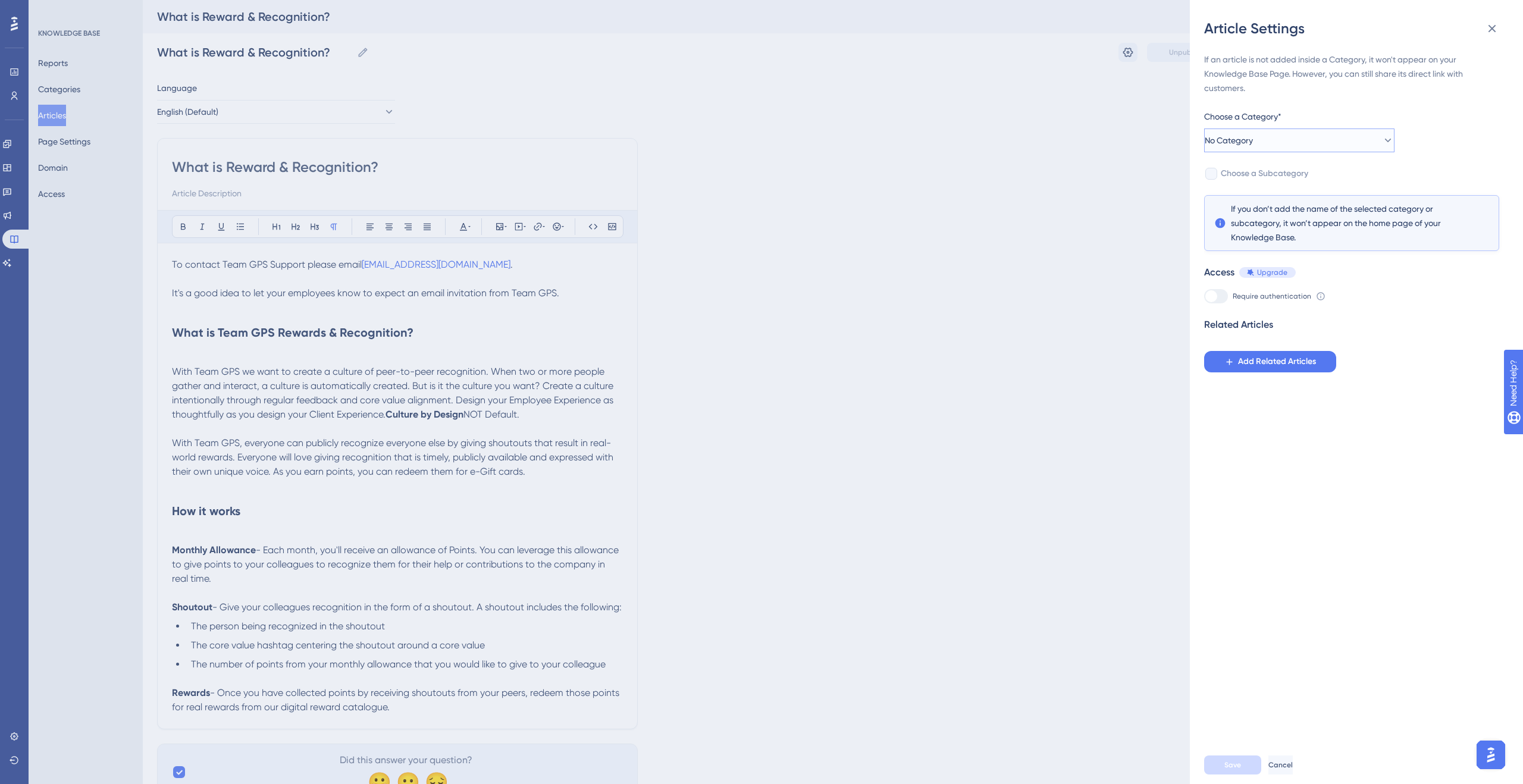
click at [1242, 144] on span "No Category" at bounding box center [1229, 140] width 48 height 14
click at [1298, 297] on span "Rewards & Recognition" at bounding box center [1265, 295] width 89 height 14
click at [1282, 178] on span "Choose a Subcategory" at bounding box center [1264, 173] width 87 height 14
checkbox input "true"
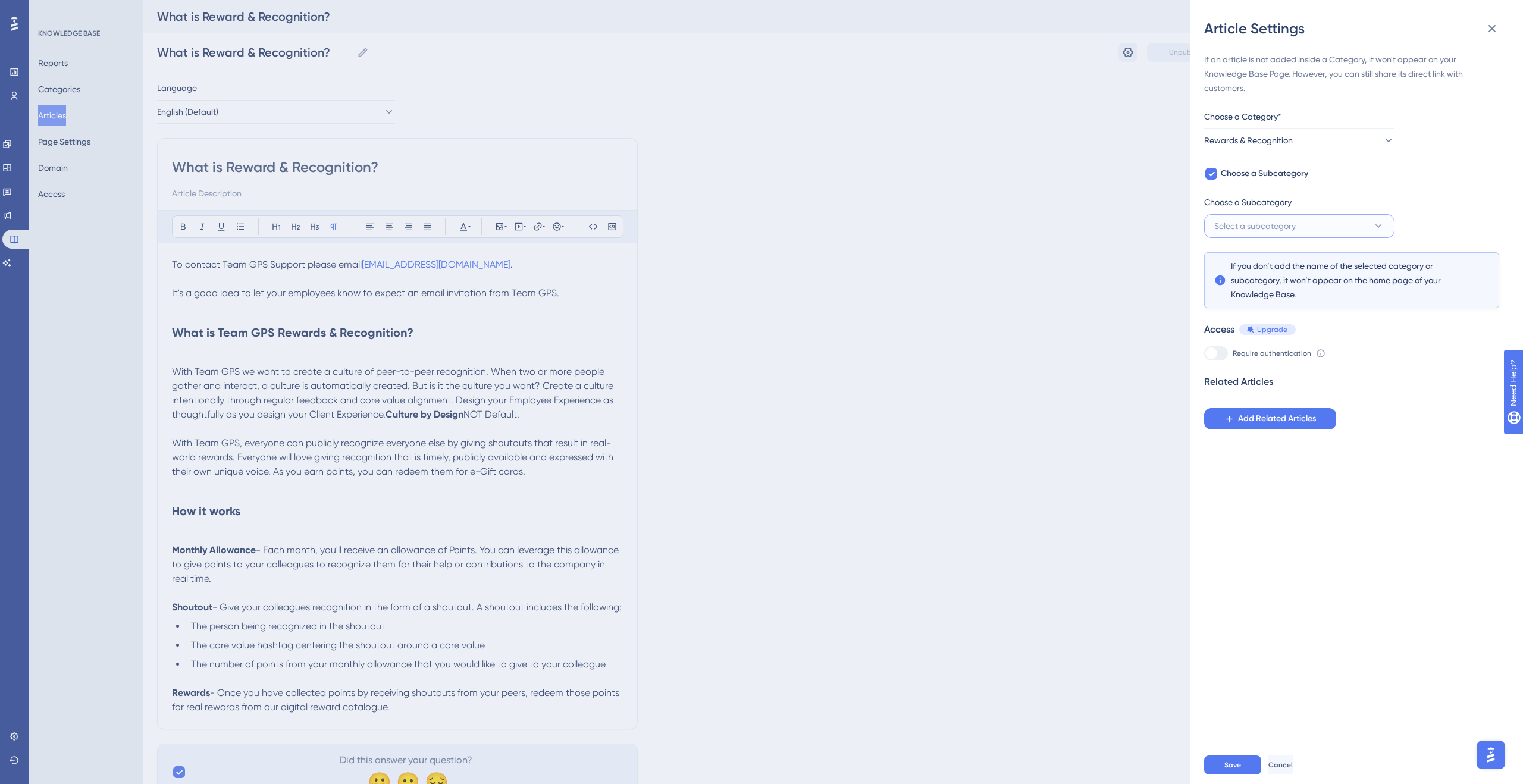
click at [1281, 222] on span "Select a subcategory" at bounding box center [1255, 226] width 81 height 14
click at [1271, 286] on span "Add a New Subcategory" at bounding box center [1282, 286] width 94 height 14
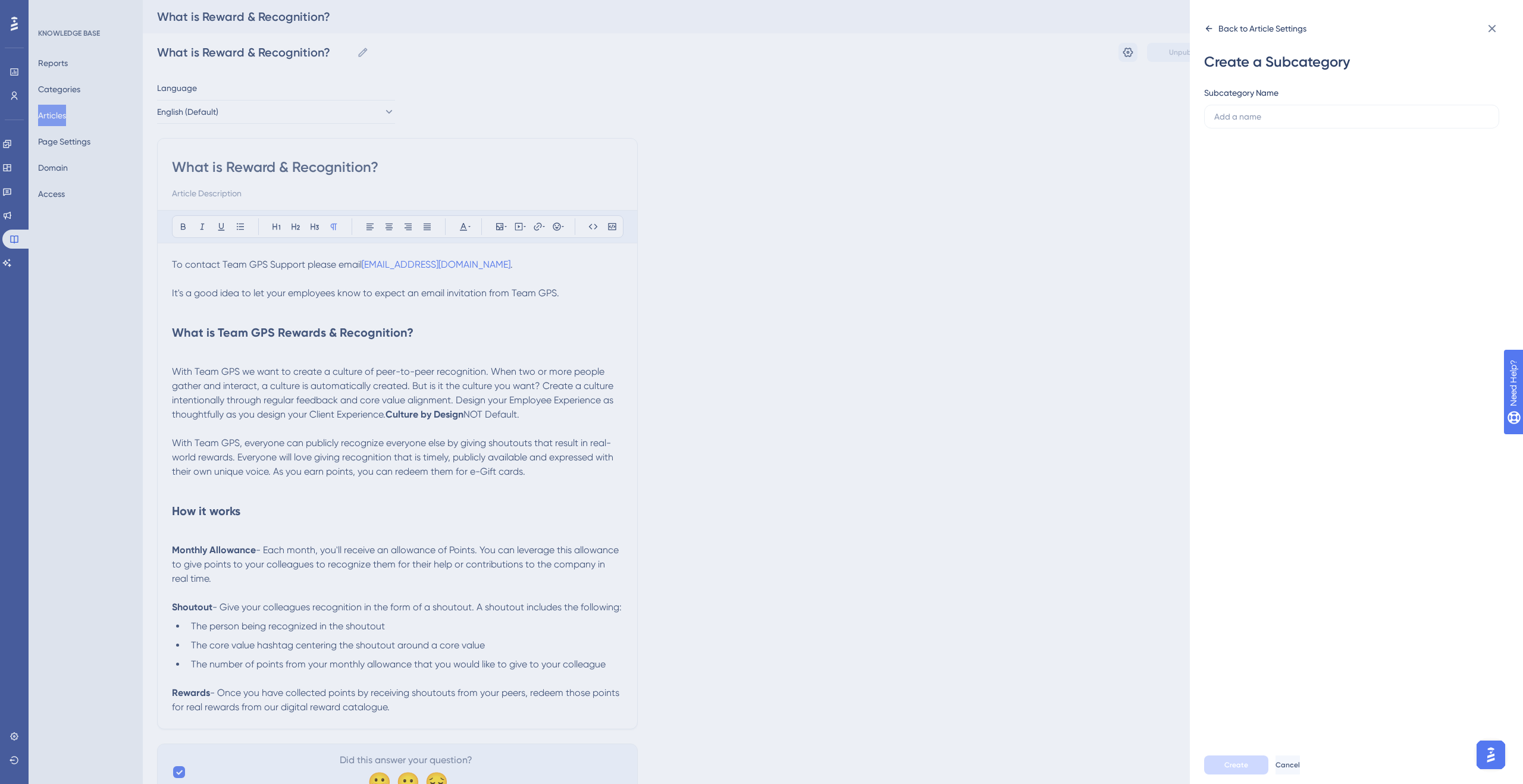
click at [1206, 27] on icon at bounding box center [1209, 28] width 9 height 9
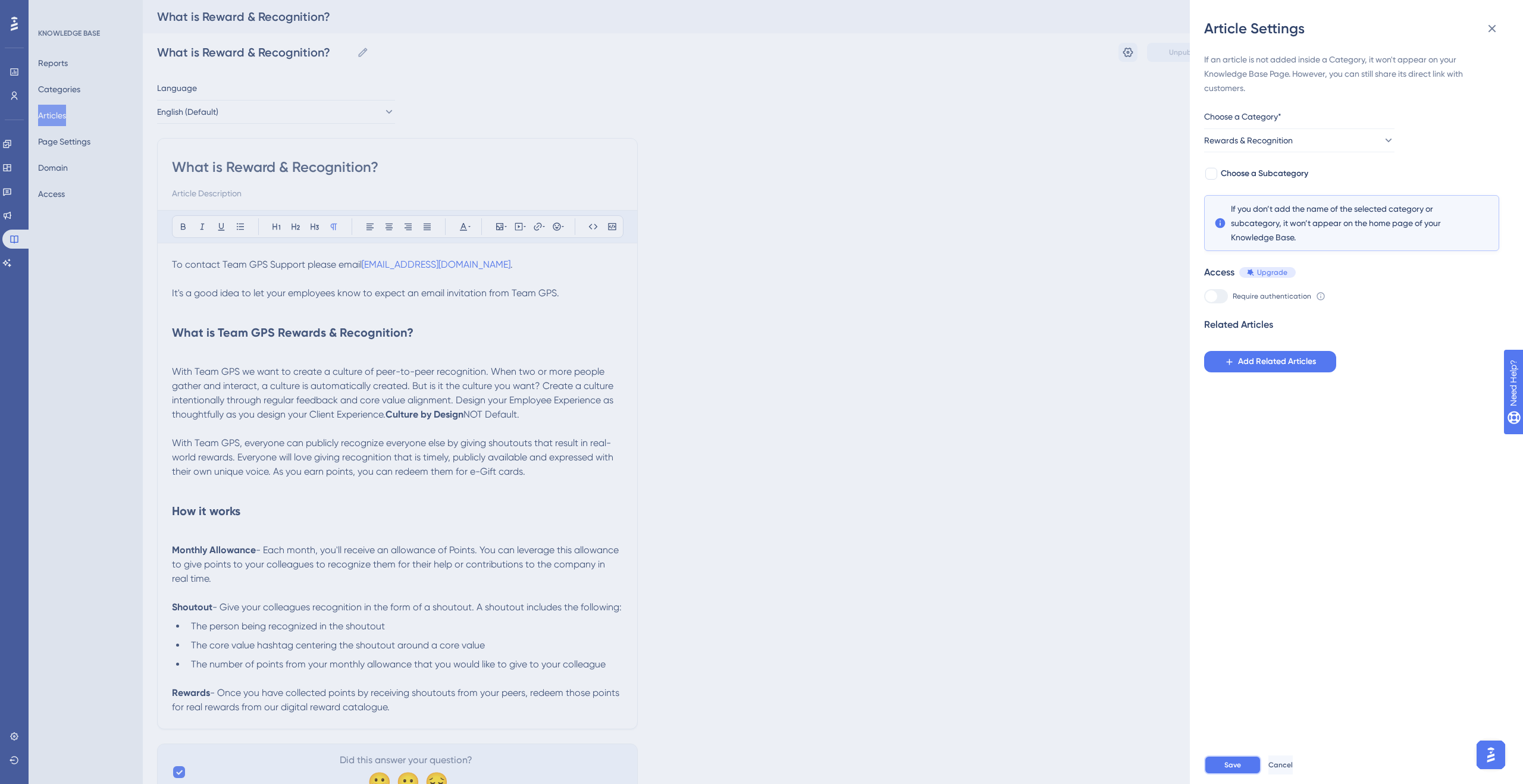
click at [1235, 758] on button "Save" at bounding box center [1233, 765] width 57 height 19
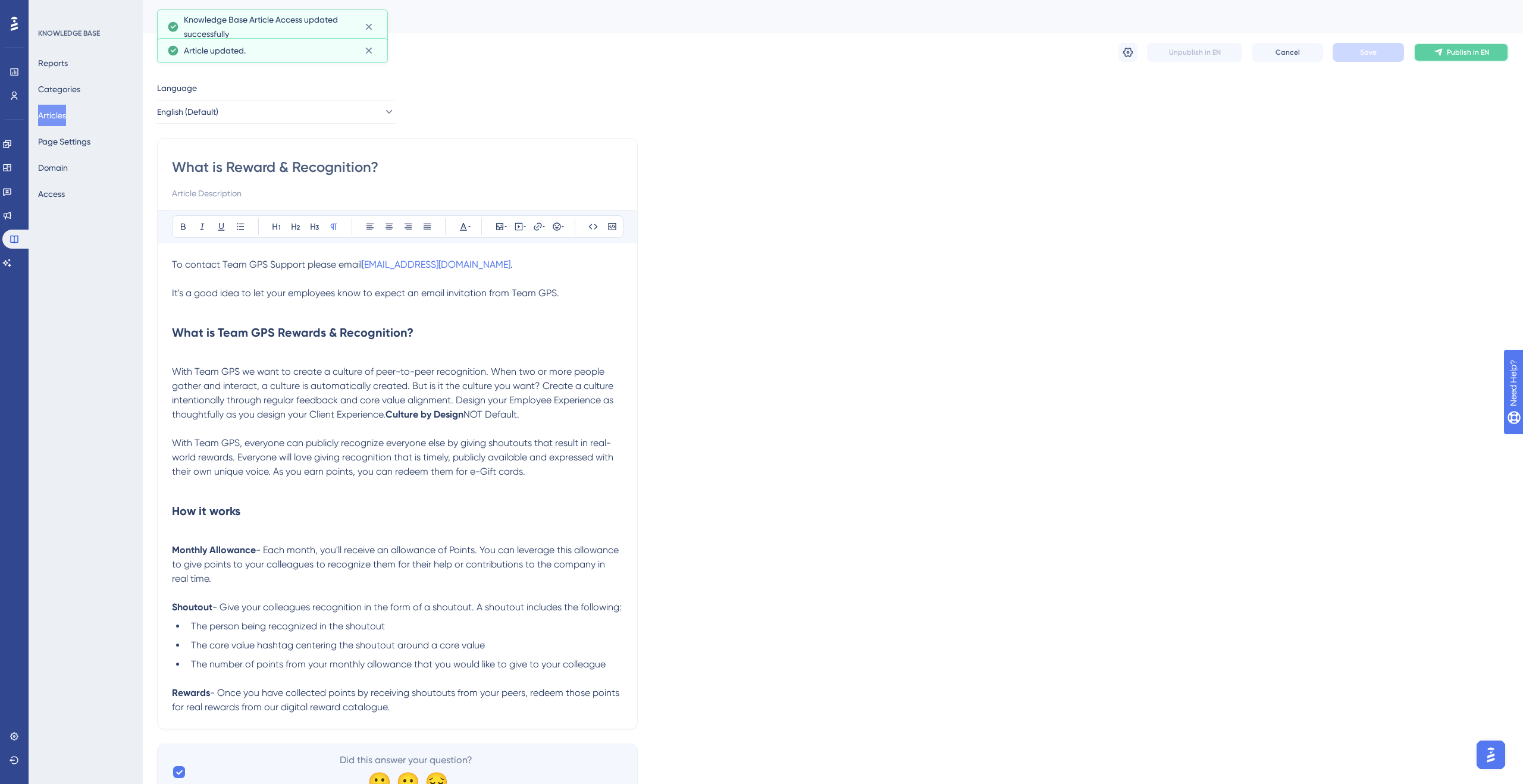
click at [1450, 43] on button "Publish in EN" at bounding box center [1461, 52] width 96 height 19
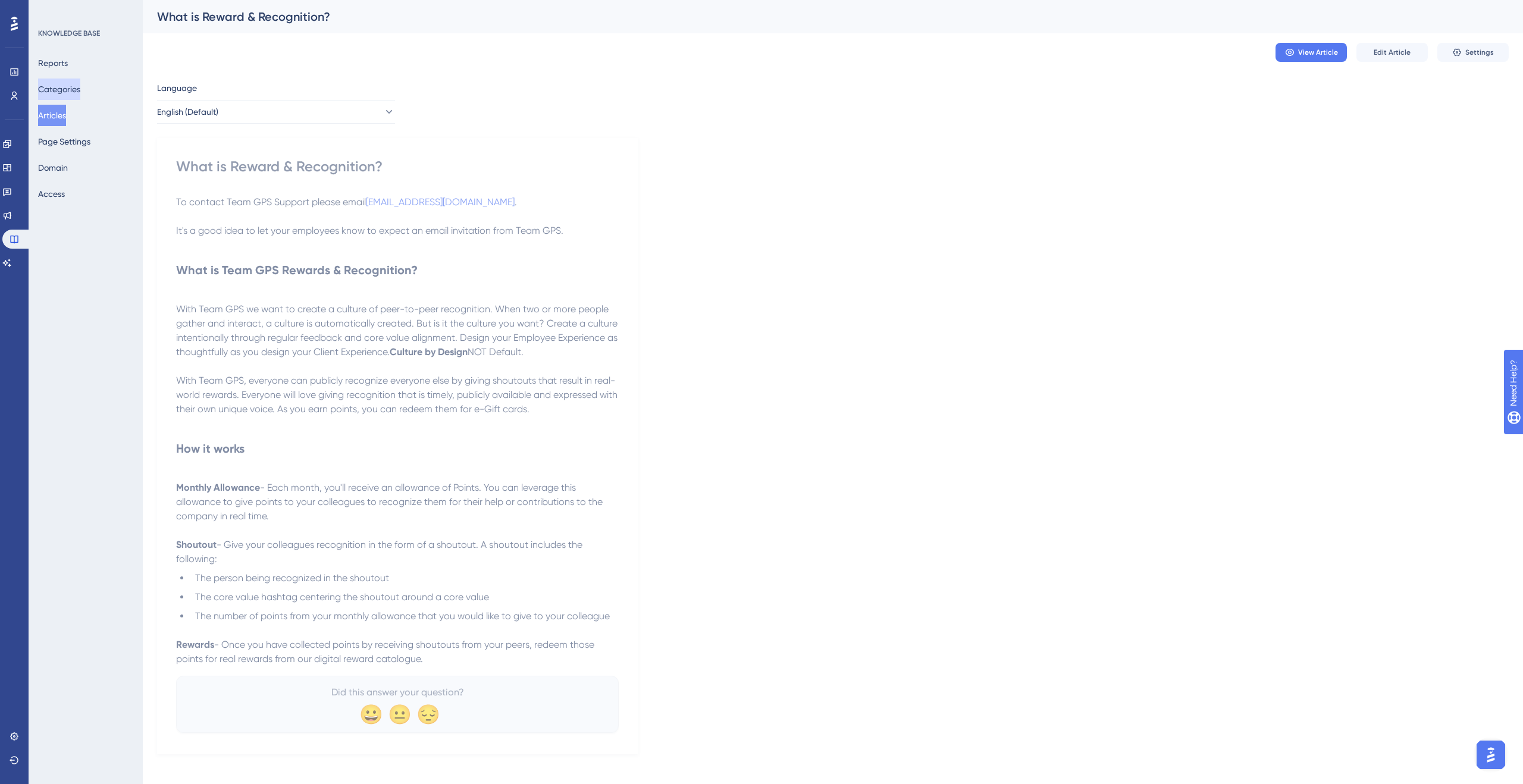
click at [68, 95] on button "Categories" at bounding box center [59, 89] width 42 height 21
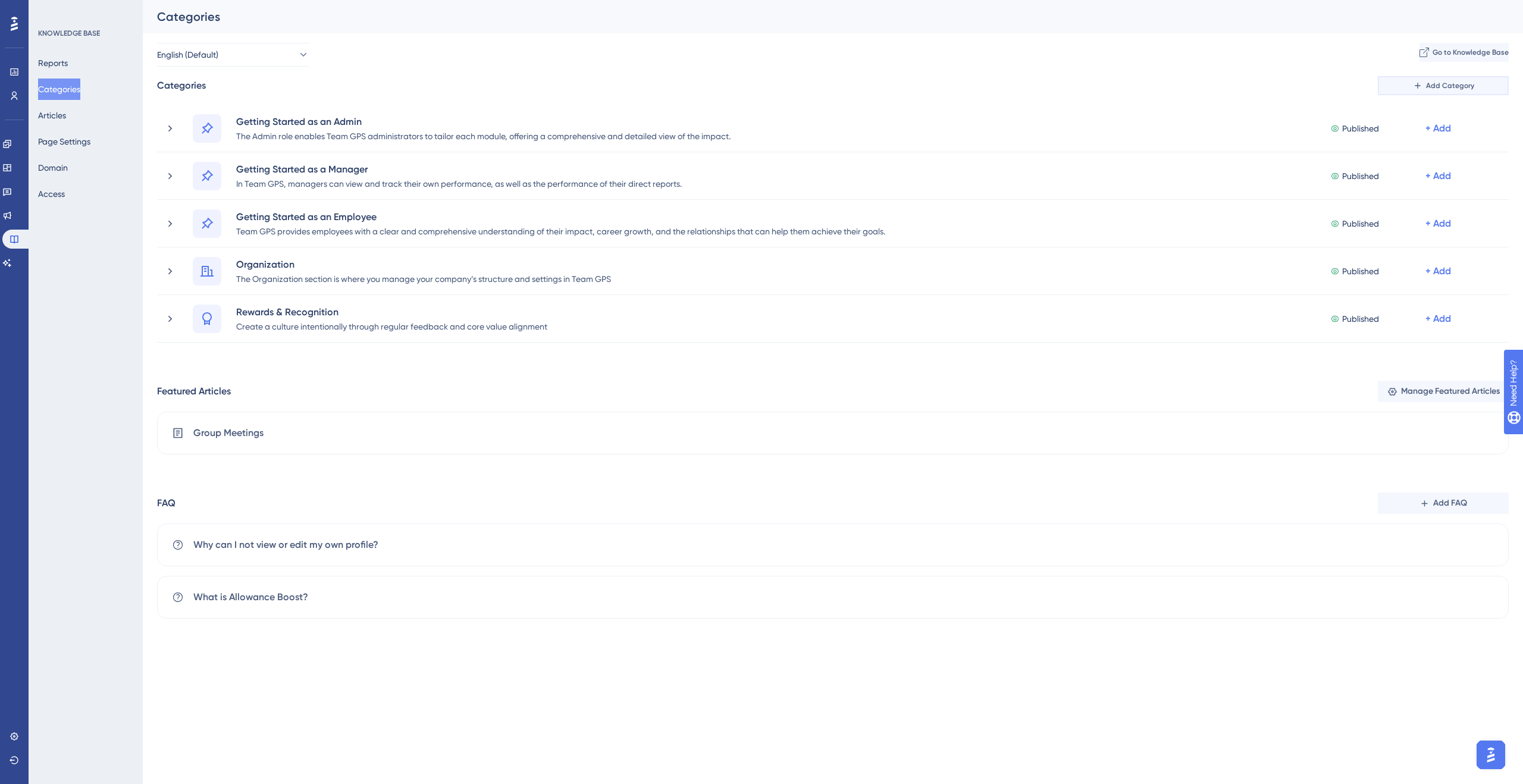
click at [1439, 86] on span "Add Category" at bounding box center [1450, 85] width 48 height 9
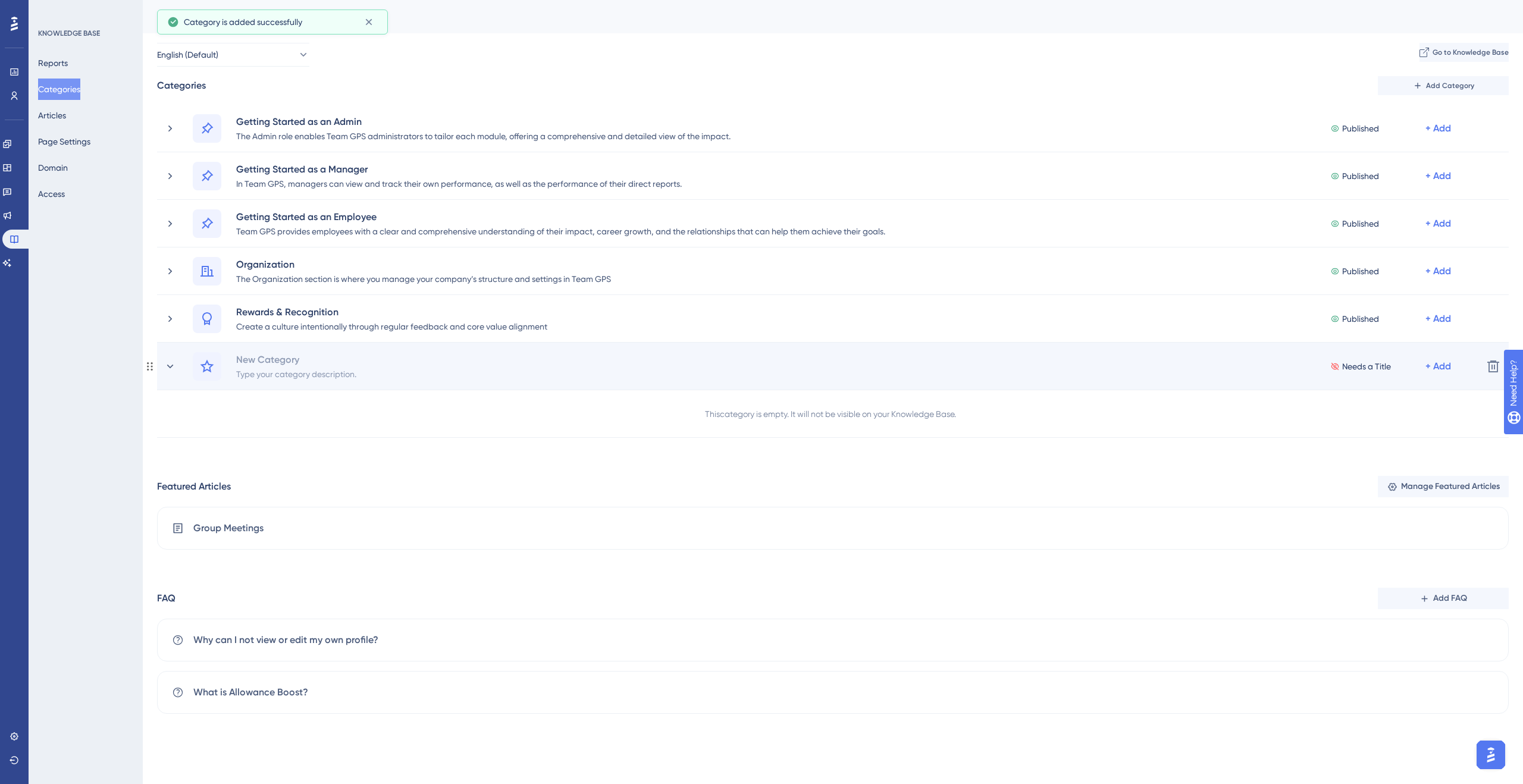
click at [474, 365] on div "New Category Type your category description. Needs a Title + Add" at bounding box center [832, 367] width 1280 height 29
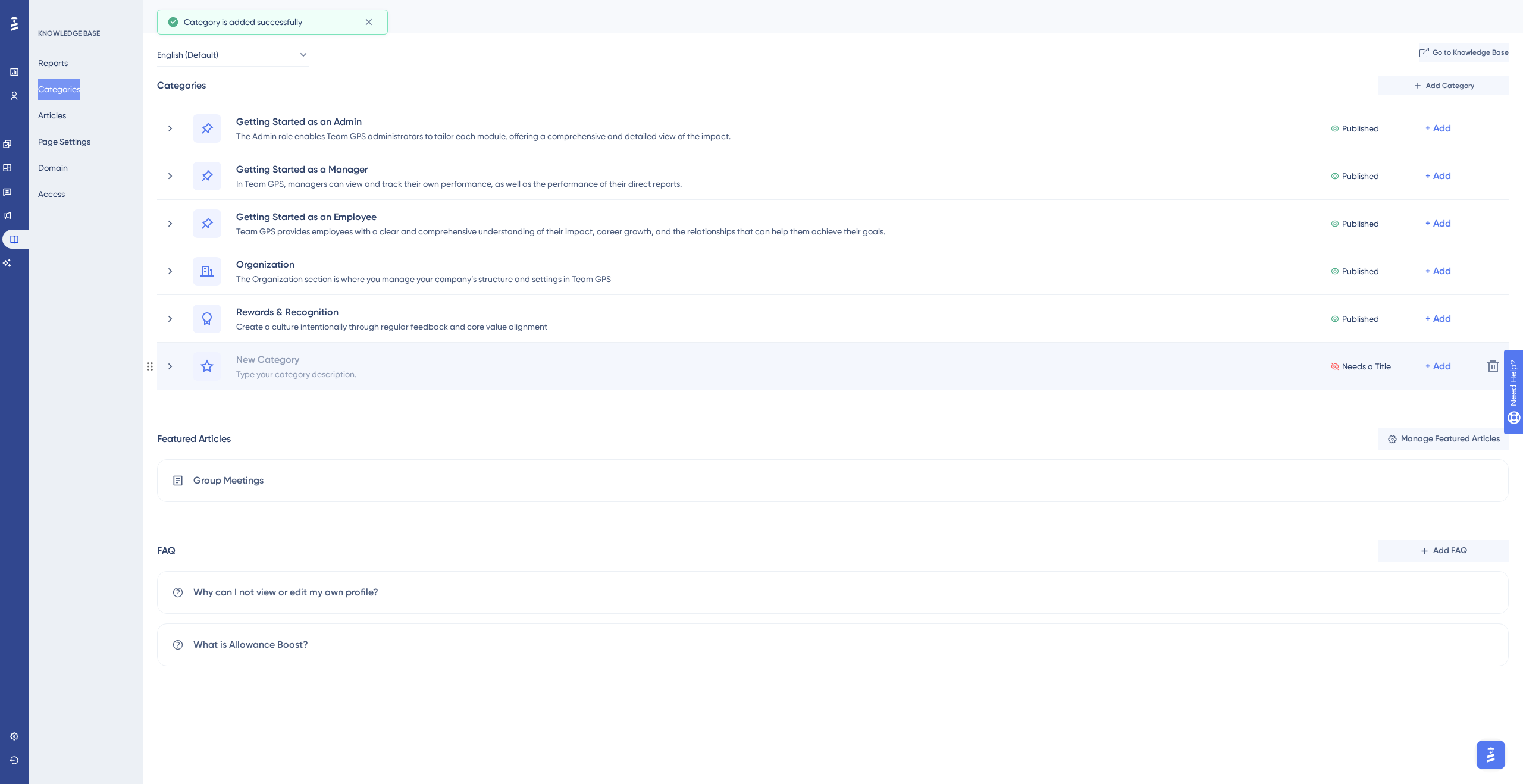
click at [299, 352] on div "New Category" at bounding box center [297, 359] width 122 height 14
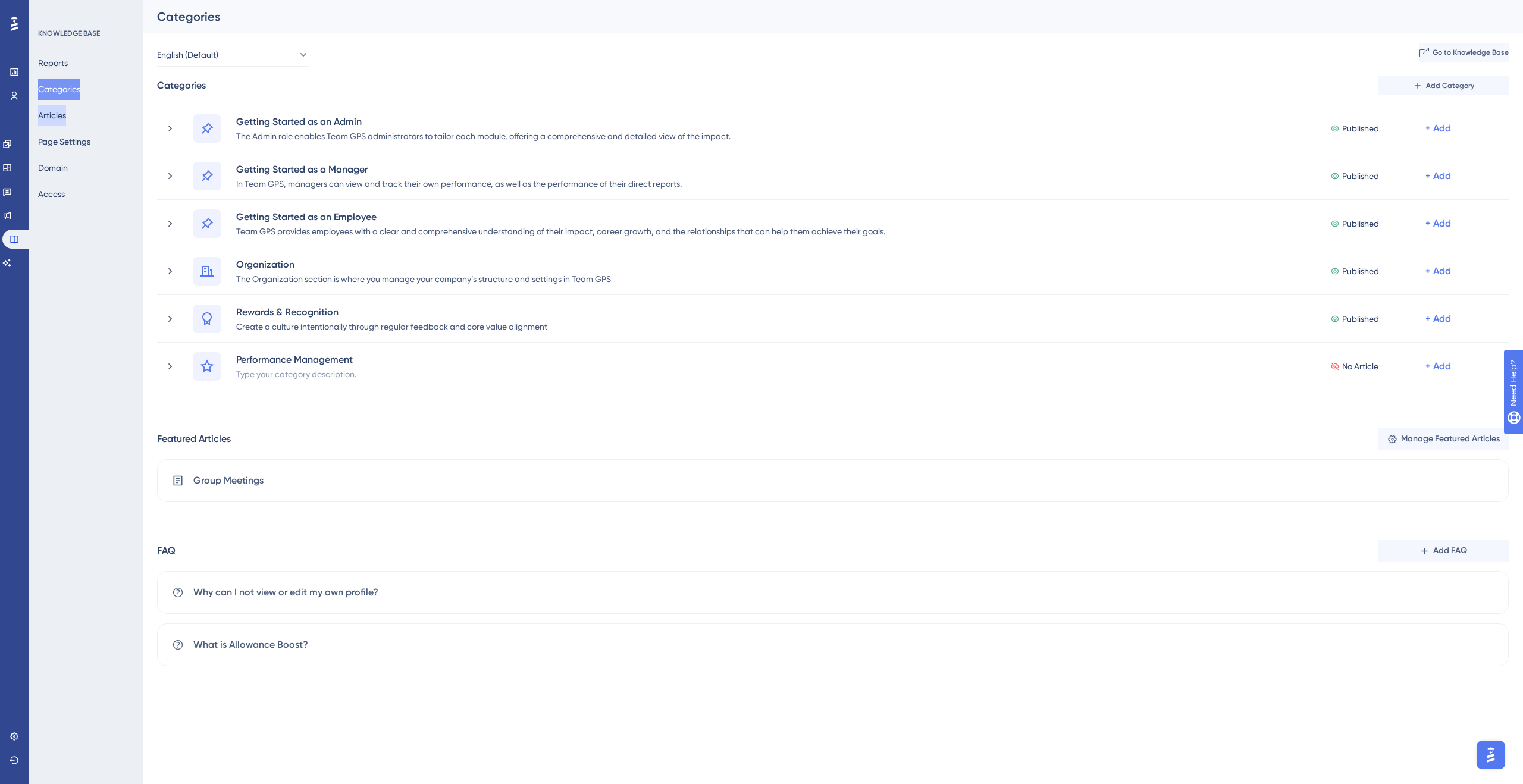
click at [46, 112] on button "Articles" at bounding box center [52, 115] width 28 height 21
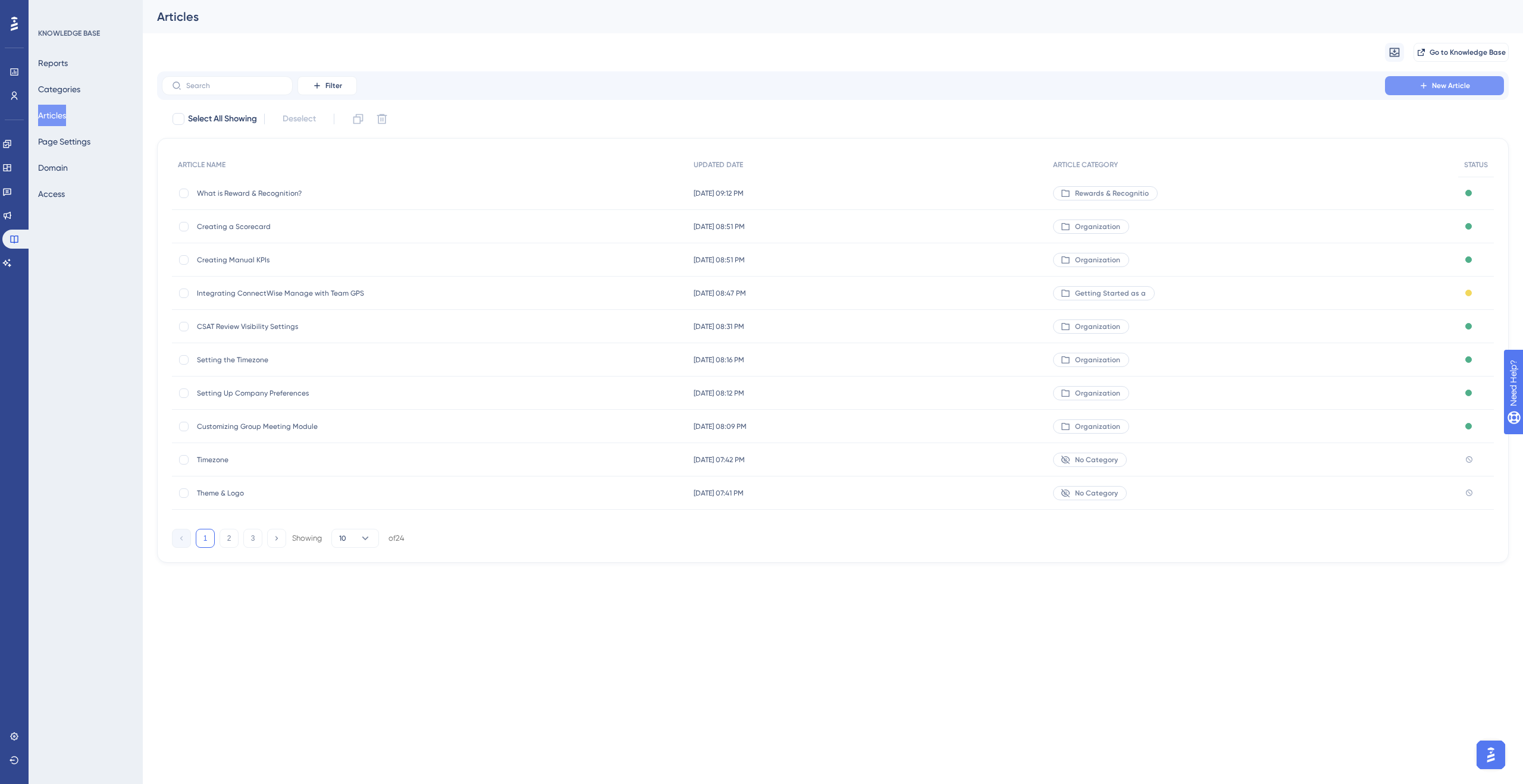
click at [1447, 85] on span "New Article" at bounding box center [1451, 85] width 38 height 9
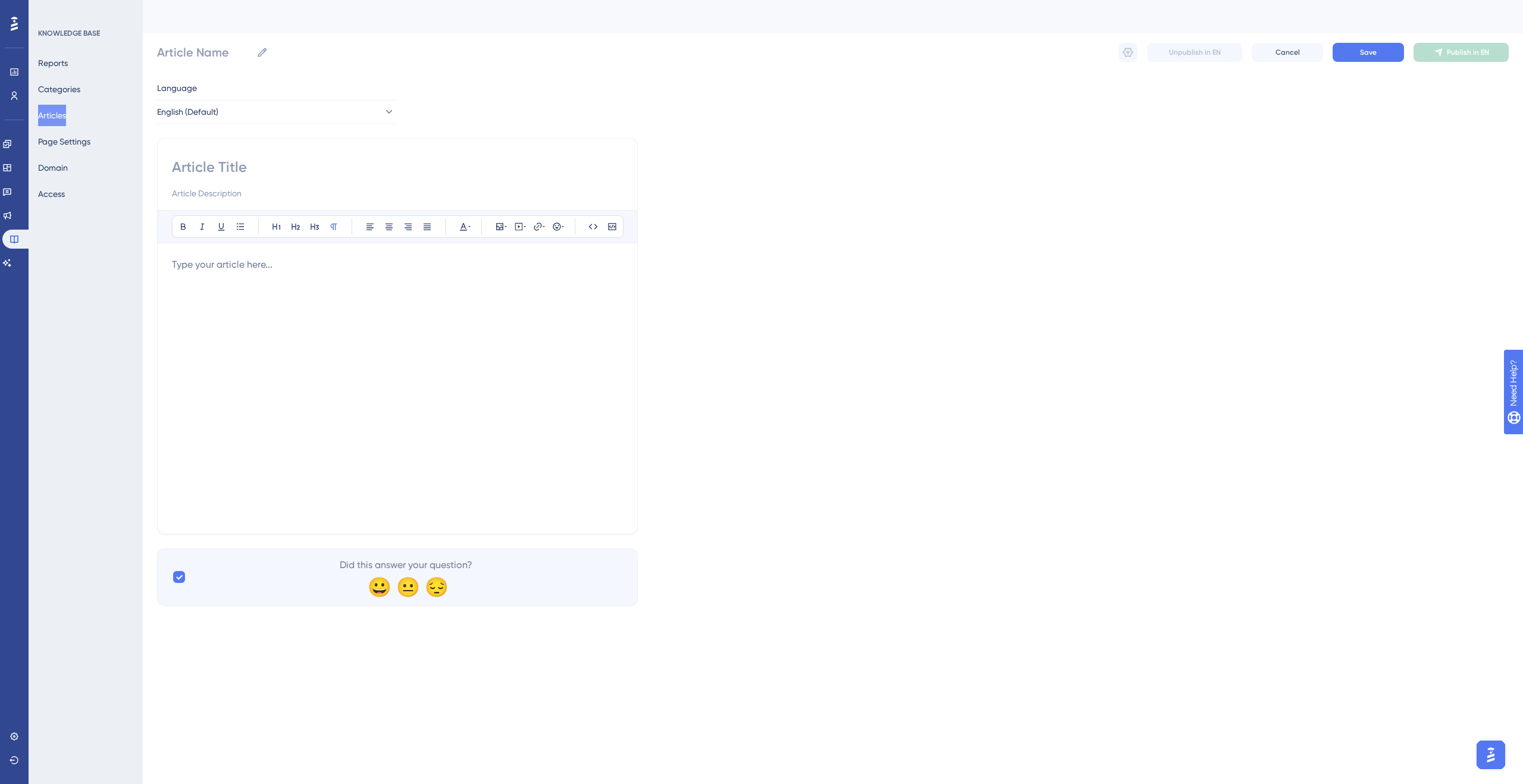
click at [418, 259] on p at bounding box center [397, 264] width 451 height 14
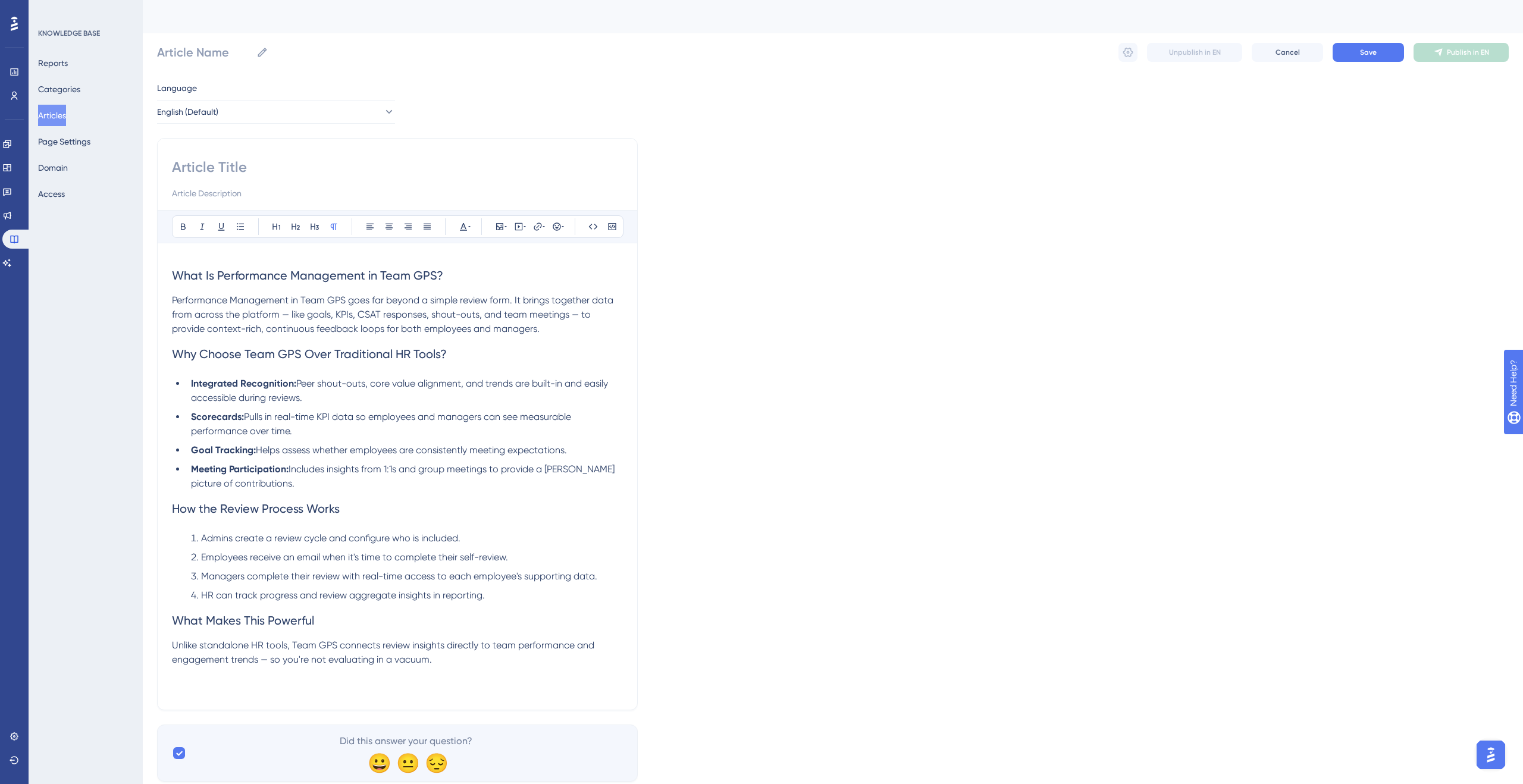
click at [285, 152] on div "Bold Italic Underline Bullet Point Heading 1 Heading 2 Heading 3 Normal Align L…" at bounding box center [397, 423] width 481 height 572
click at [282, 166] on input at bounding box center [397, 167] width 451 height 19
type input "W"
type input "What is"
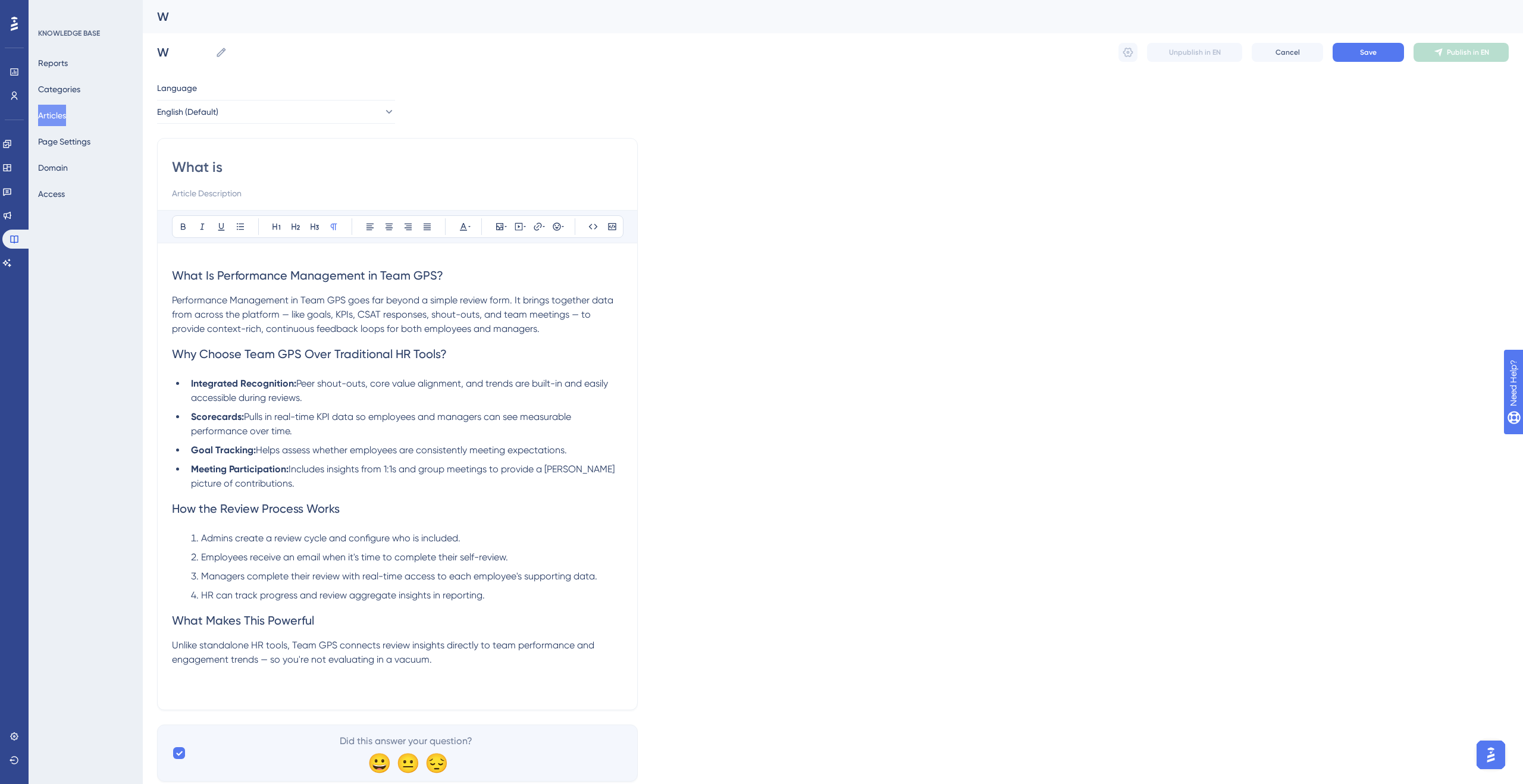
type input "What is"
type input "What is P"
type input "What is Performance Management"
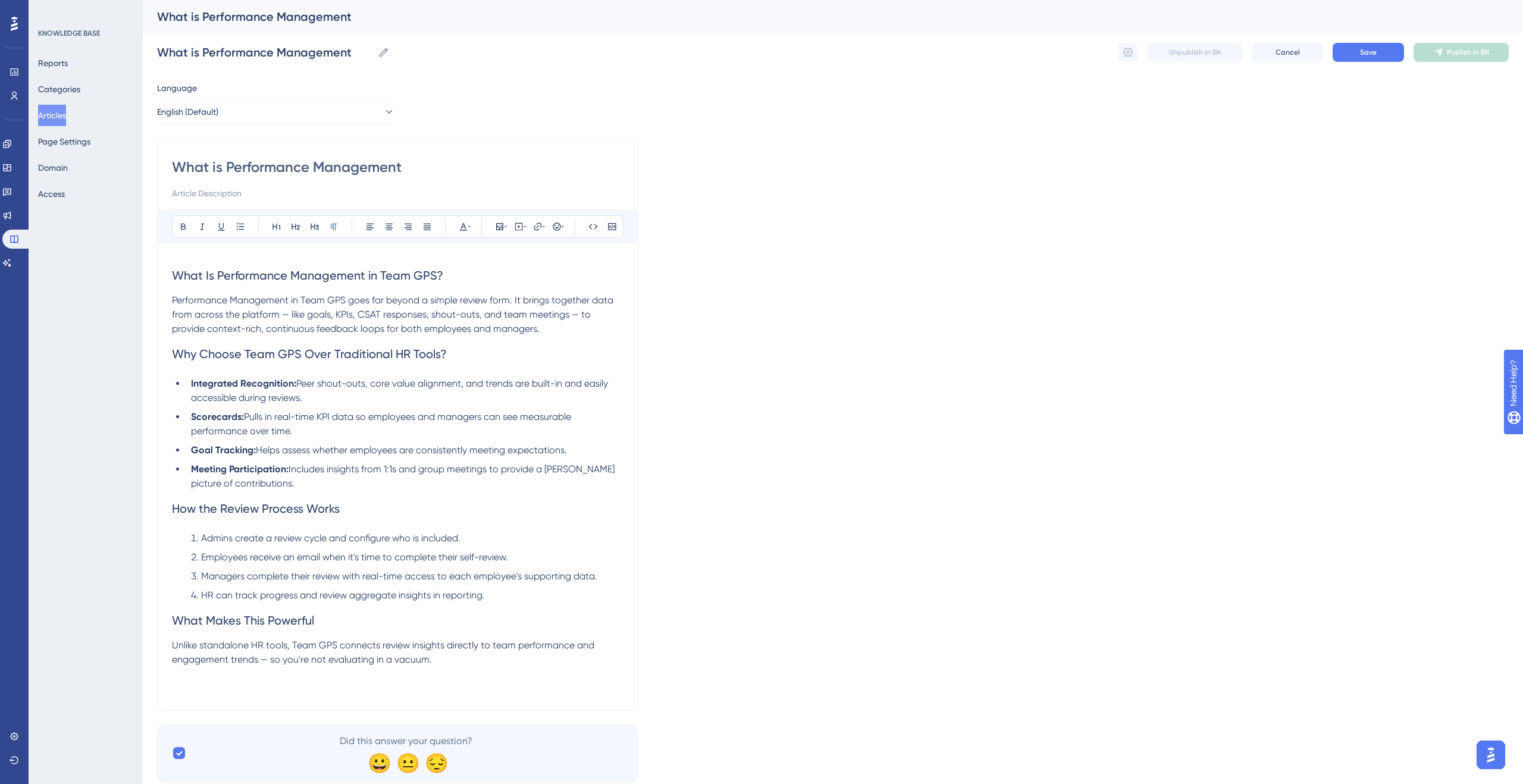
type input "What is Performance Management?"
click at [1348, 49] on button "Save" at bounding box center [1368, 52] width 71 height 19
click at [1458, 49] on span "Publish in EN" at bounding box center [1468, 52] width 42 height 9
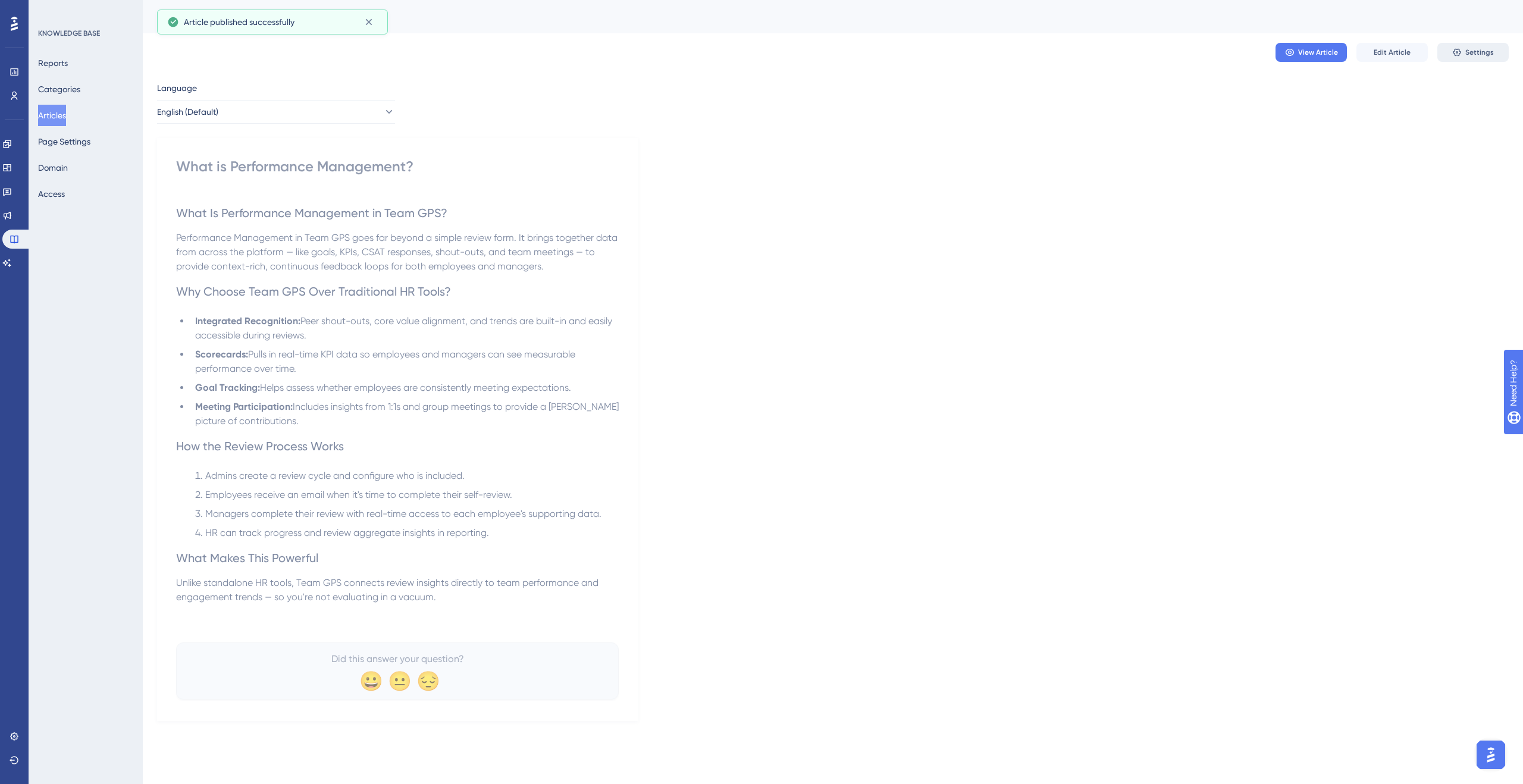
click at [1466, 52] on span "Settings" at bounding box center [1480, 52] width 29 height 9
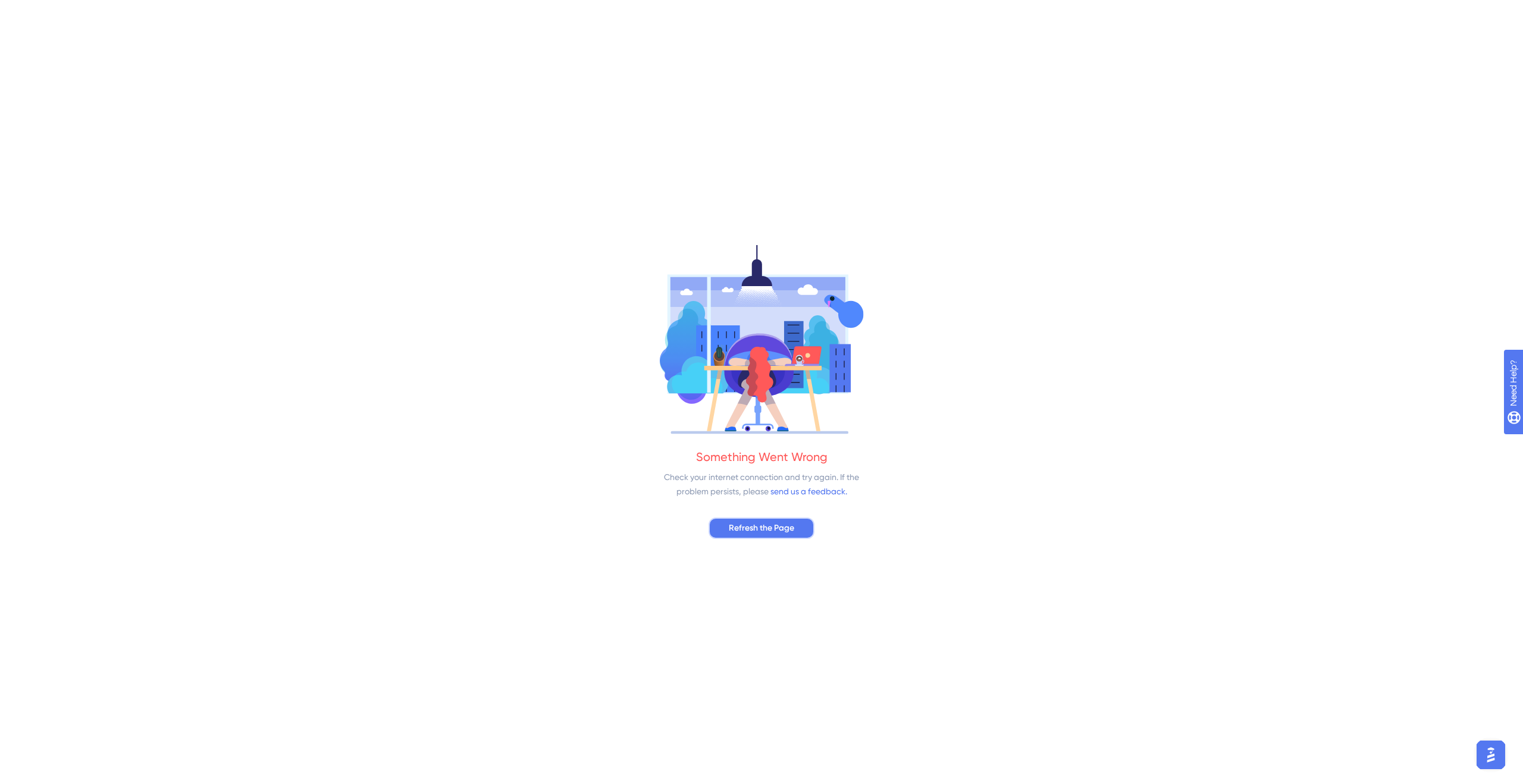
click at [796, 525] on button "Refresh the Page" at bounding box center [761, 527] width 106 height 21
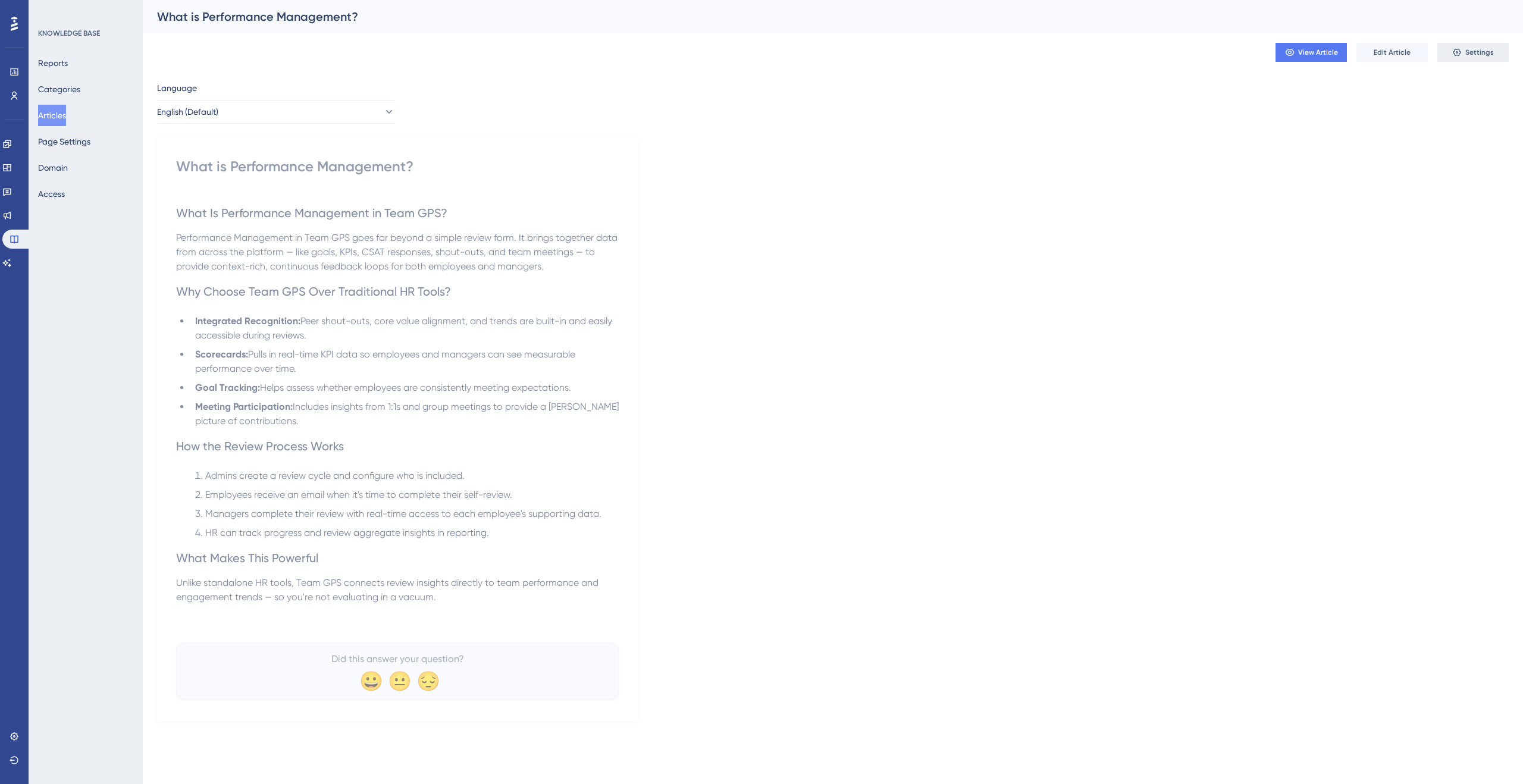
click at [1468, 50] on span "Settings" at bounding box center [1480, 52] width 29 height 9
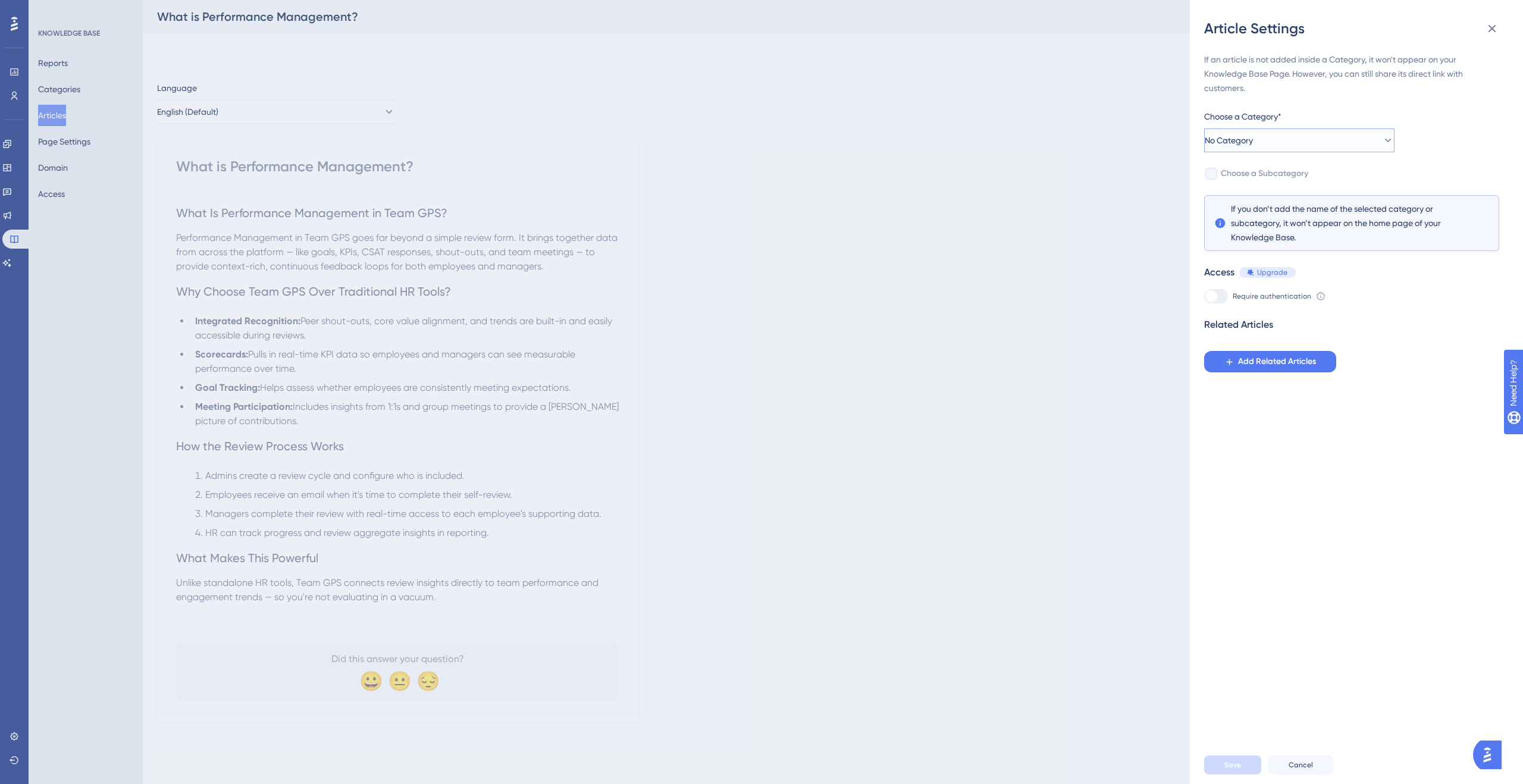
click at [1245, 139] on span "No Category" at bounding box center [1229, 140] width 48 height 14
click at [1271, 296] on span "Performance Management" at bounding box center [1273, 295] width 103 height 14
click at [1281, 355] on span "Add Related Articles" at bounding box center [1277, 362] width 78 height 14
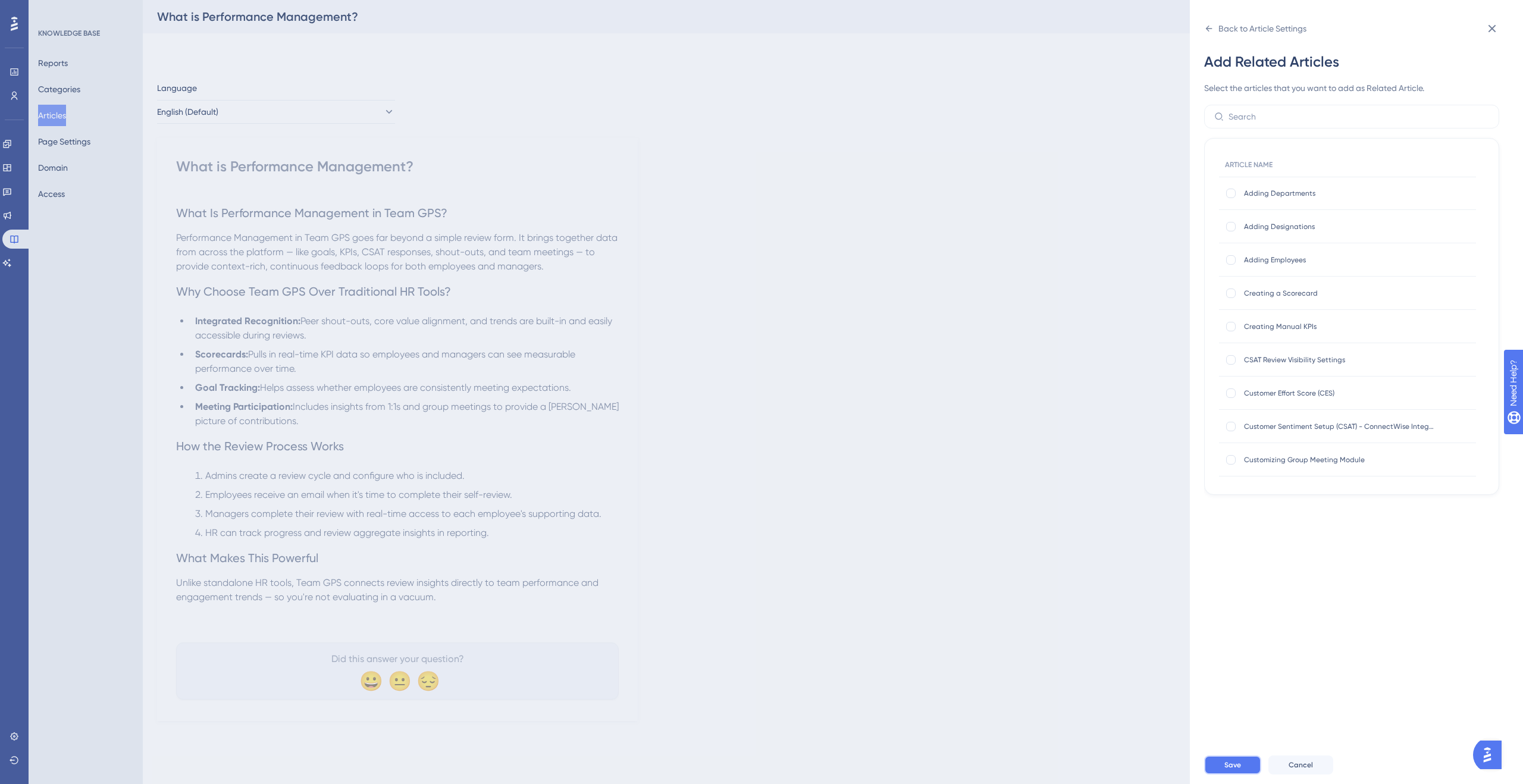
click at [1245, 765] on button "Save" at bounding box center [1233, 765] width 57 height 19
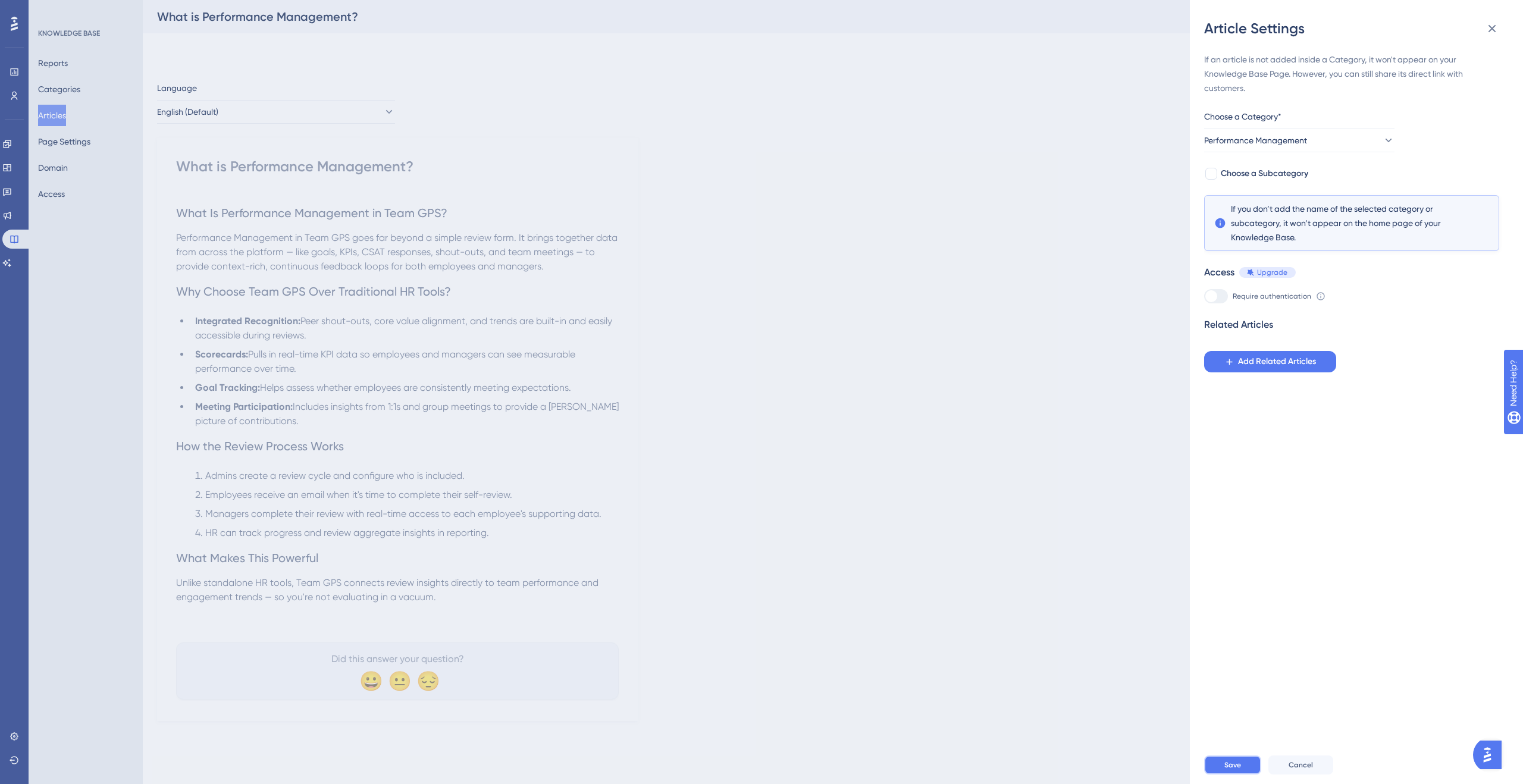
click at [1223, 769] on button "Save" at bounding box center [1233, 765] width 57 height 19
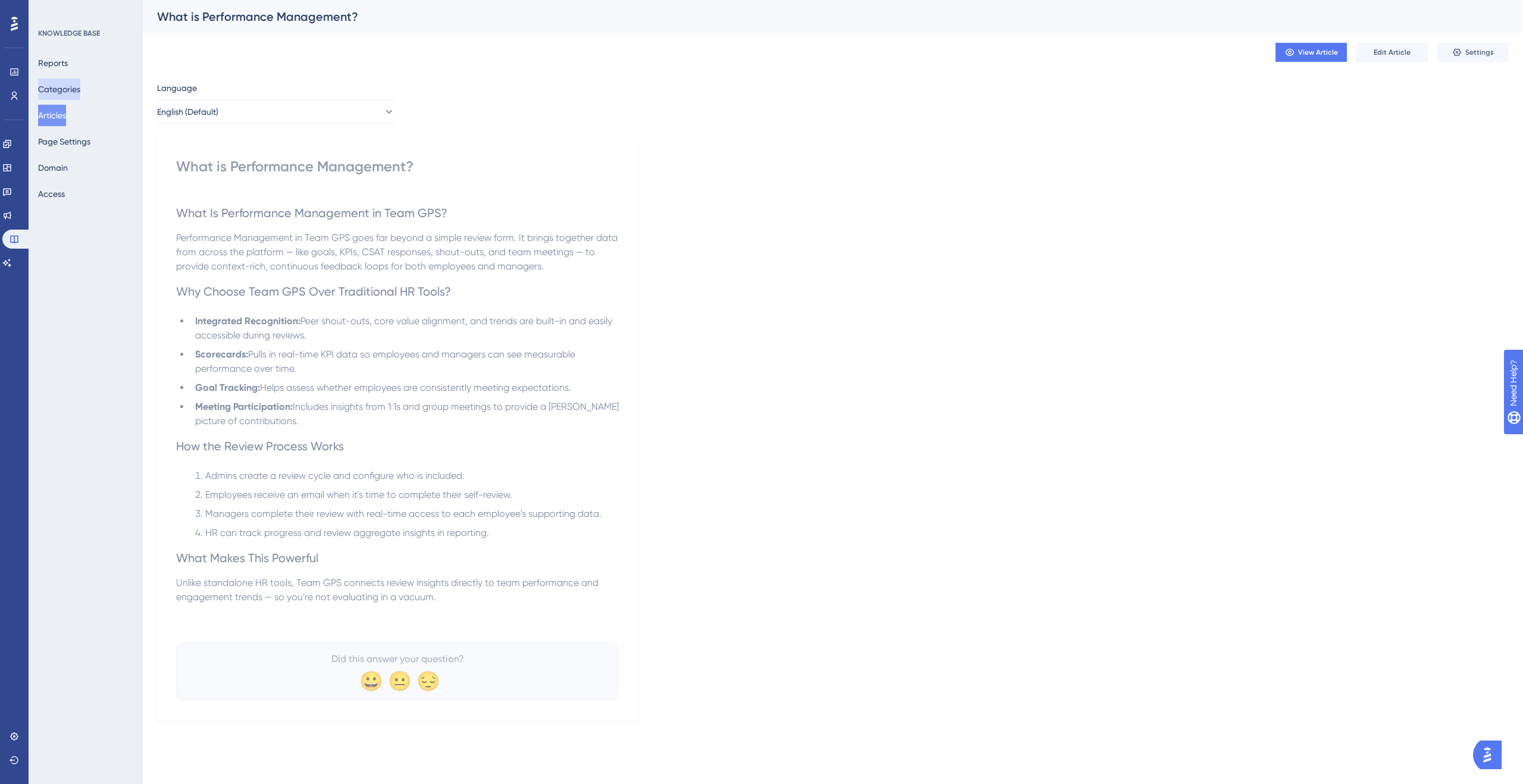
click at [54, 86] on button "Categories" at bounding box center [59, 89] width 42 height 21
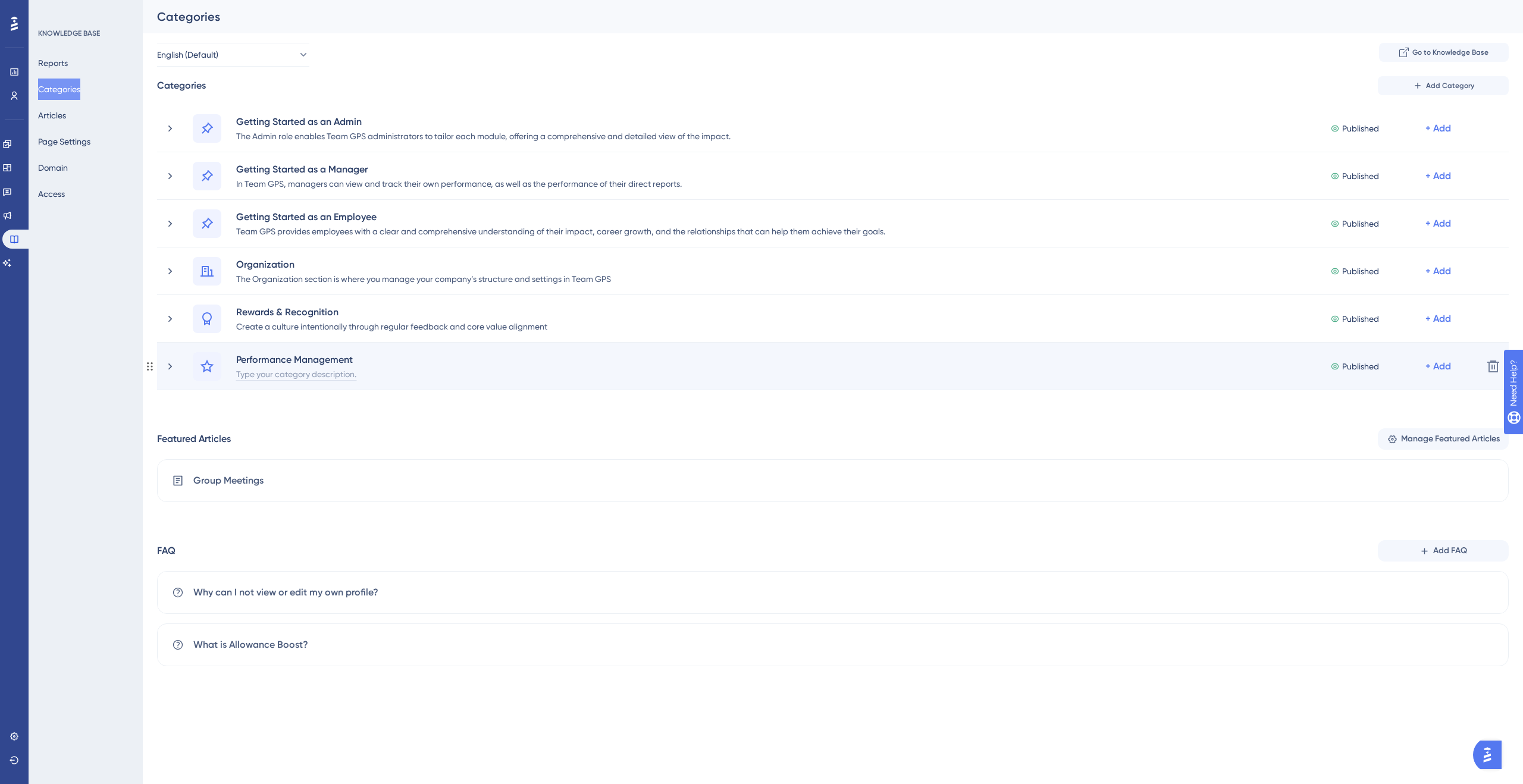
click at [331, 374] on div "Type your category description." at bounding box center [297, 373] width 122 height 14
paste div
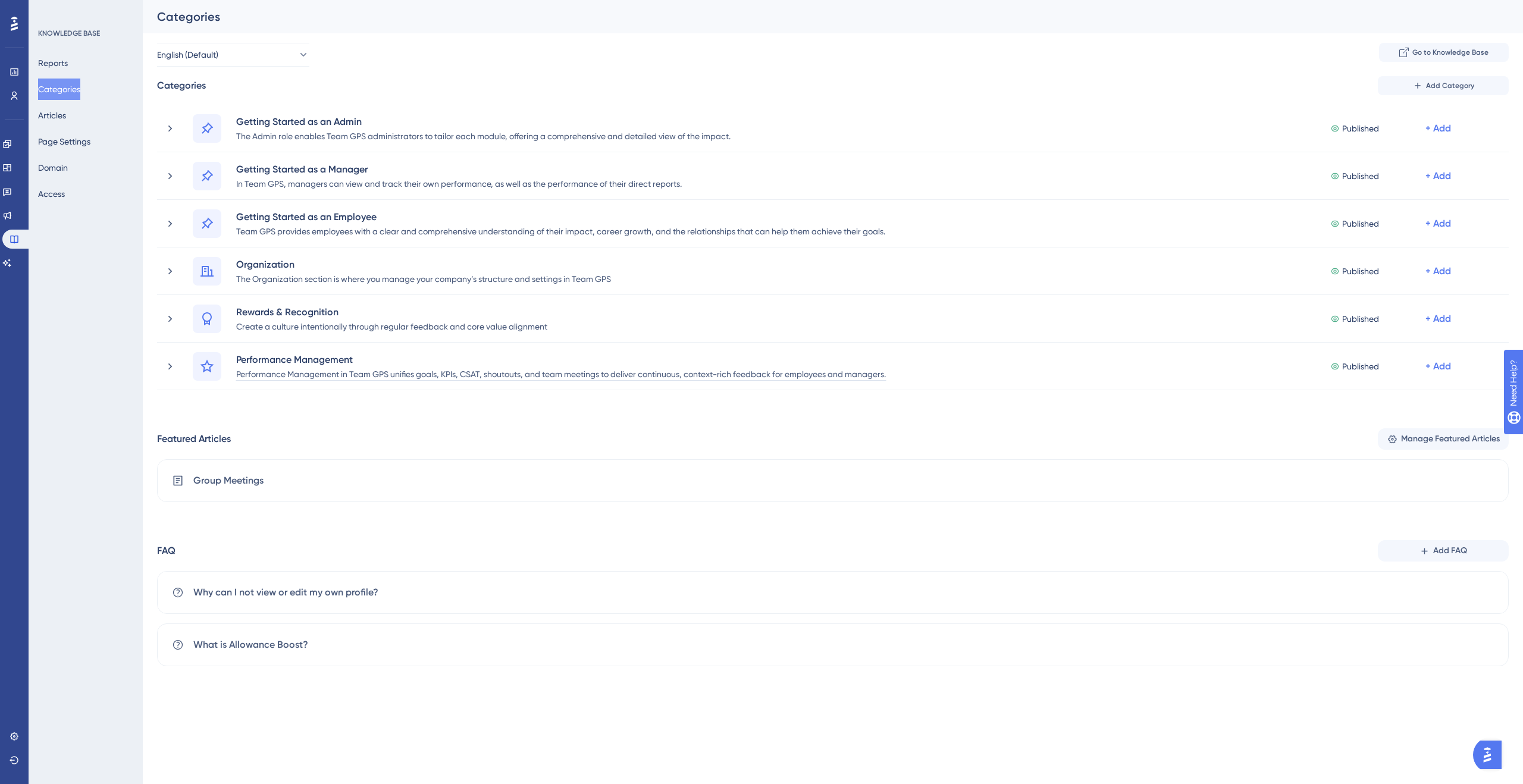
click at [960, 404] on div "Performance Users Engagement Widgets Feedback Product Updates Knowledge Base AI…" at bounding box center [832, 342] width 1380 height 685
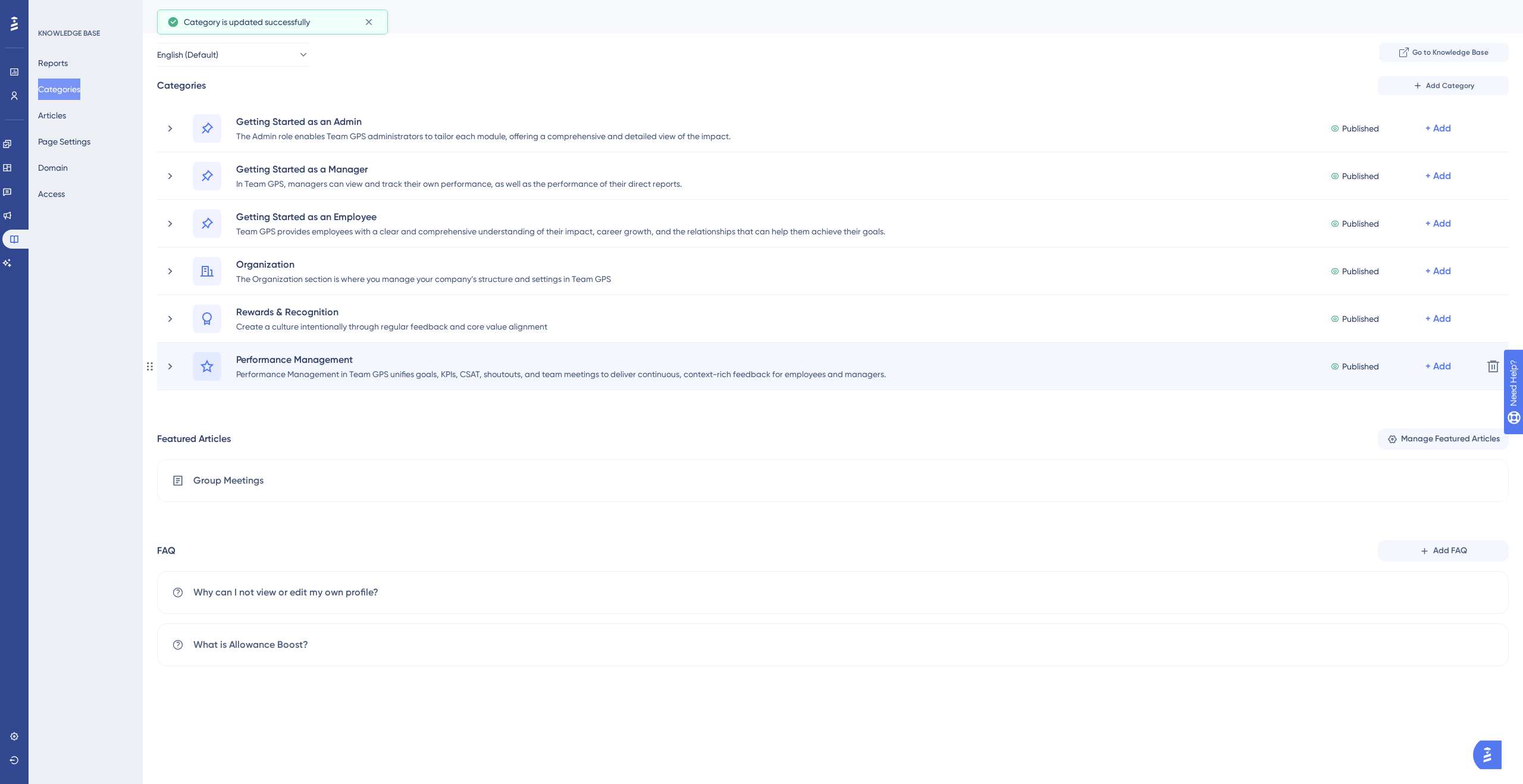
click at [204, 367] on icon at bounding box center [207, 365] width 14 height 13
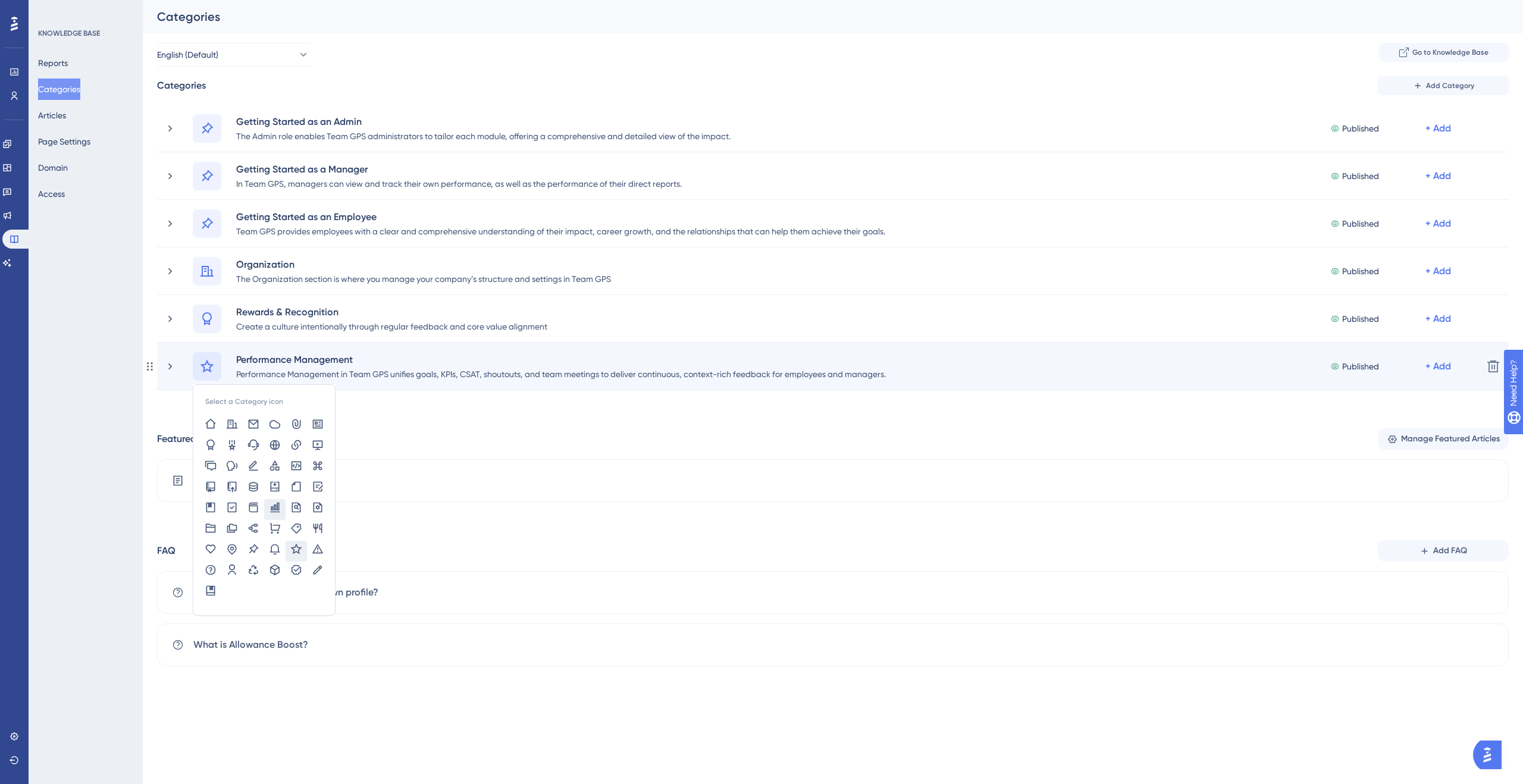
click at [281, 503] on icon at bounding box center [275, 507] width 12 height 12
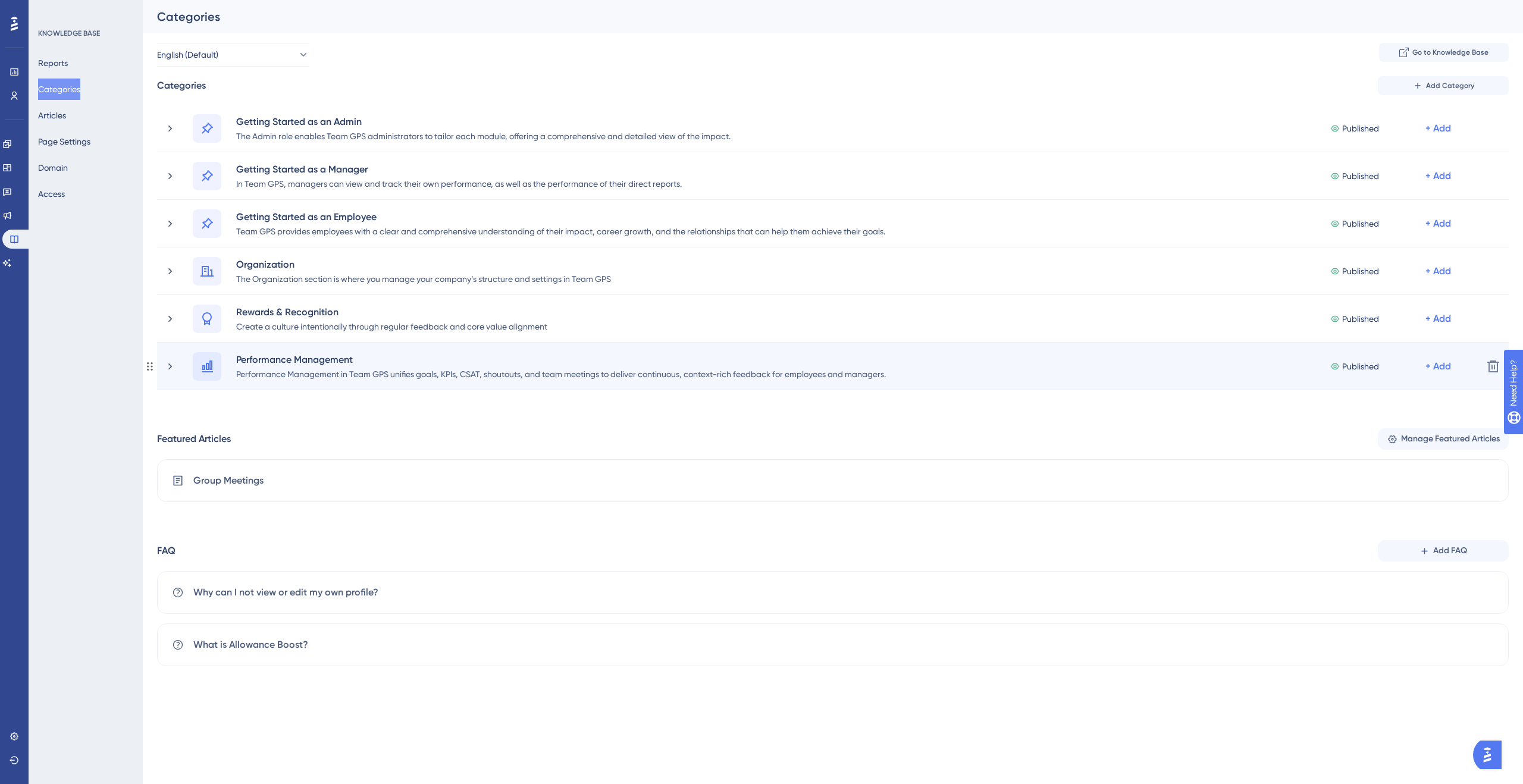
click at [201, 365] on icon at bounding box center [207, 366] width 14 height 14
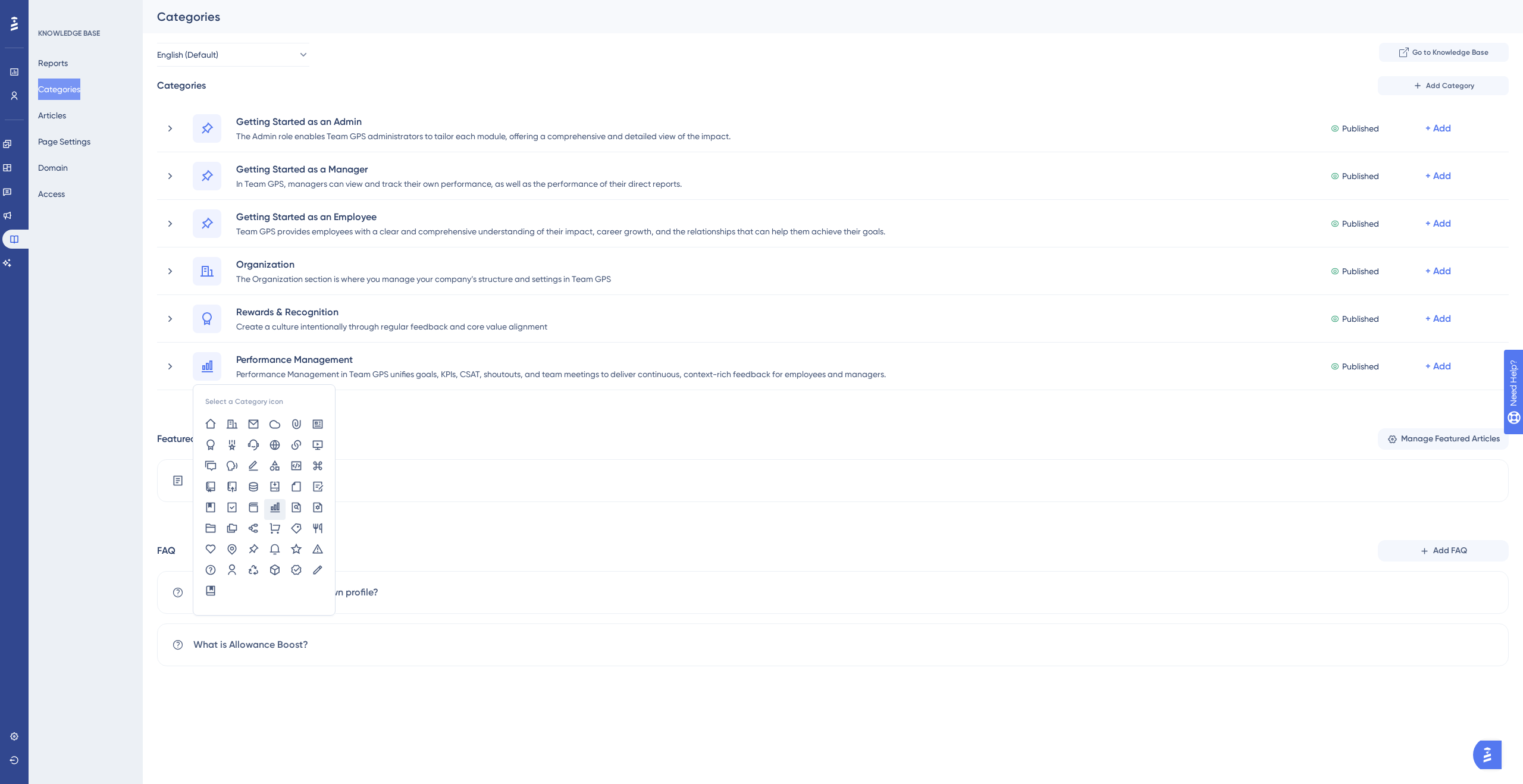
click at [375, 398] on div "Categories Add Category Getting Started as an Admin The Admin role enables Team…" at bounding box center [833, 371] width 1352 height 590
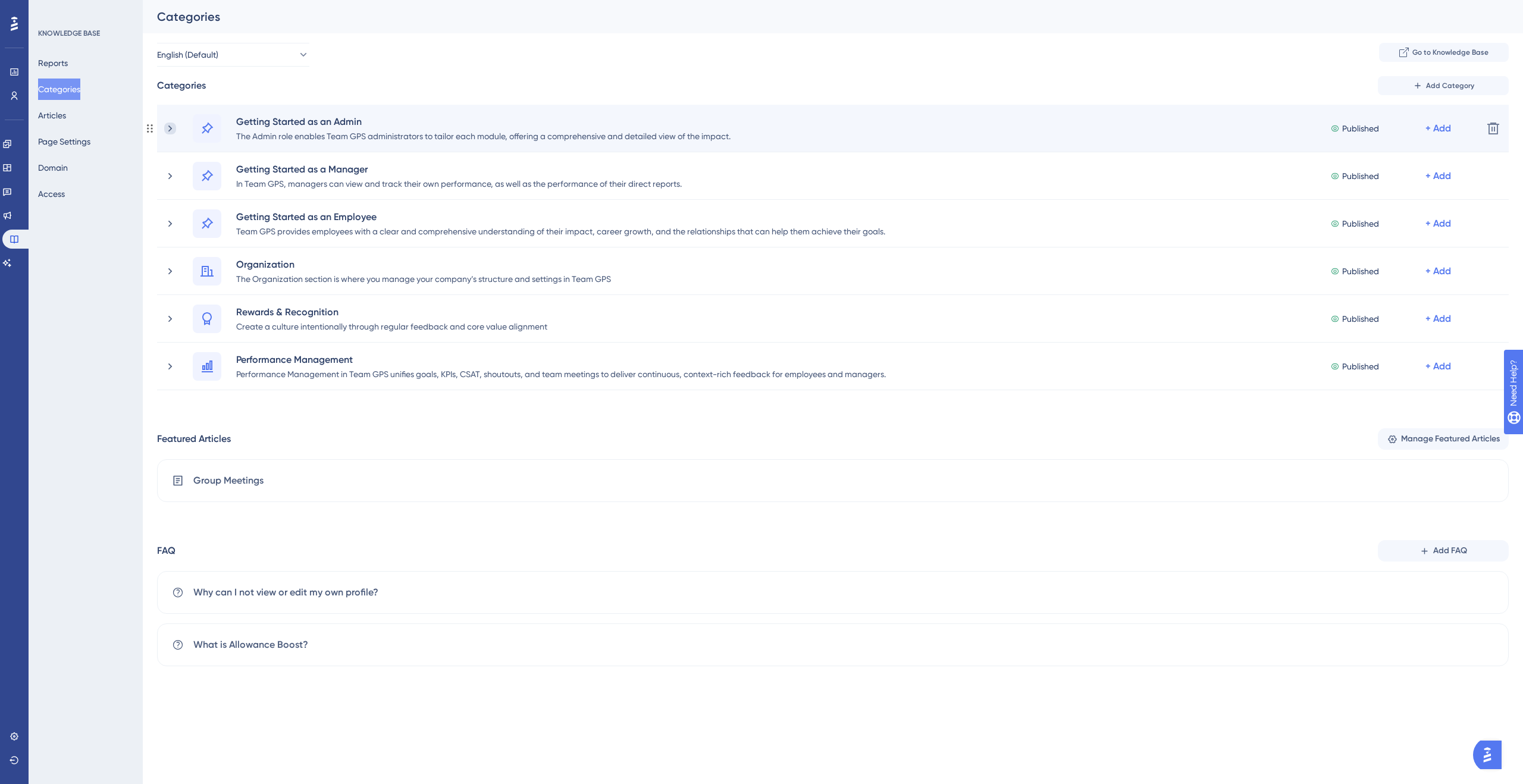
click at [174, 128] on icon at bounding box center [170, 128] width 12 height 12
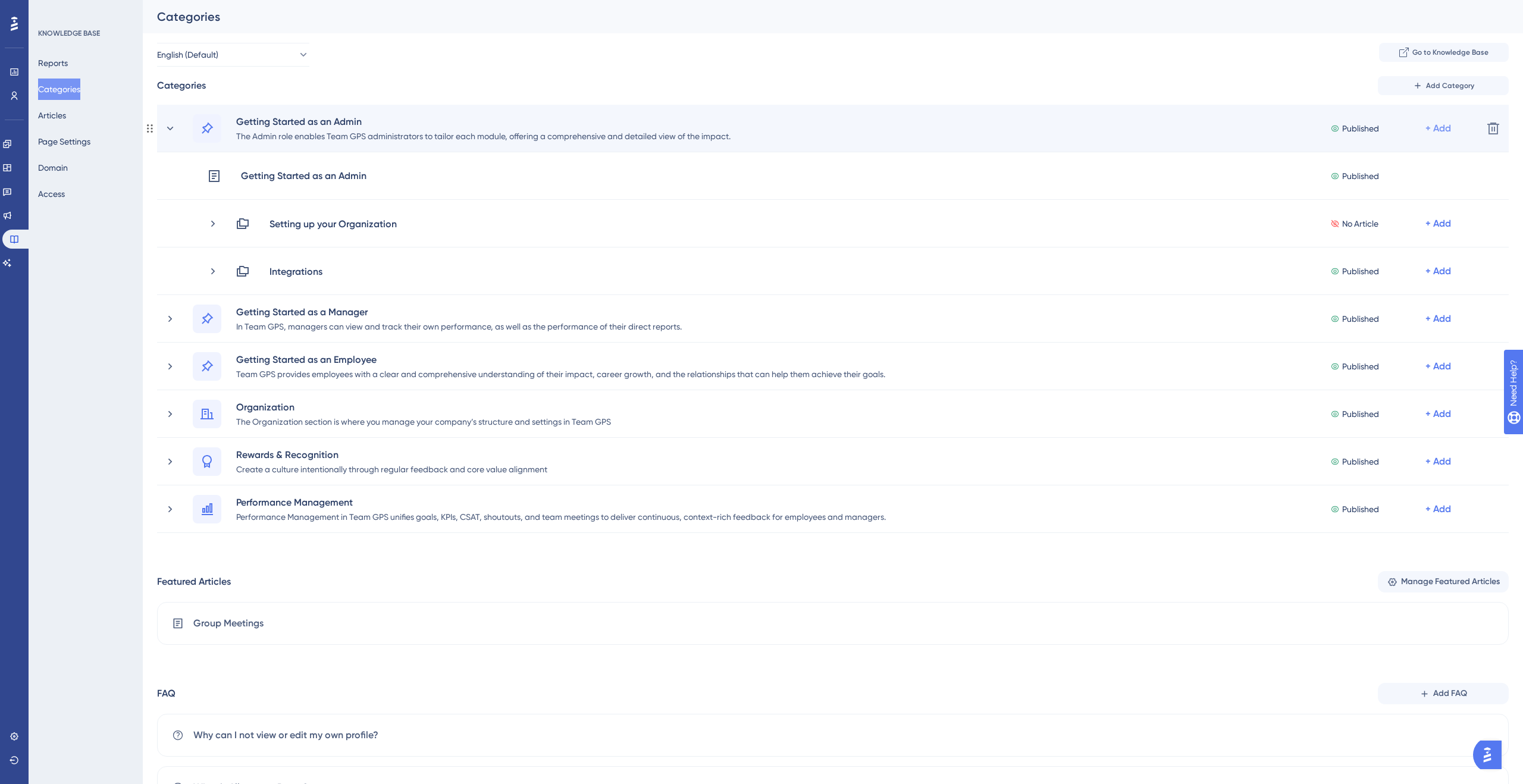
click at [1434, 132] on div "+ Add" at bounding box center [1438, 128] width 25 height 14
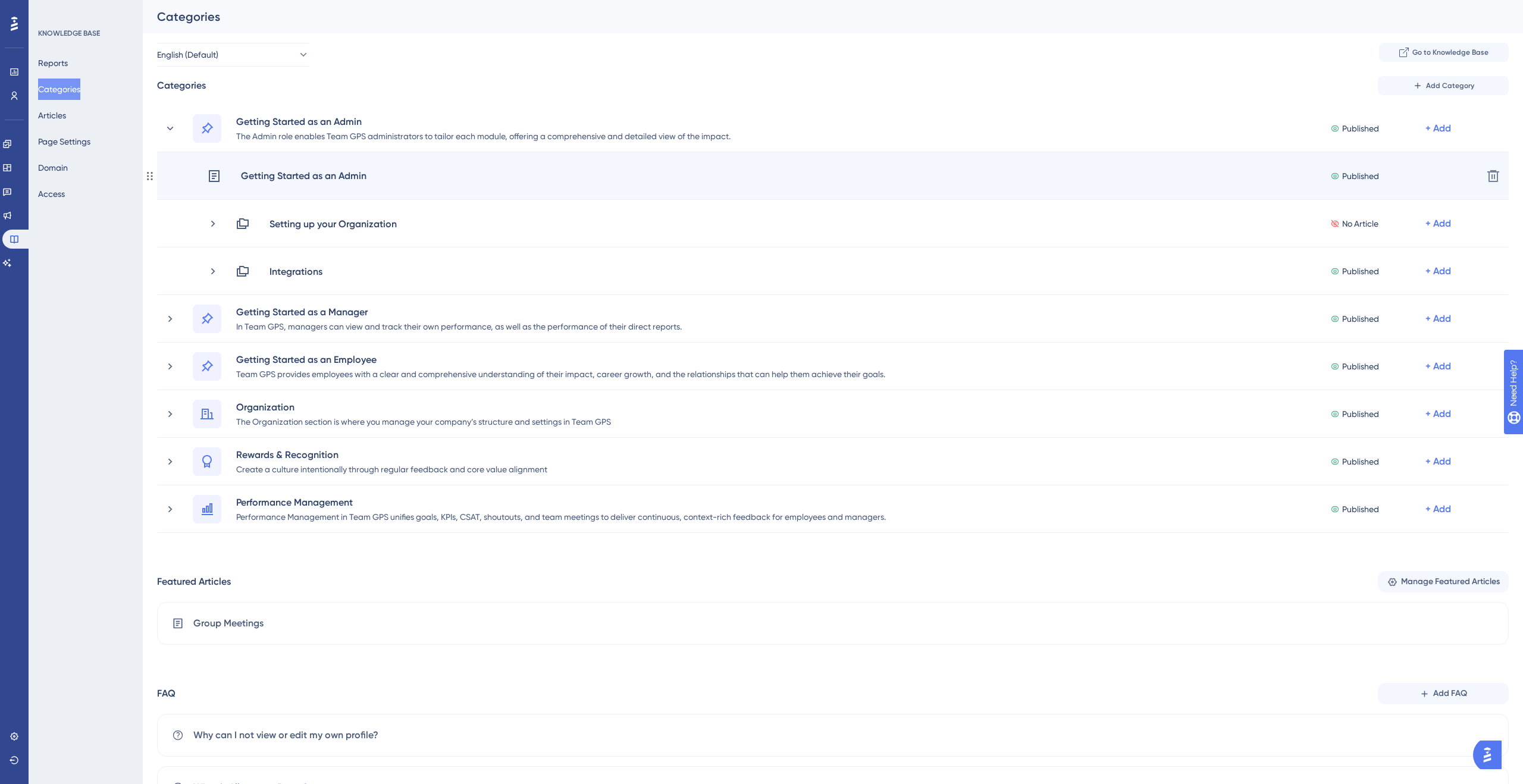
click at [302, 180] on div "Getting Started as an Admin" at bounding box center [303, 176] width 127 height 15
click at [216, 177] on icon at bounding box center [214, 176] width 14 height 14
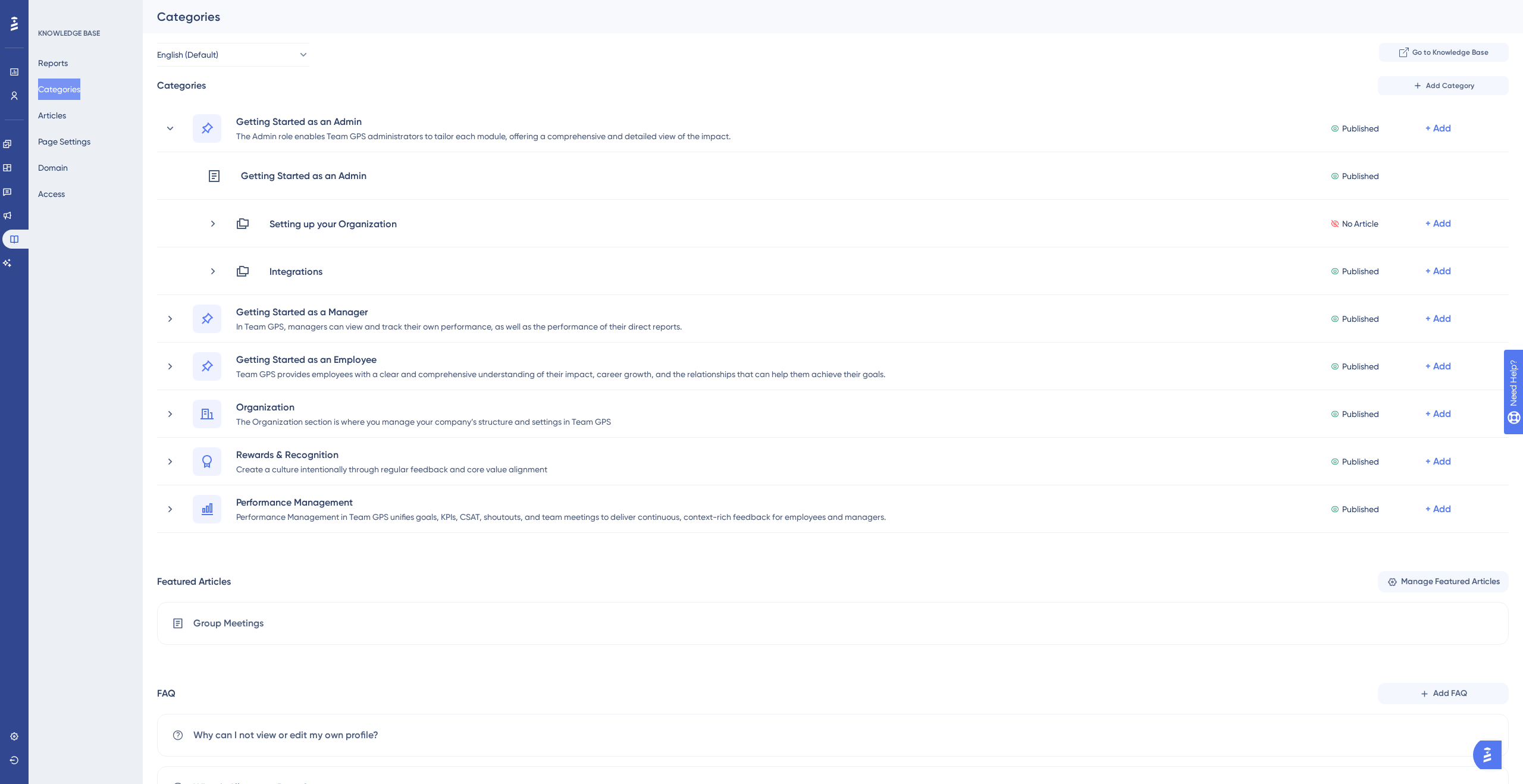
click at [86, 117] on div "Reports Categories Articles Page Settings Domain Access" at bounding box center [86, 128] width 96 height 152
click at [61, 114] on button "Articles" at bounding box center [52, 115] width 28 height 21
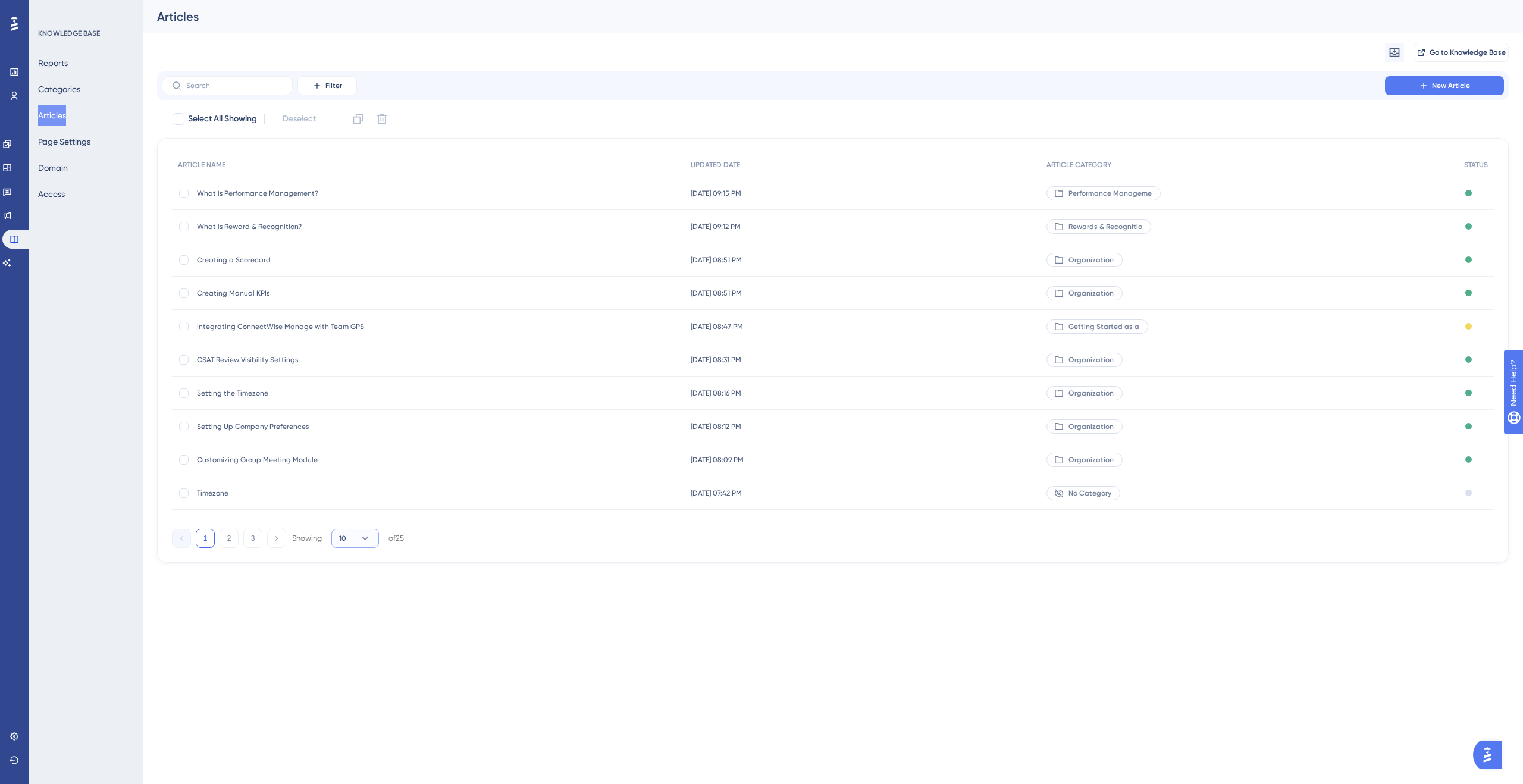
click at [365, 539] on icon at bounding box center [366, 538] width 7 height 3
click at [349, 621] on span "50" at bounding box center [349, 619] width 10 height 14
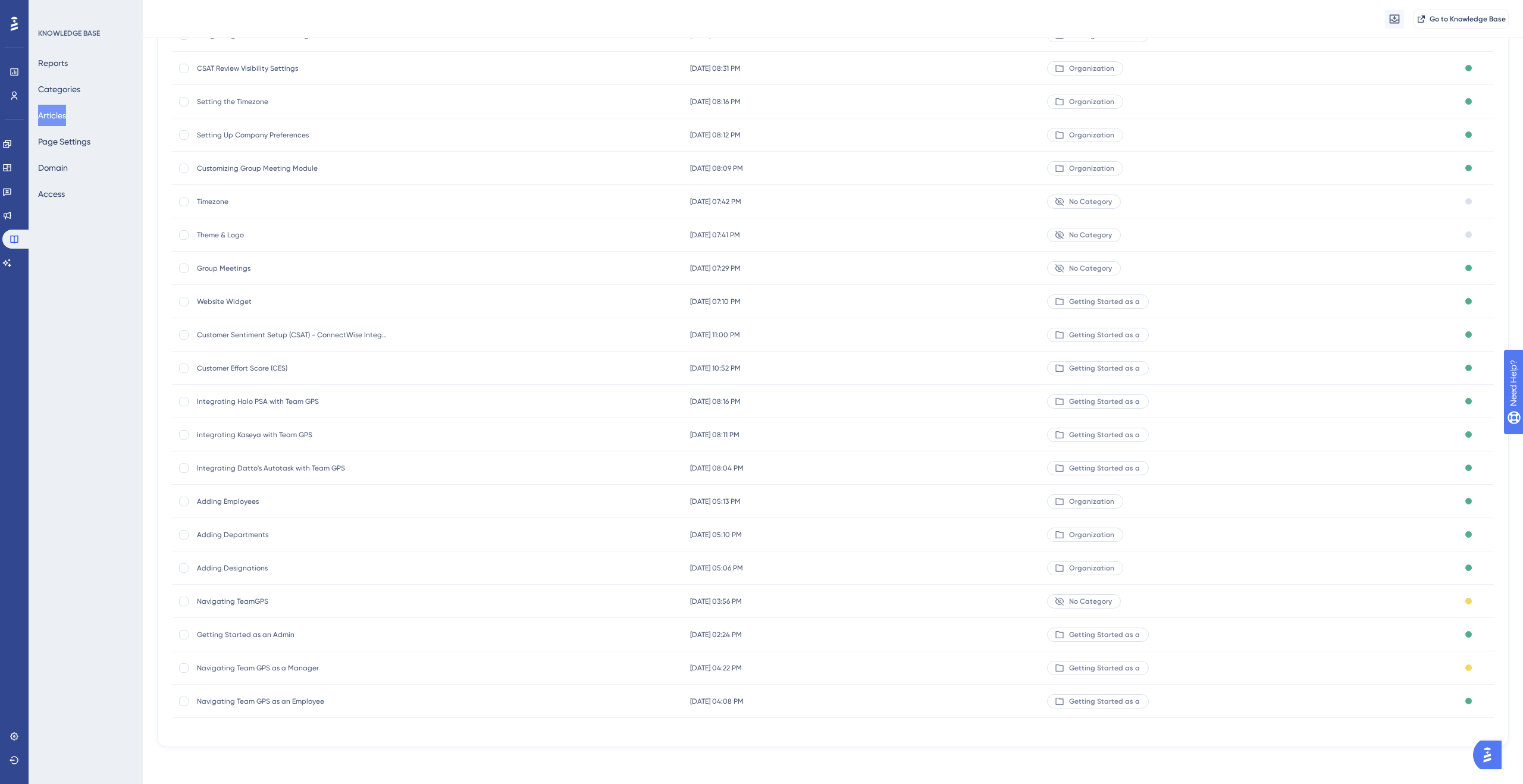
scroll to position [297, 0]
click at [243, 632] on span "Getting Started as an Admin" at bounding box center [292, 633] width 190 height 9
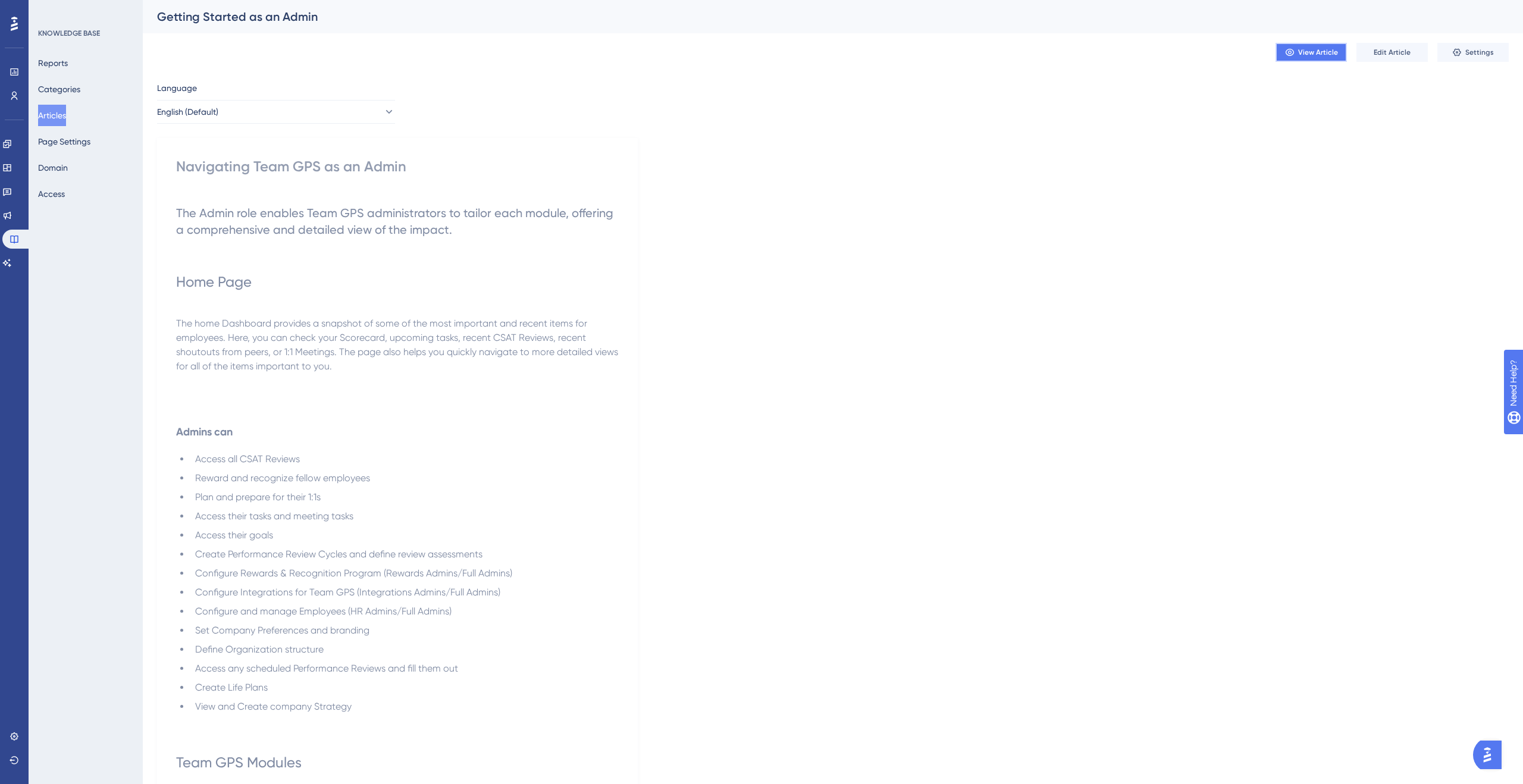
click at [1312, 55] on span "View Article" at bounding box center [1318, 52] width 40 height 9
click at [1453, 49] on icon at bounding box center [1456, 52] width 9 height 9
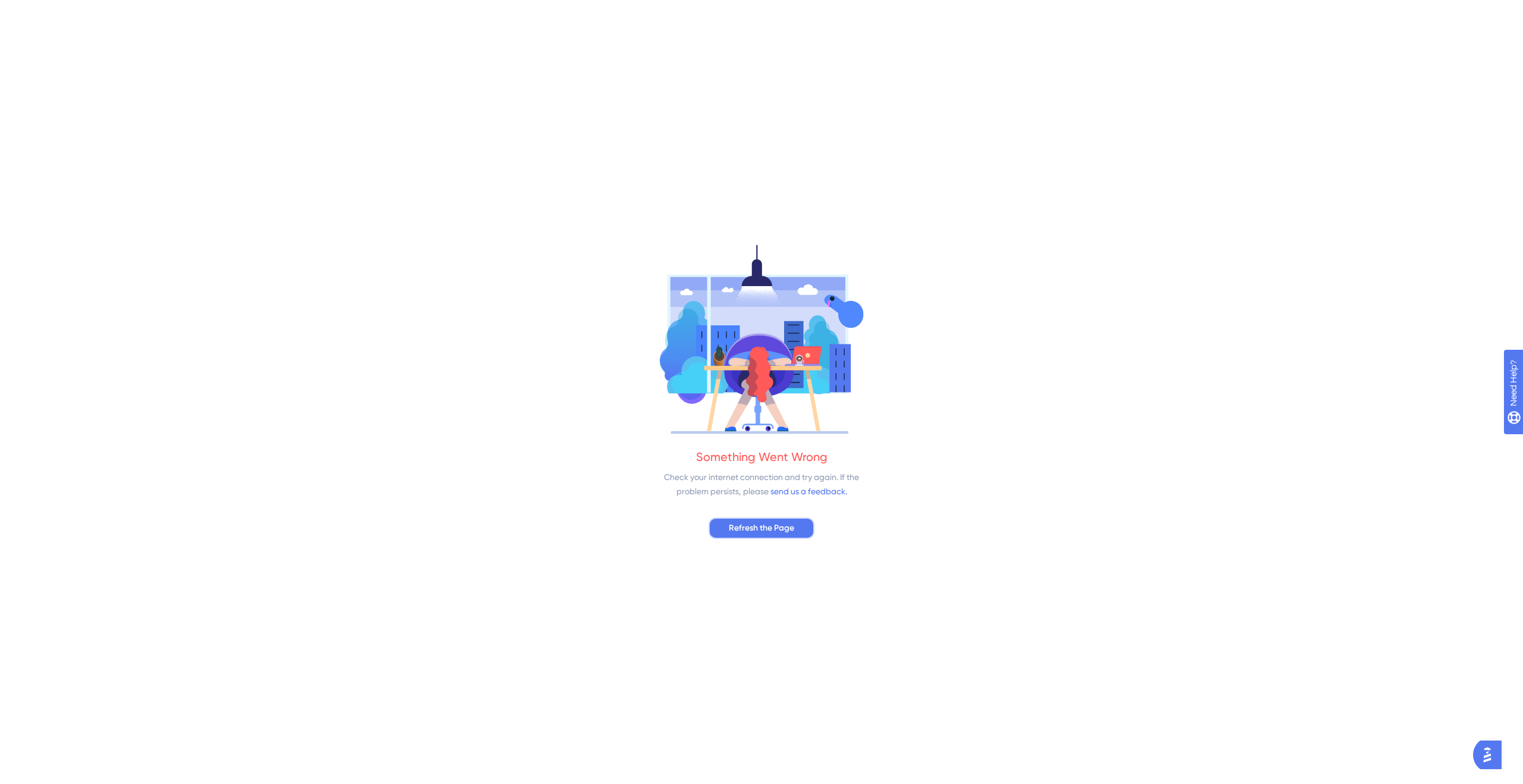
click at [795, 518] on button "Refresh the Page" at bounding box center [761, 527] width 106 height 21
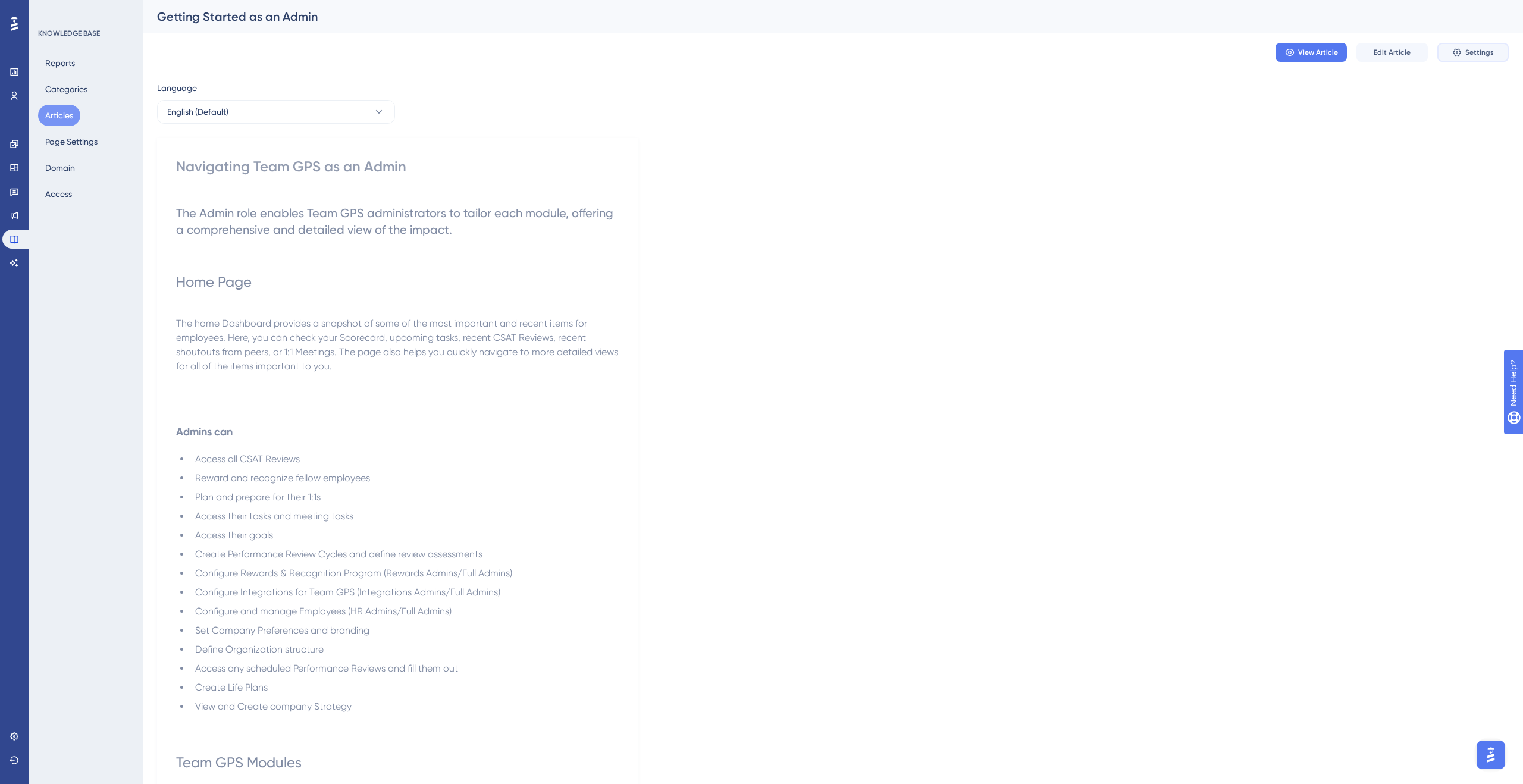
click at [1466, 51] on span "Settings" at bounding box center [1480, 52] width 29 height 9
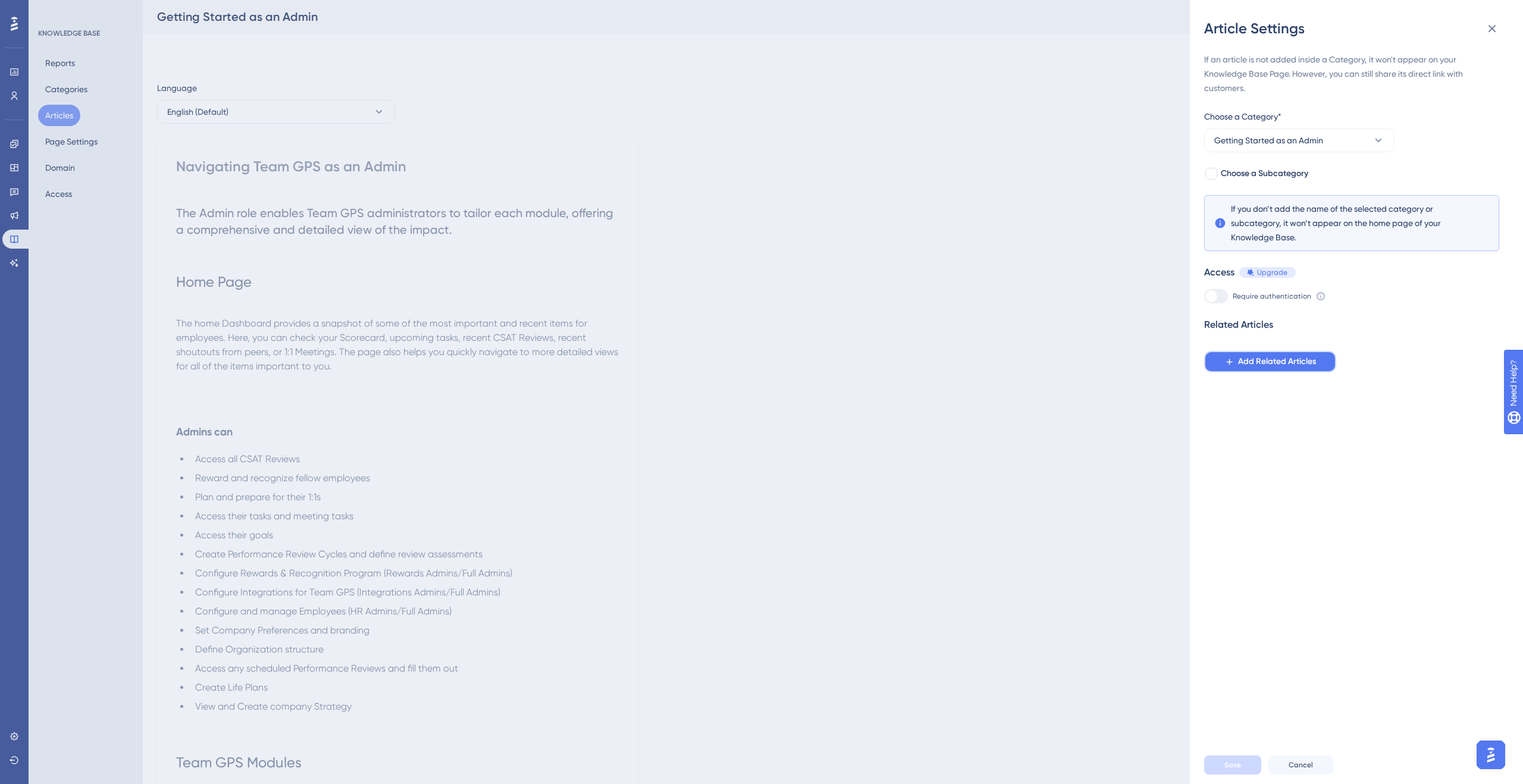
click at [1240, 364] on span "Add Related Articles" at bounding box center [1277, 362] width 78 height 14
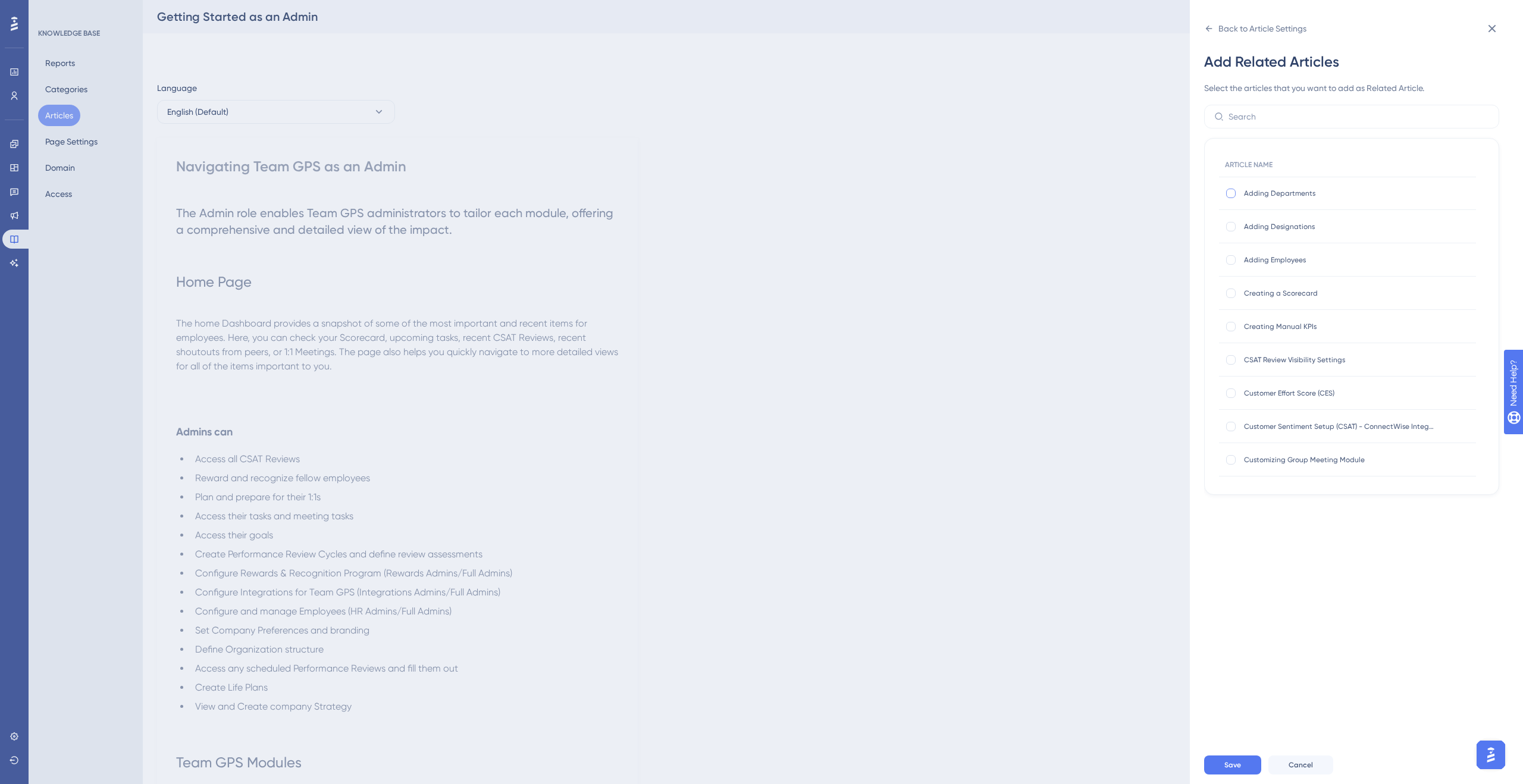
click at [1231, 194] on div at bounding box center [1231, 193] width 9 height 9
checkbox input "true"
click at [1230, 227] on div at bounding box center [1231, 226] width 9 height 9
checkbox input "true"
click at [1232, 259] on div at bounding box center [1231, 259] width 9 height 9
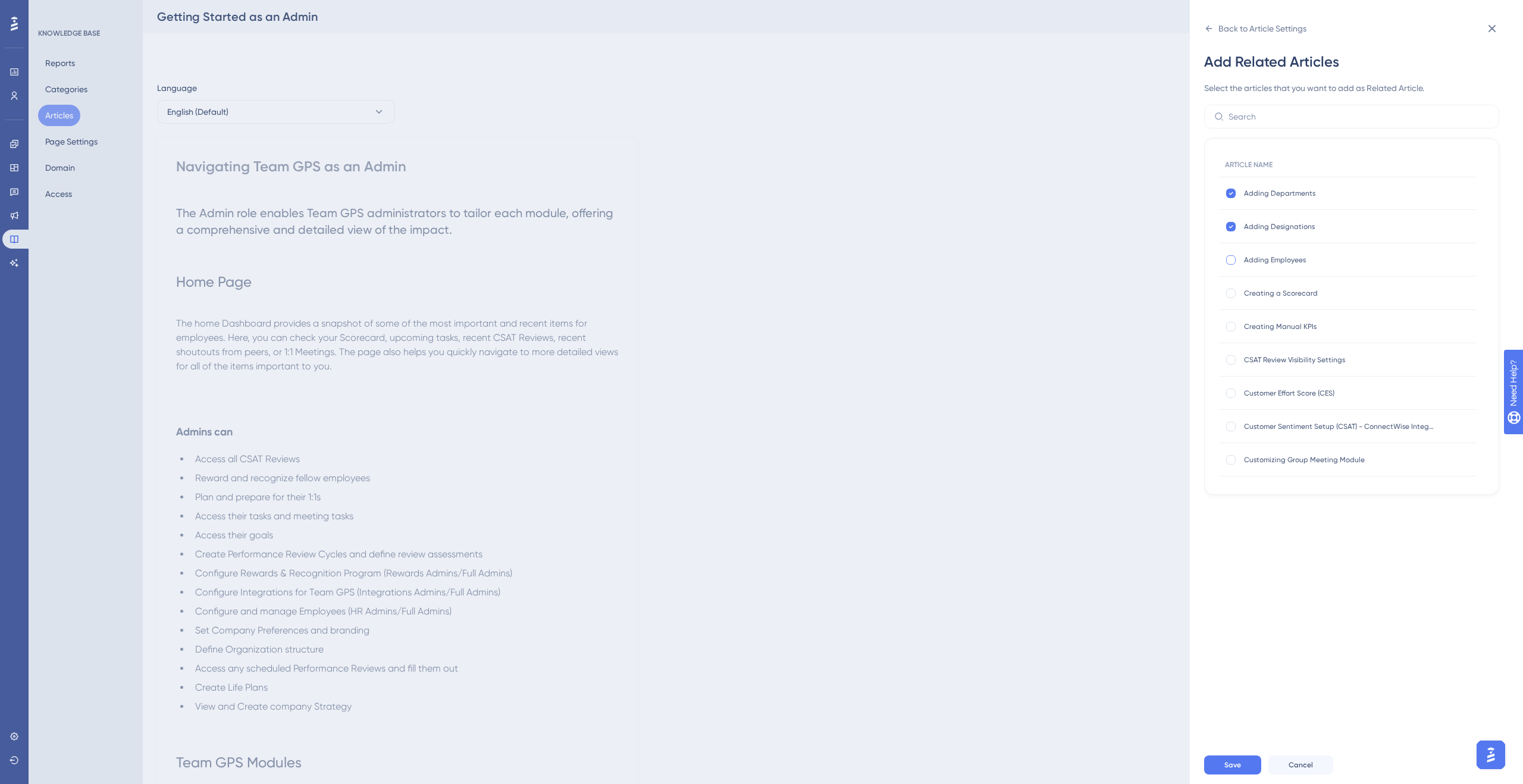
checkbox input "true"
click at [1230, 297] on div at bounding box center [1231, 292] width 9 height 9
checkbox input "true"
click at [1229, 326] on div at bounding box center [1231, 326] width 9 height 9
checkbox input "true"
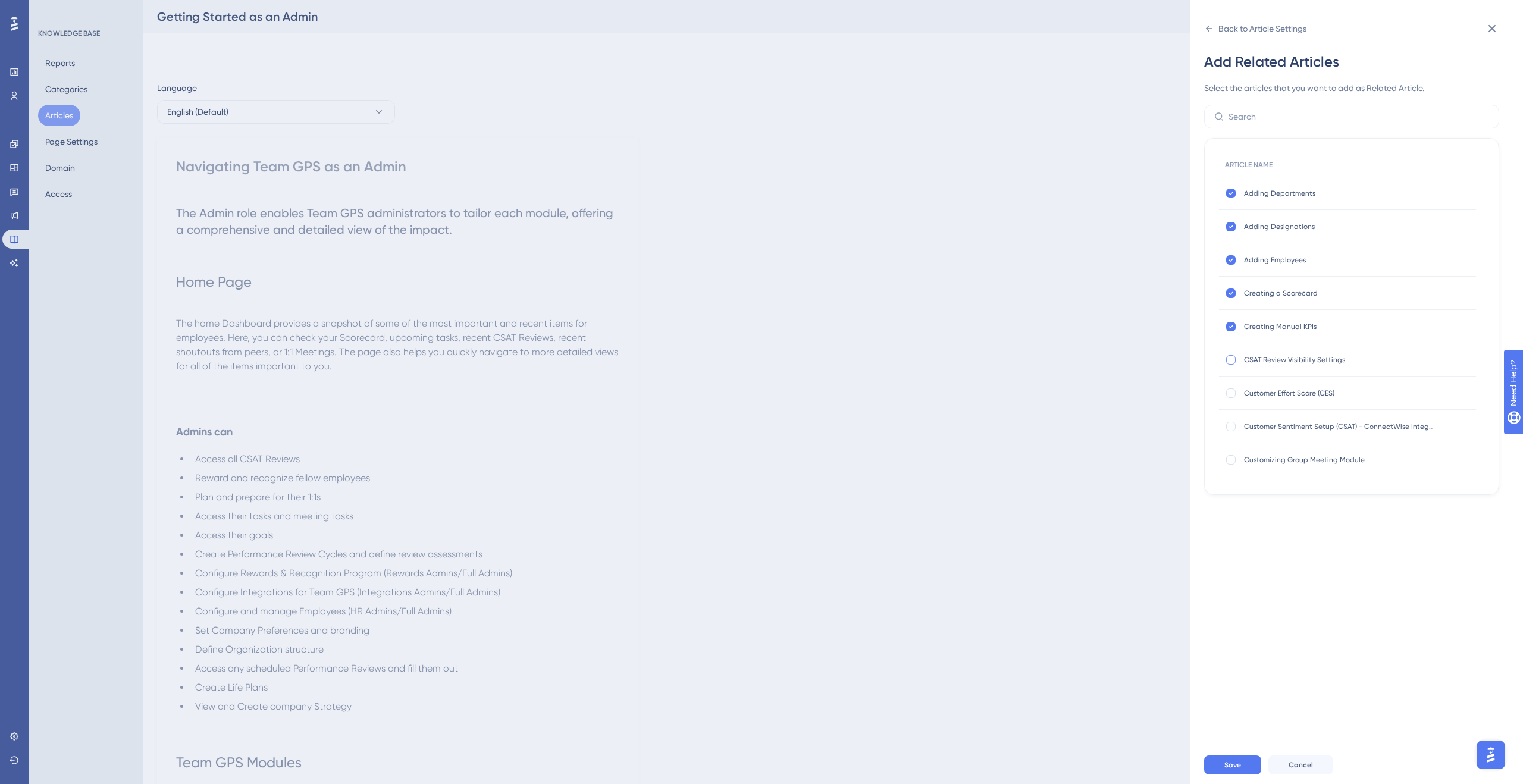
click at [1231, 363] on div at bounding box center [1231, 359] width 9 height 9
checkbox input "true"
click at [1231, 397] on div at bounding box center [1231, 397] width 9 height 9
checkbox input "true"
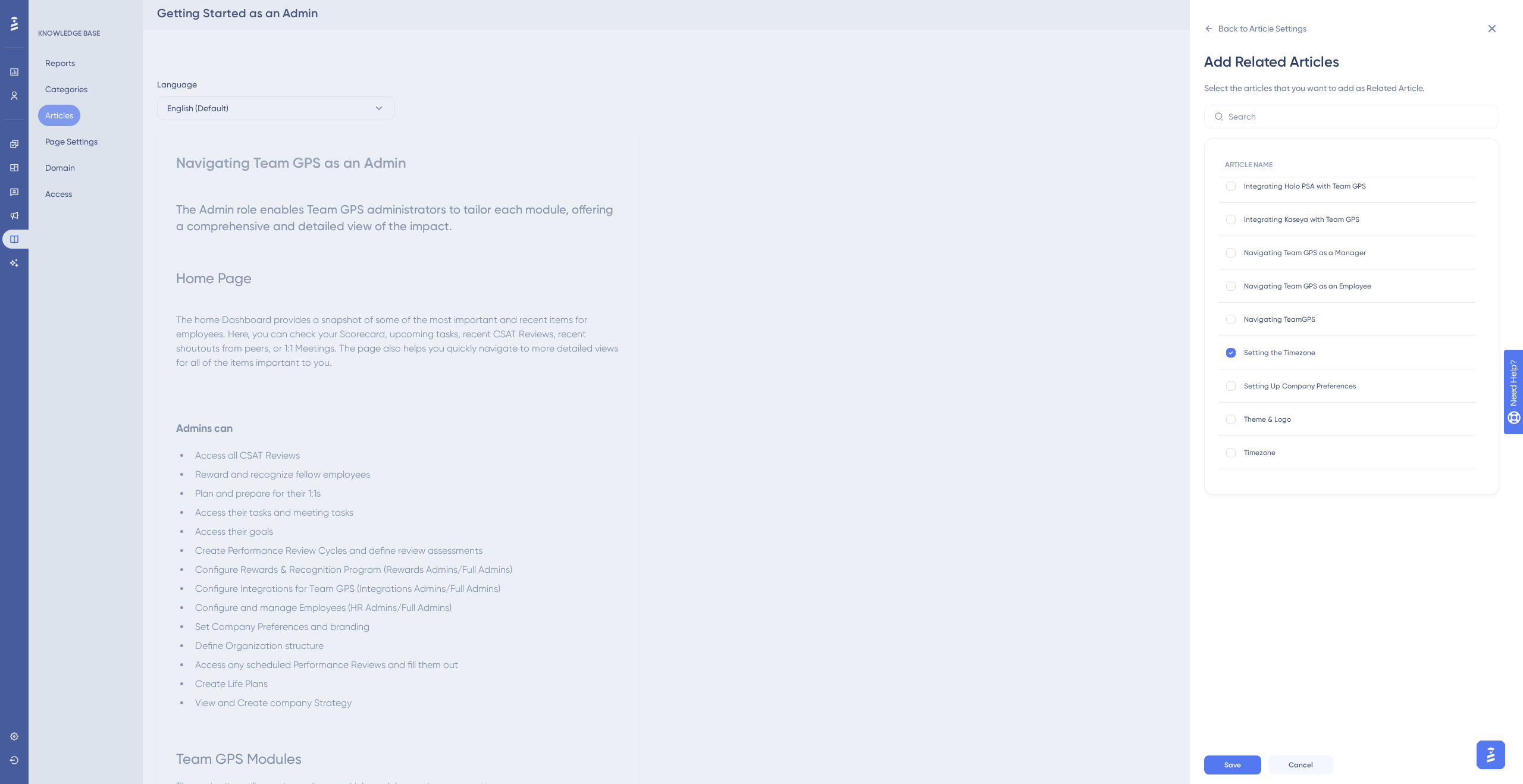
scroll to position [413, 0]
click at [1227, 378] on div at bounding box center [1231, 379] width 9 height 9
checkbox input "true"
click at [1235, 412] on div at bounding box center [1231, 412] width 9 height 9
checkbox input "true"
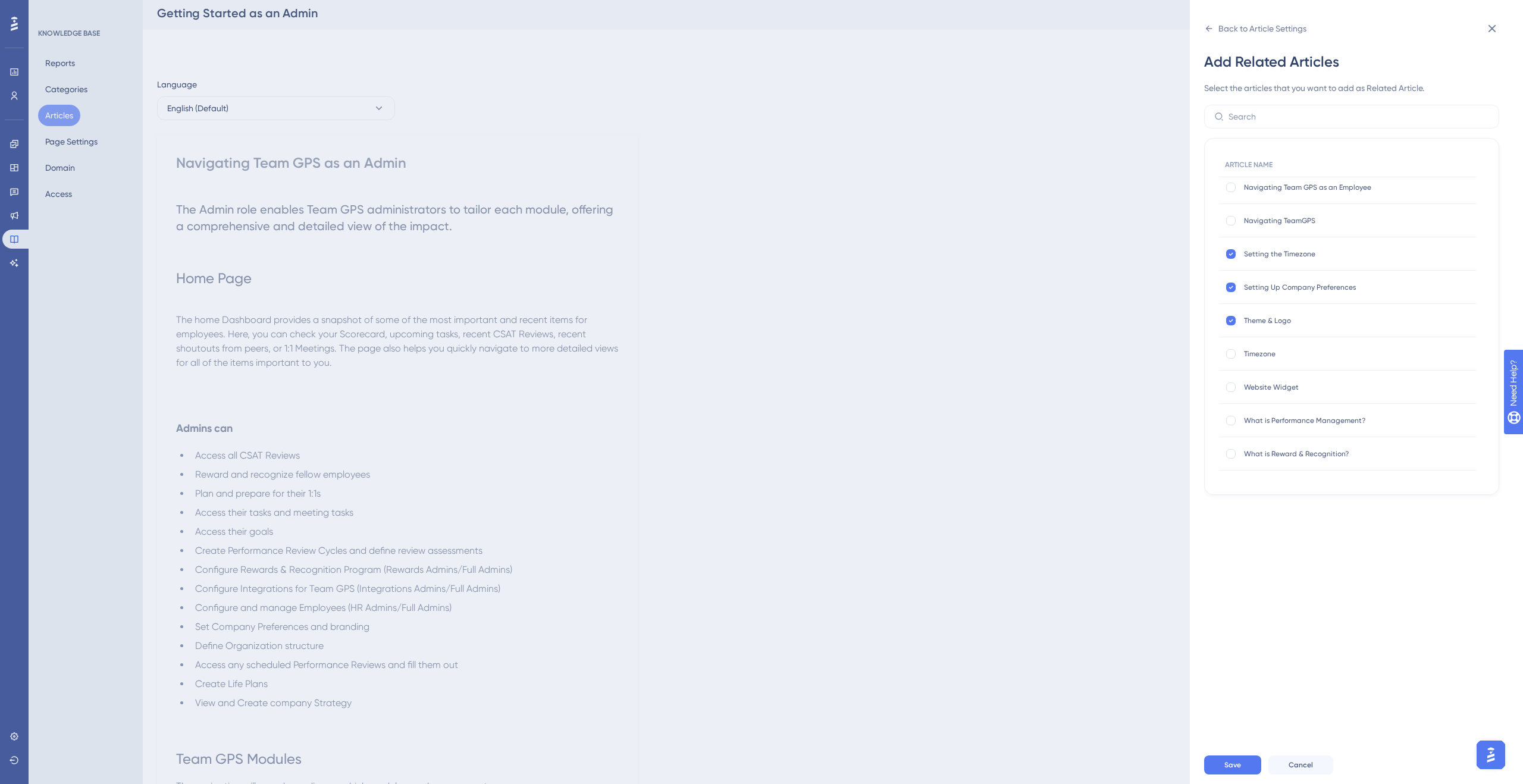
scroll to position [510, 0]
click at [1232, 448] on div at bounding box center [1231, 449] width 9 height 9
checkbox input "true"
click at [1237, 763] on span "Save" at bounding box center [1233, 765] width 17 height 9
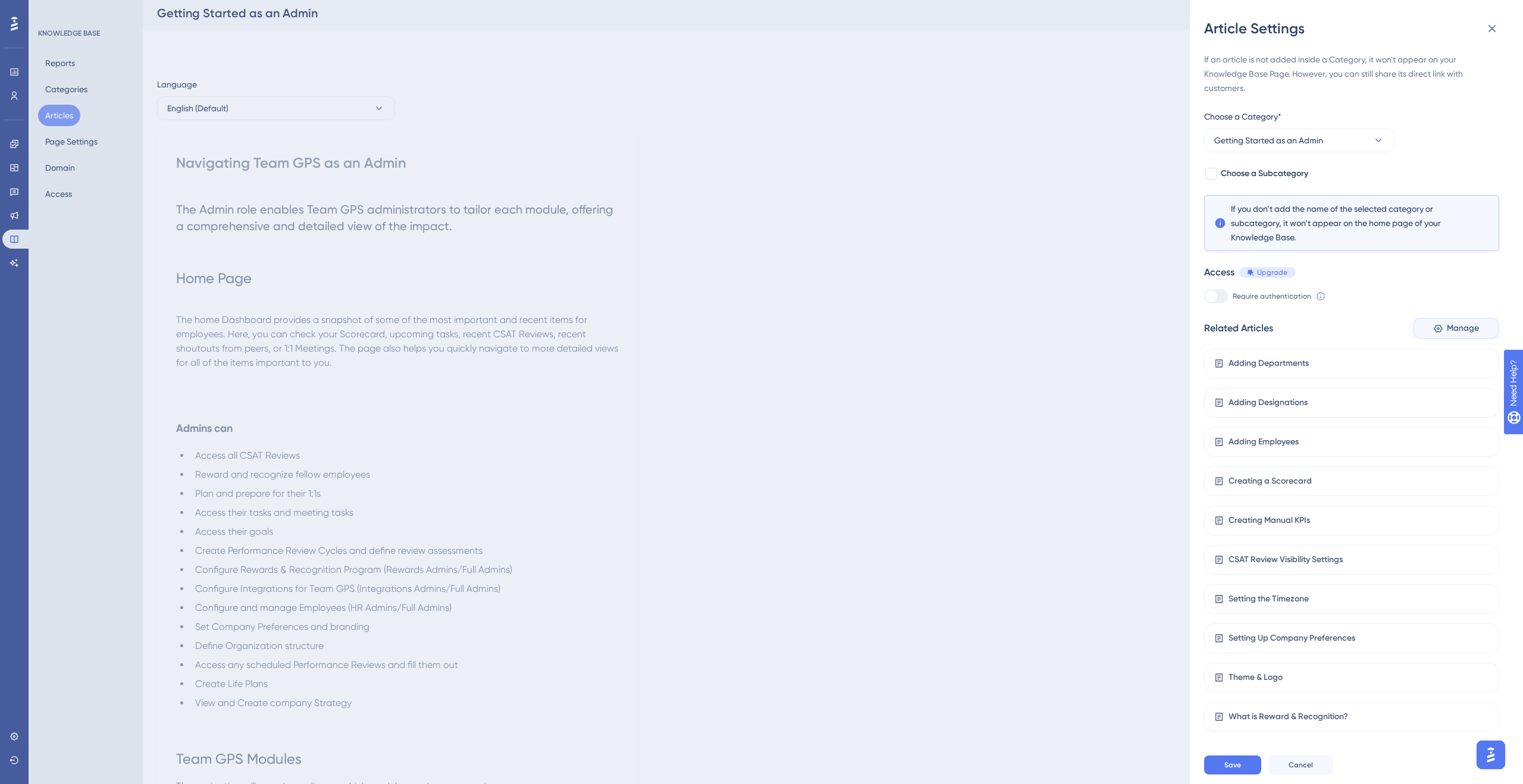
click at [1447, 335] on span "Manage" at bounding box center [1463, 328] width 32 height 14
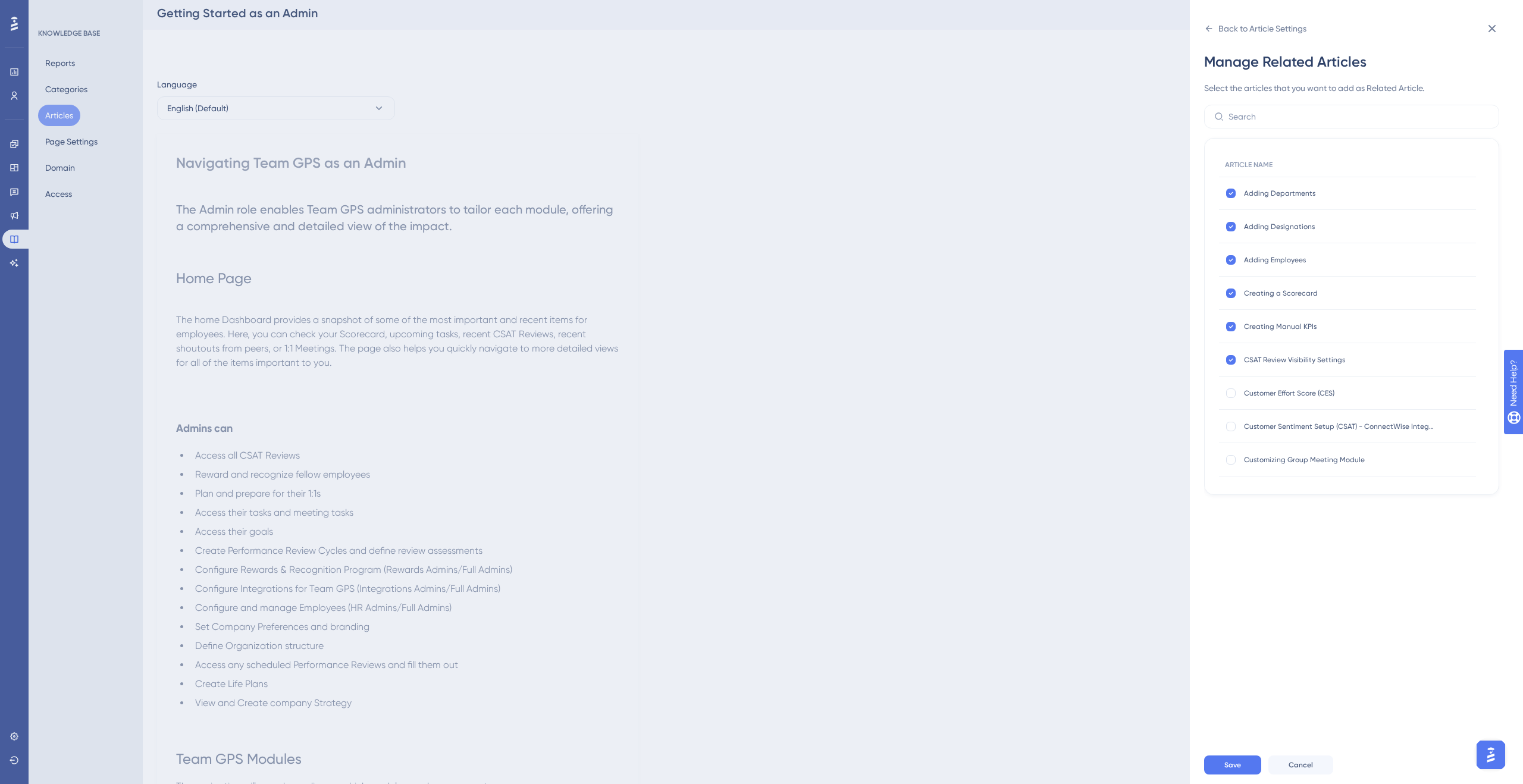
scroll to position [0, 0]
click at [1245, 763] on button "Save" at bounding box center [1233, 765] width 57 height 19
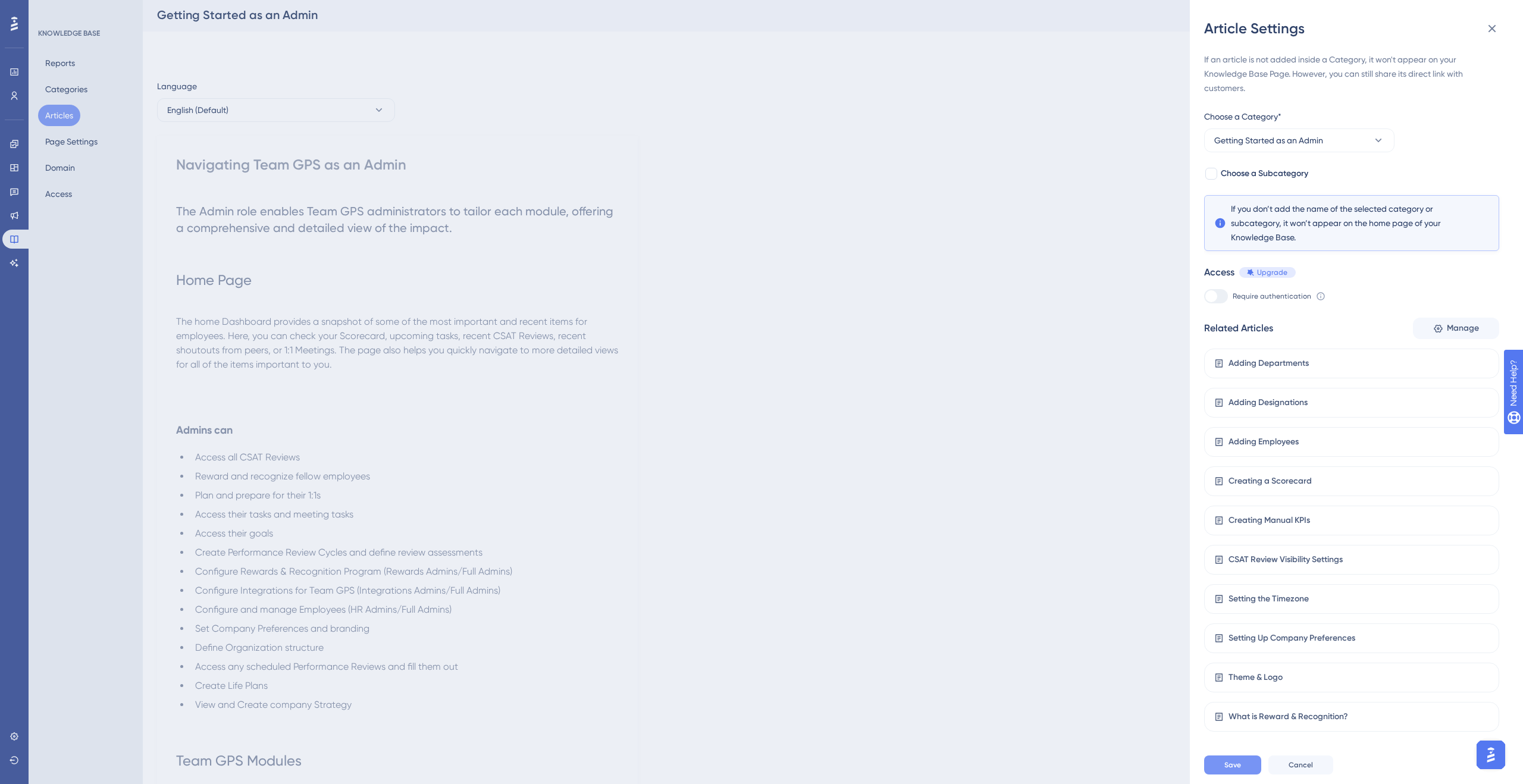
scroll to position [3, 0]
click at [1225, 759] on button "Save" at bounding box center [1233, 765] width 57 height 19
